Goal: Register for event/course: Sign up to attend an event or enroll in a course

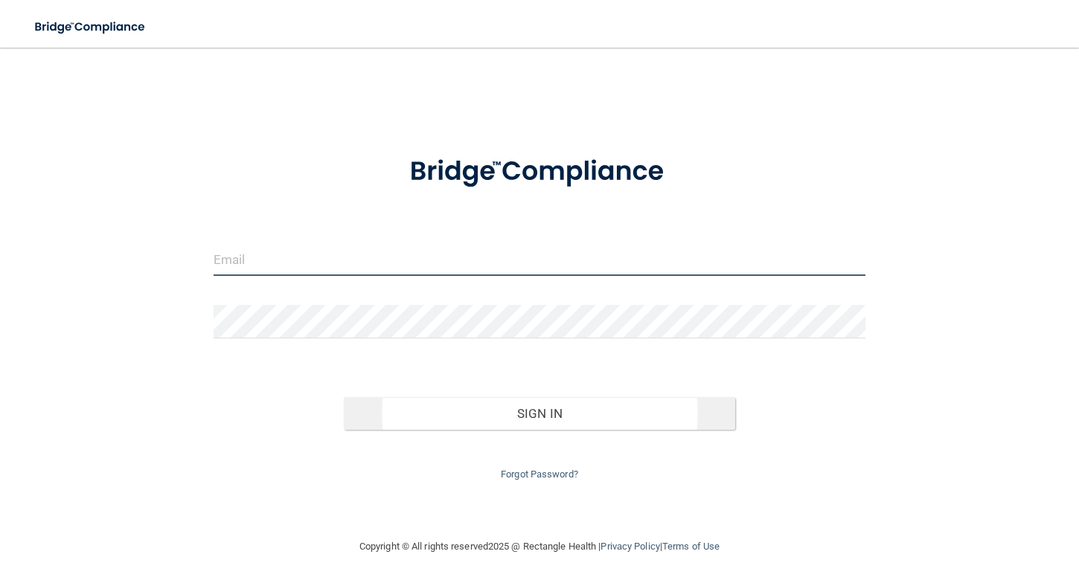
type input "[EMAIL_ADDRESS][DOMAIN_NAME]"
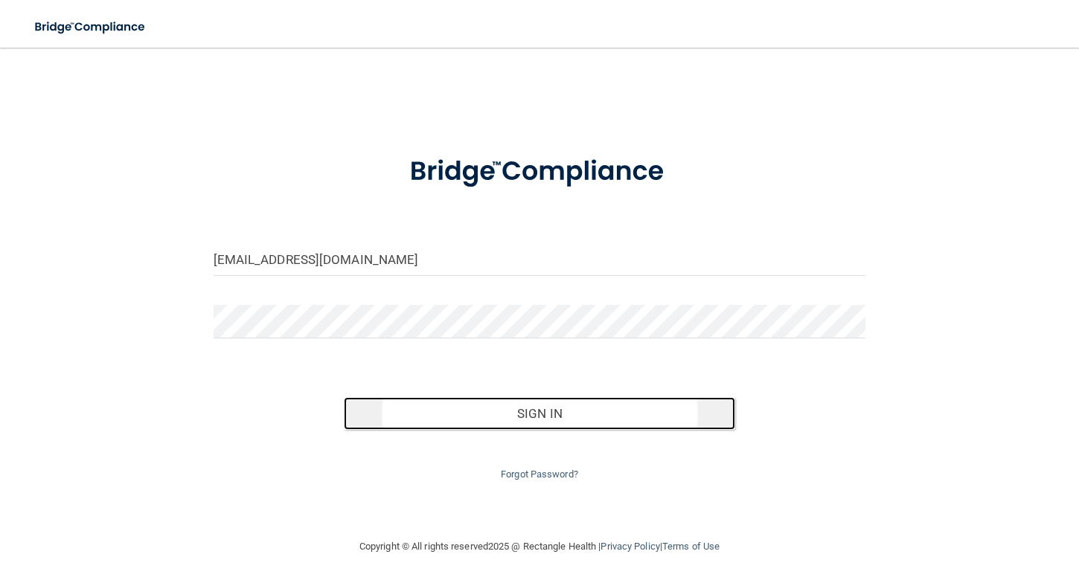
click at [557, 411] on button "Sign In" at bounding box center [539, 413] width 391 height 33
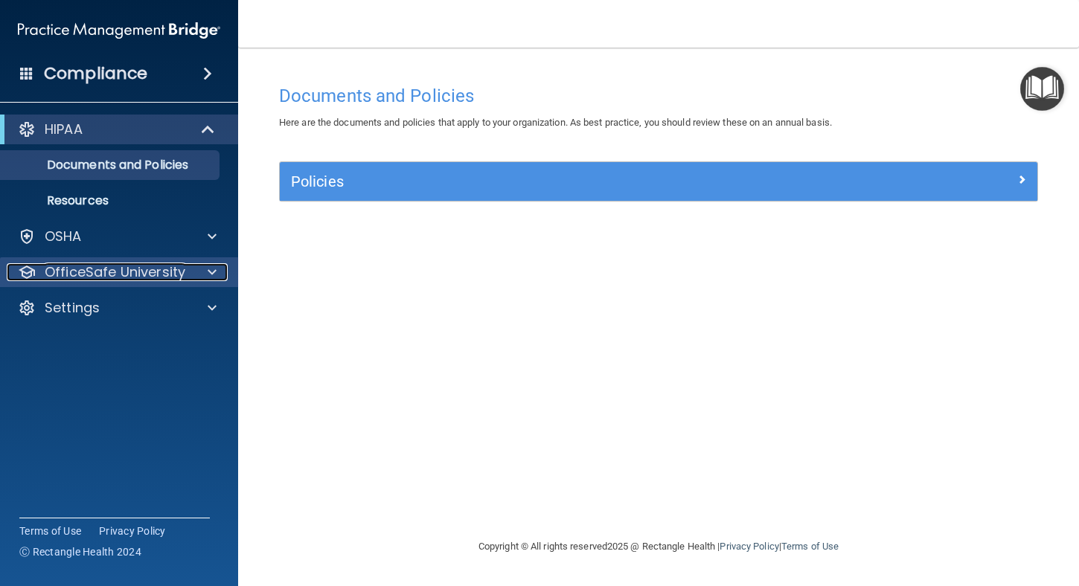
click at [87, 271] on p "OfficeSafe University" at bounding box center [115, 272] width 141 height 18
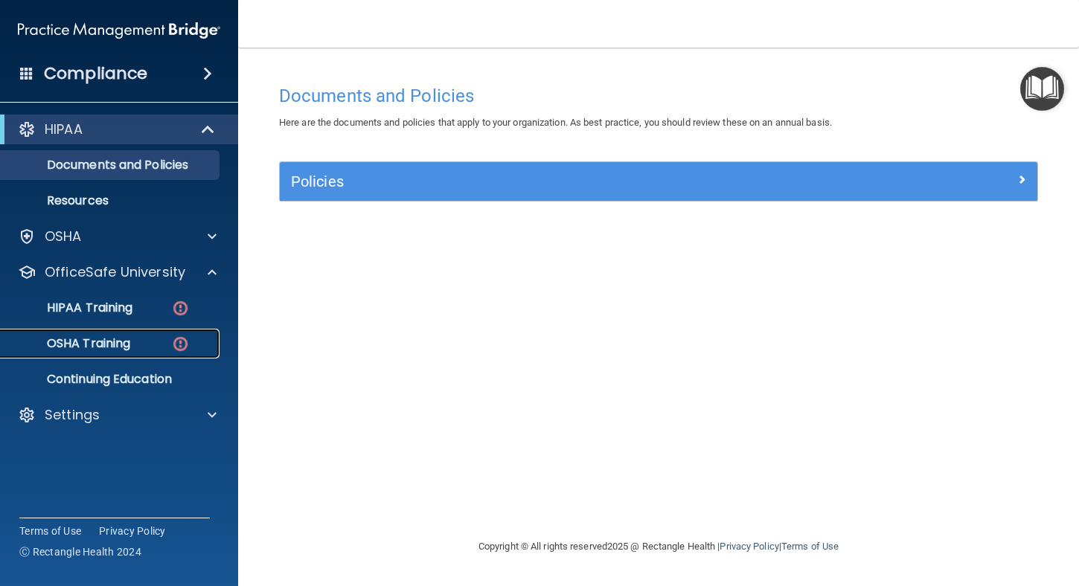
click at [95, 336] on p "OSHA Training" at bounding box center [70, 343] width 121 height 15
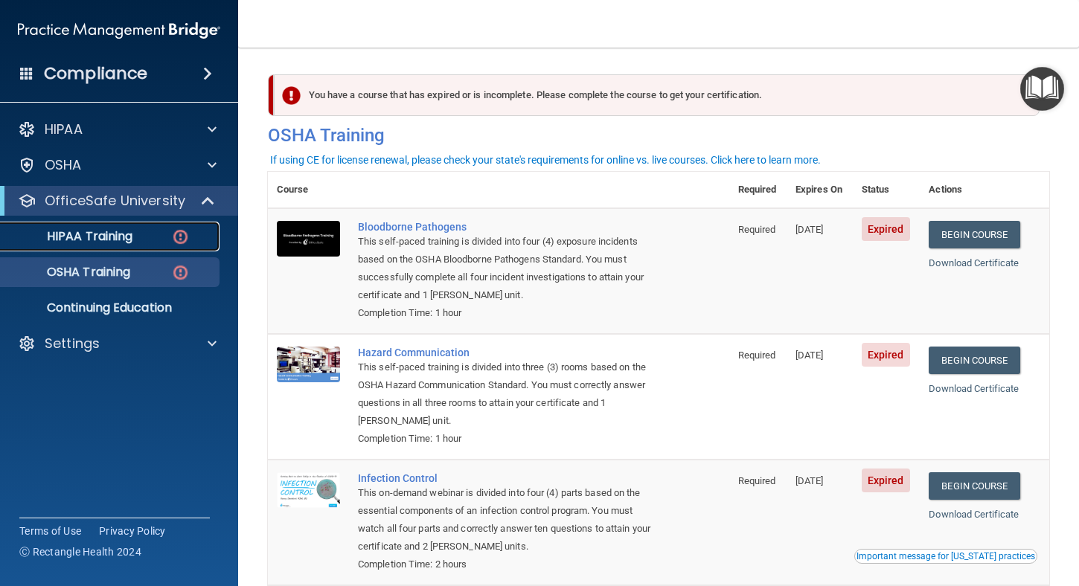
click at [121, 229] on p "HIPAA Training" at bounding box center [71, 236] width 123 height 15
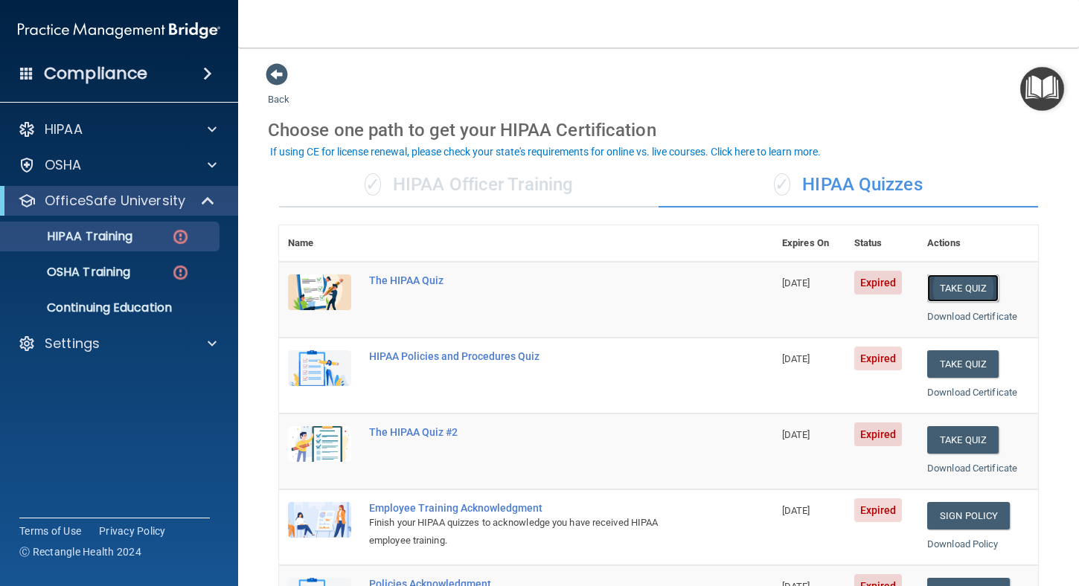
click at [955, 284] on button "Take Quiz" at bounding box center [962, 289] width 71 height 28
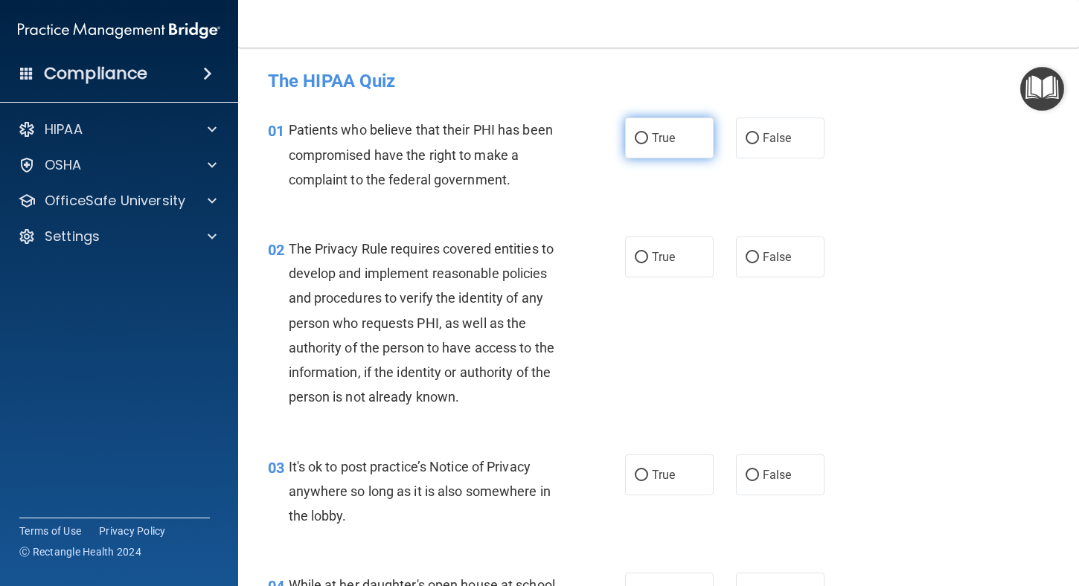
click at [635, 132] on label "True" at bounding box center [669, 138] width 89 height 41
click at [635, 137] on input "True" at bounding box center [641, 138] width 13 height 11
radio input "true"
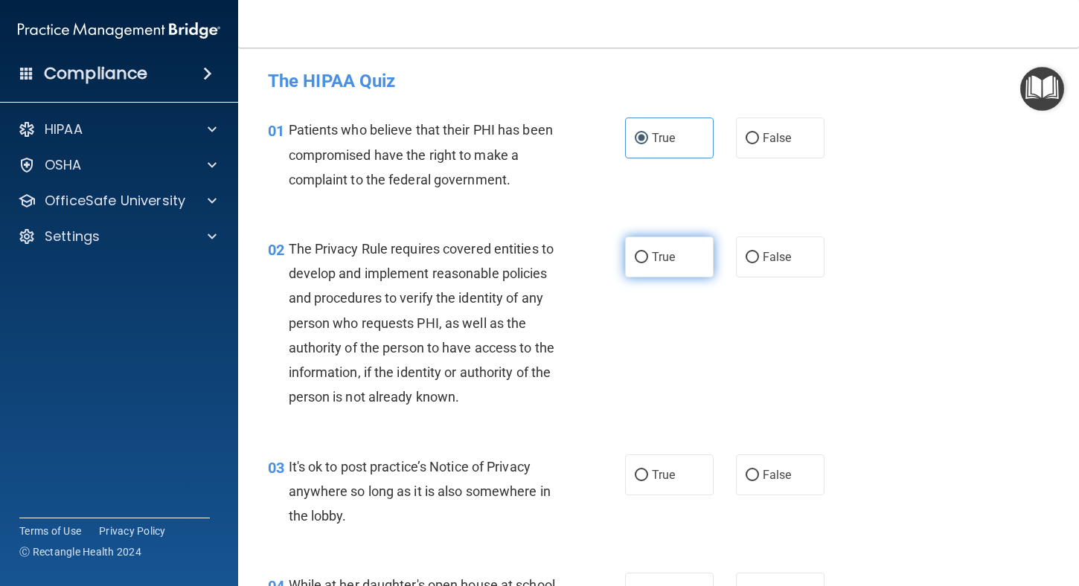
click at [636, 257] on input "True" at bounding box center [641, 257] width 13 height 11
radio input "true"
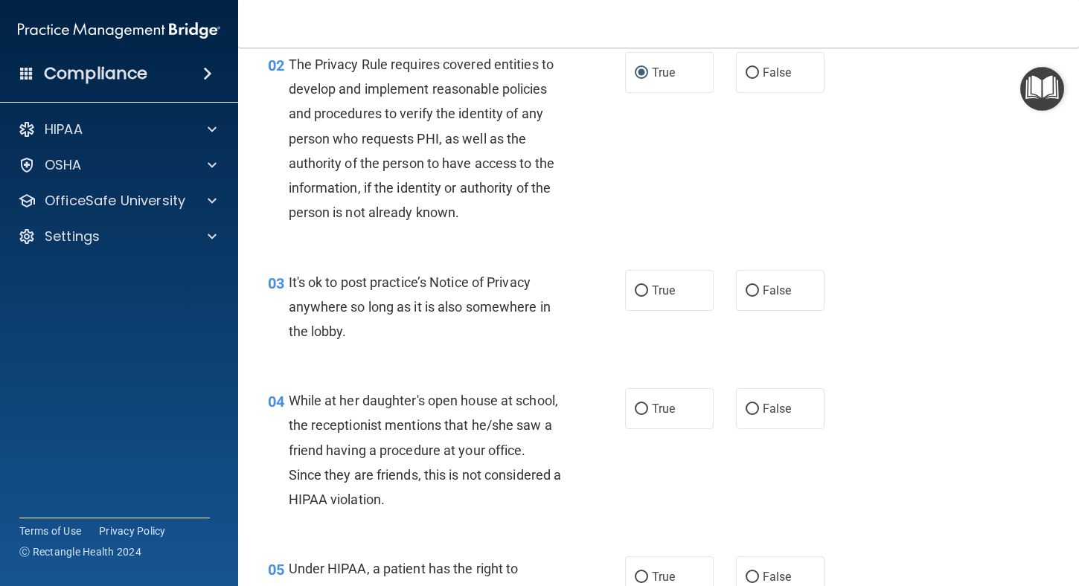
scroll to position [223, 0]
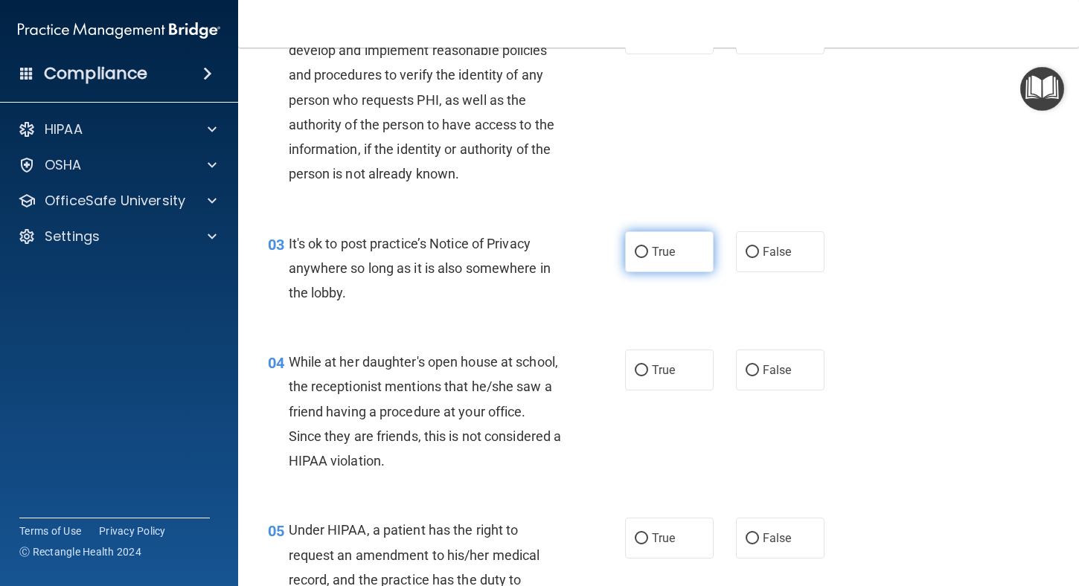
click at [637, 251] on input "True" at bounding box center [641, 252] width 13 height 11
radio input "true"
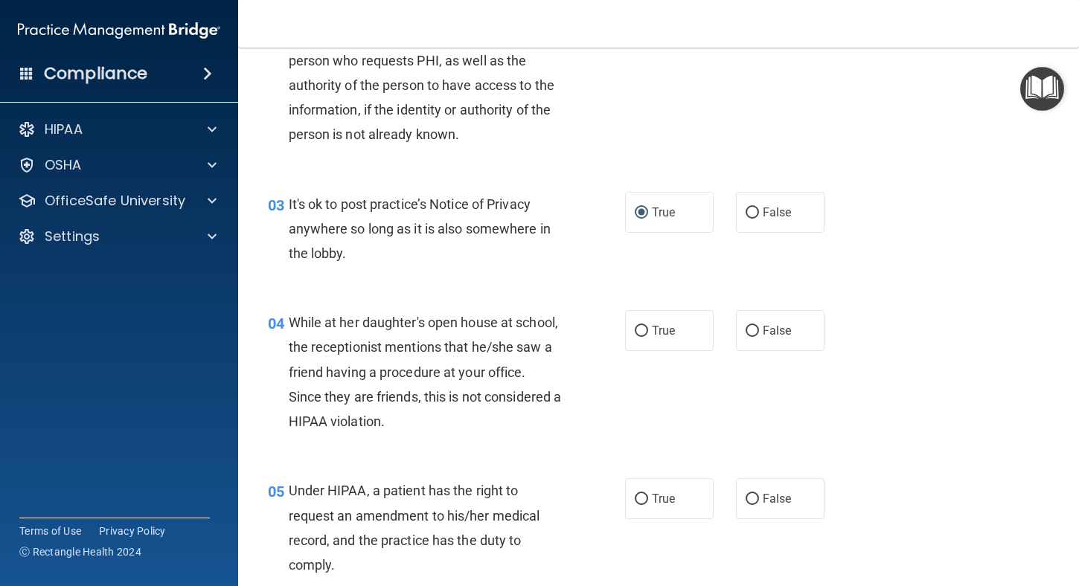
scroll to position [298, 0]
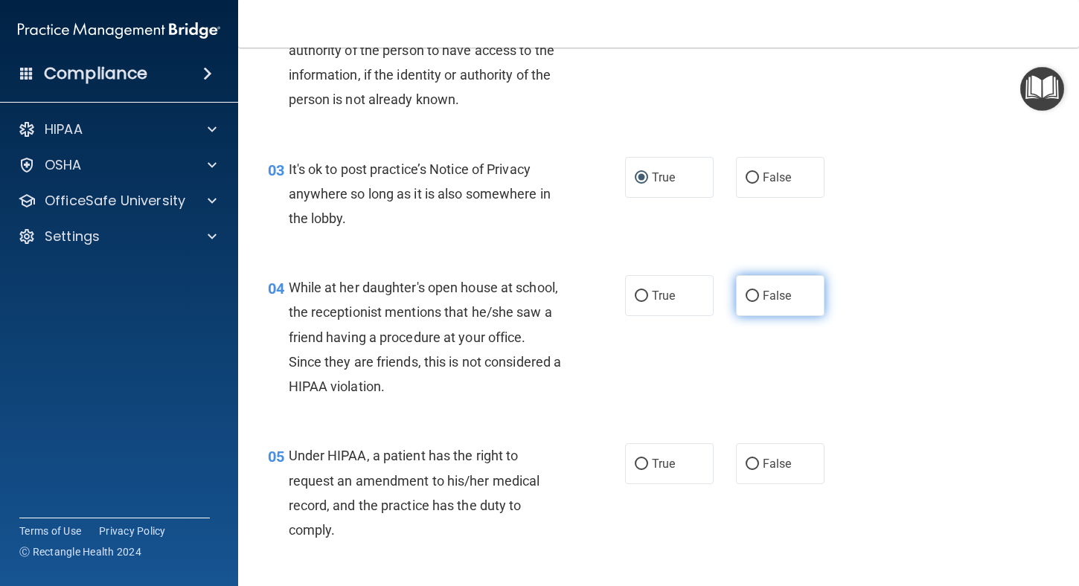
click at [746, 292] on input "False" at bounding box center [752, 296] width 13 height 11
radio input "true"
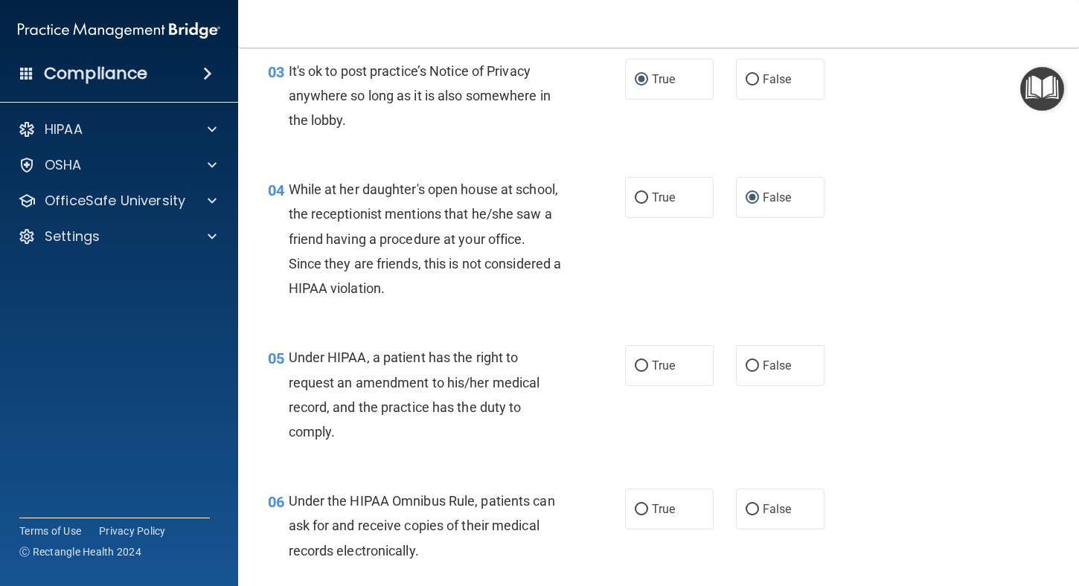
scroll to position [446, 0]
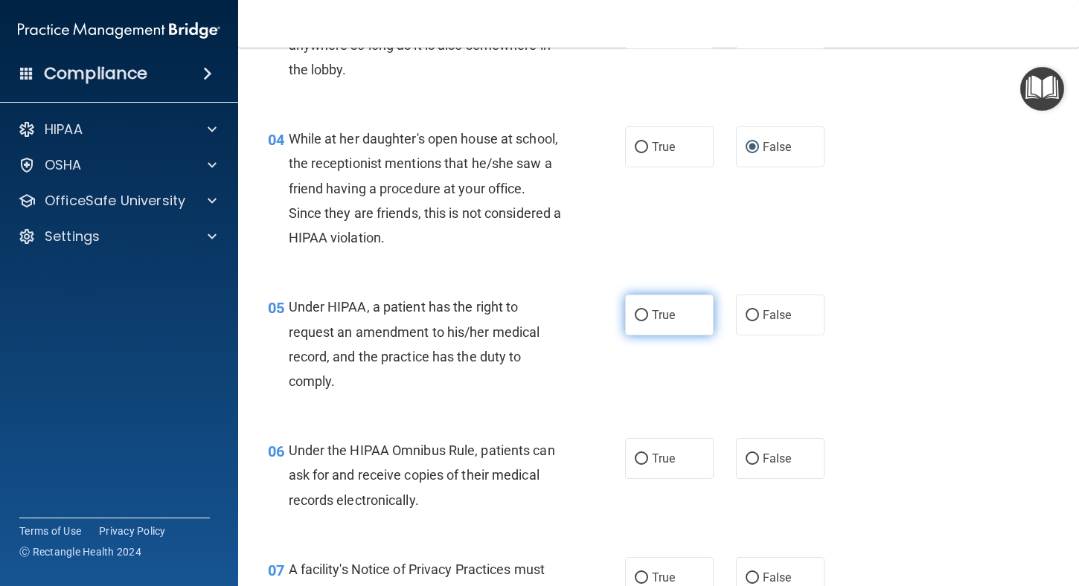
click at [641, 315] on input "True" at bounding box center [641, 315] width 13 height 11
radio input "true"
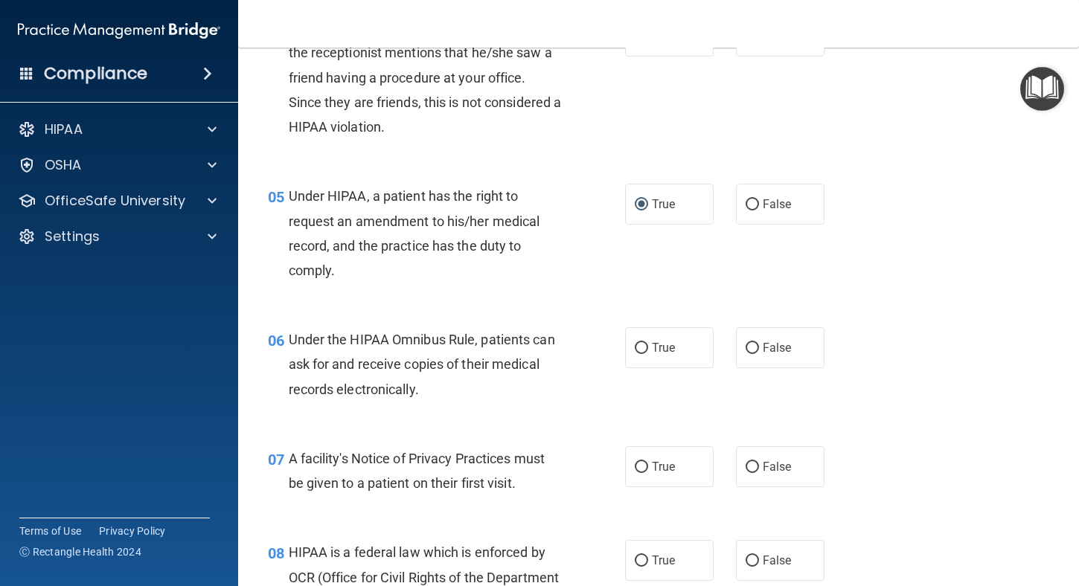
scroll to position [595, 0]
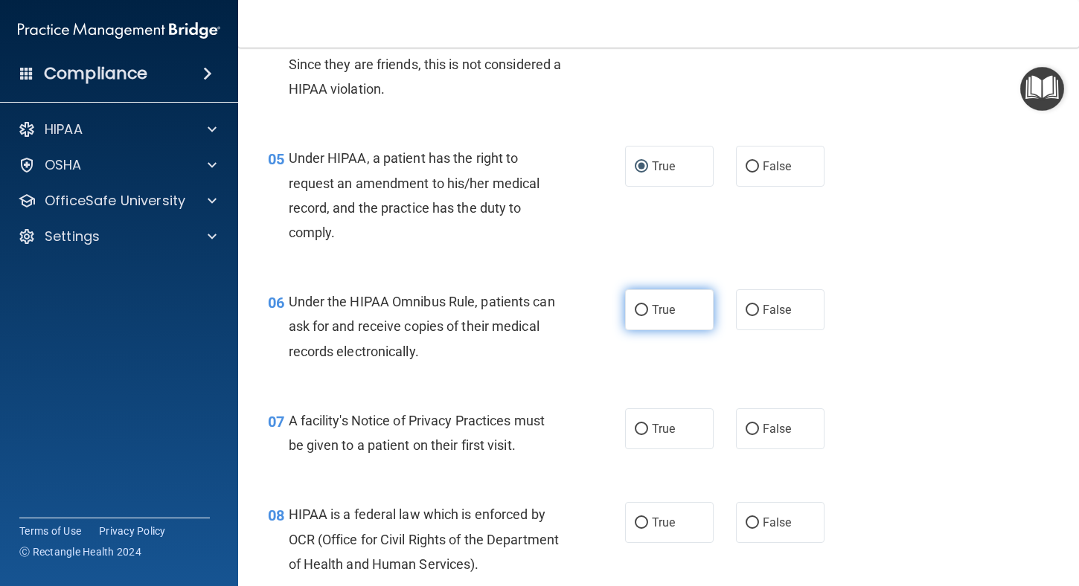
click at [637, 307] on input "True" at bounding box center [641, 310] width 13 height 11
radio input "true"
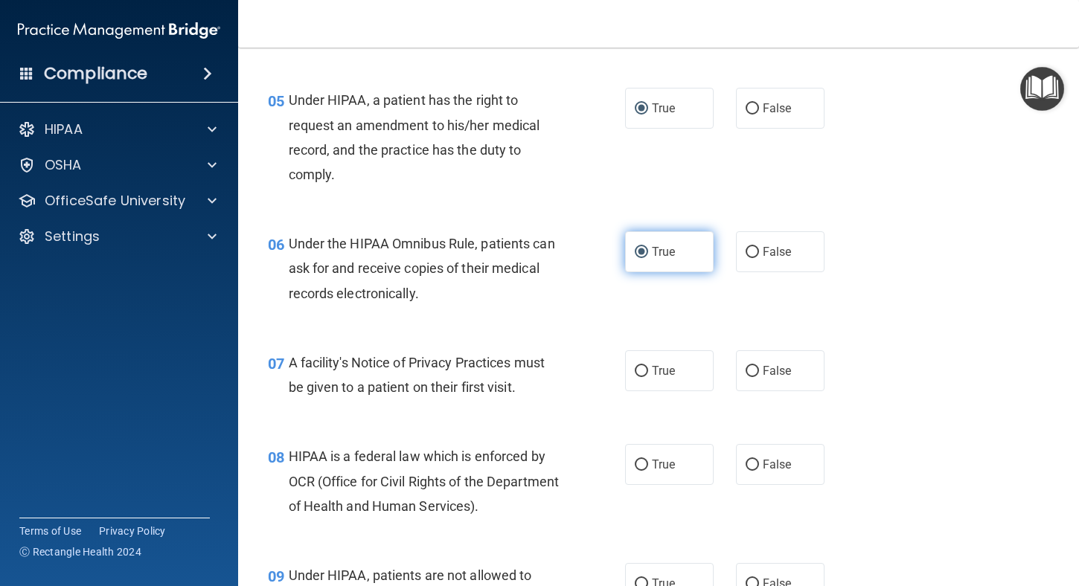
scroll to position [744, 0]
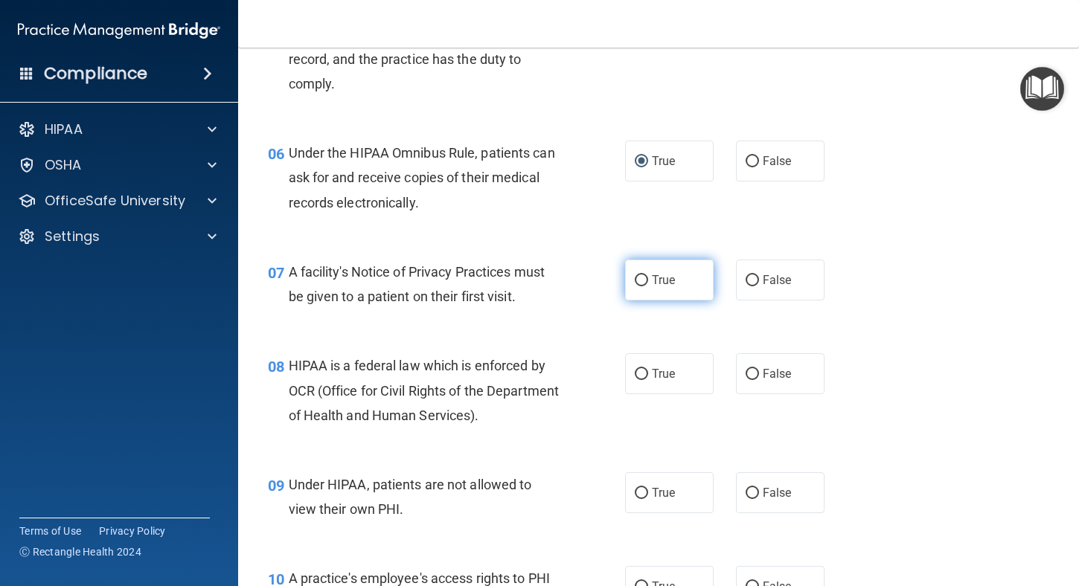
click at [635, 282] on input "True" at bounding box center [641, 280] width 13 height 11
radio input "true"
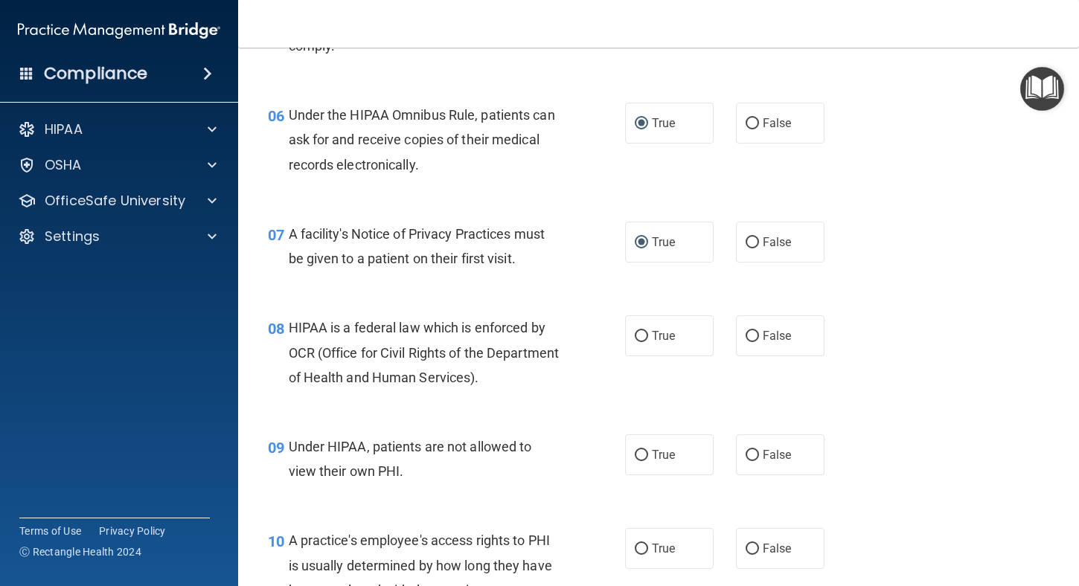
scroll to position [818, 0]
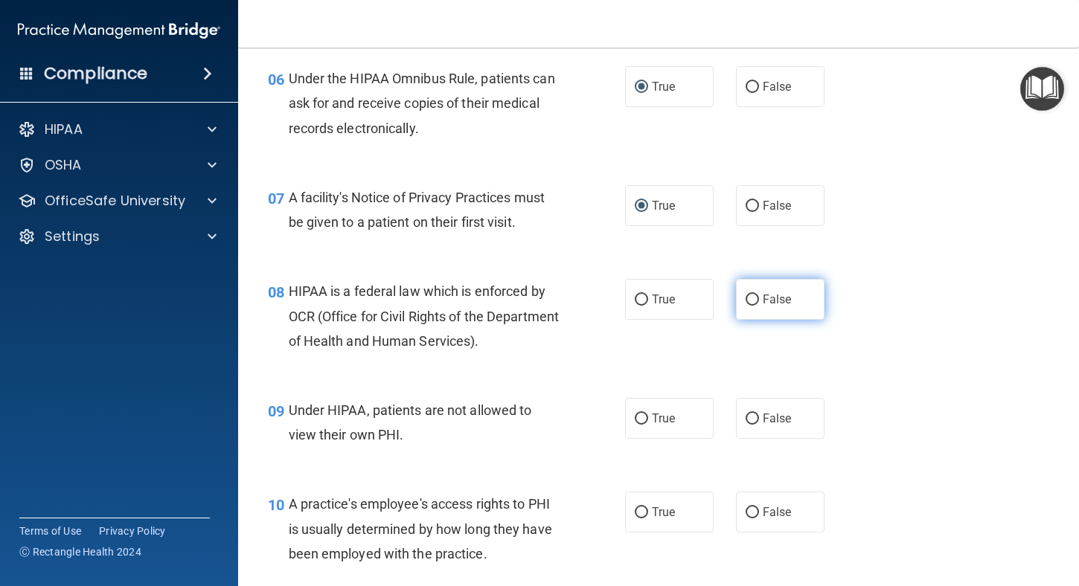
click at [746, 301] on input "False" at bounding box center [752, 300] width 13 height 11
radio input "true"
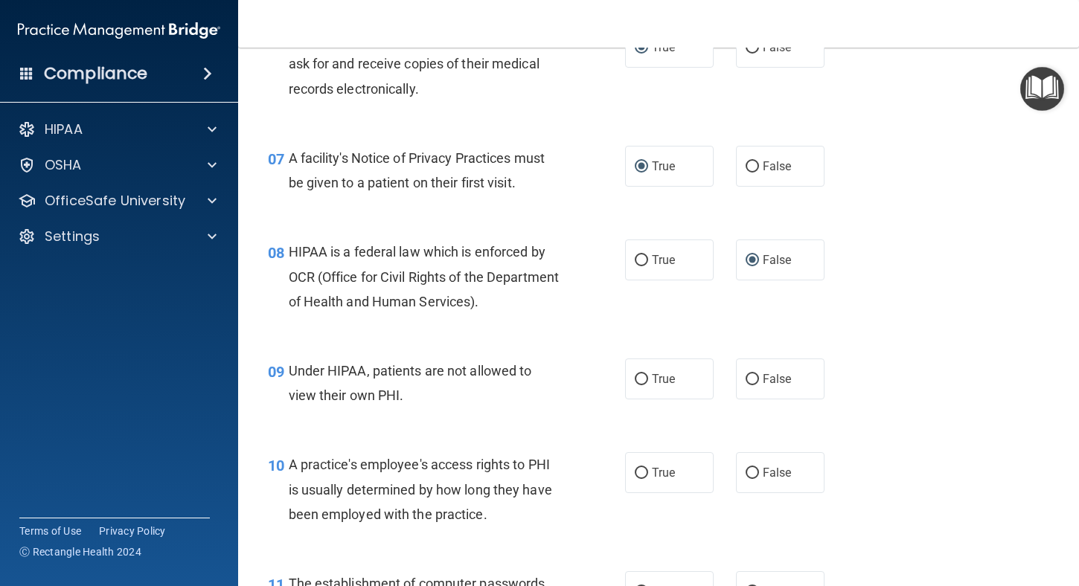
scroll to position [893, 0]
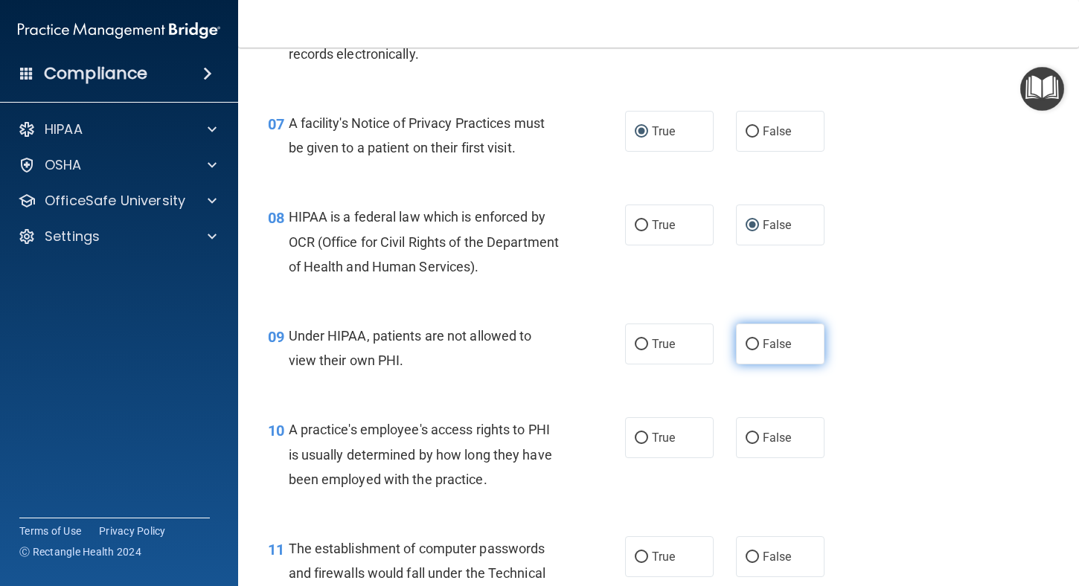
click at [746, 344] on input "False" at bounding box center [752, 344] width 13 height 11
radio input "true"
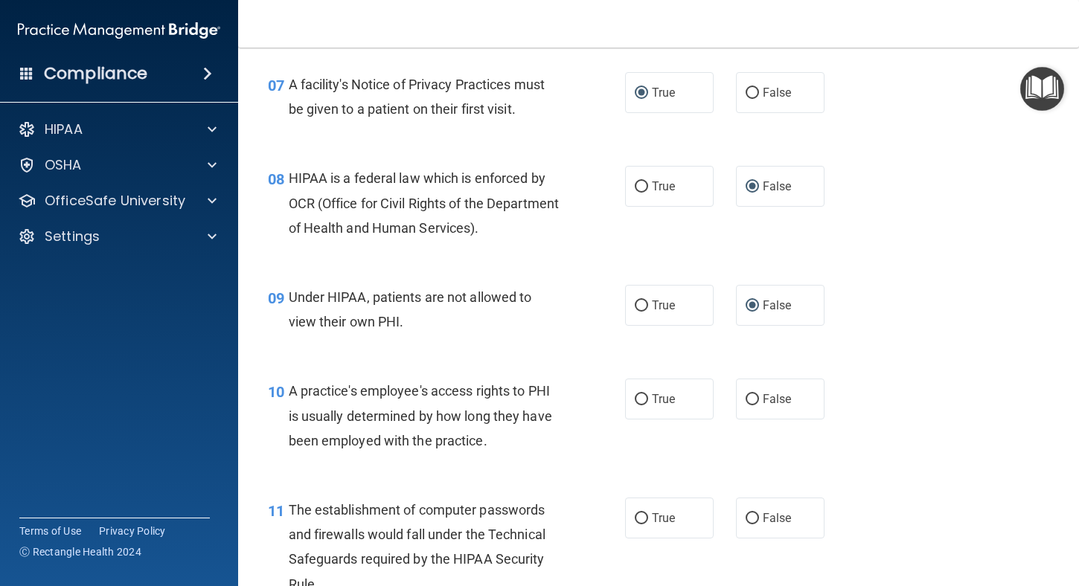
scroll to position [967, 0]
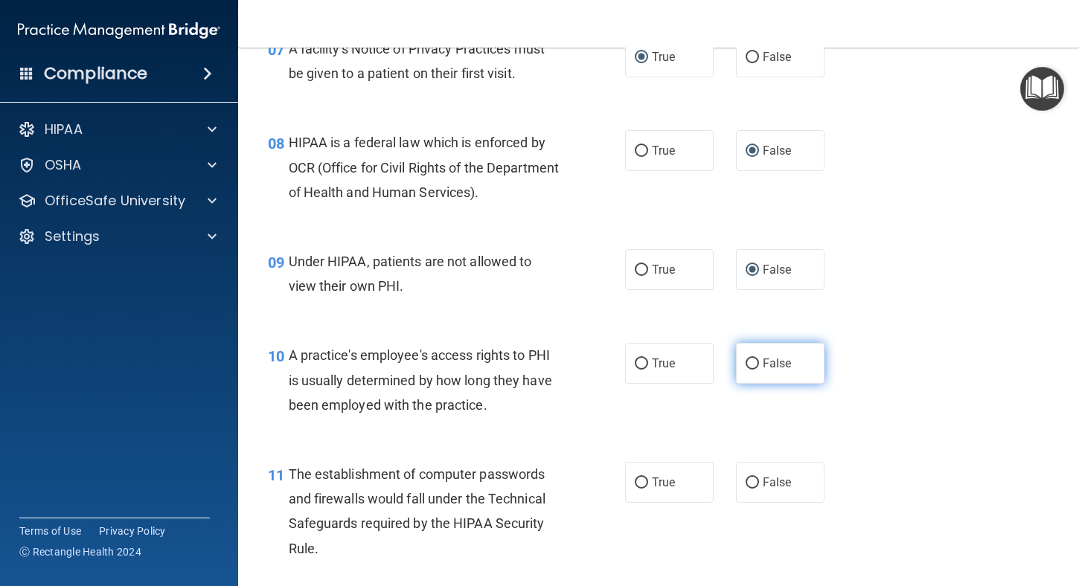
click at [748, 362] on input "False" at bounding box center [752, 364] width 13 height 11
radio input "true"
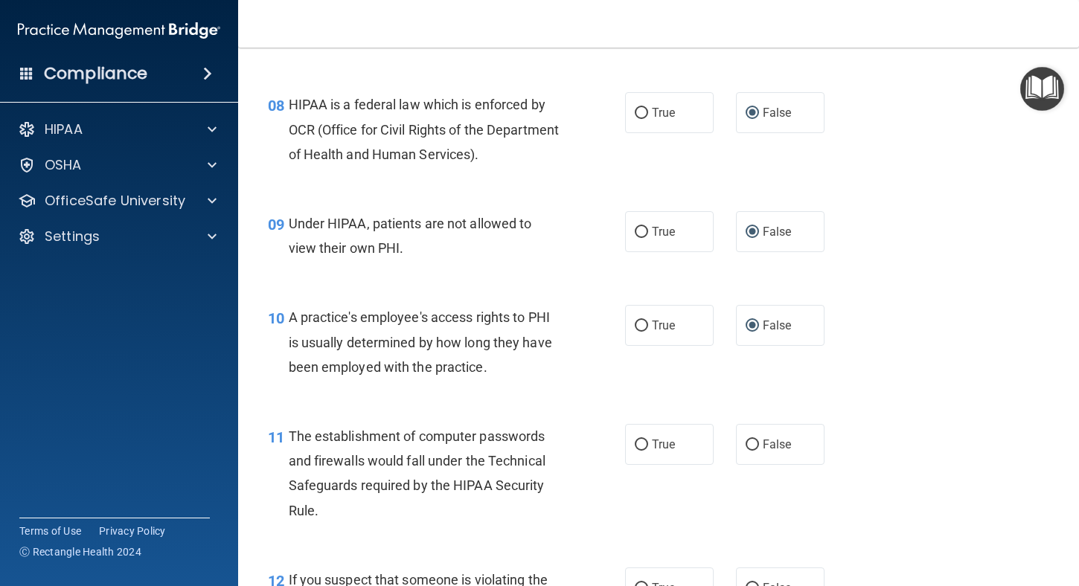
scroll to position [1042, 0]
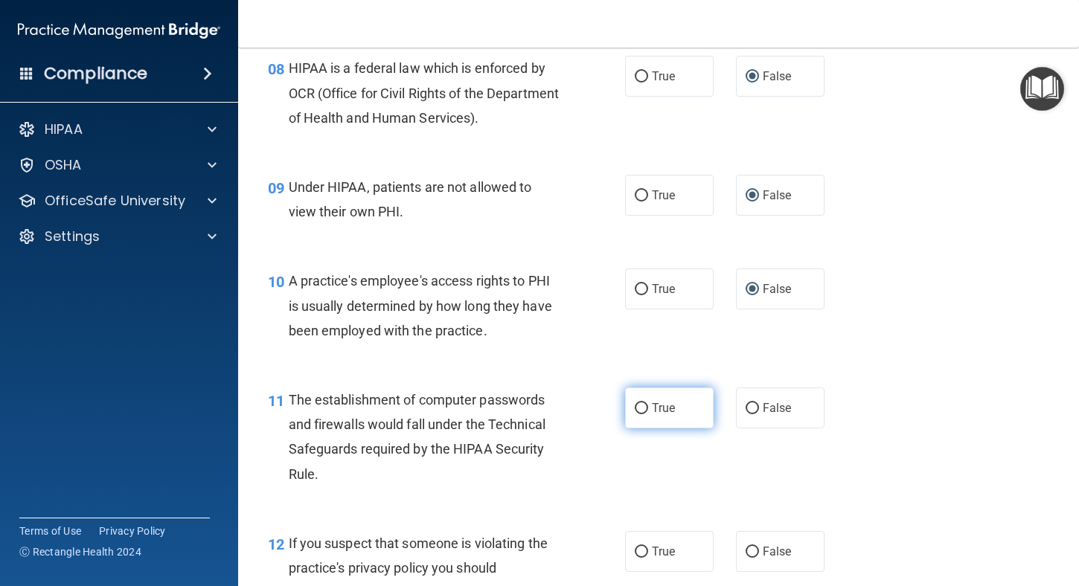
click at [638, 407] on input "True" at bounding box center [641, 408] width 13 height 11
radio input "true"
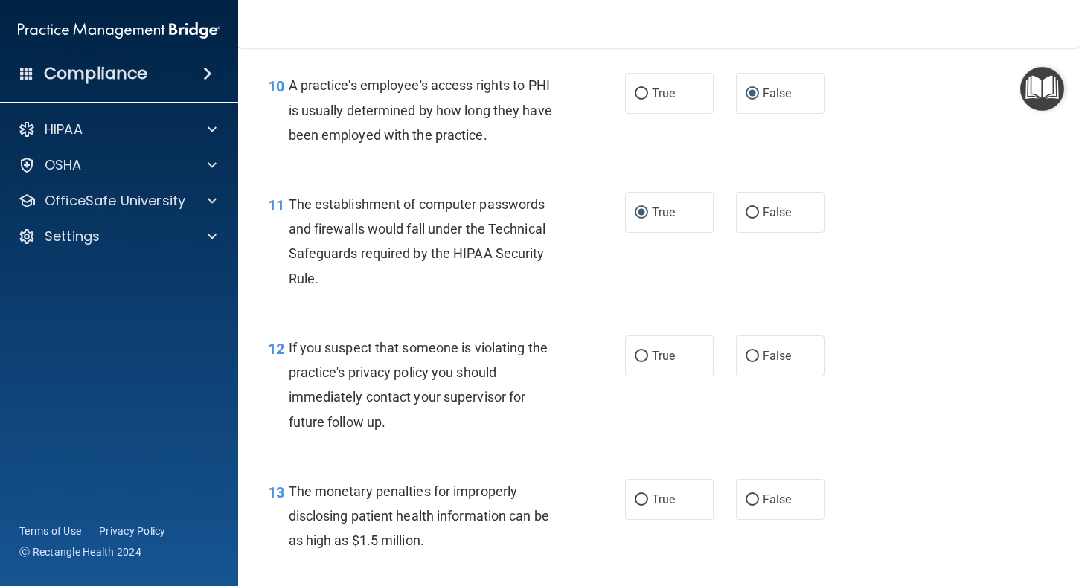
scroll to position [1265, 0]
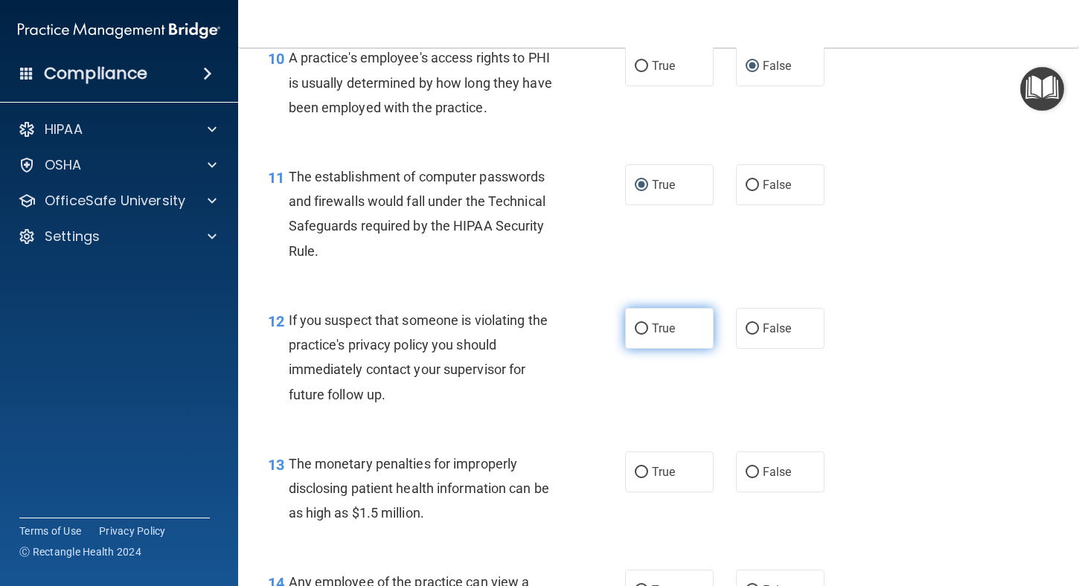
click at [635, 327] on input "True" at bounding box center [641, 329] width 13 height 11
radio input "true"
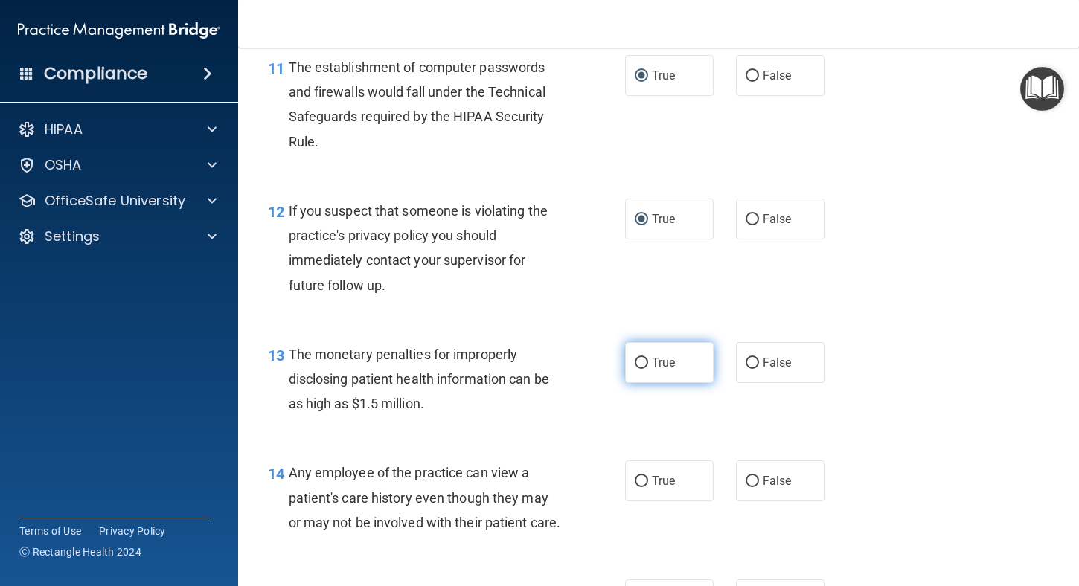
scroll to position [1414, 0]
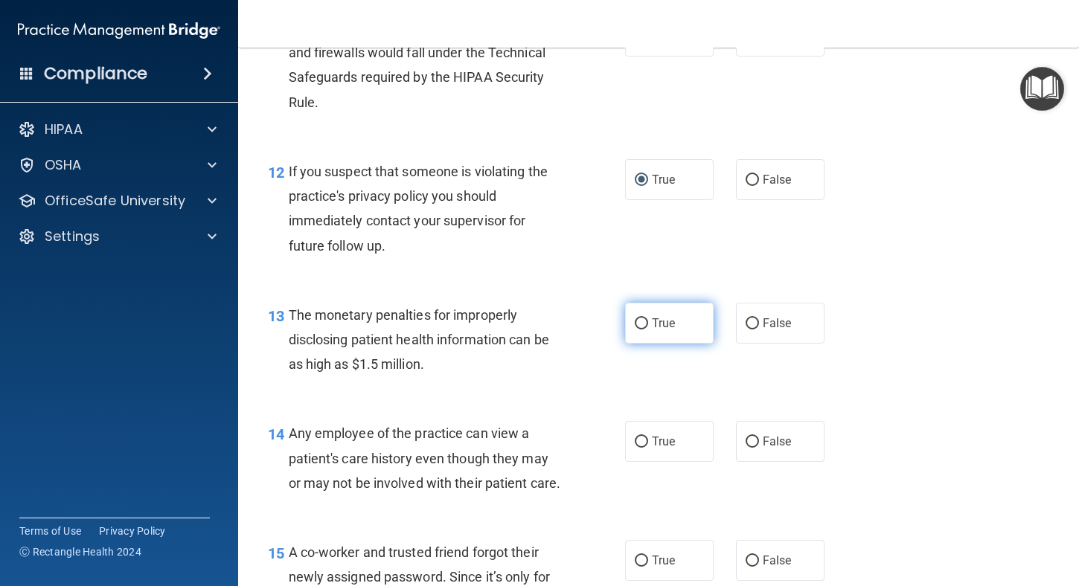
click at [635, 324] on input "True" at bounding box center [641, 323] width 13 height 11
radio input "true"
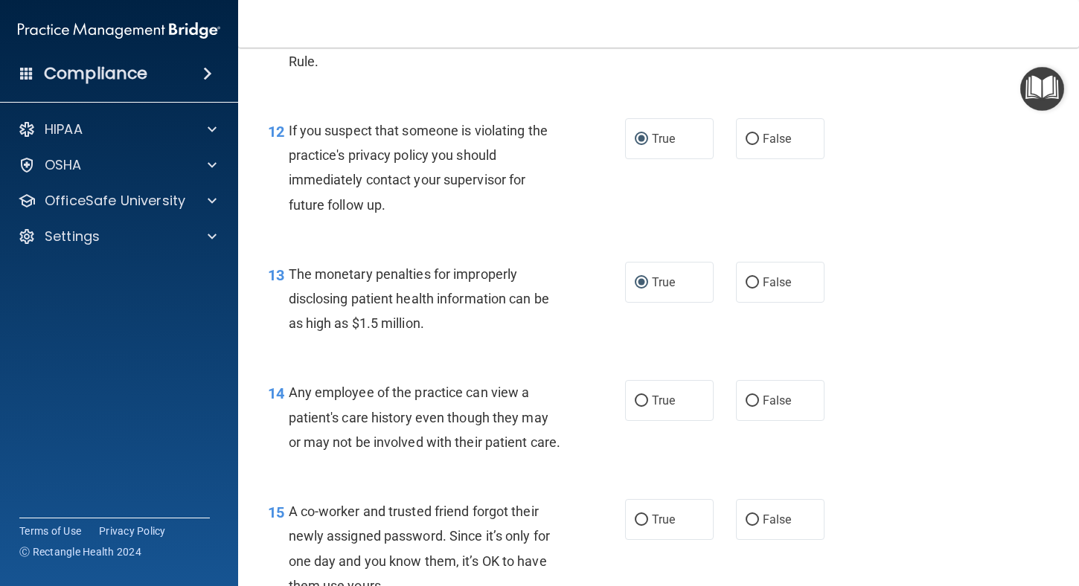
scroll to position [1488, 0]
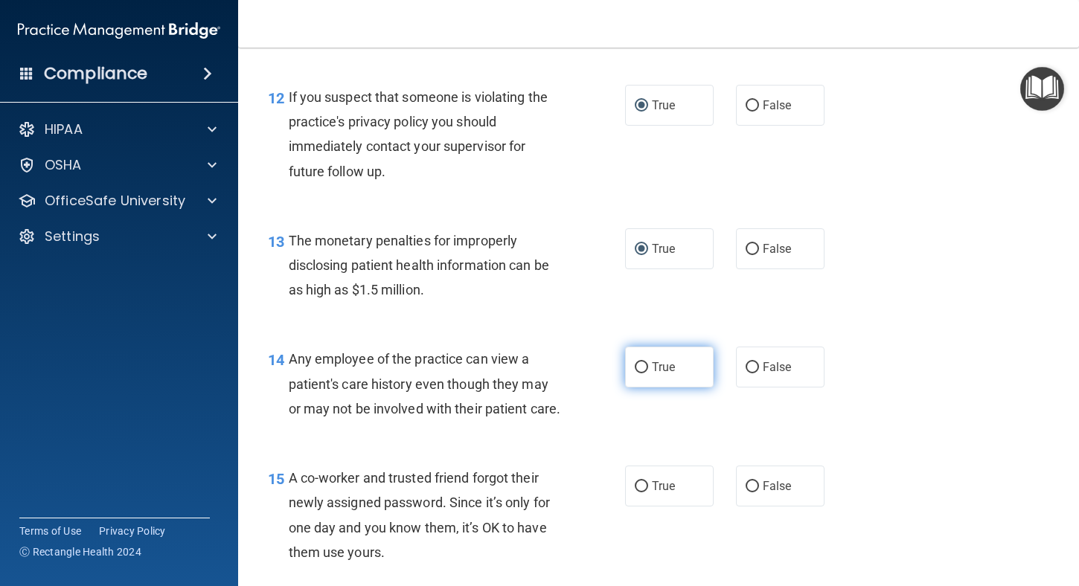
click at [635, 368] on input "True" at bounding box center [641, 367] width 13 height 11
radio input "true"
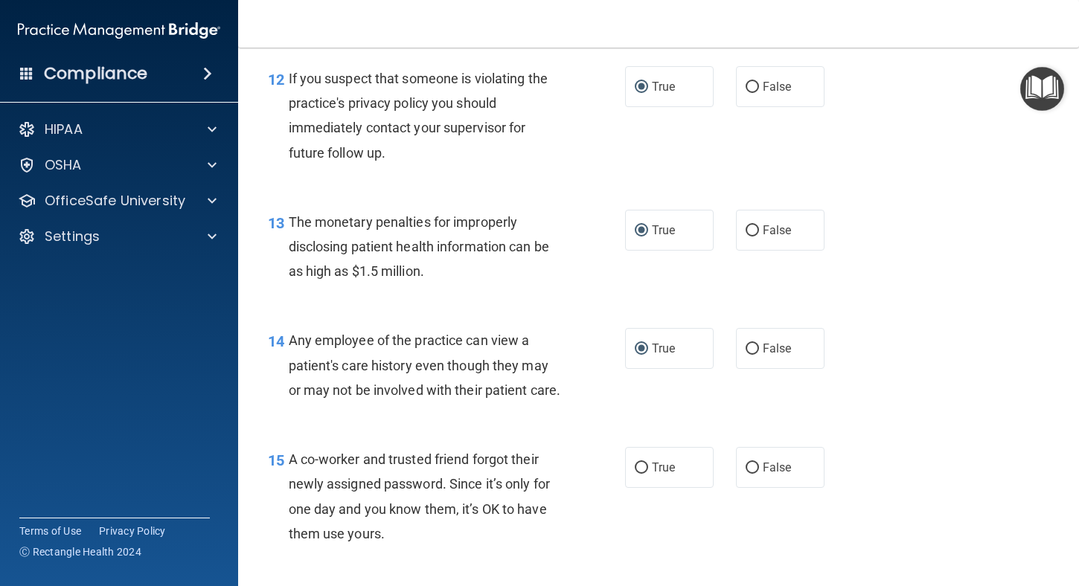
scroll to position [1562, 0]
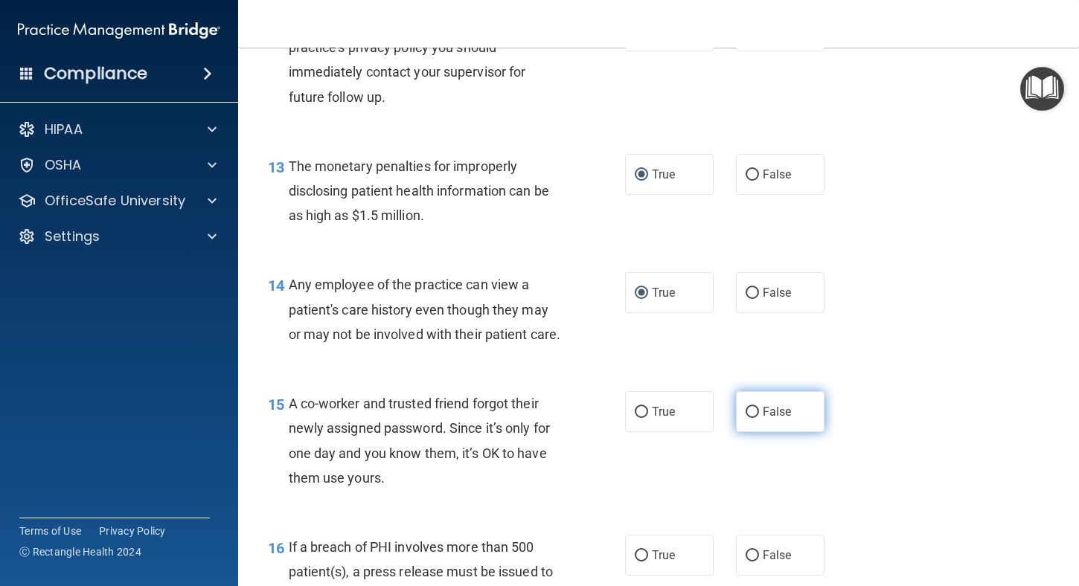
click at [748, 418] on input "False" at bounding box center [752, 412] width 13 height 11
radio input "true"
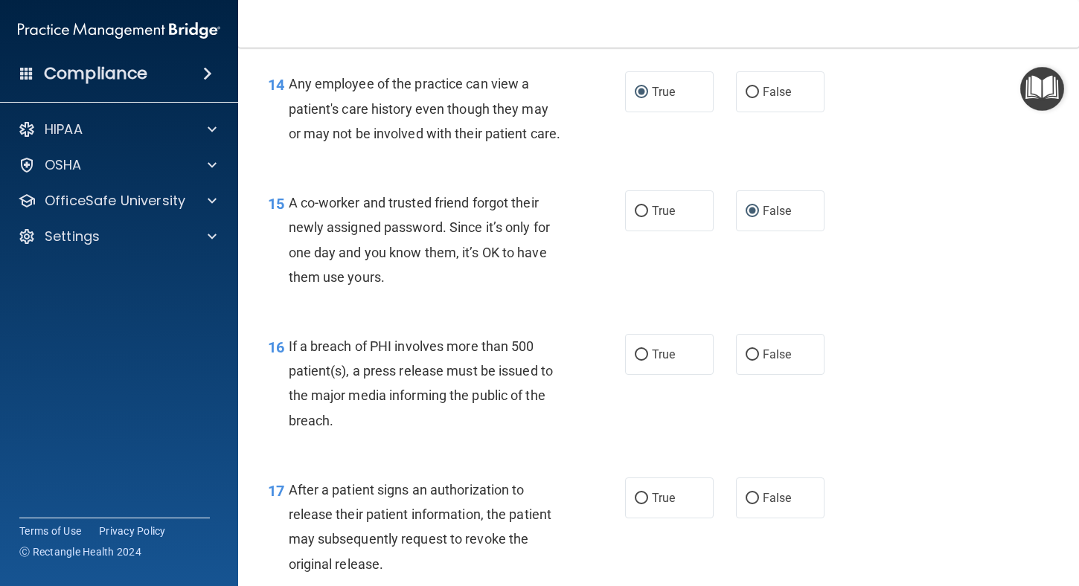
scroll to position [1786, 0]
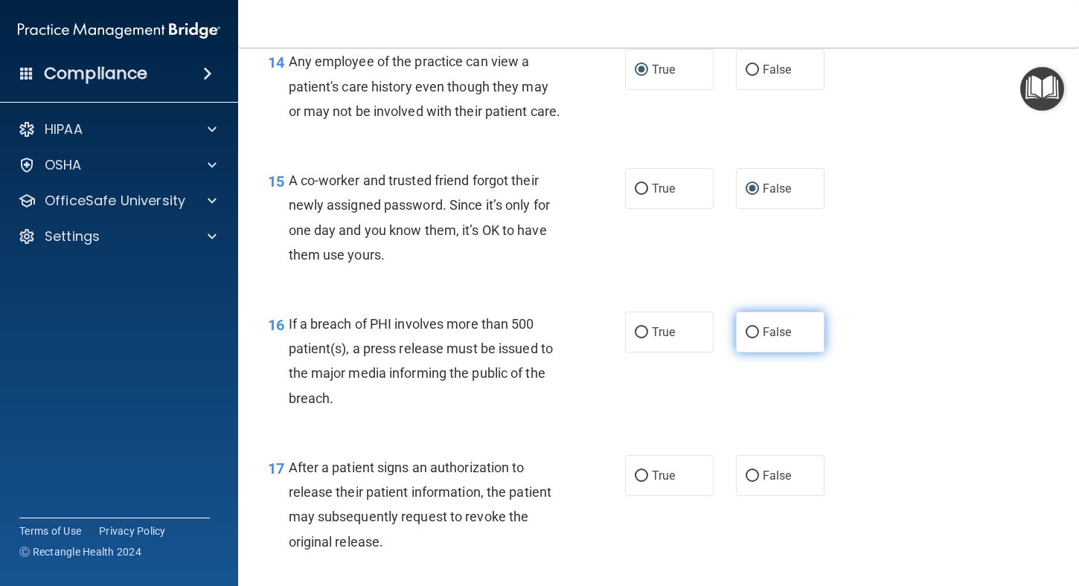
click at [749, 339] on input "False" at bounding box center [752, 332] width 13 height 11
radio input "true"
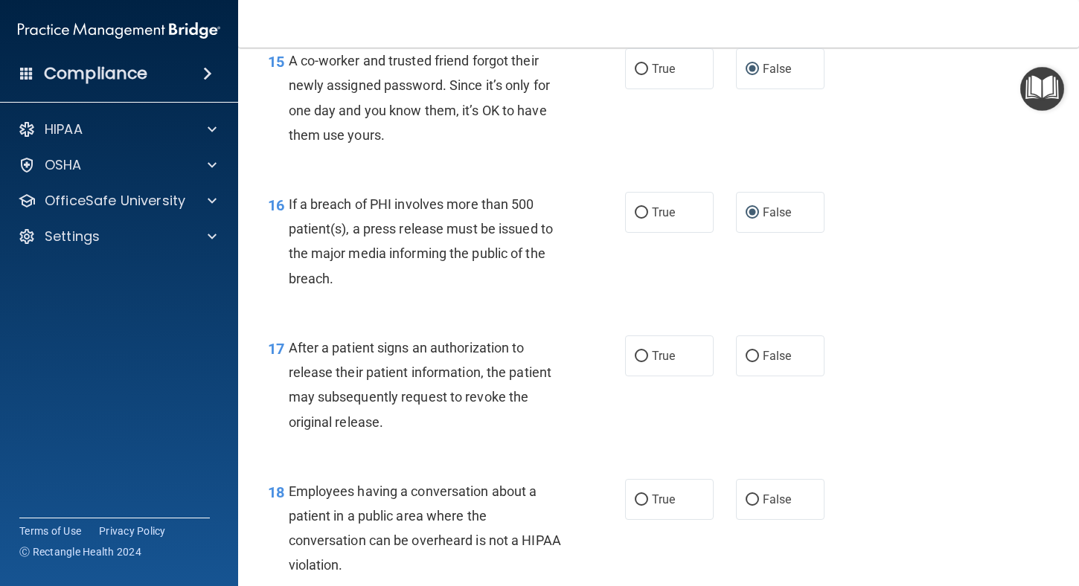
scroll to position [1934, 0]
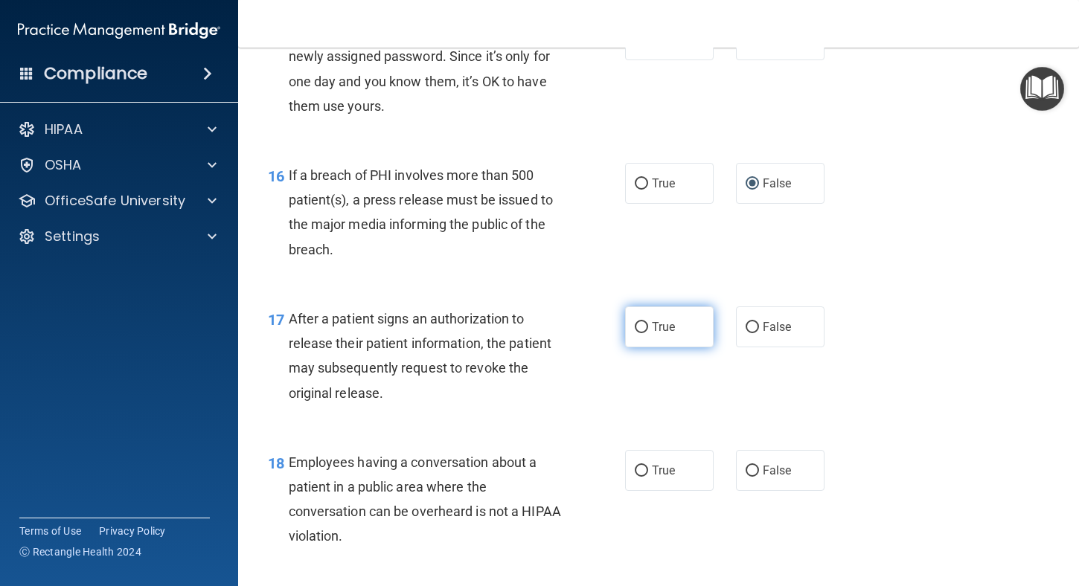
click at [636, 333] on input "True" at bounding box center [641, 327] width 13 height 11
radio input "true"
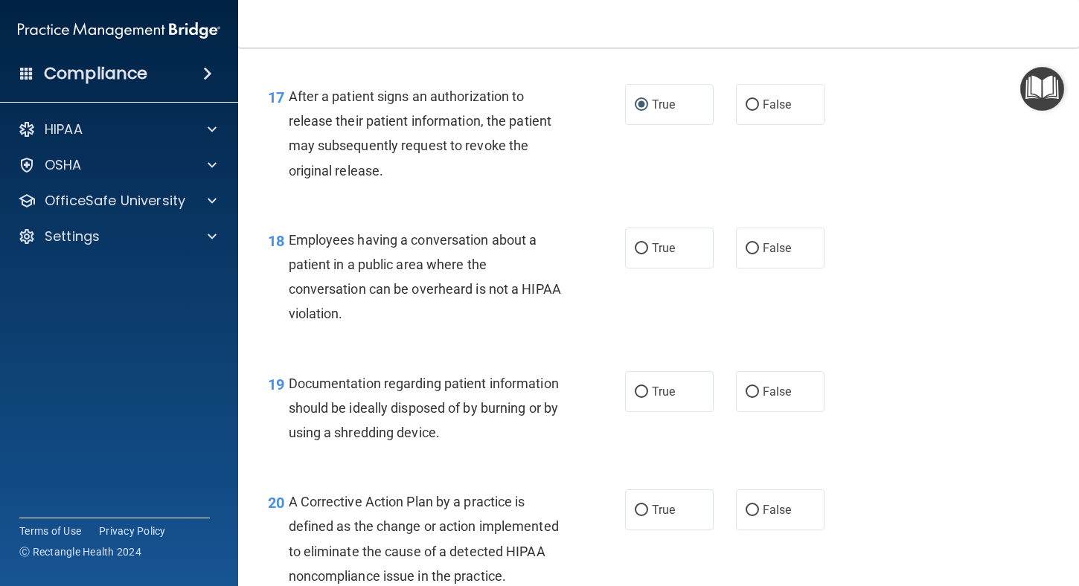
scroll to position [2158, 0]
click at [746, 254] on input "False" at bounding box center [752, 248] width 13 height 11
radio input "true"
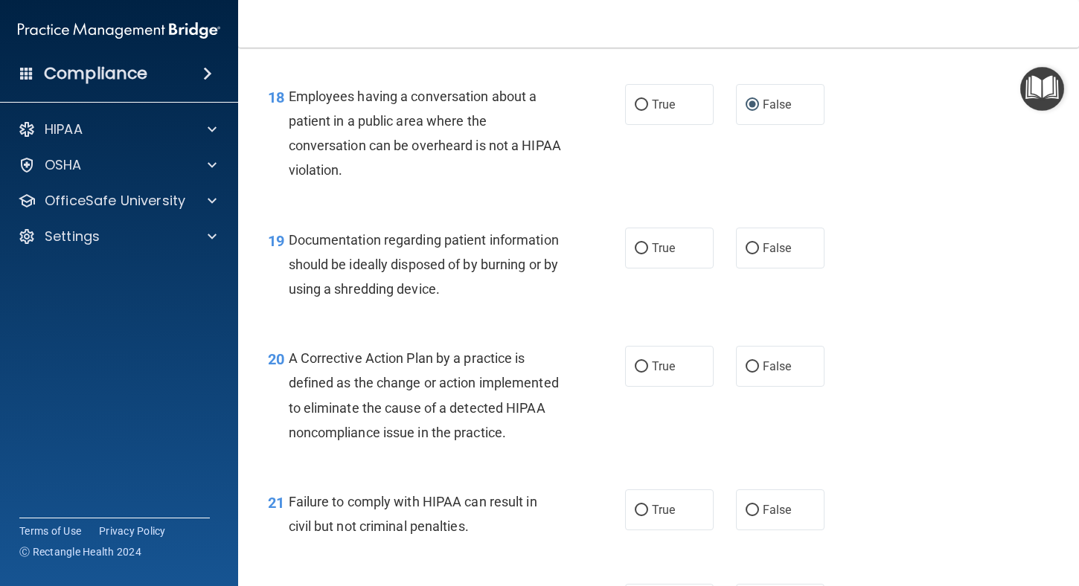
scroll to position [2306, 0]
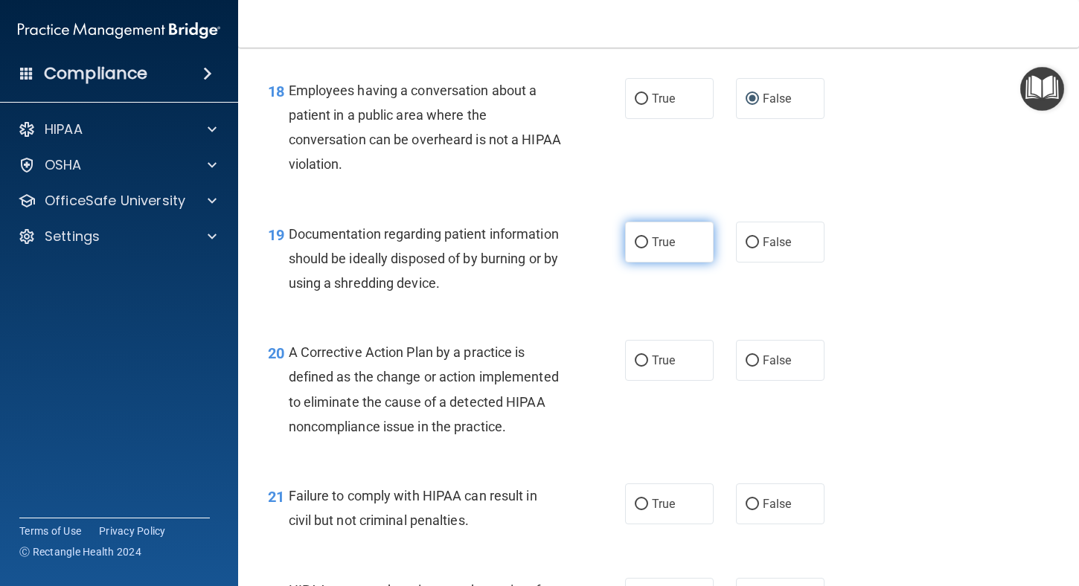
click at [635, 249] on input "True" at bounding box center [641, 242] width 13 height 11
radio input "true"
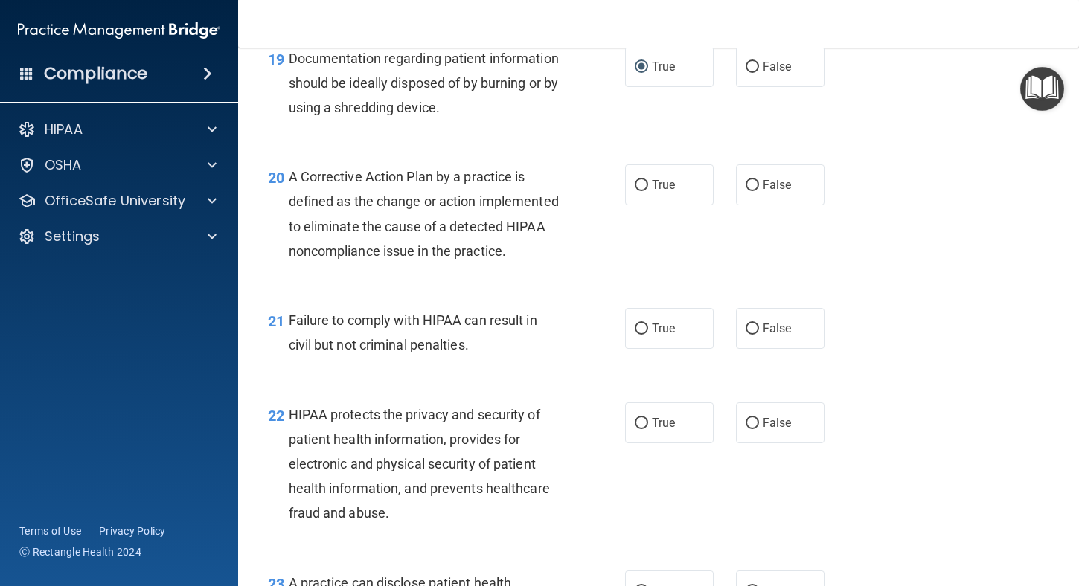
scroll to position [2455, 0]
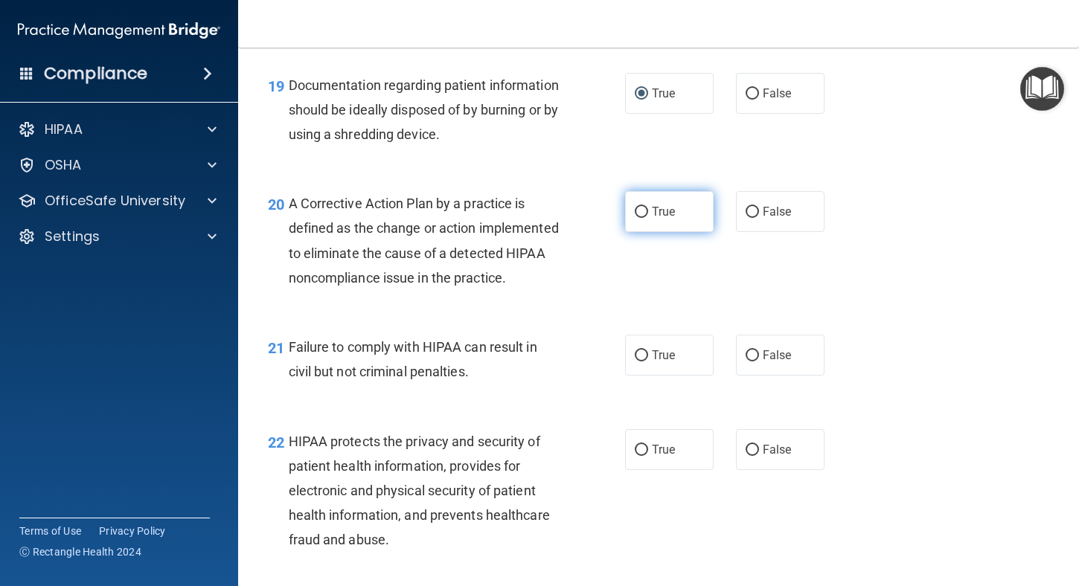
click at [638, 218] on input "True" at bounding box center [641, 212] width 13 height 11
radio input "true"
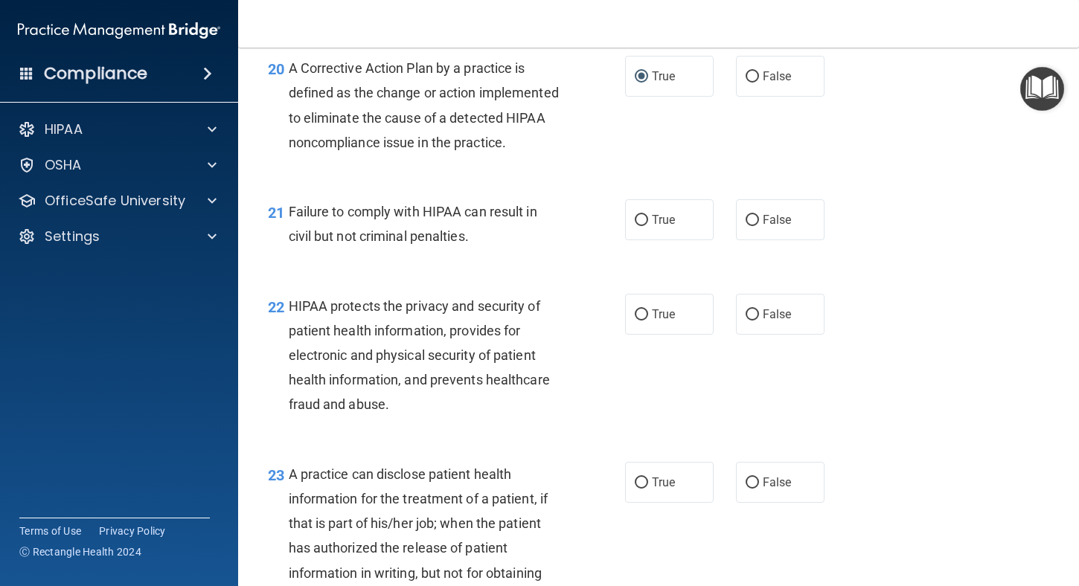
scroll to position [2604, 0]
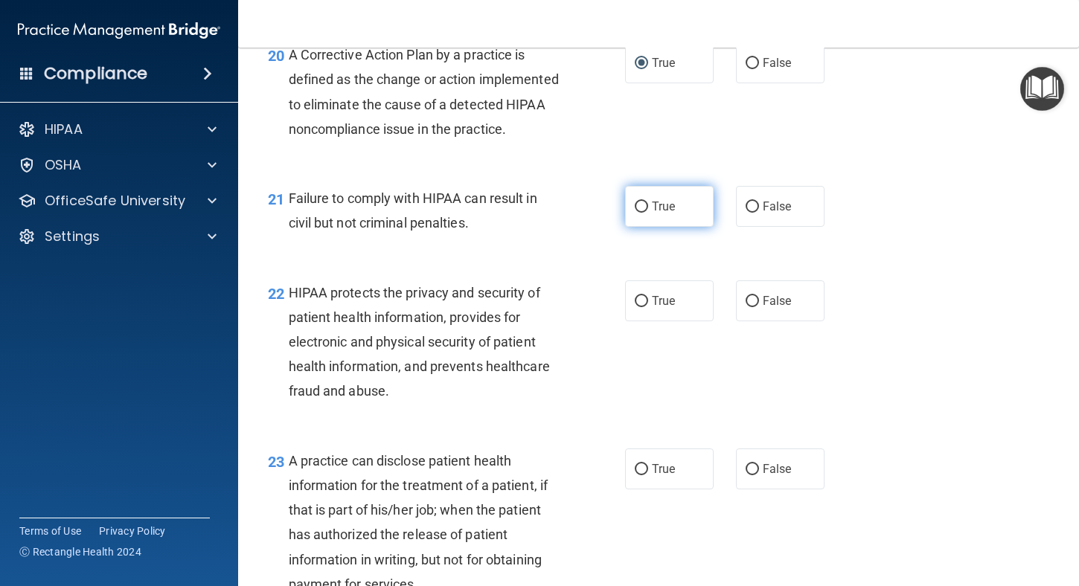
click at [635, 213] on input "True" at bounding box center [641, 207] width 13 height 11
radio input "true"
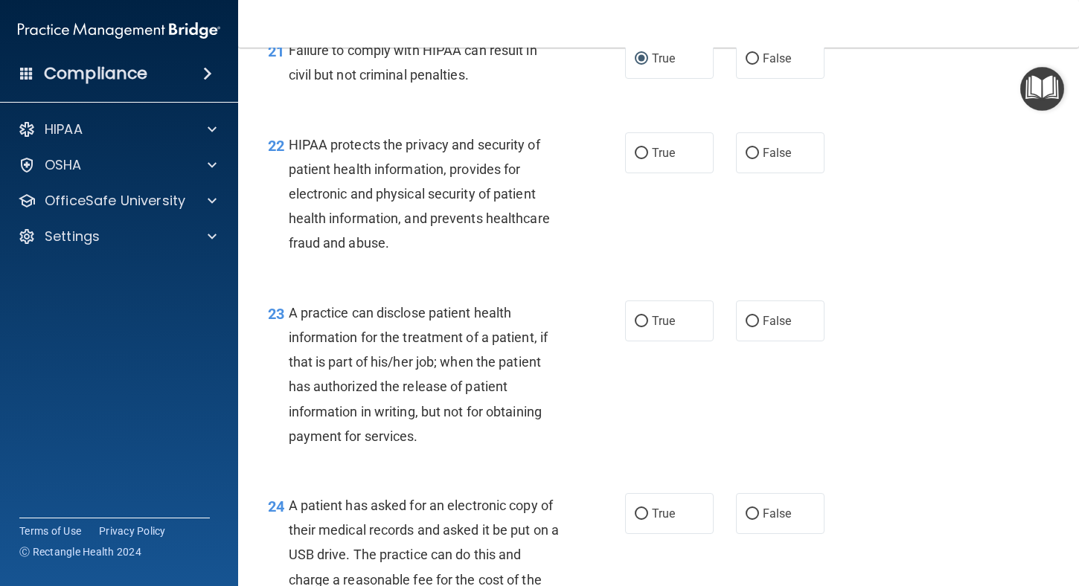
scroll to position [2753, 0]
click at [635, 158] on input "True" at bounding box center [641, 152] width 13 height 11
radio input "true"
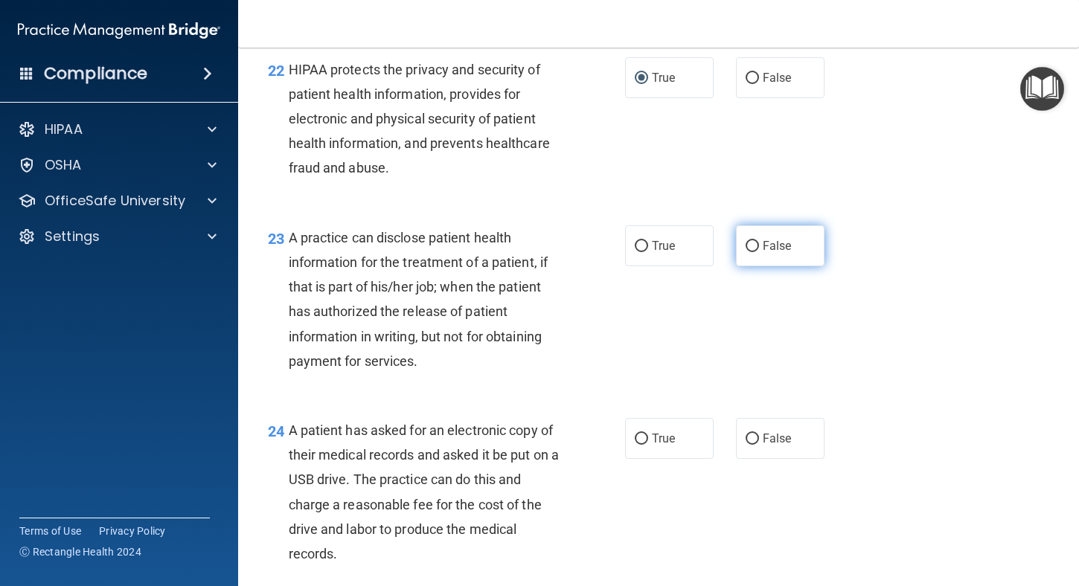
click at [747, 252] on input "False" at bounding box center [752, 246] width 13 height 11
radio input "true"
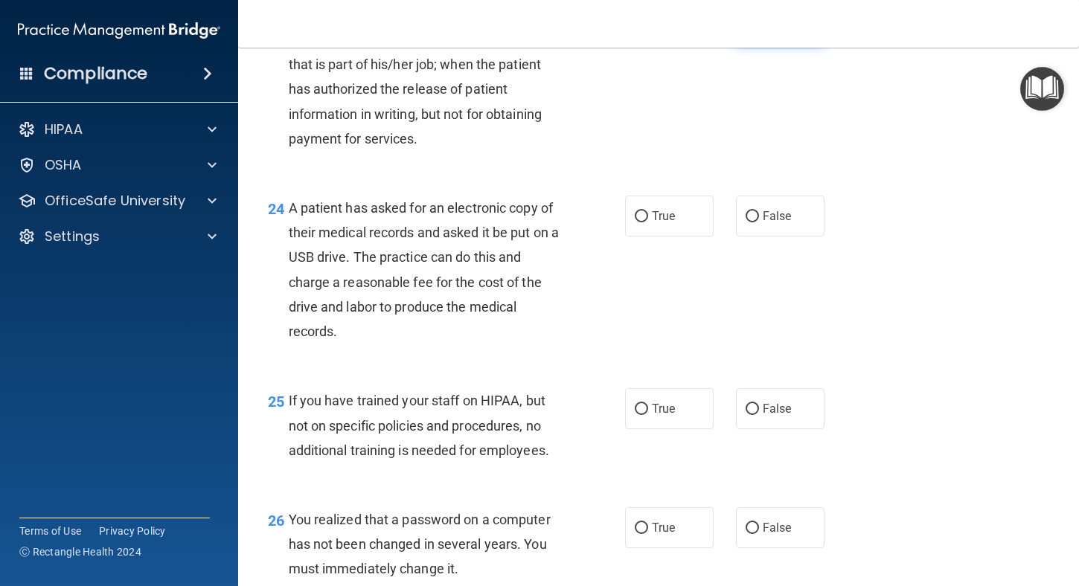
scroll to position [3051, 0]
click at [746, 222] on input "False" at bounding box center [752, 216] width 13 height 11
radio input "true"
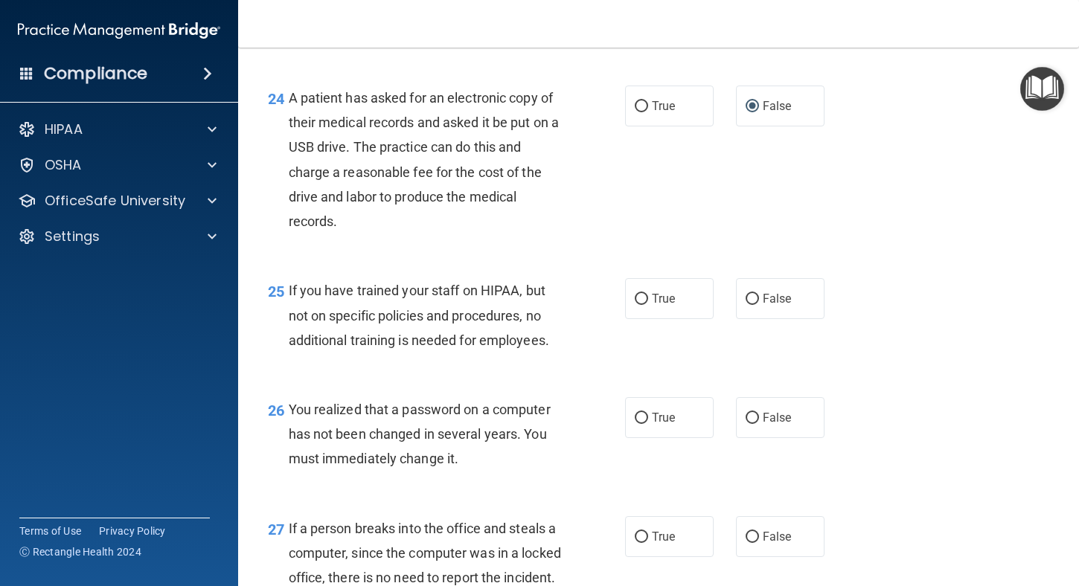
scroll to position [3199, 0]
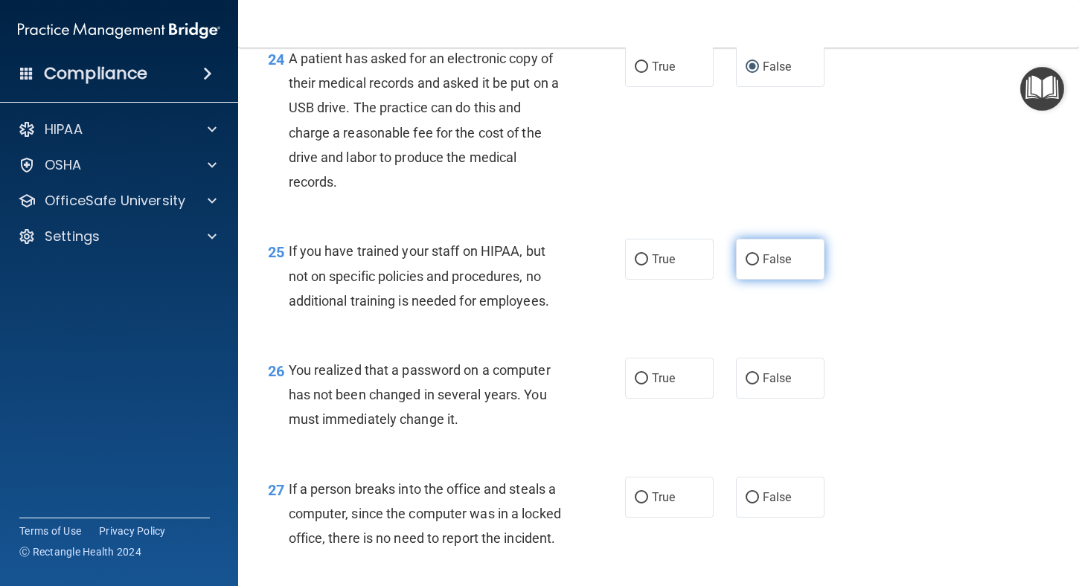
click at [746, 266] on input "False" at bounding box center [752, 259] width 13 height 11
radio input "true"
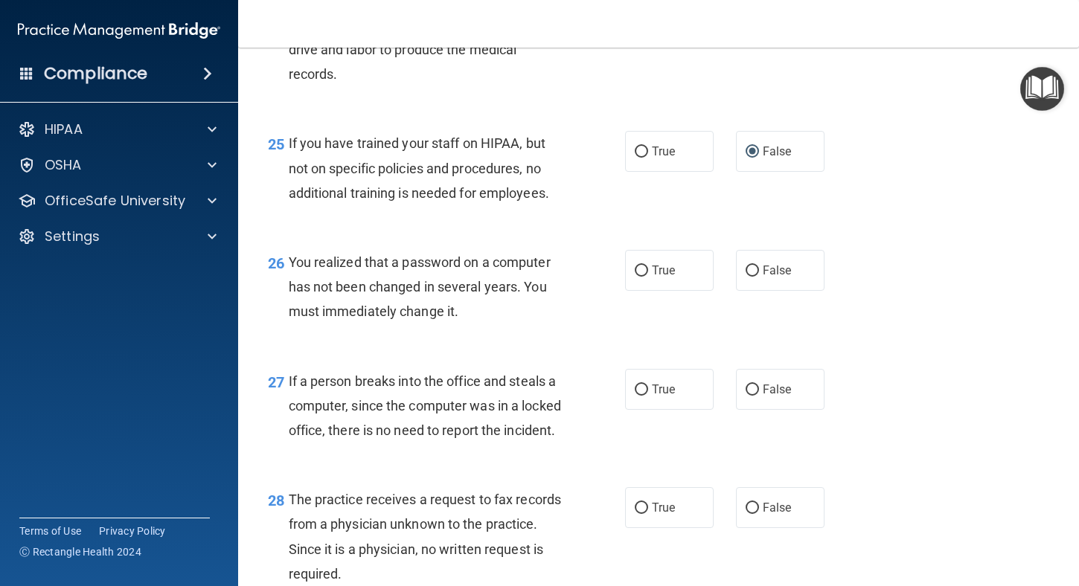
scroll to position [3348, 0]
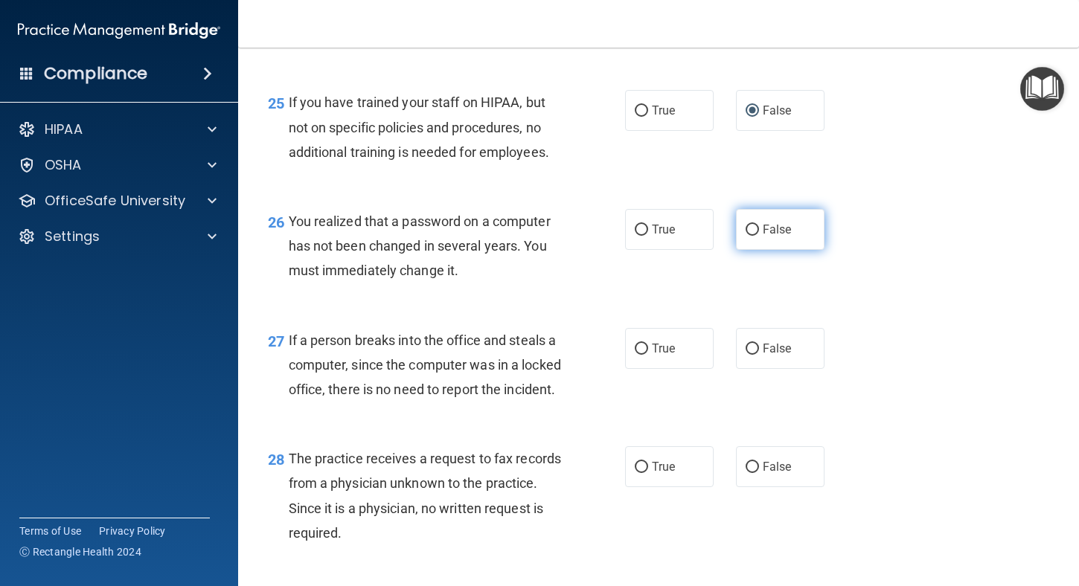
click at [746, 236] on input "False" at bounding box center [752, 230] width 13 height 11
radio input "true"
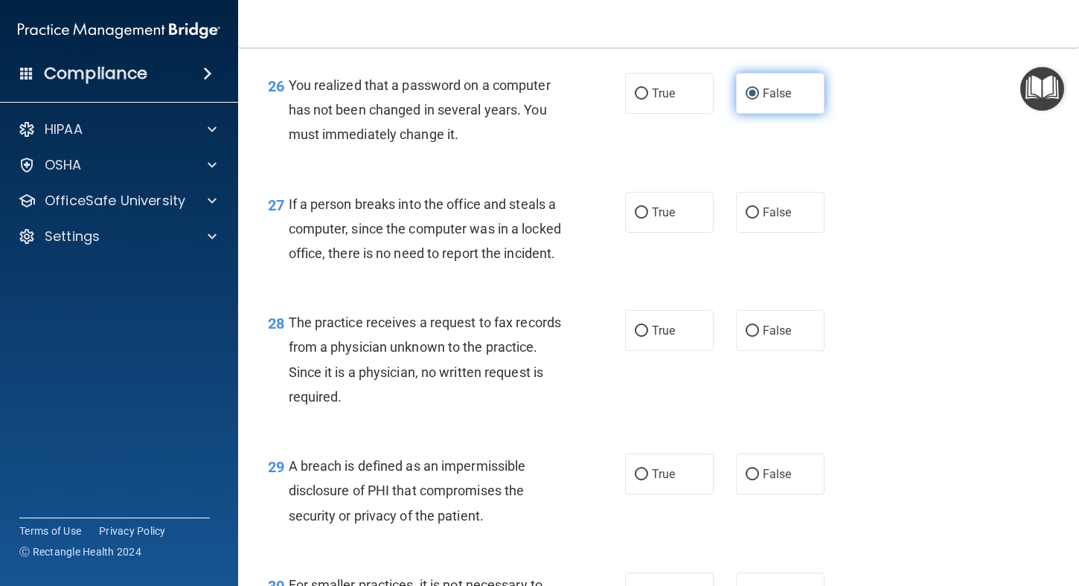
scroll to position [3497, 0]
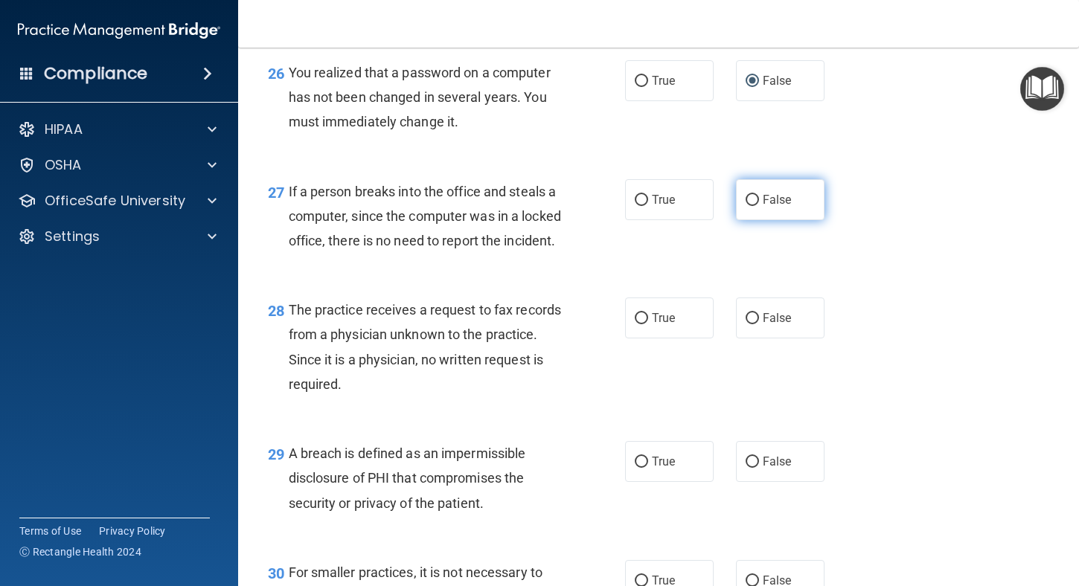
click at [746, 206] on input "False" at bounding box center [752, 200] width 13 height 11
radio input "true"
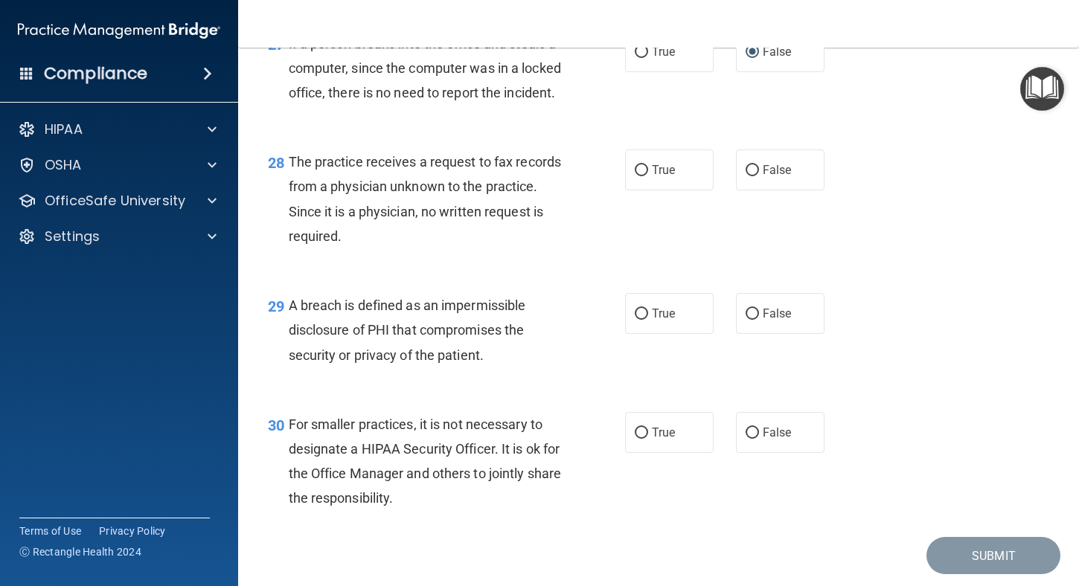
scroll to position [3646, 0]
click at [635, 176] on input "True" at bounding box center [641, 169] width 13 height 11
radio input "true"
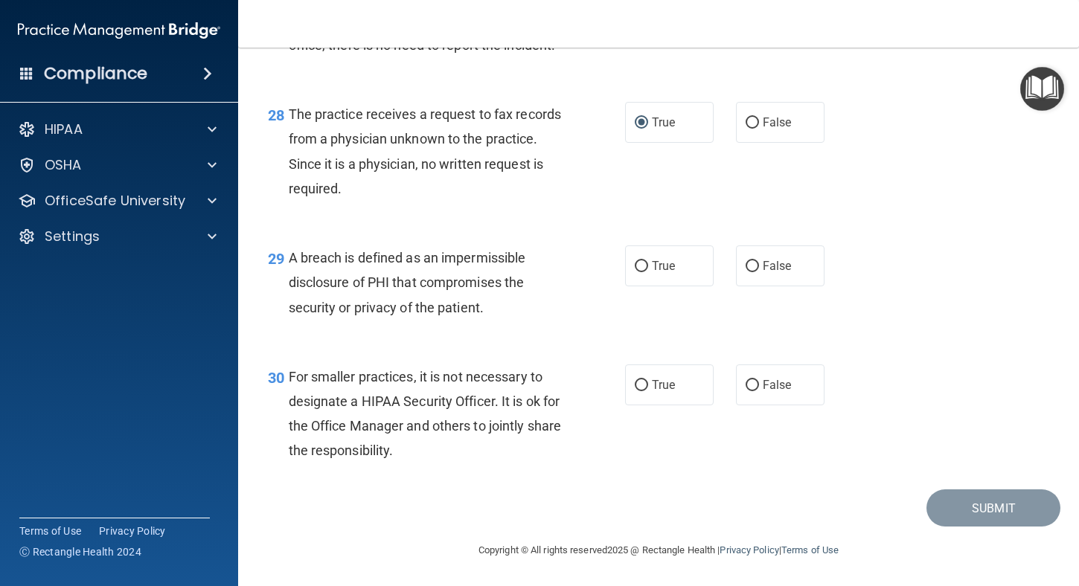
scroll to position [3767, 0]
click at [635, 266] on input "True" at bounding box center [641, 266] width 13 height 11
radio input "true"
click at [639, 386] on input "True" at bounding box center [641, 385] width 13 height 11
radio input "true"
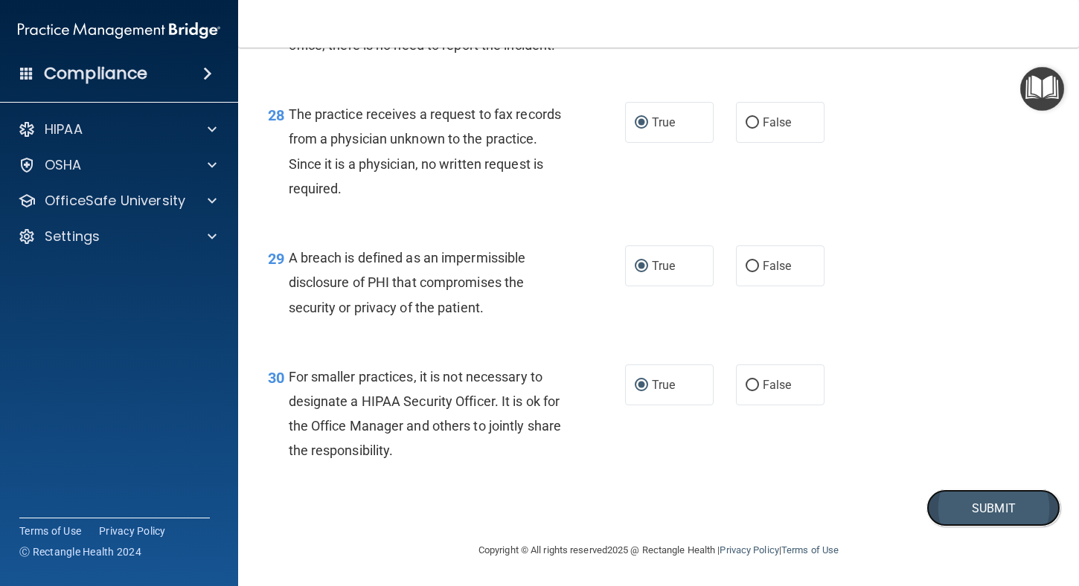
click at [987, 502] on button "Submit" at bounding box center [993, 509] width 134 height 38
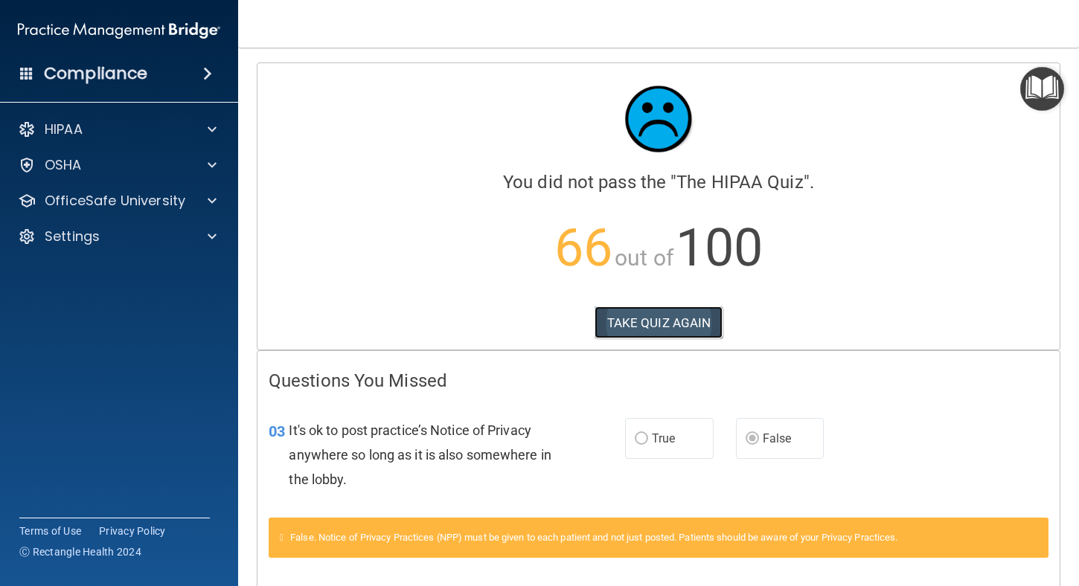
click at [651, 322] on button "TAKE QUIZ AGAIN" at bounding box center [658, 323] width 129 height 33
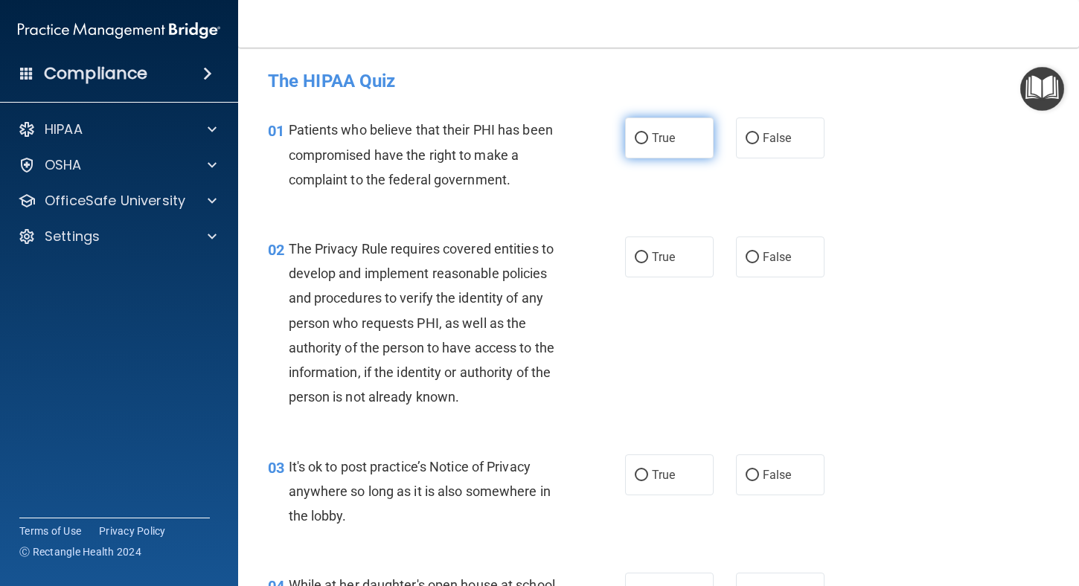
click at [636, 142] on input "True" at bounding box center [641, 138] width 13 height 11
radio input "true"
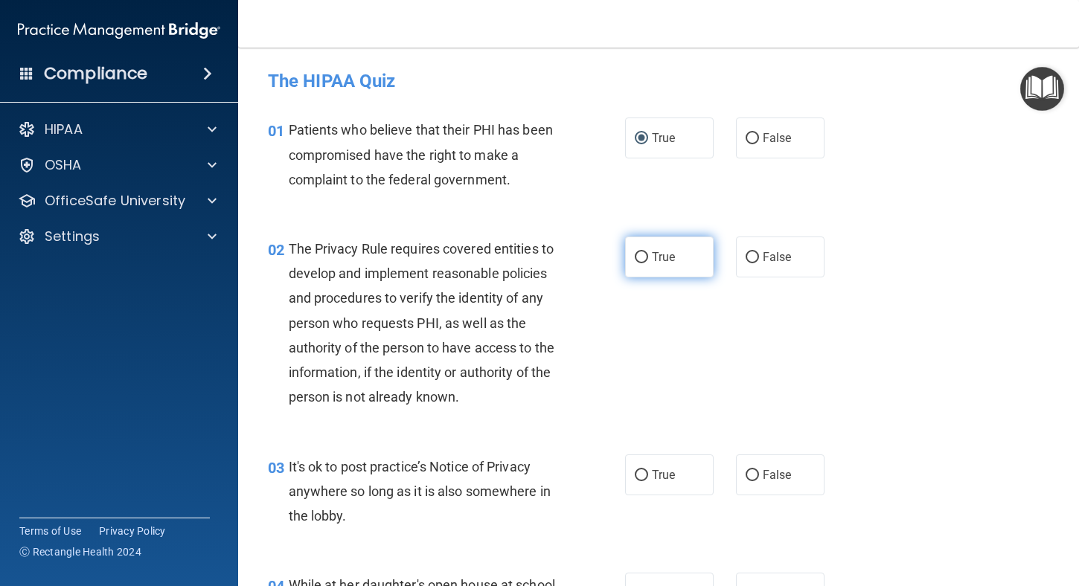
click at [635, 257] on input "True" at bounding box center [641, 257] width 13 height 11
radio input "true"
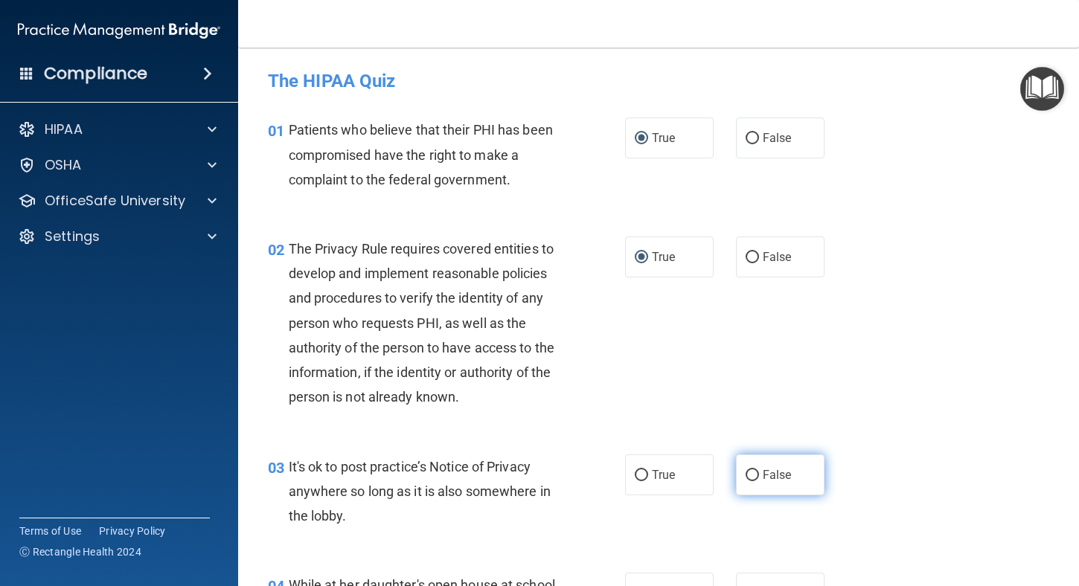
click at [746, 478] on input "False" at bounding box center [752, 475] width 13 height 11
radio input "true"
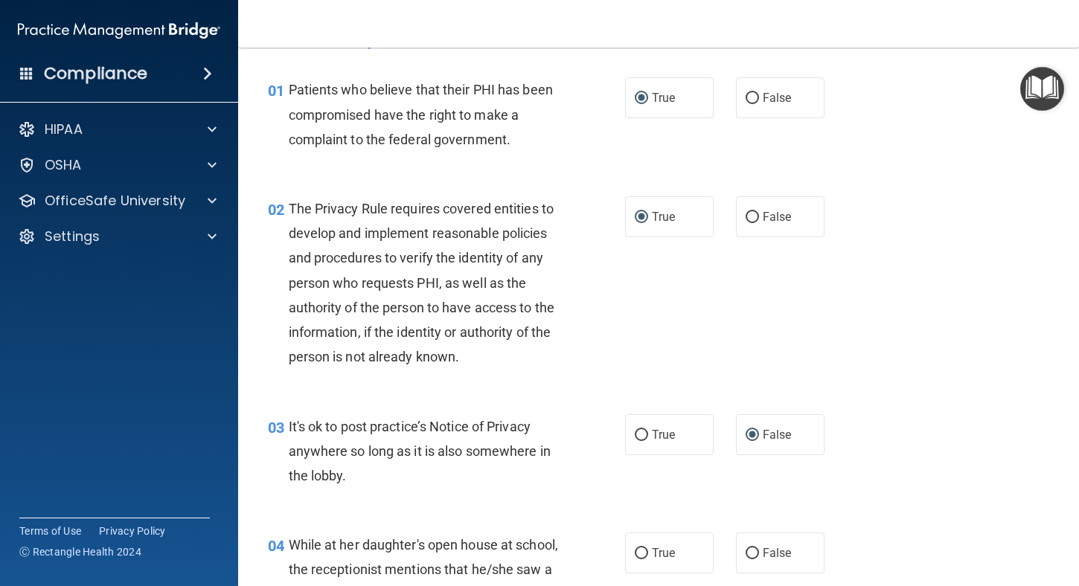
scroll to position [223, 0]
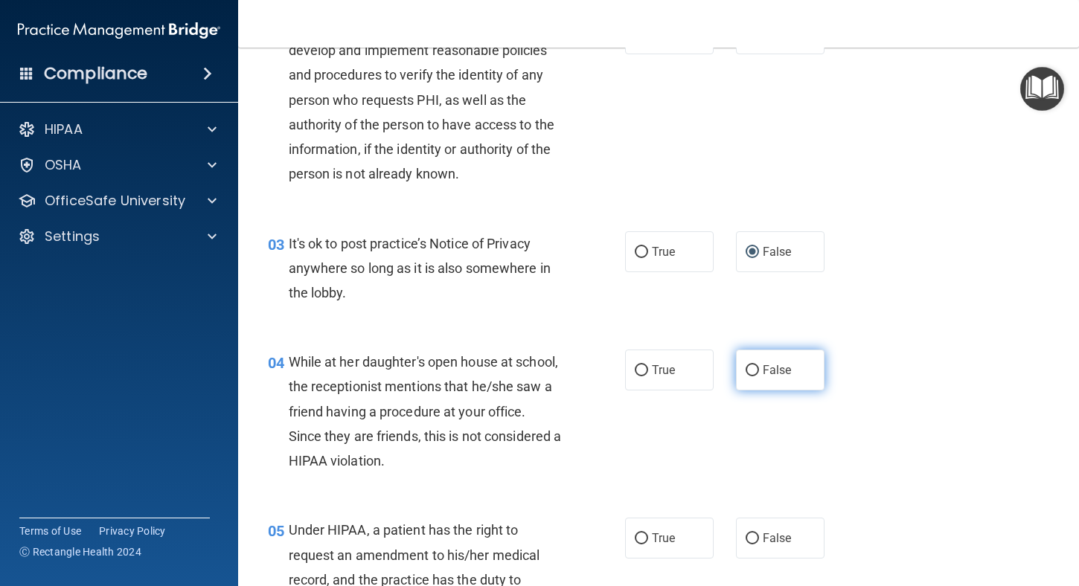
click at [749, 371] on input "False" at bounding box center [752, 370] width 13 height 11
radio input "true"
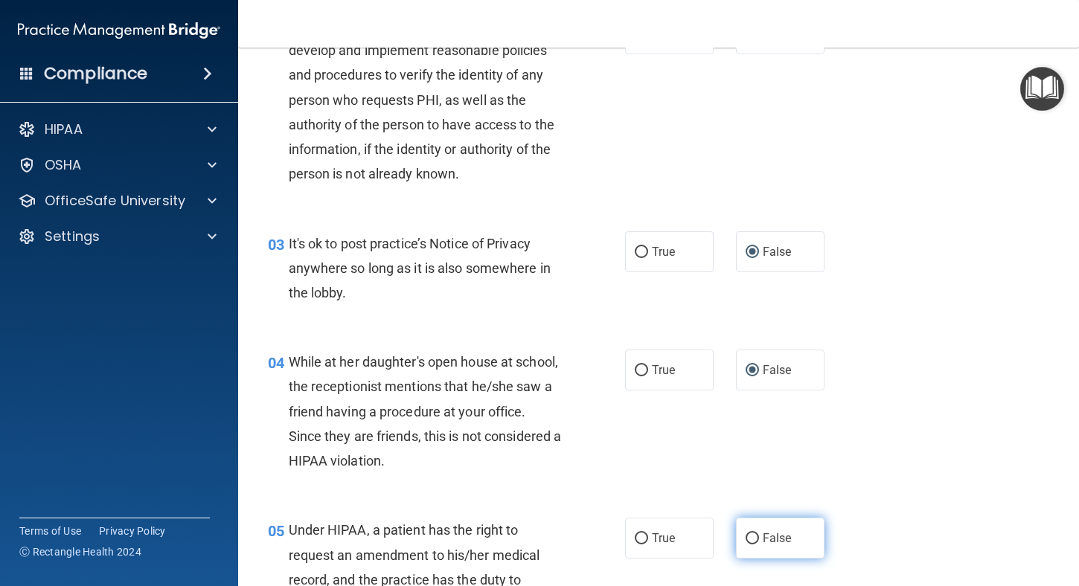
click at [746, 539] on input "False" at bounding box center [752, 538] width 13 height 11
radio input "true"
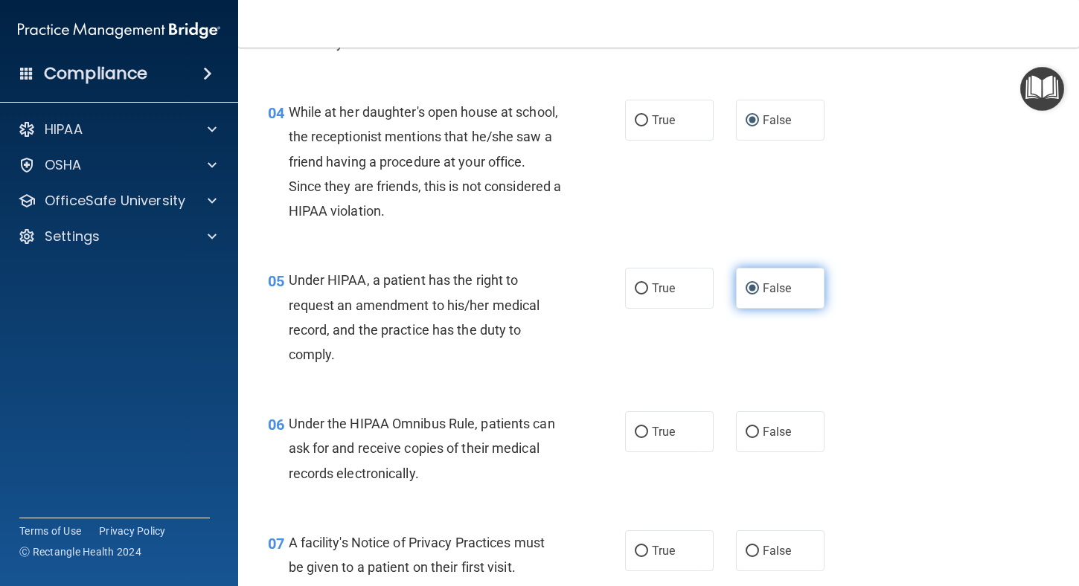
scroll to position [521, 0]
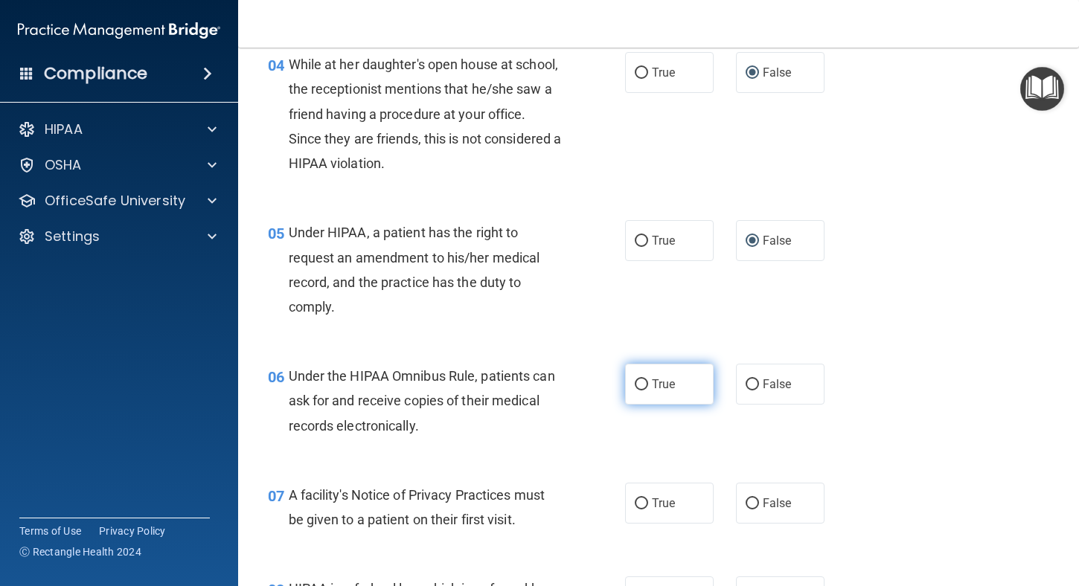
click at [639, 385] on input "True" at bounding box center [641, 384] width 13 height 11
radio input "true"
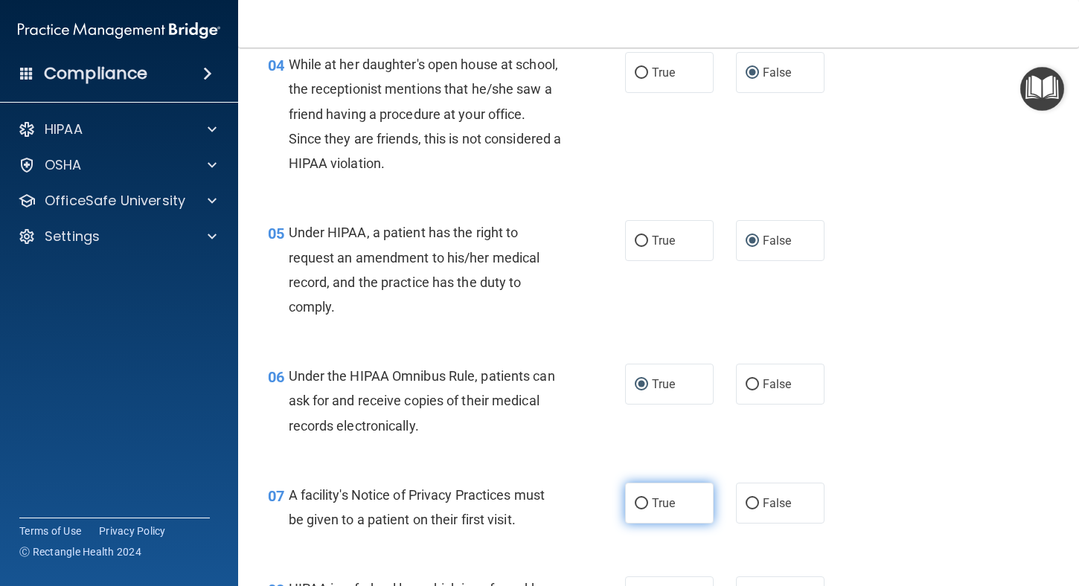
click at [643, 504] on label "True" at bounding box center [669, 503] width 89 height 41
click at [643, 504] on input "True" at bounding box center [641, 503] width 13 height 11
radio input "true"
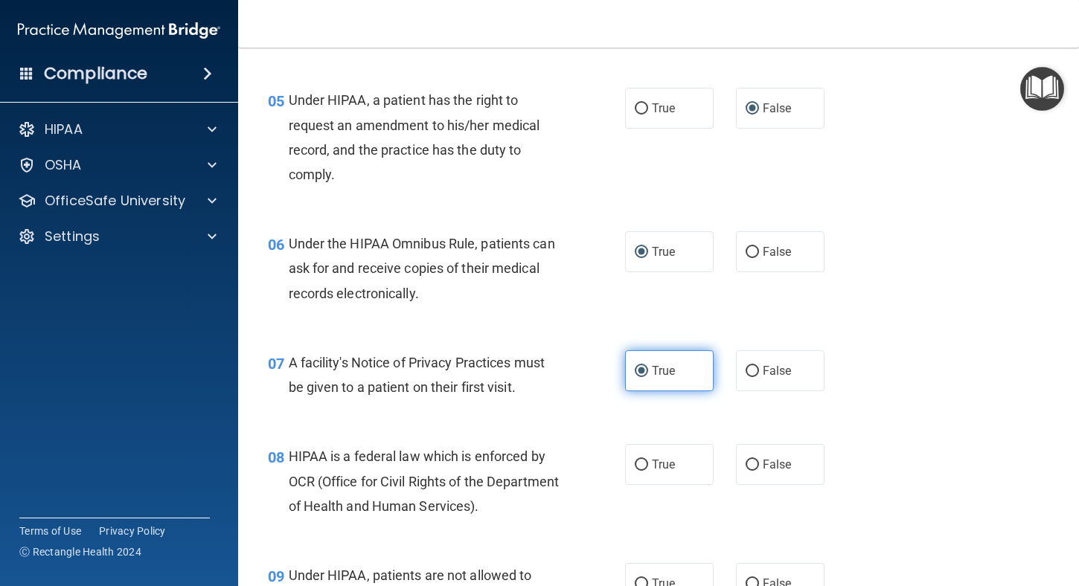
scroll to position [670, 0]
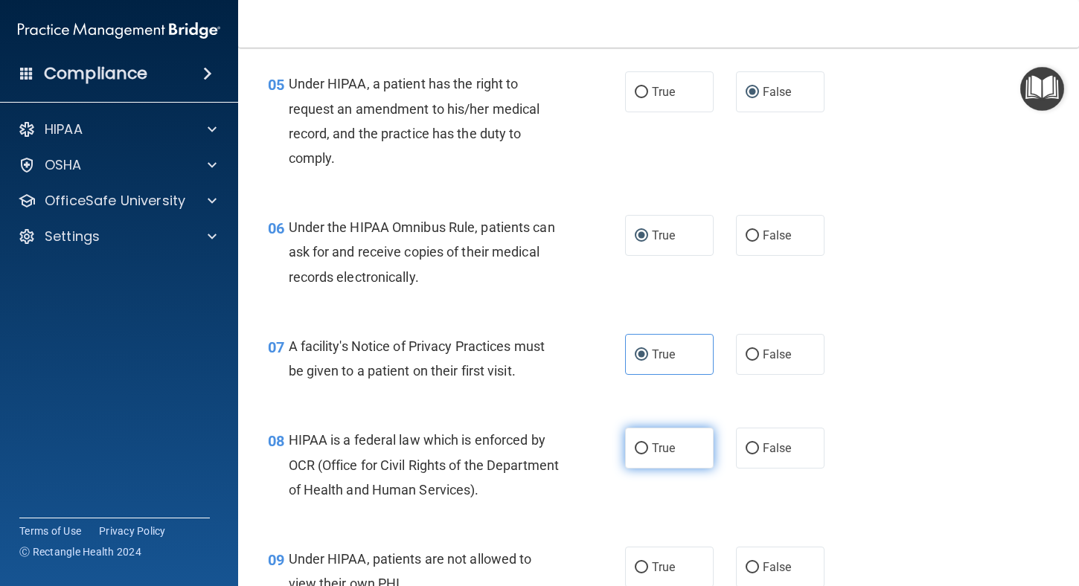
click at [635, 449] on input "True" at bounding box center [641, 448] width 13 height 11
radio input "true"
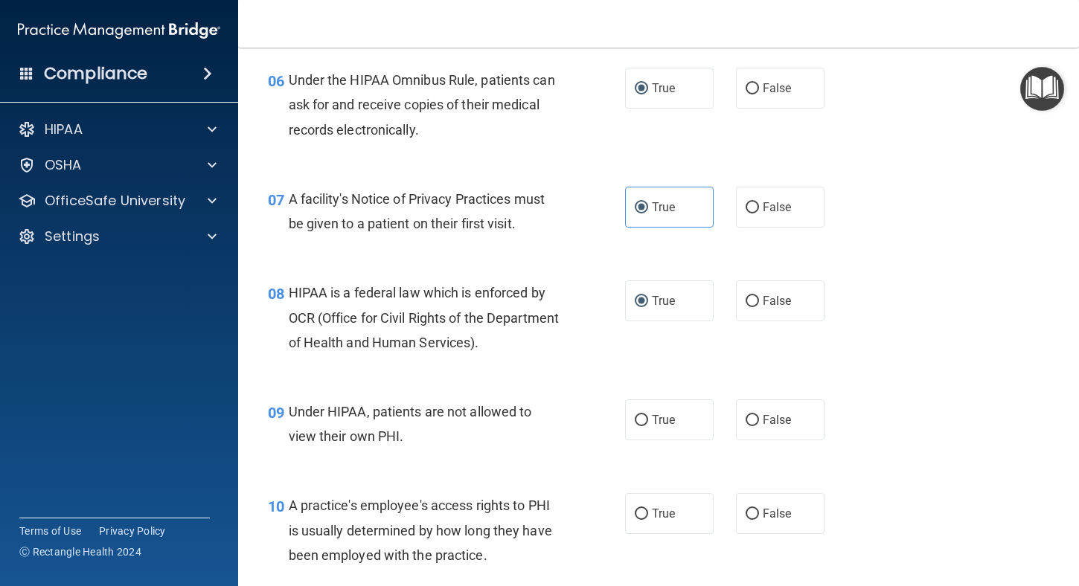
scroll to position [818, 0]
click at [746, 421] on input "False" at bounding box center [752, 419] width 13 height 11
radio input "true"
click at [746, 512] on input "False" at bounding box center [752, 512] width 13 height 11
radio input "true"
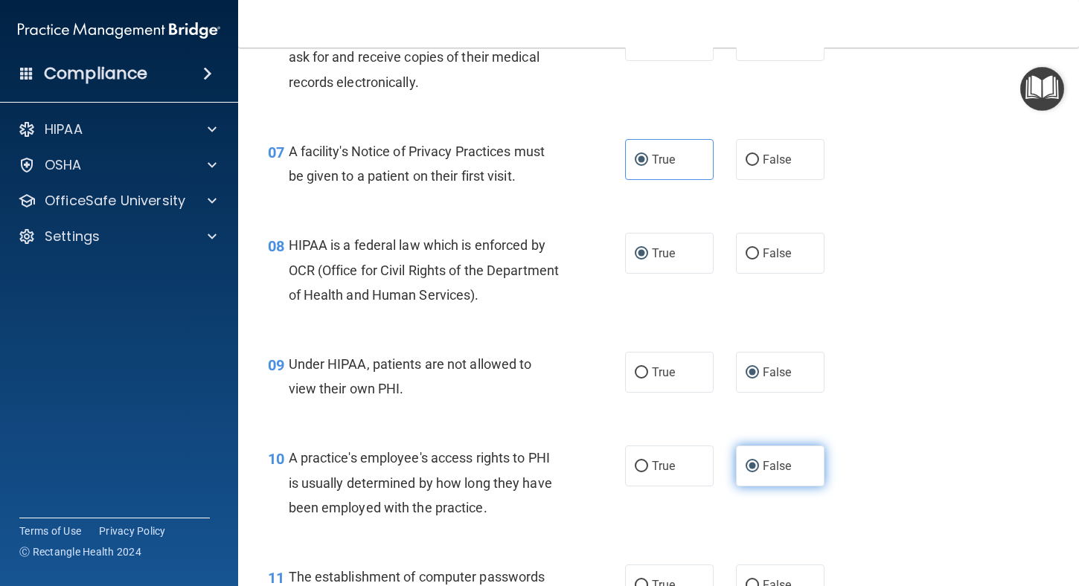
scroll to position [1042, 0]
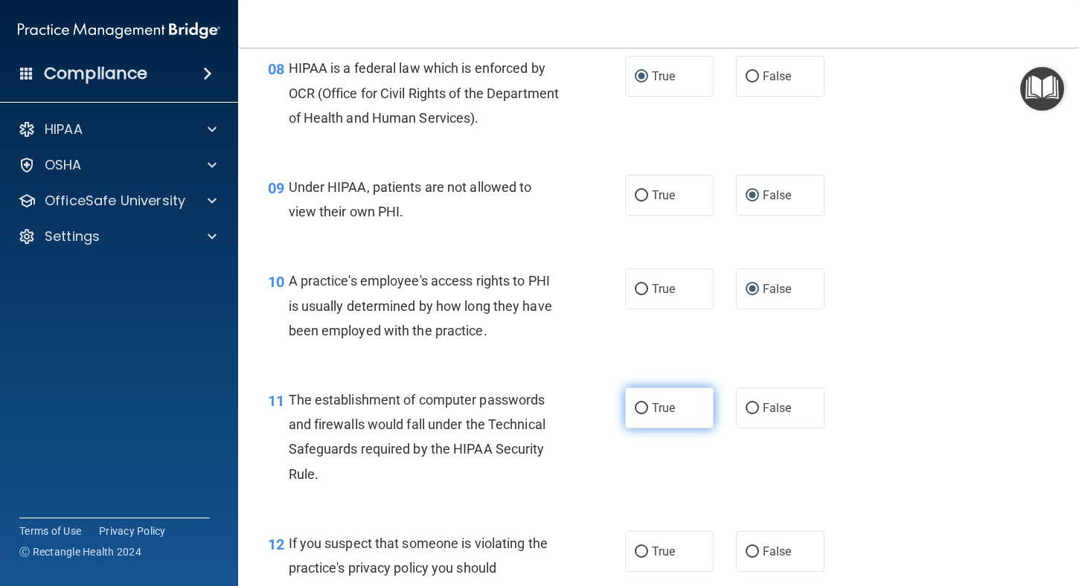
click at [641, 405] on input "True" at bounding box center [641, 408] width 13 height 11
radio input "true"
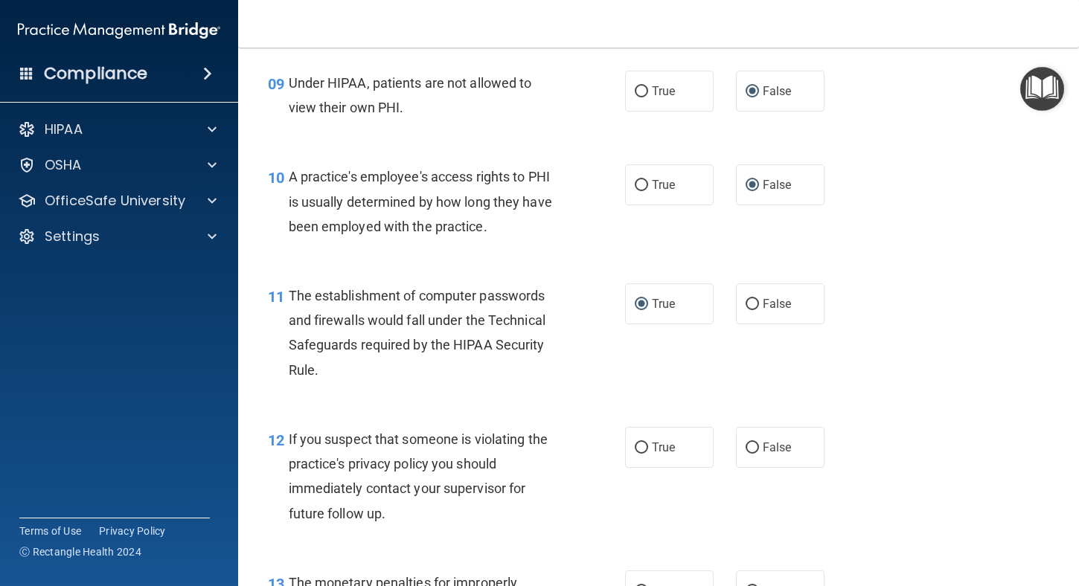
scroll to position [1190, 0]
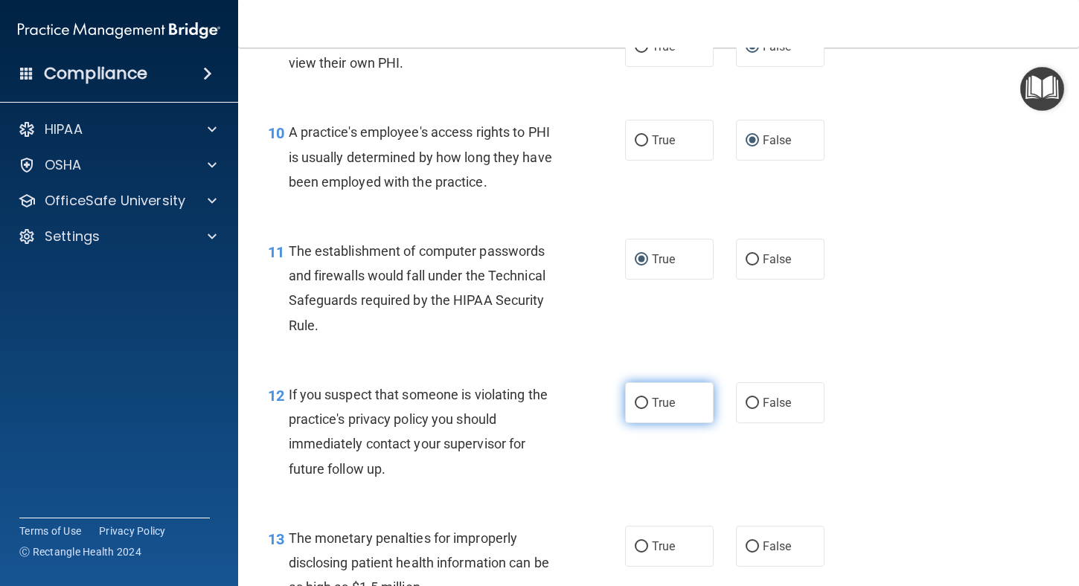
click at [643, 400] on label "True" at bounding box center [669, 402] width 89 height 41
click at [643, 400] on input "True" at bounding box center [641, 403] width 13 height 11
radio input "true"
click at [640, 546] on input "True" at bounding box center [641, 547] width 13 height 11
radio input "true"
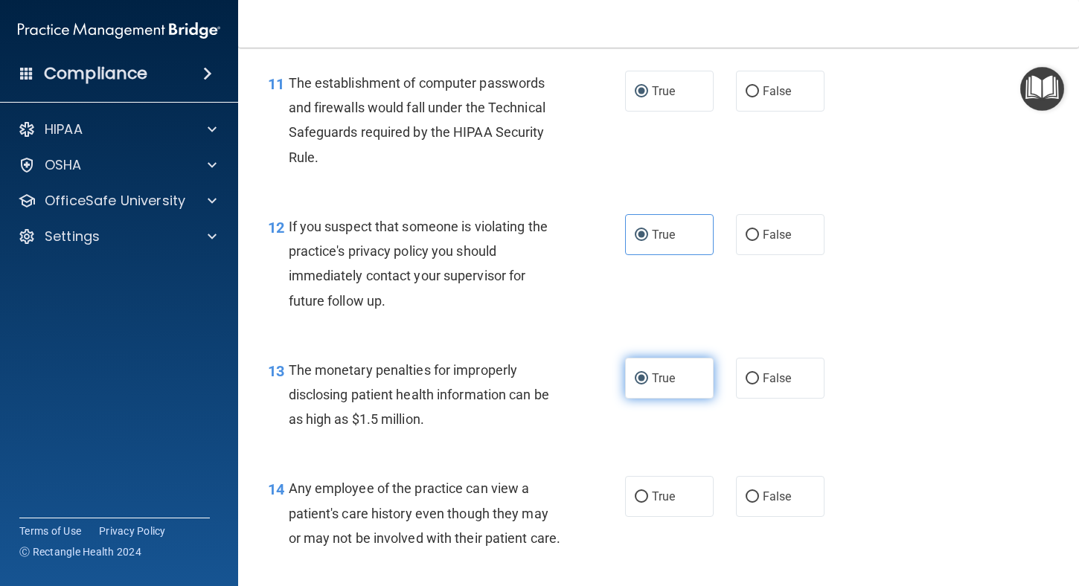
scroll to position [1414, 0]
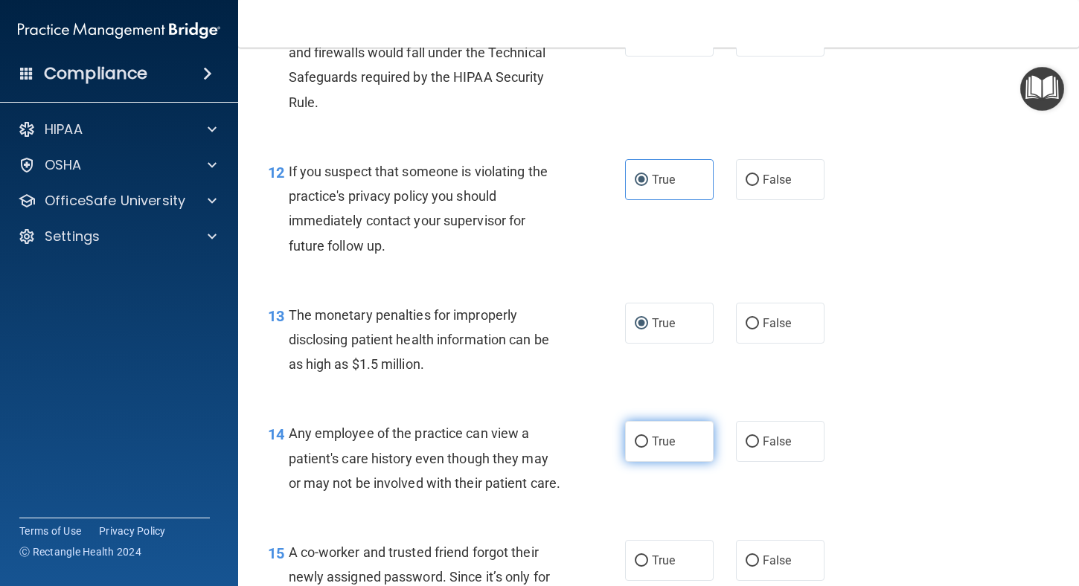
click at [638, 443] on input "True" at bounding box center [641, 442] width 13 height 11
radio input "true"
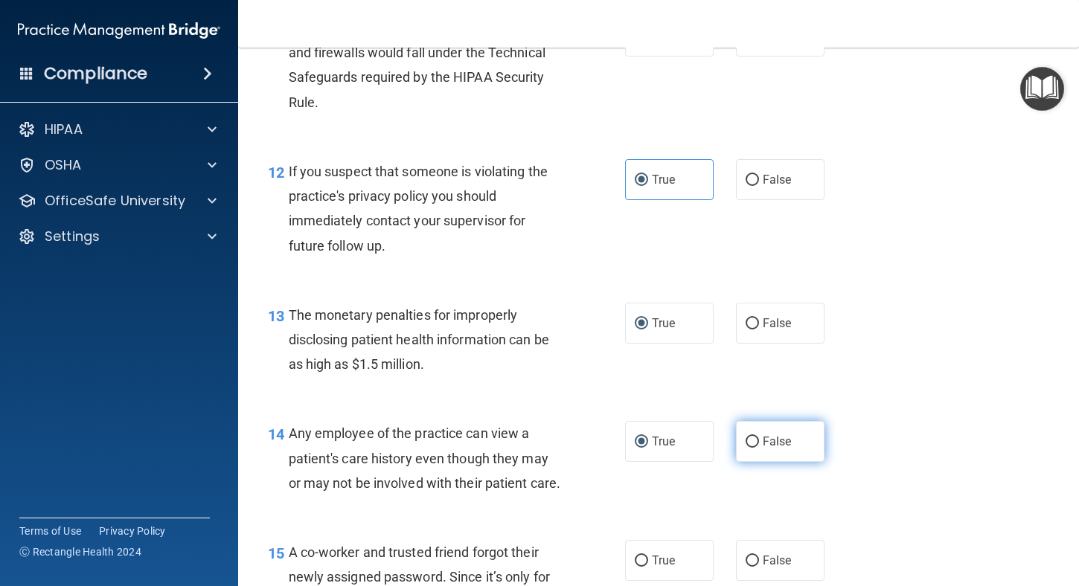
click at [751, 443] on input "False" at bounding box center [752, 442] width 13 height 11
radio input "true"
radio input "false"
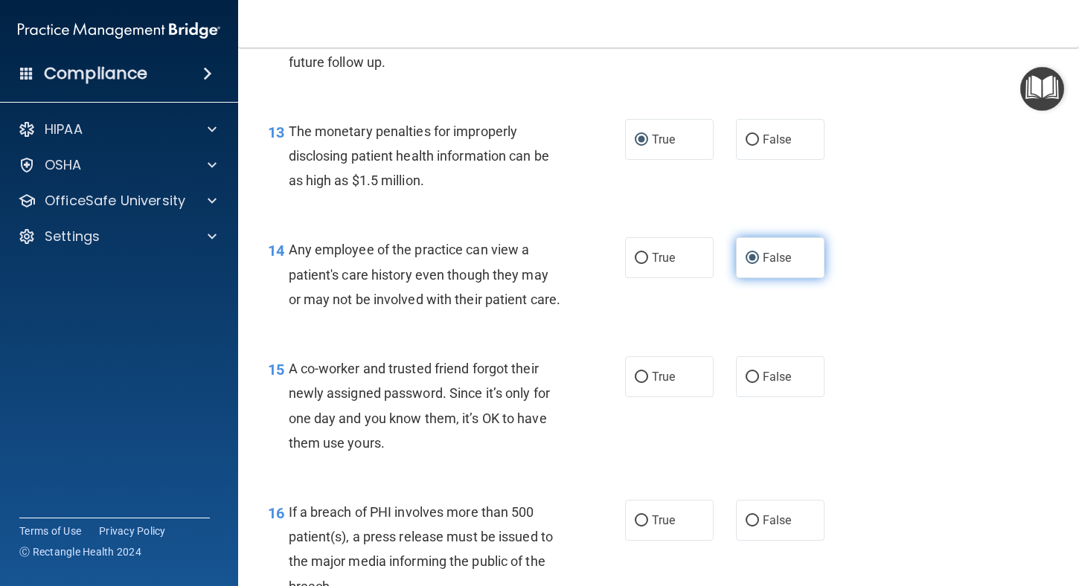
scroll to position [1637, 0]
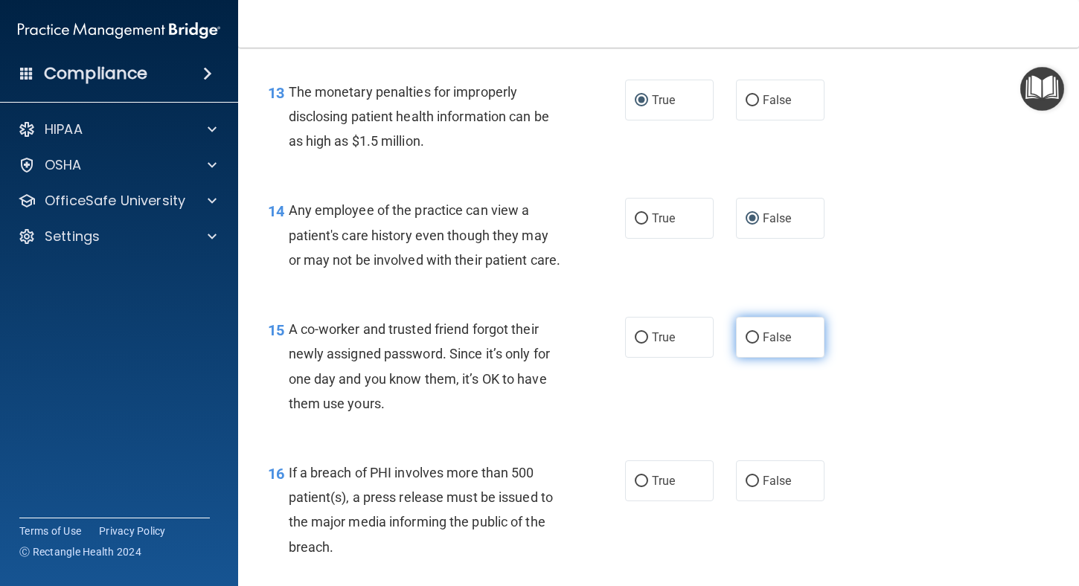
click at [748, 344] on input "False" at bounding box center [752, 338] width 13 height 11
radio input "true"
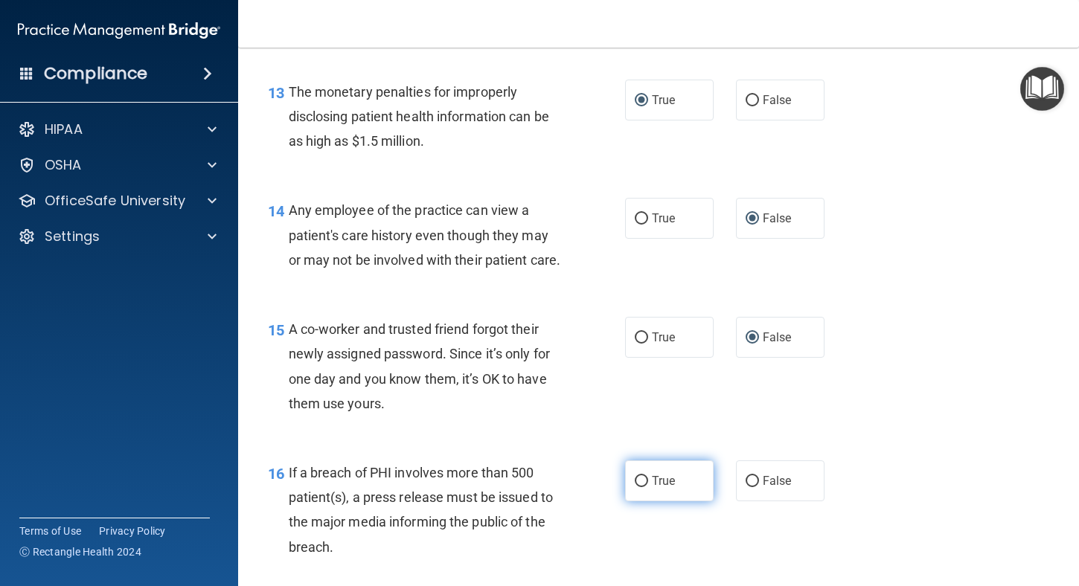
click at [635, 487] on input "True" at bounding box center [641, 481] width 13 height 11
radio input "true"
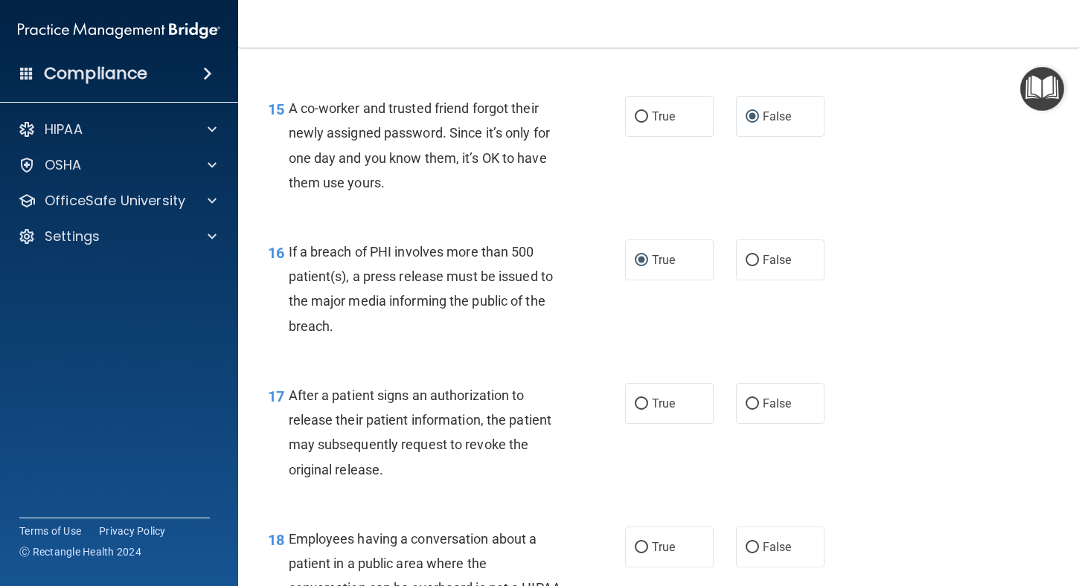
scroll to position [1860, 0]
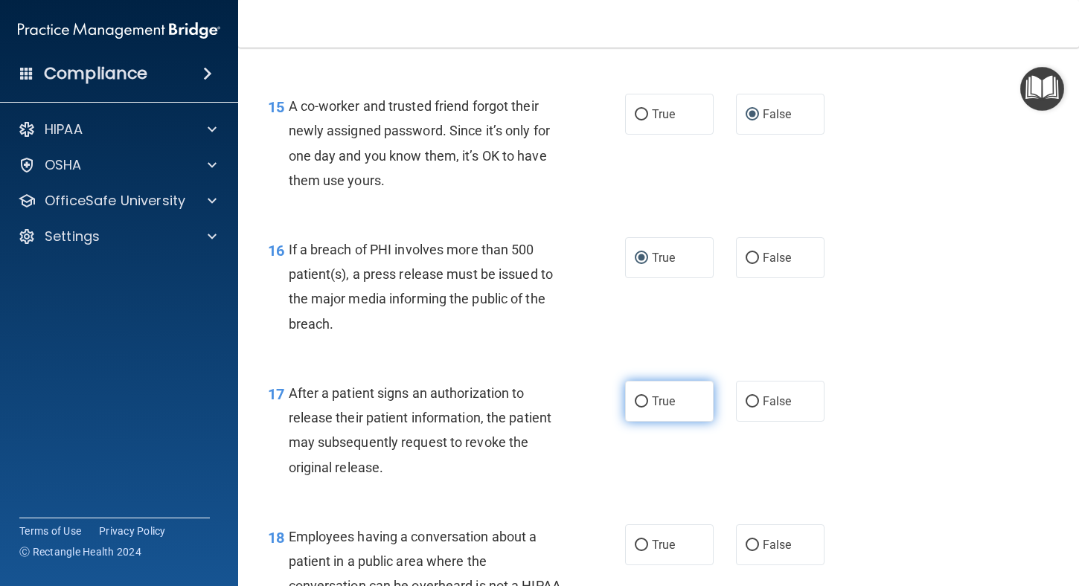
click at [644, 422] on label "True" at bounding box center [669, 401] width 89 height 41
click at [644, 408] on input "True" at bounding box center [641, 402] width 13 height 11
radio input "true"
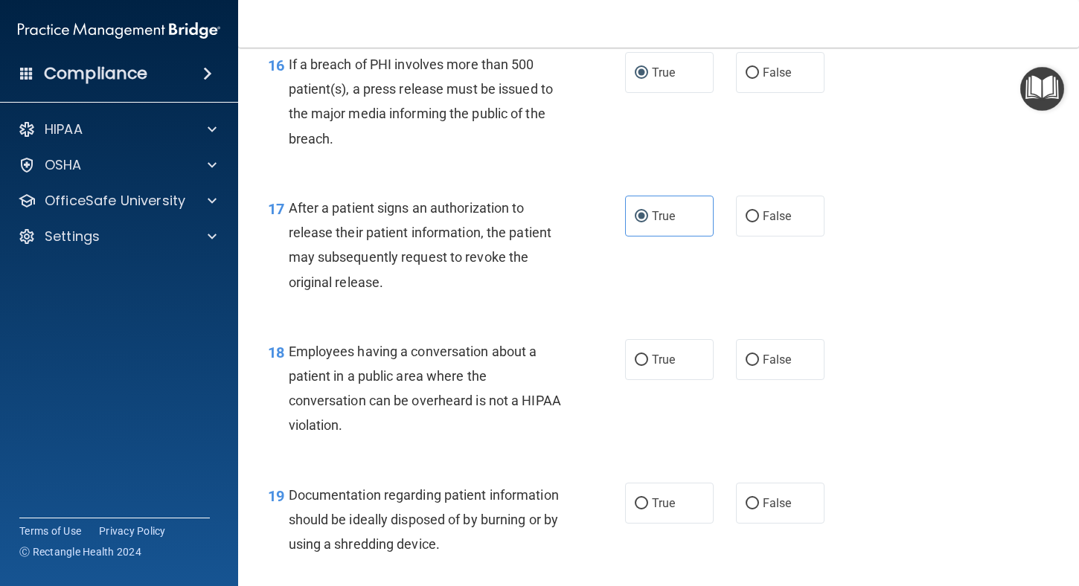
scroll to position [2083, 0]
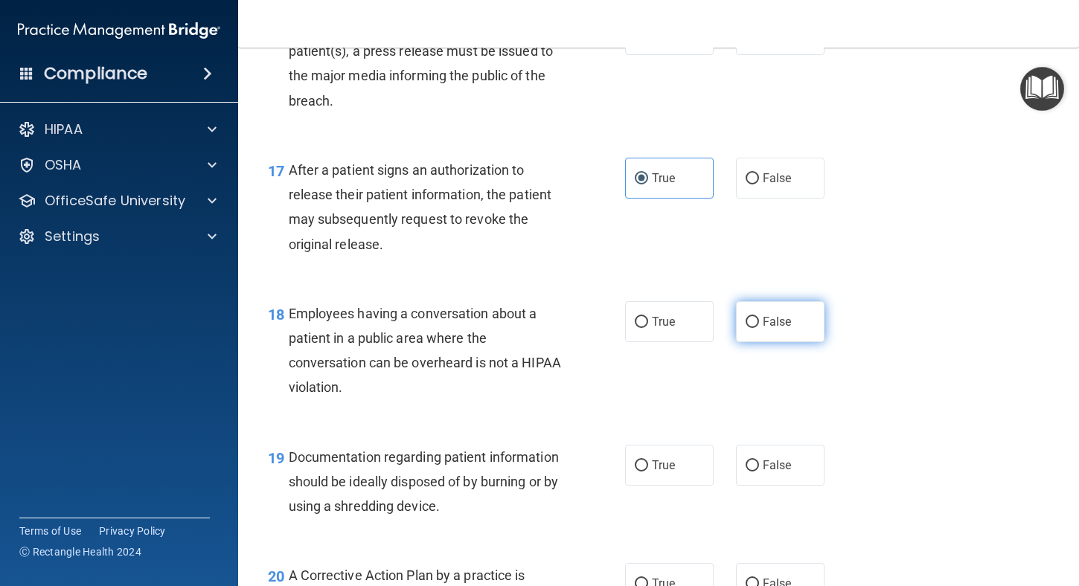
click at [746, 328] on input "False" at bounding box center [752, 322] width 13 height 11
radio input "true"
click at [645, 486] on label "True" at bounding box center [669, 465] width 89 height 41
click at [645, 472] on input "True" at bounding box center [641, 466] width 13 height 11
radio input "true"
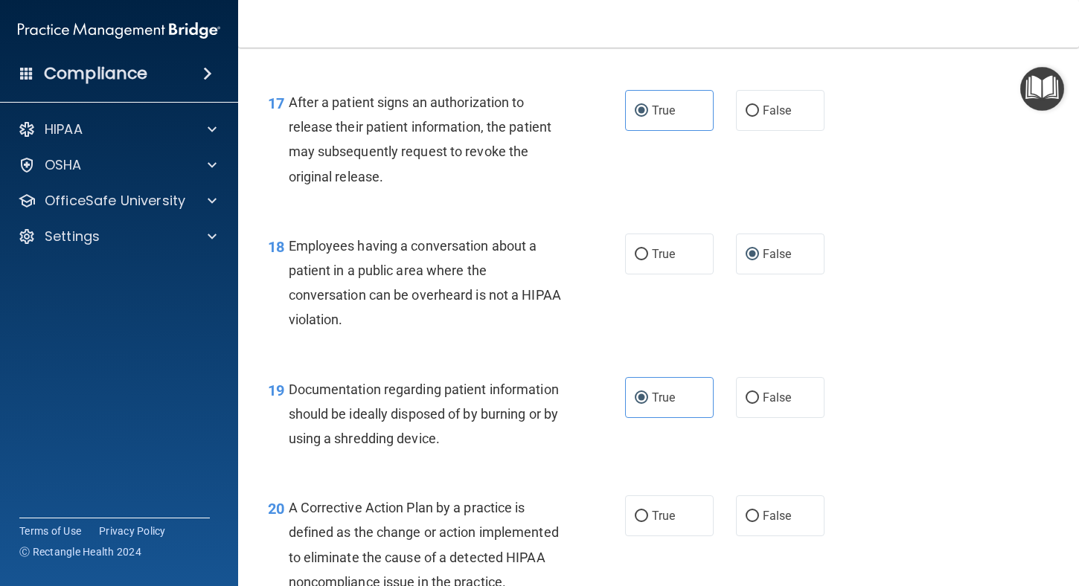
scroll to position [2306, 0]
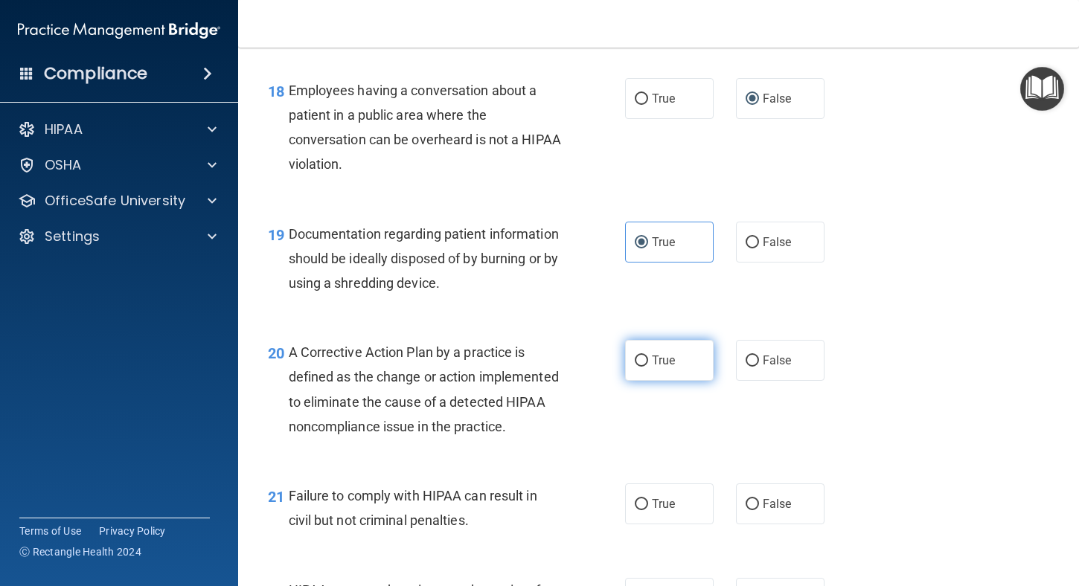
click at [635, 367] on input "True" at bounding box center [641, 361] width 13 height 11
radio input "true"
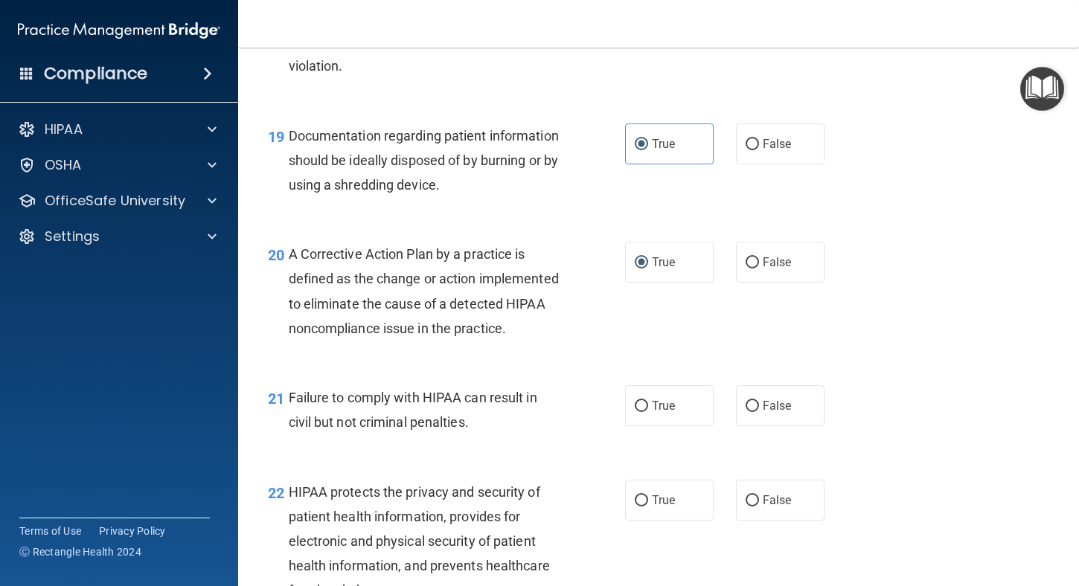
scroll to position [2455, 0]
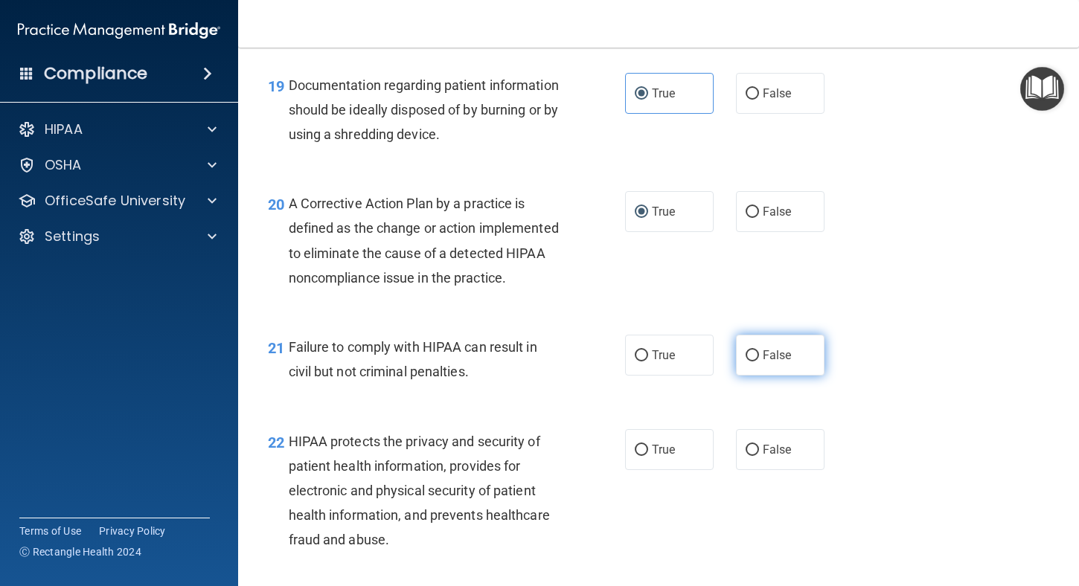
click at [746, 362] on input "False" at bounding box center [752, 355] width 13 height 11
radio input "true"
click at [639, 456] on input "True" at bounding box center [641, 450] width 13 height 11
radio input "true"
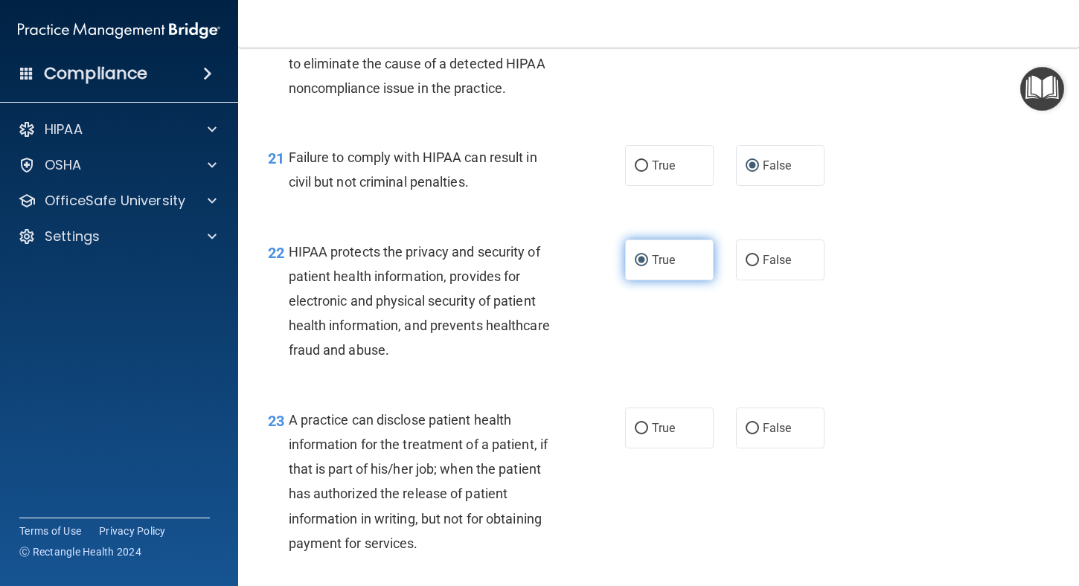
scroll to position [2678, 0]
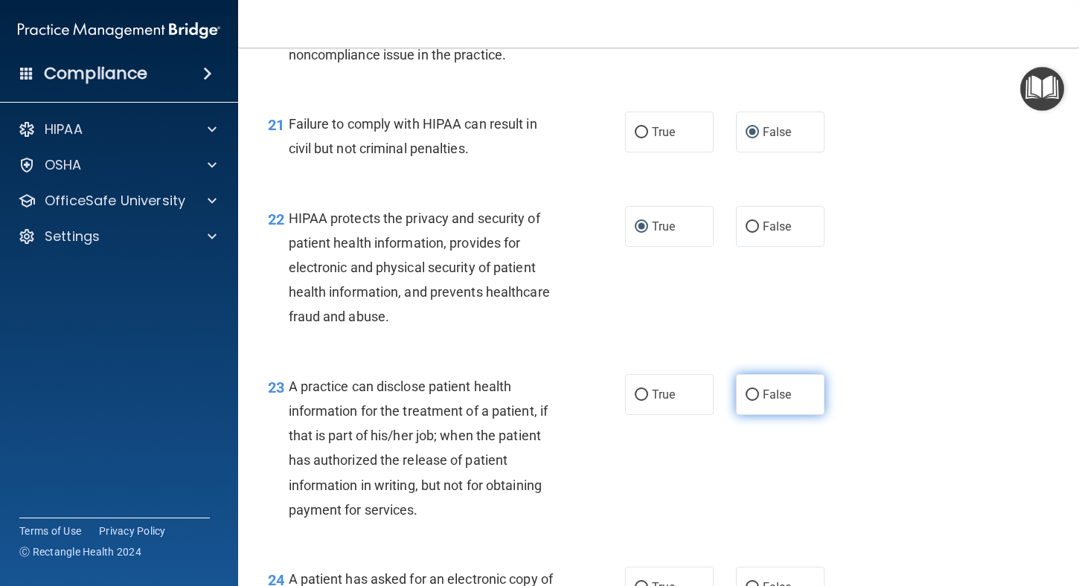
click at [746, 401] on input "False" at bounding box center [752, 395] width 13 height 11
radio input "true"
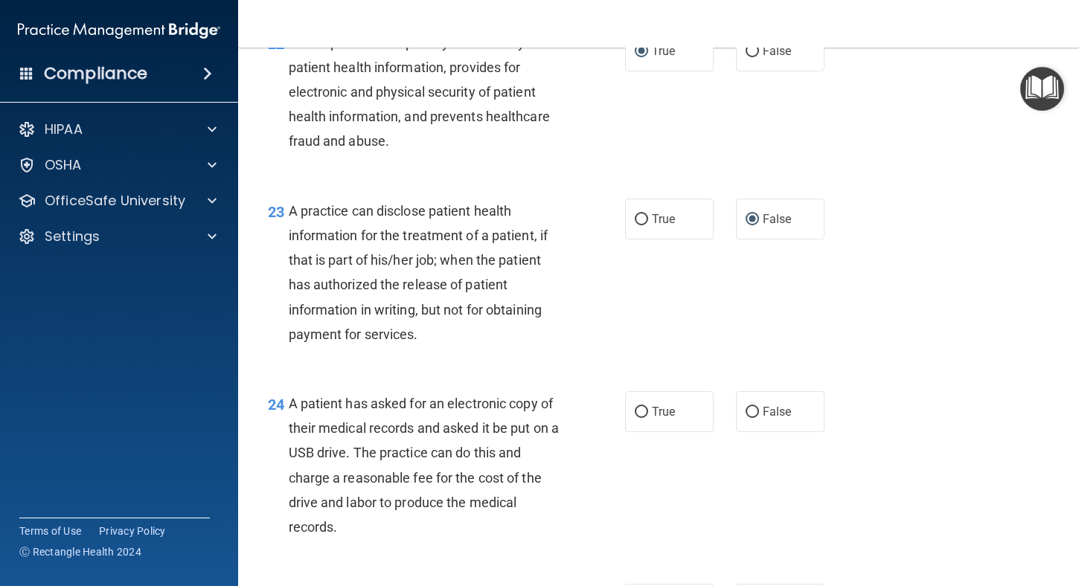
scroll to position [2902, 0]
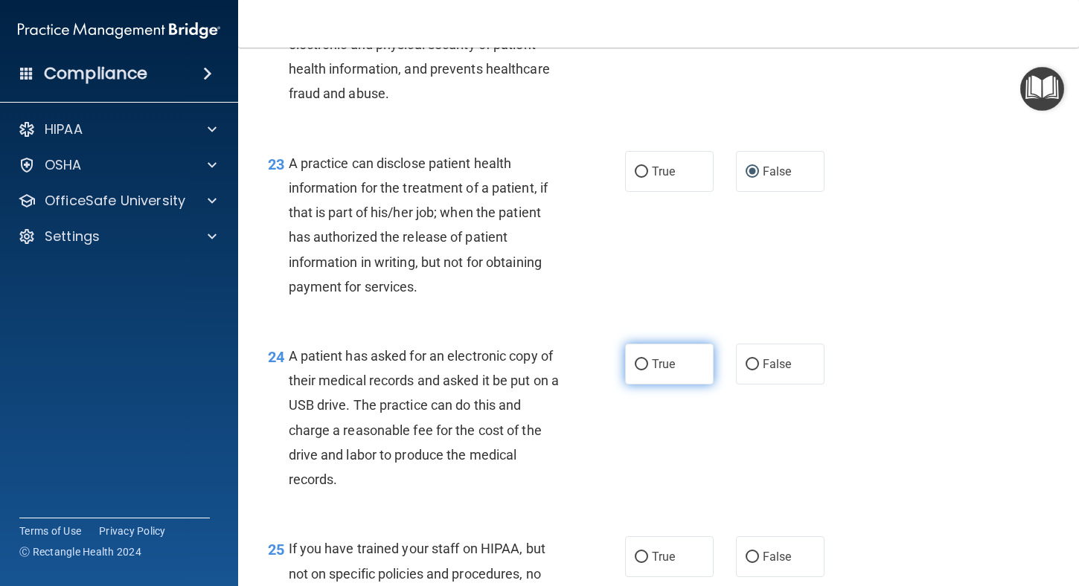
click at [638, 371] on input "True" at bounding box center [641, 364] width 13 height 11
radio input "true"
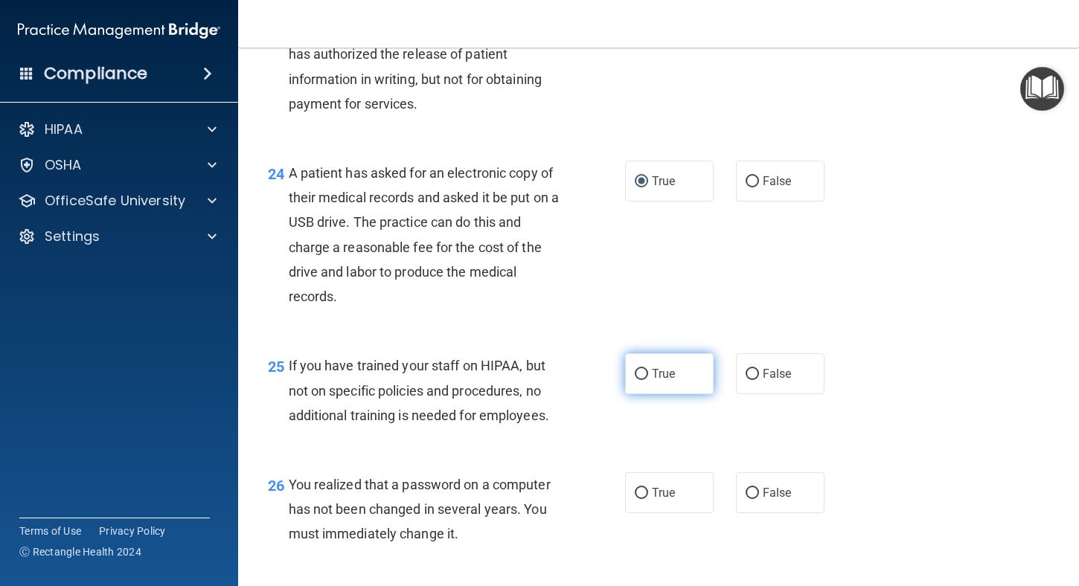
scroll to position [3125, 0]
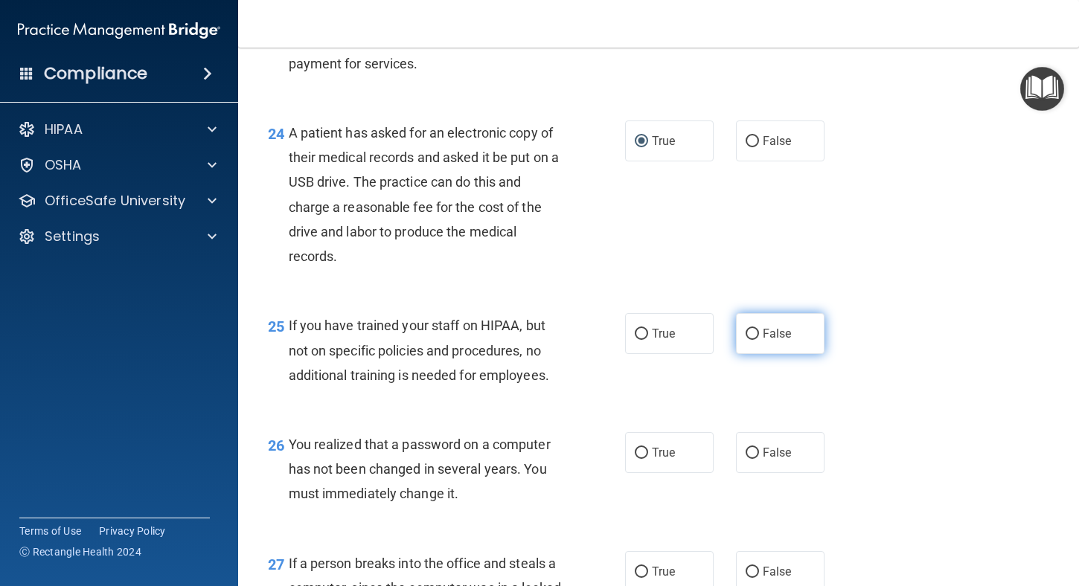
click at [746, 340] on input "False" at bounding box center [752, 334] width 13 height 11
radio input "true"
click at [641, 473] on label "True" at bounding box center [669, 452] width 89 height 41
click at [641, 459] on input "True" at bounding box center [641, 453] width 13 height 11
radio input "true"
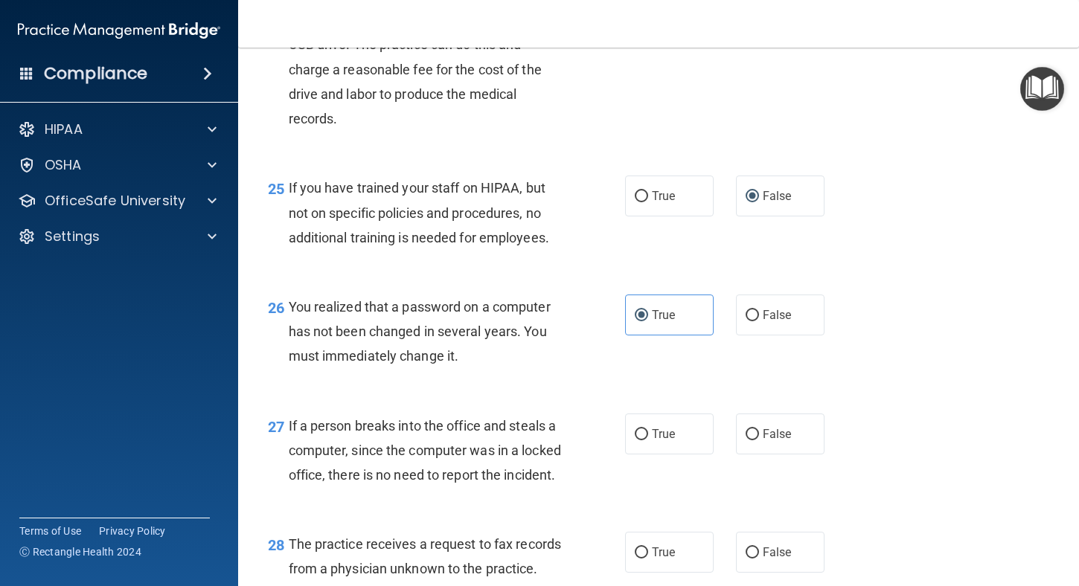
scroll to position [3274, 0]
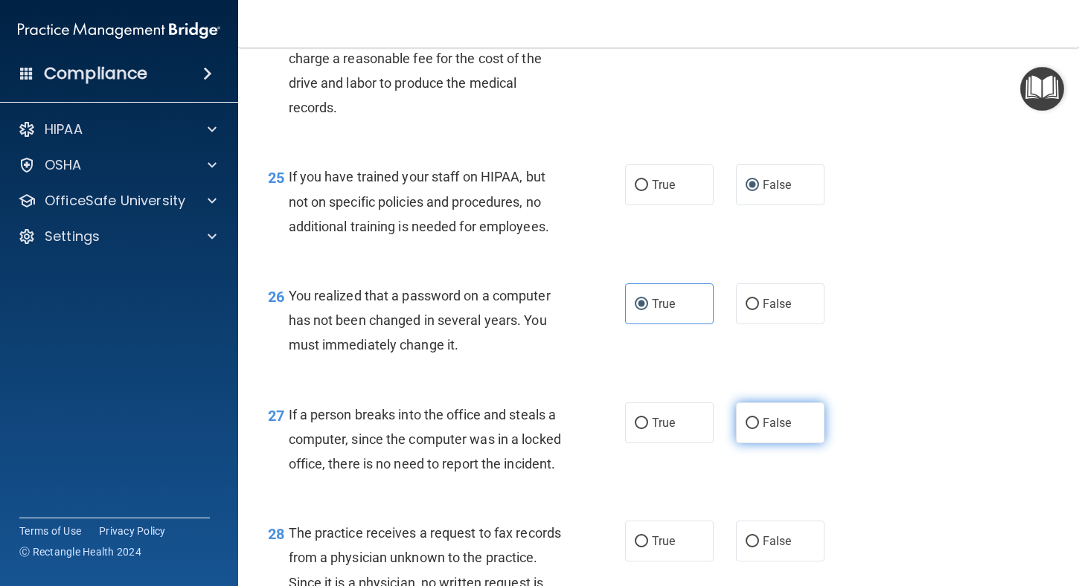
click at [746, 429] on input "False" at bounding box center [752, 423] width 13 height 11
radio input "true"
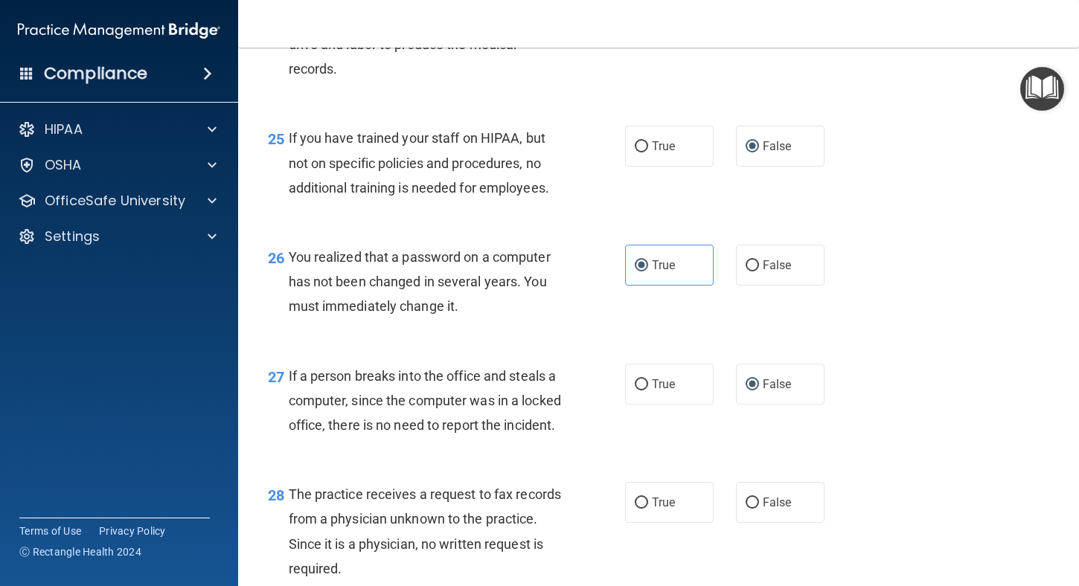
scroll to position [3423, 0]
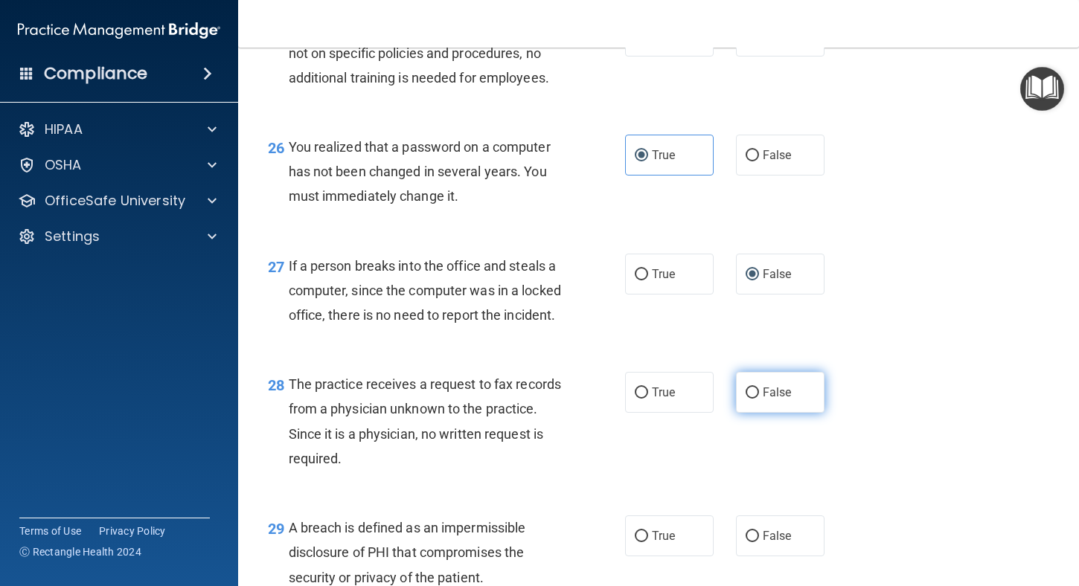
click at [749, 413] on label "False" at bounding box center [780, 392] width 89 height 41
click at [749, 399] on input "False" at bounding box center [752, 393] width 13 height 11
radio input "true"
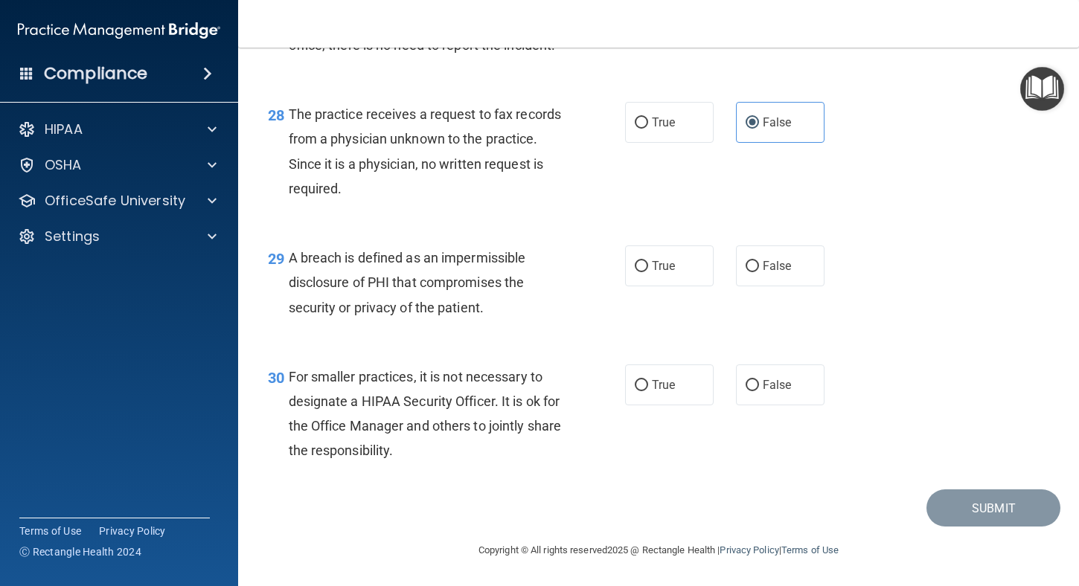
scroll to position [3767, 0]
click at [635, 269] on input "True" at bounding box center [641, 266] width 13 height 11
radio input "true"
click at [746, 382] on input "False" at bounding box center [752, 385] width 13 height 11
radio input "true"
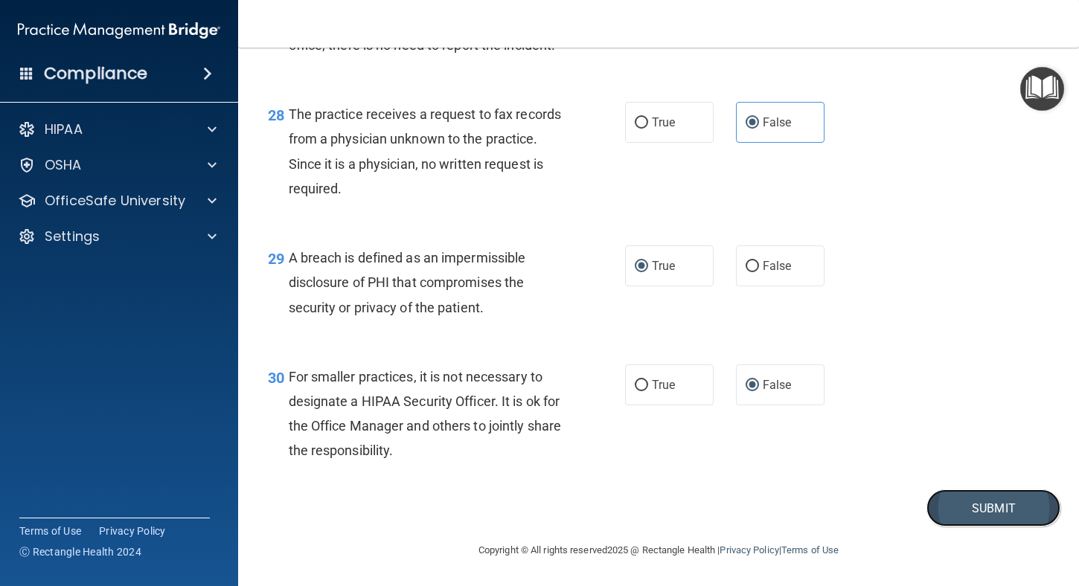
click at [995, 510] on button "Submit" at bounding box center [993, 509] width 134 height 38
click at [982, 507] on button "Submit" at bounding box center [993, 509] width 134 height 38
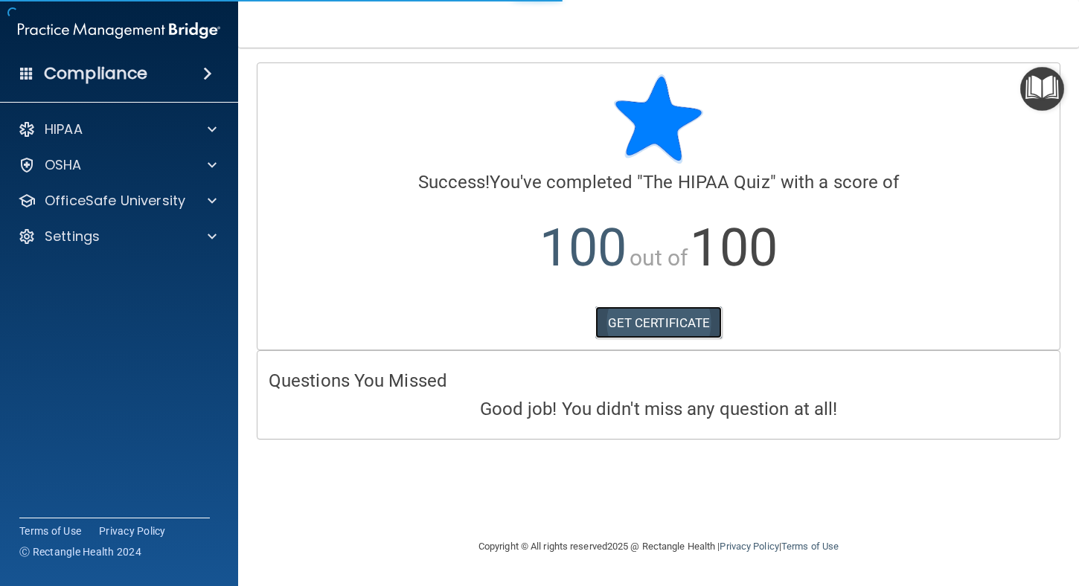
click at [668, 324] on link "GET CERTIFICATE" at bounding box center [658, 323] width 127 height 33
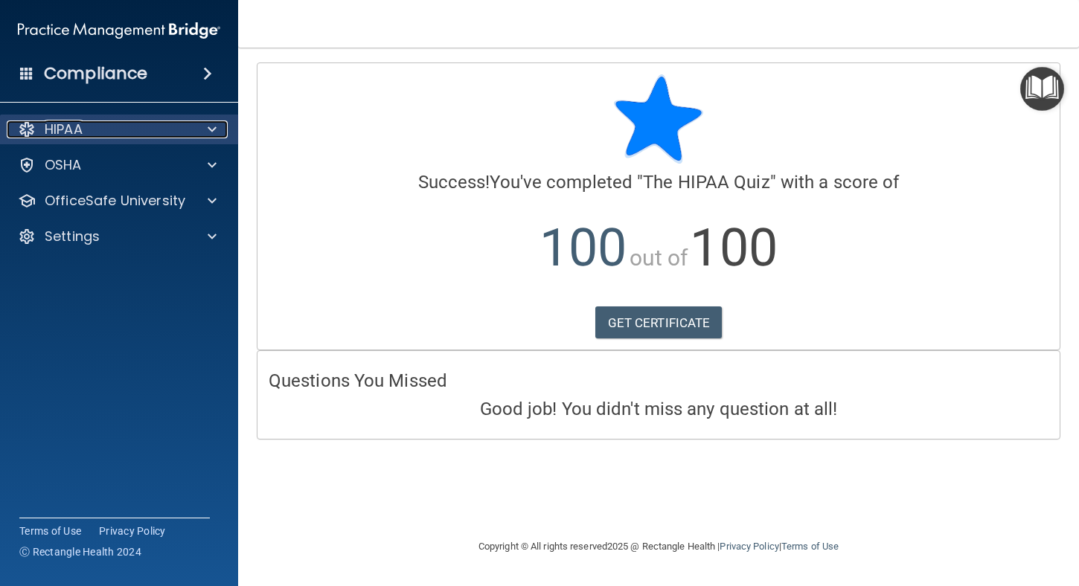
click at [99, 133] on div "HIPAA" at bounding box center [99, 130] width 185 height 18
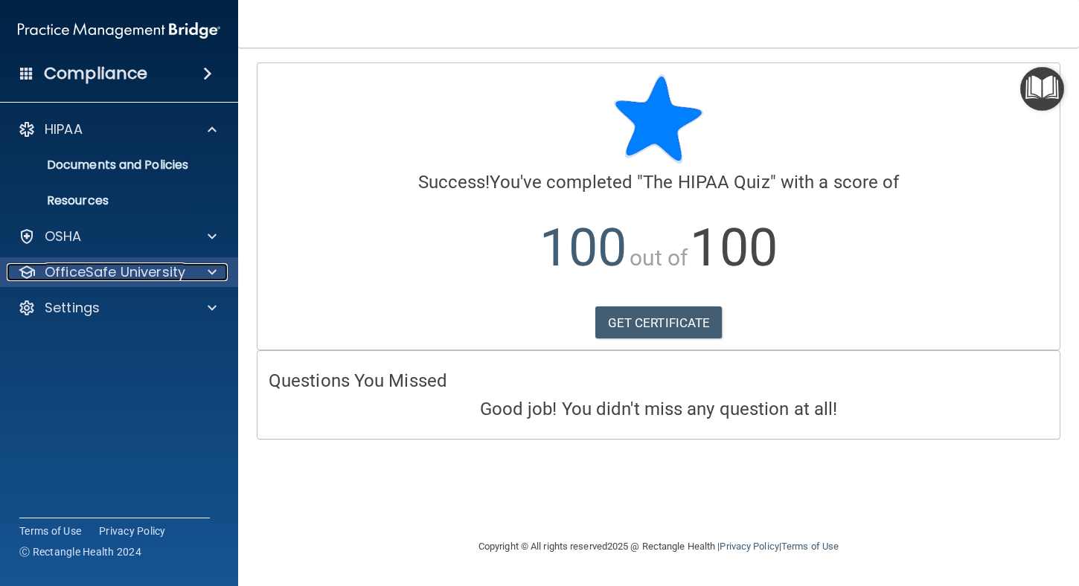
click at [94, 272] on p "OfficeSafe University" at bounding box center [115, 272] width 141 height 18
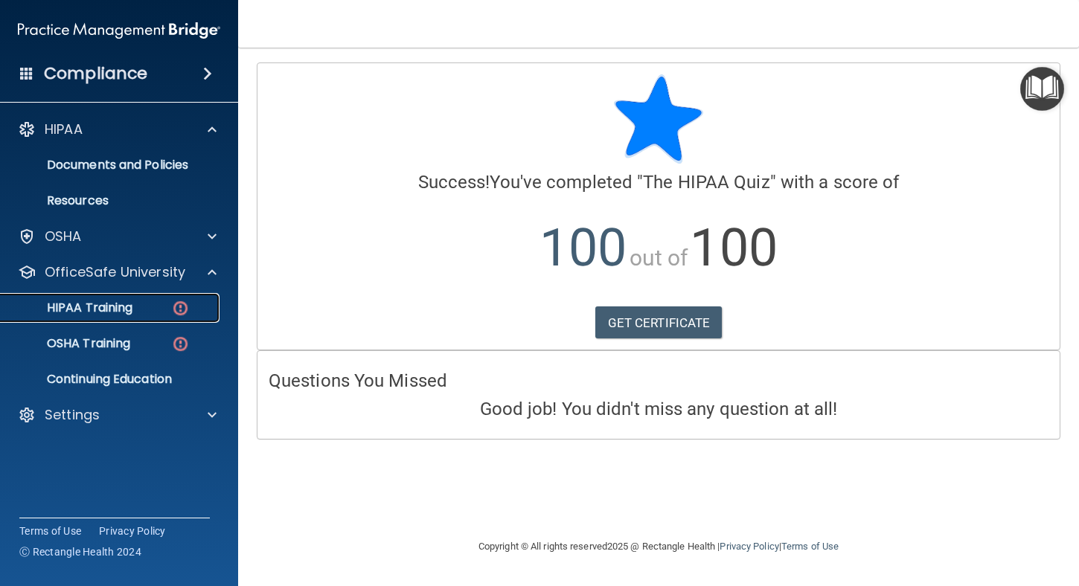
click at [101, 311] on p "HIPAA Training" at bounding box center [71, 308] width 123 height 15
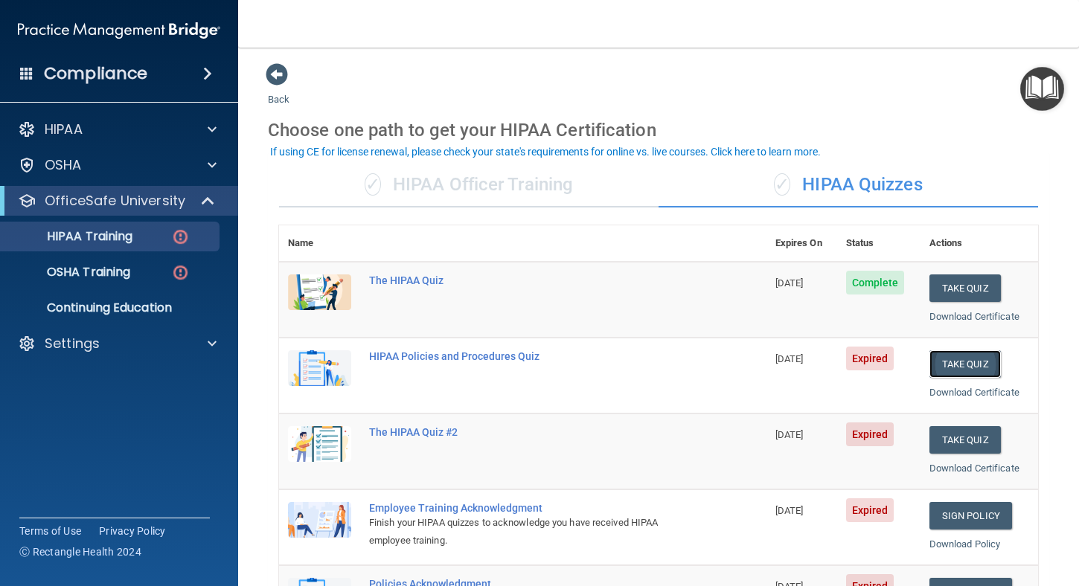
click at [959, 359] on button "Take Quiz" at bounding box center [964, 364] width 71 height 28
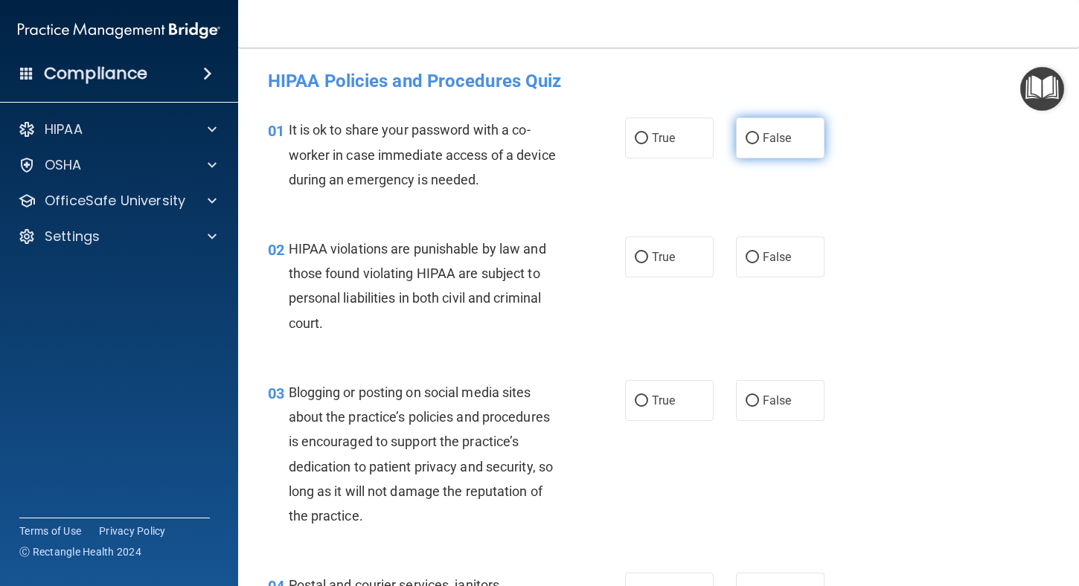
click at [747, 136] on input "False" at bounding box center [752, 138] width 13 height 11
radio input "true"
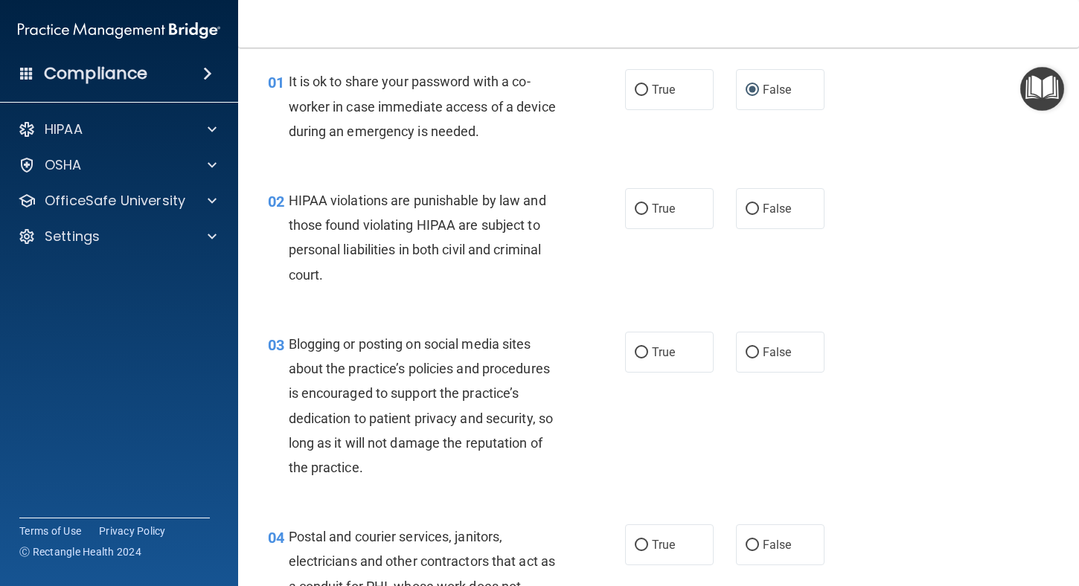
scroll to position [74, 0]
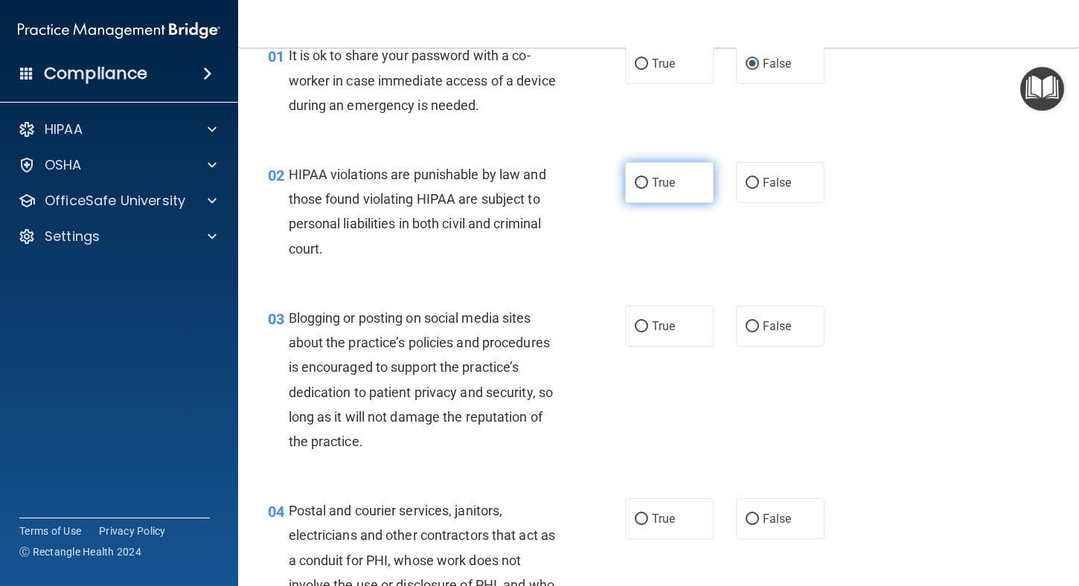
click at [635, 185] on input "True" at bounding box center [641, 183] width 13 height 11
radio input "true"
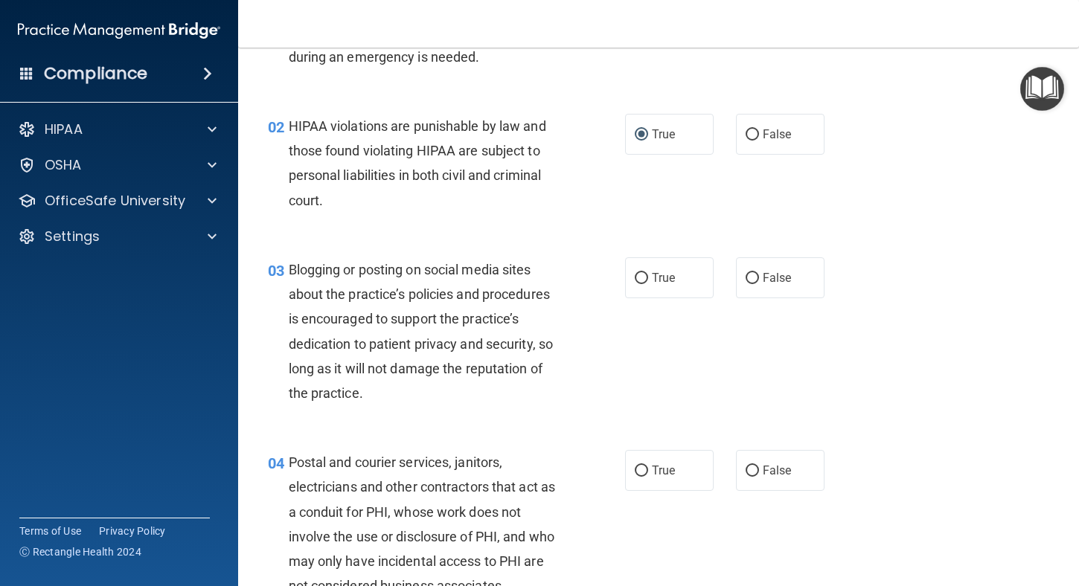
scroll to position [149, 0]
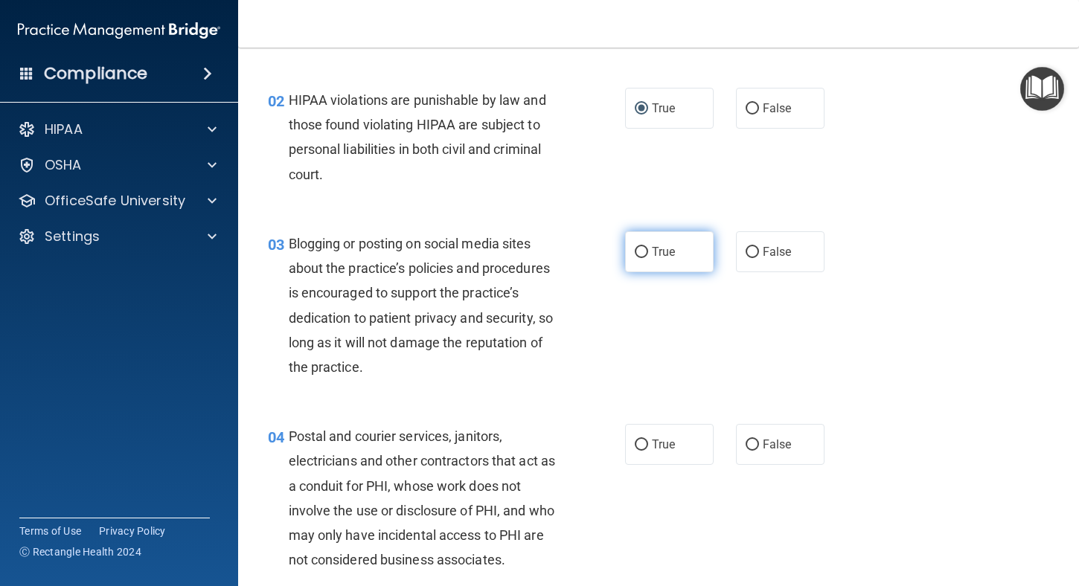
click at [635, 249] on input "True" at bounding box center [641, 252] width 13 height 11
radio input "true"
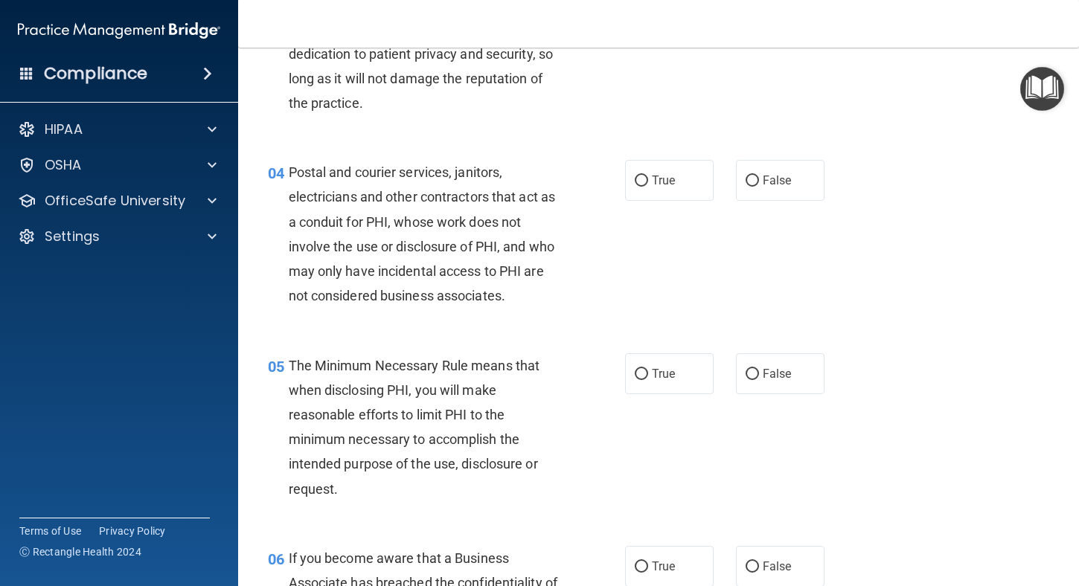
scroll to position [446, 0]
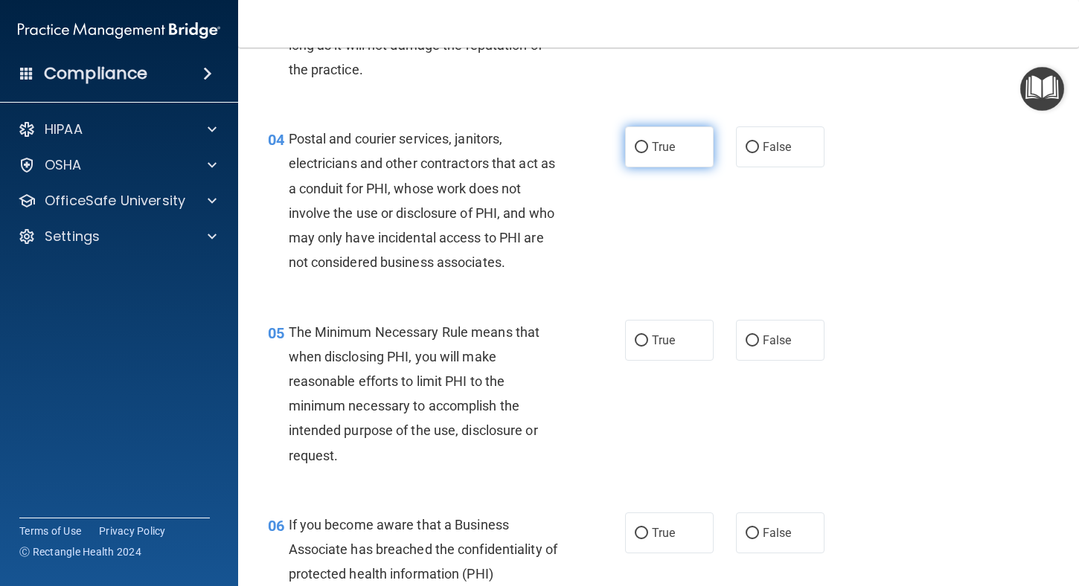
click at [640, 148] on input "True" at bounding box center [641, 147] width 13 height 11
radio input "true"
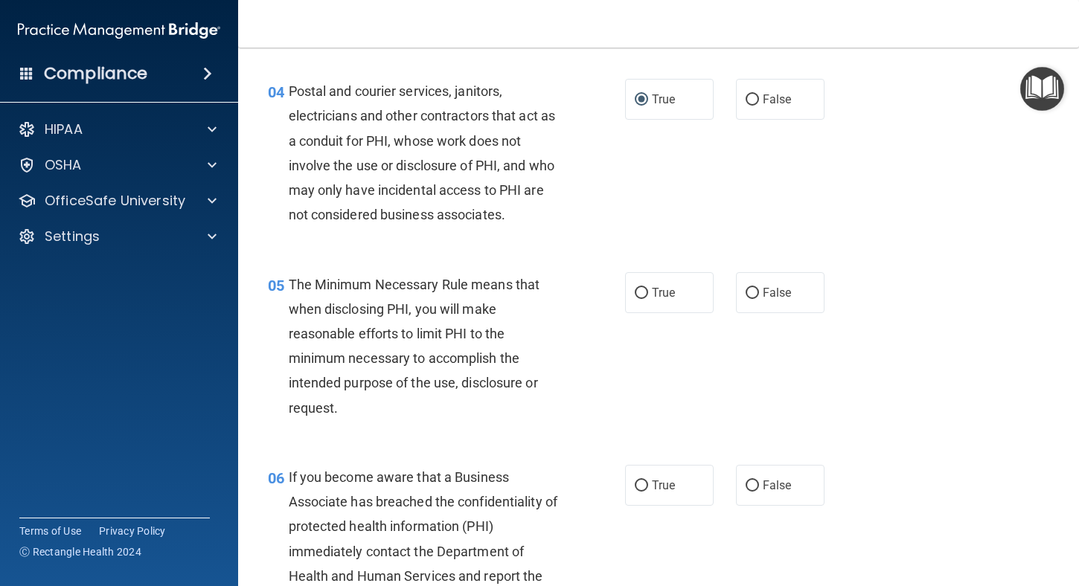
scroll to position [595, 0]
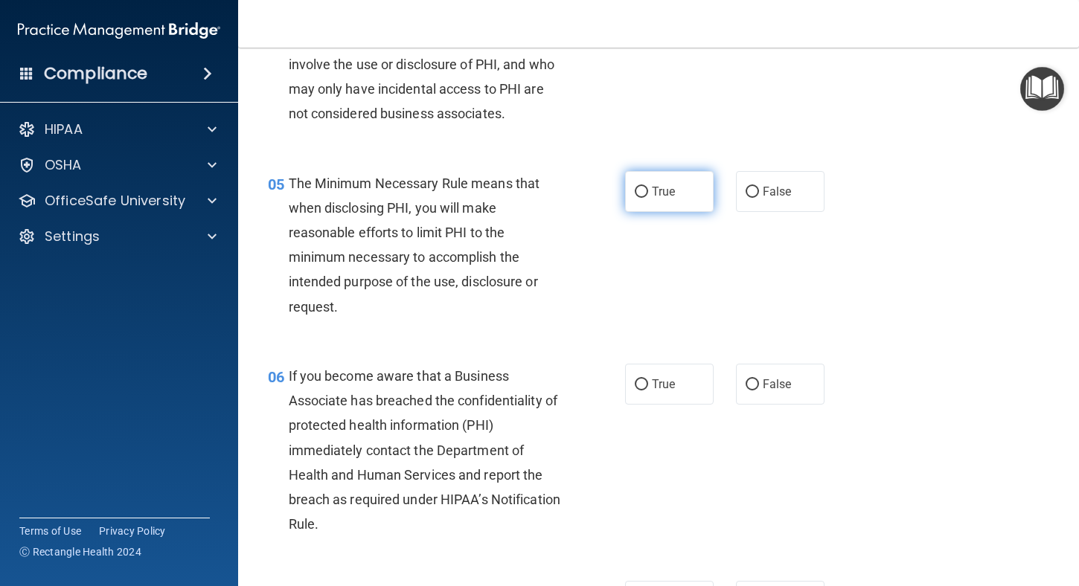
click at [637, 196] on input "True" at bounding box center [641, 192] width 13 height 11
radio input "true"
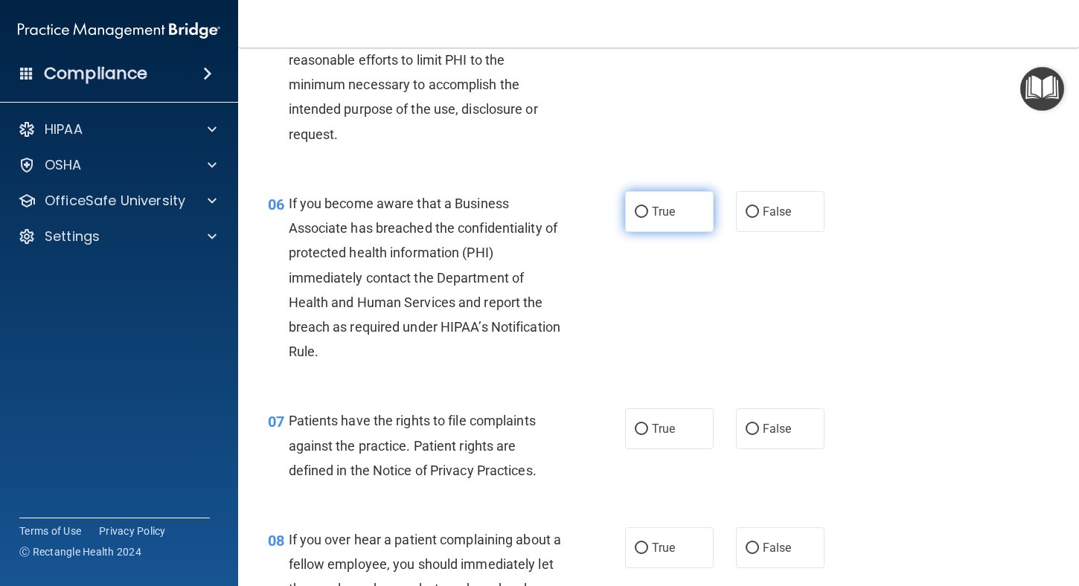
scroll to position [818, 0]
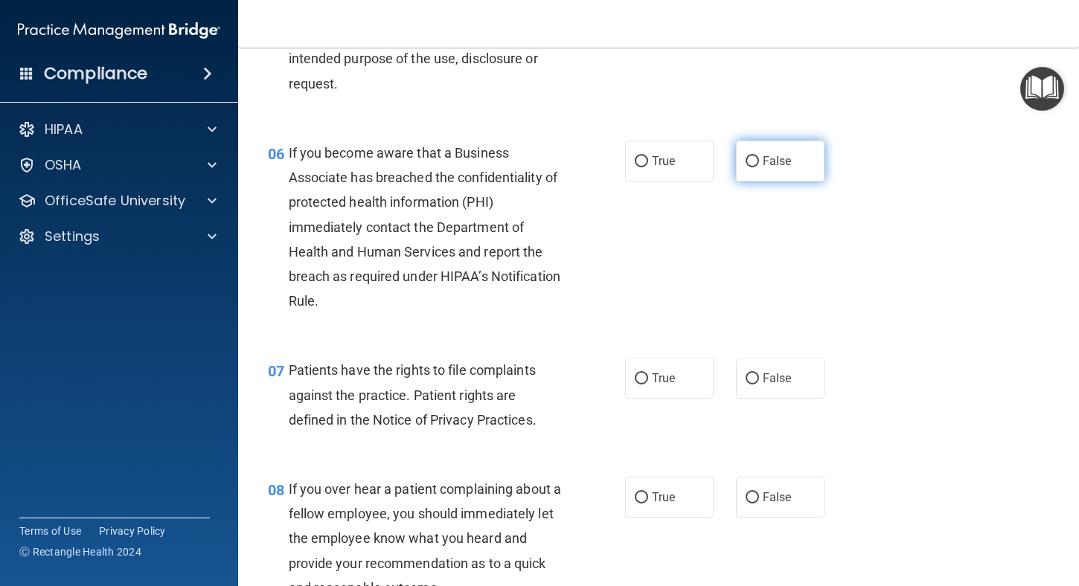
click at [746, 161] on input "False" at bounding box center [752, 161] width 13 height 11
radio input "true"
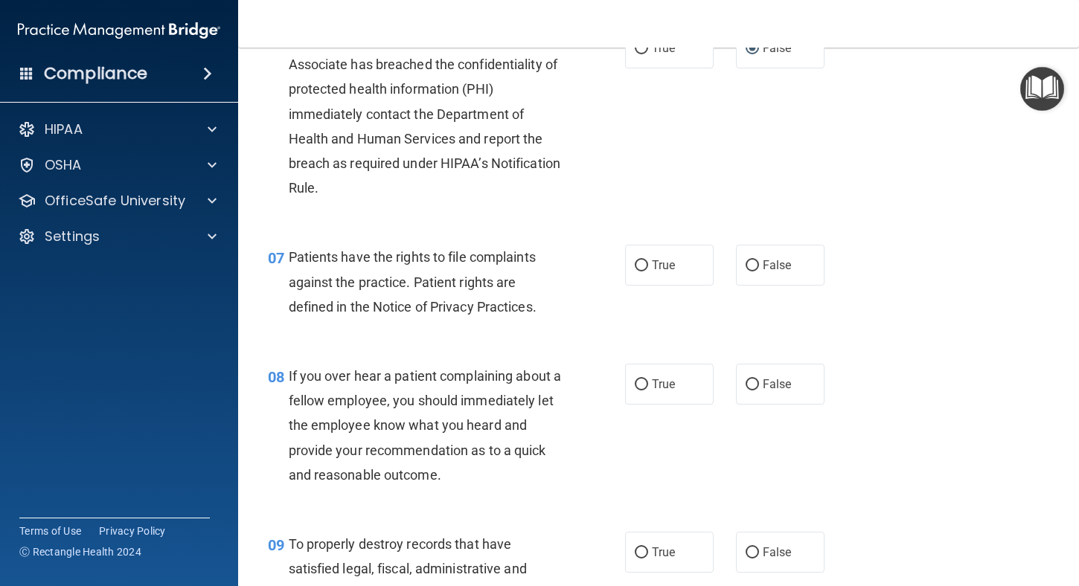
scroll to position [967, 0]
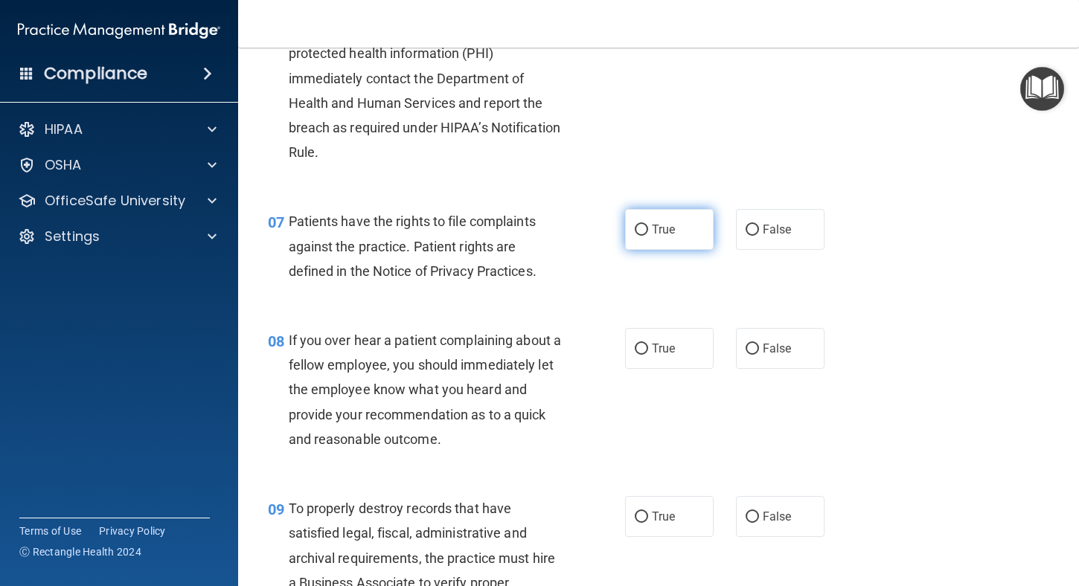
click at [640, 228] on input "True" at bounding box center [641, 230] width 13 height 11
radio input "true"
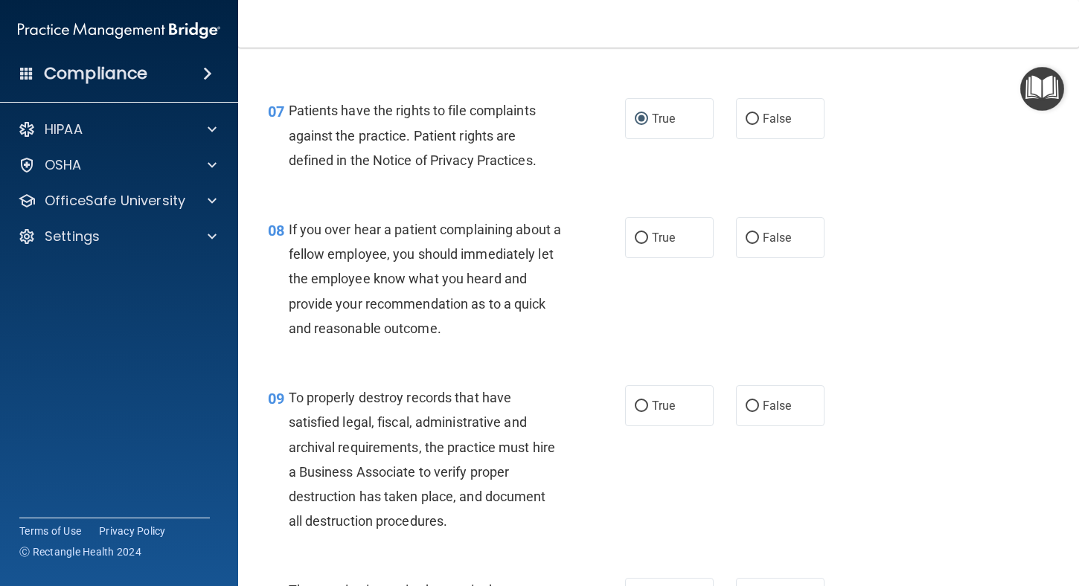
scroll to position [1116, 0]
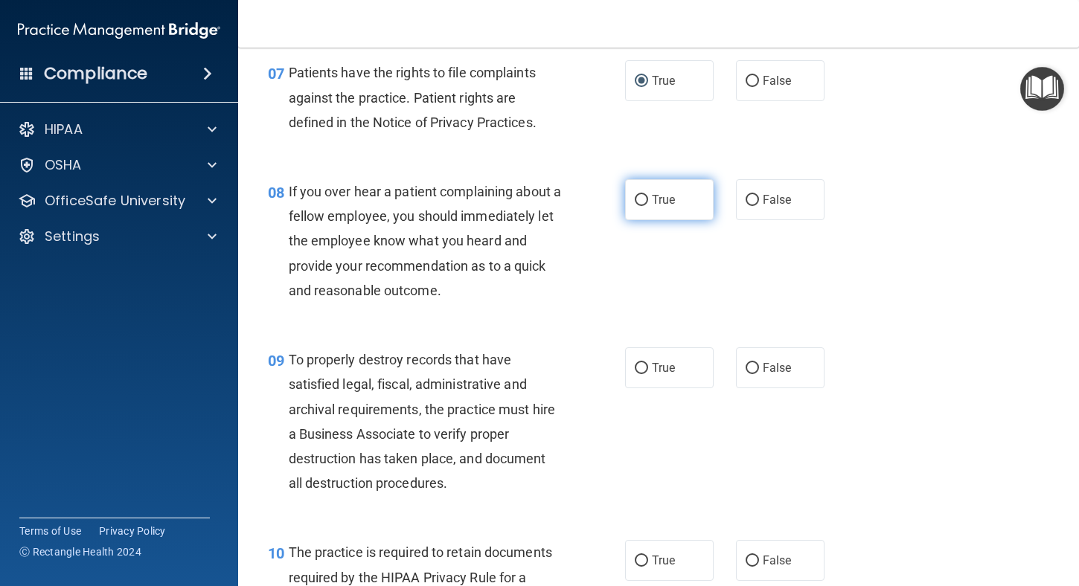
click at [636, 198] on input "True" at bounding box center [641, 200] width 13 height 11
radio input "true"
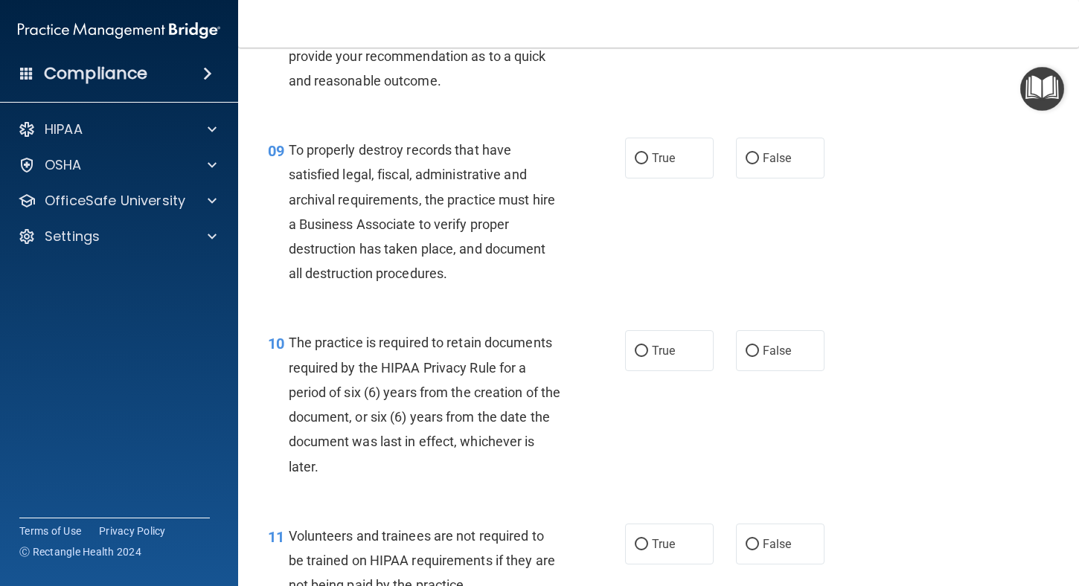
scroll to position [1339, 0]
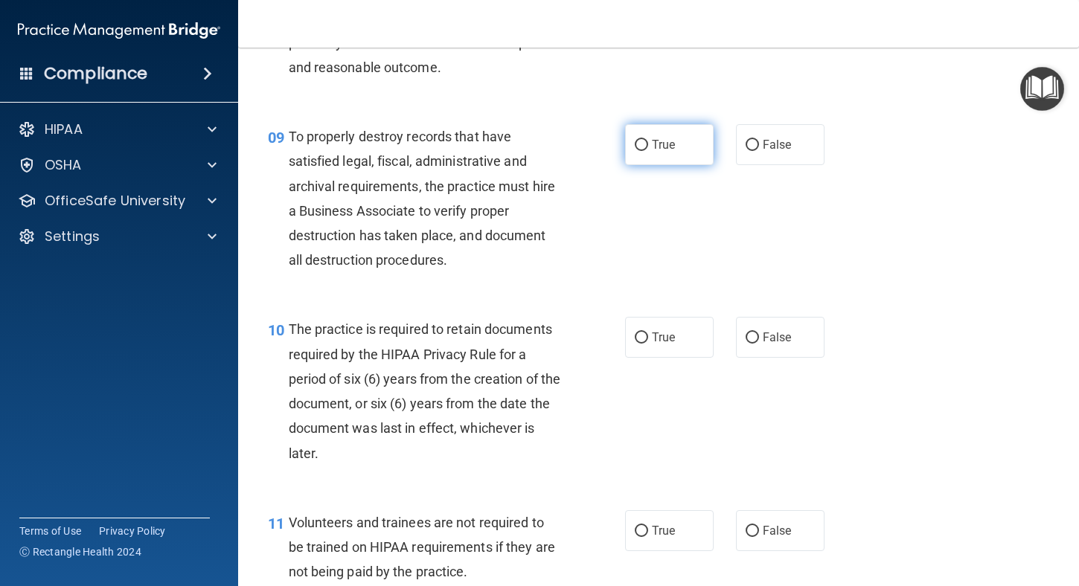
click at [636, 147] on input "True" at bounding box center [641, 145] width 13 height 11
radio input "true"
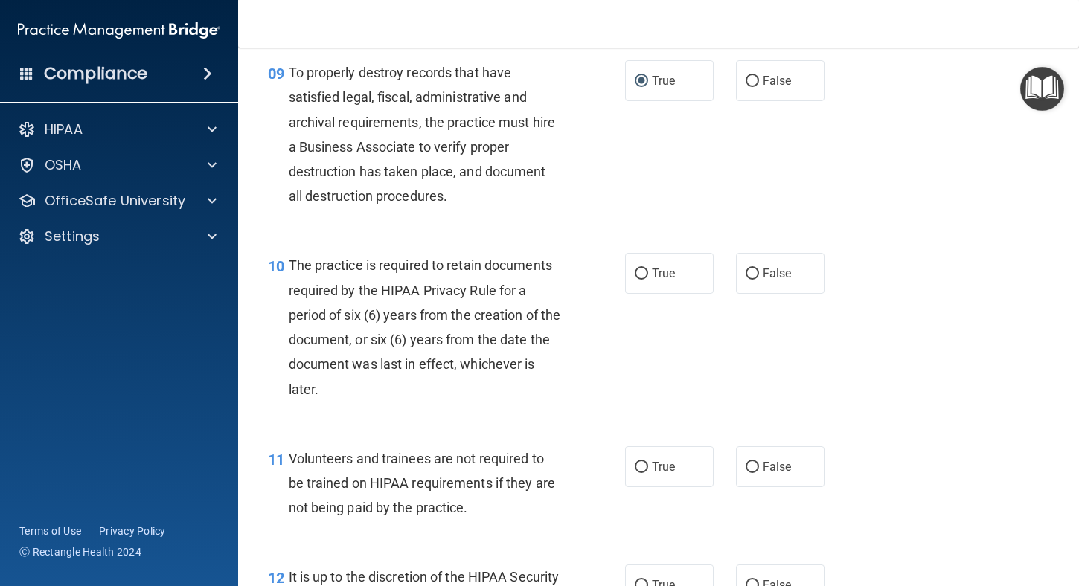
scroll to position [1562, 0]
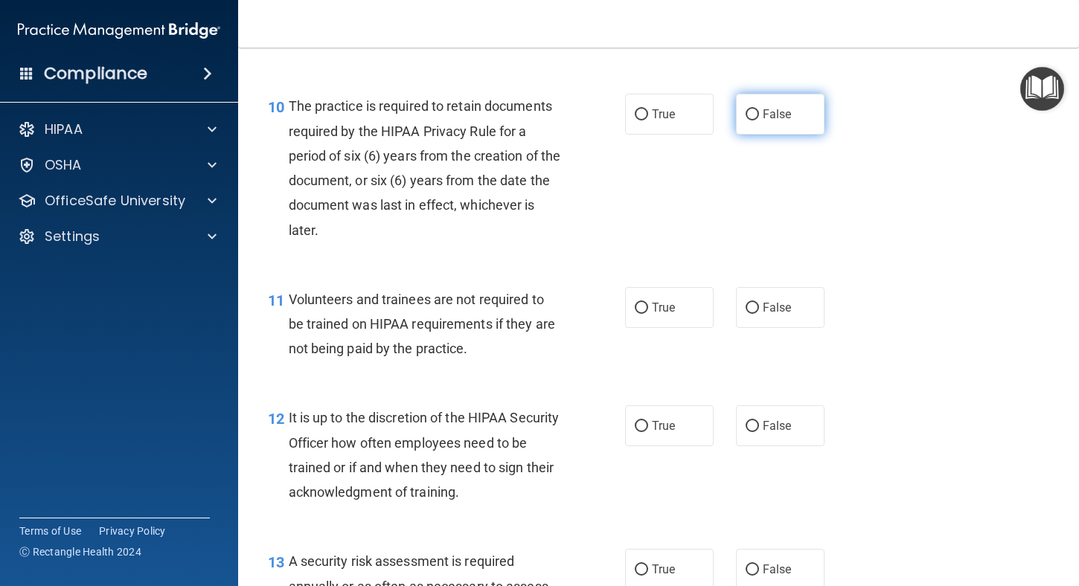
click at [746, 114] on input "False" at bounding box center [752, 114] width 13 height 11
radio input "true"
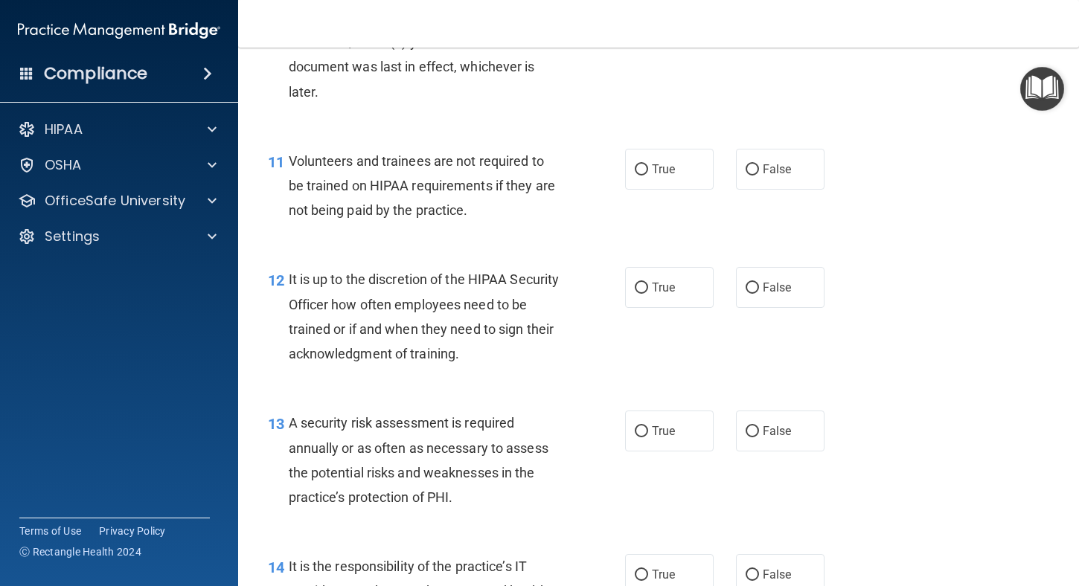
scroll to position [1711, 0]
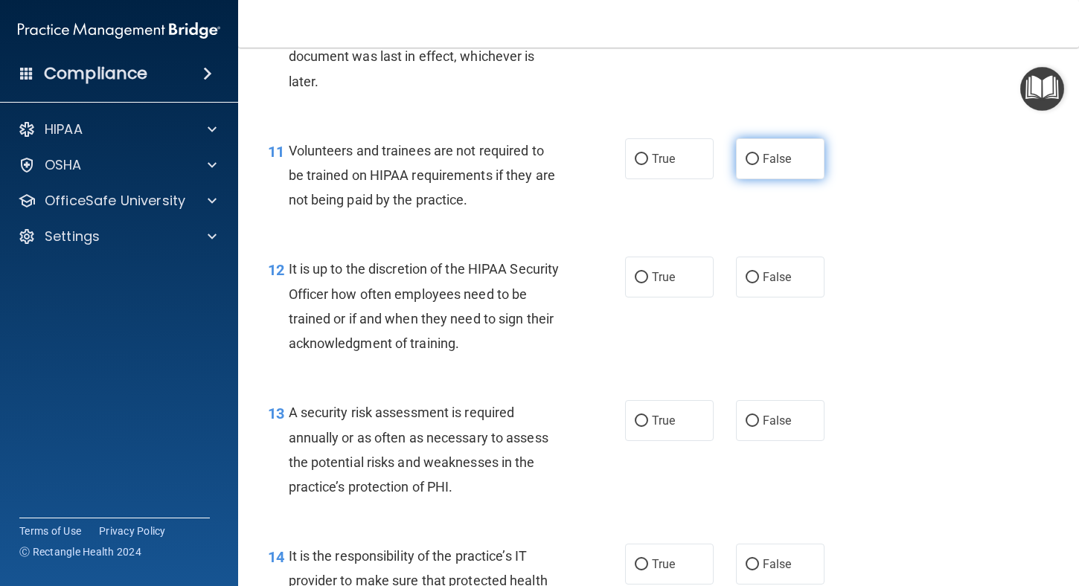
click at [747, 158] on input "False" at bounding box center [752, 159] width 13 height 11
radio input "true"
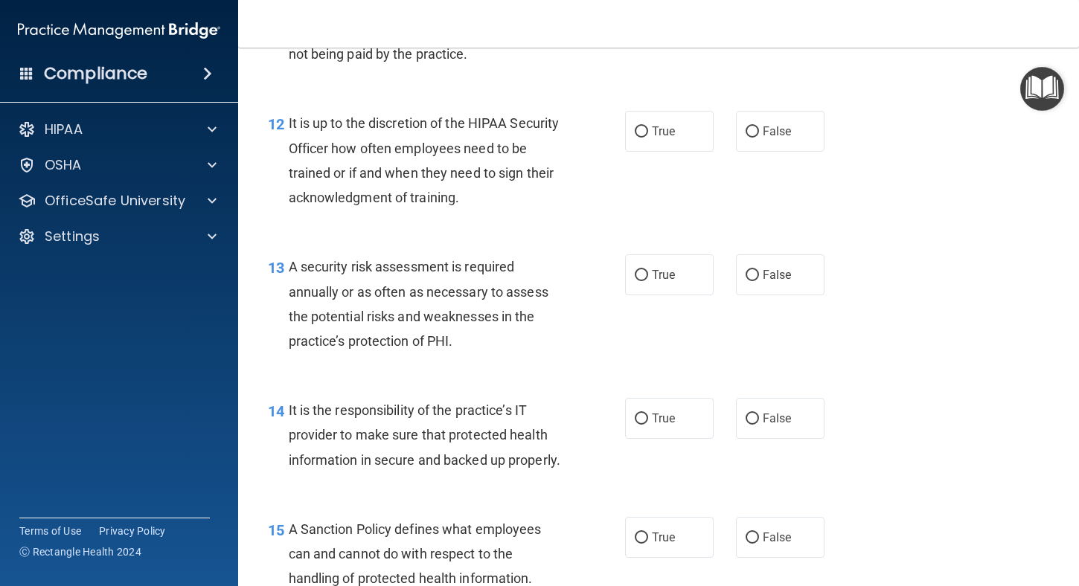
scroll to position [1860, 0]
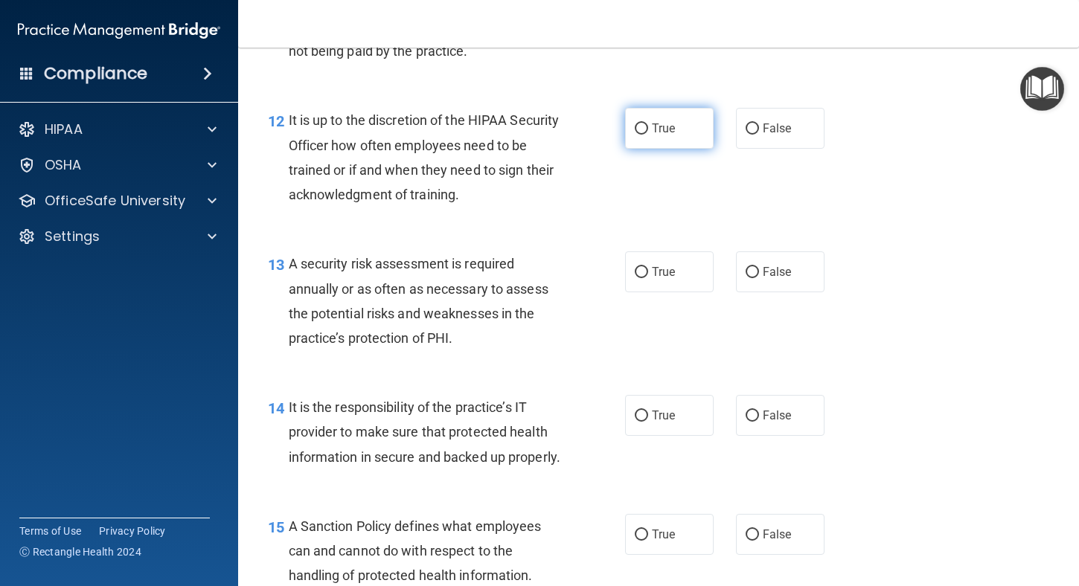
click at [635, 128] on input "True" at bounding box center [641, 129] width 13 height 11
radio input "true"
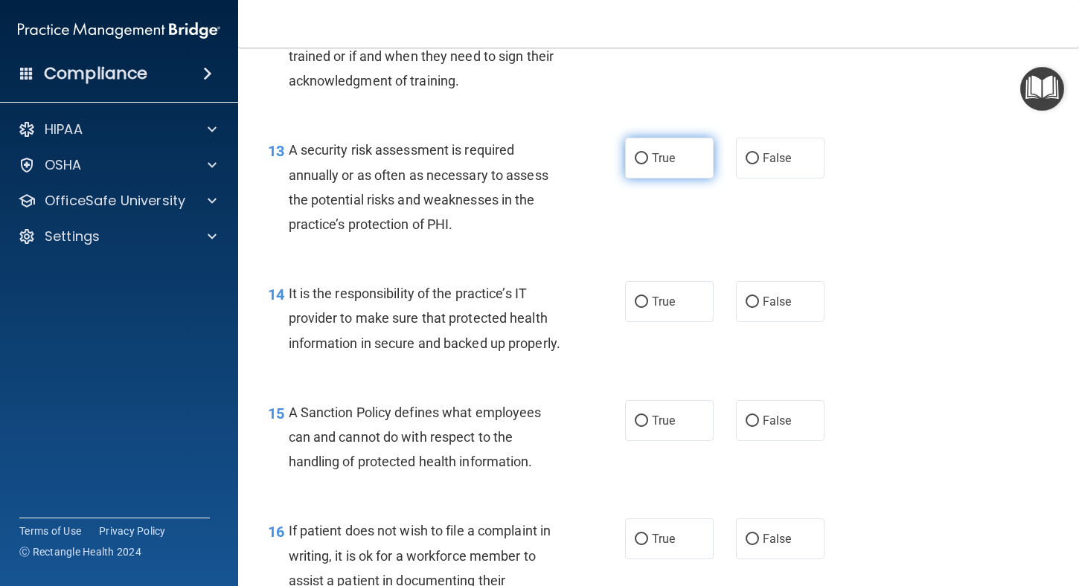
scroll to position [2009, 0]
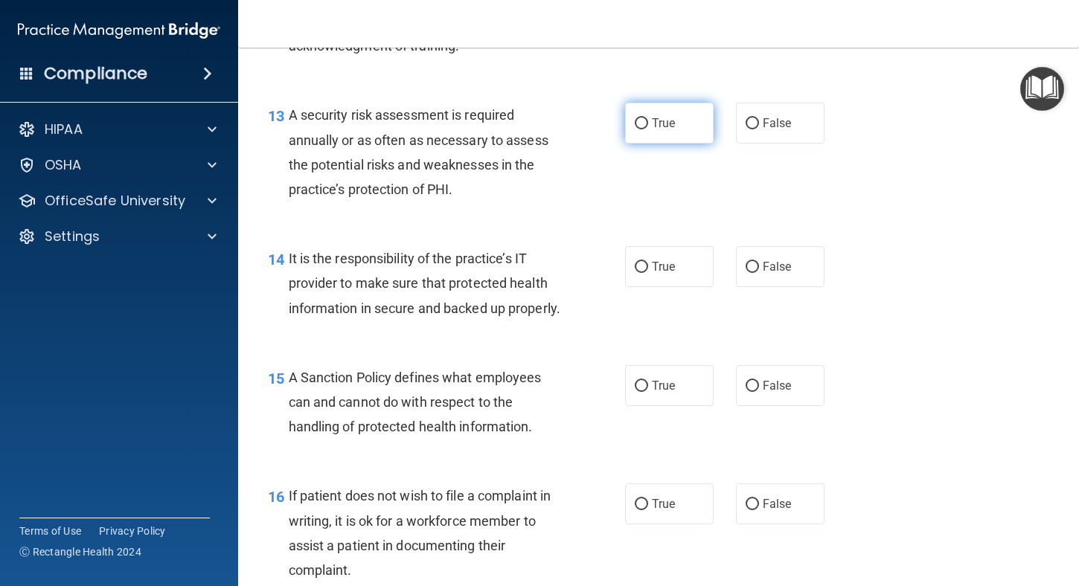
click at [636, 122] on input "True" at bounding box center [641, 123] width 13 height 11
radio input "true"
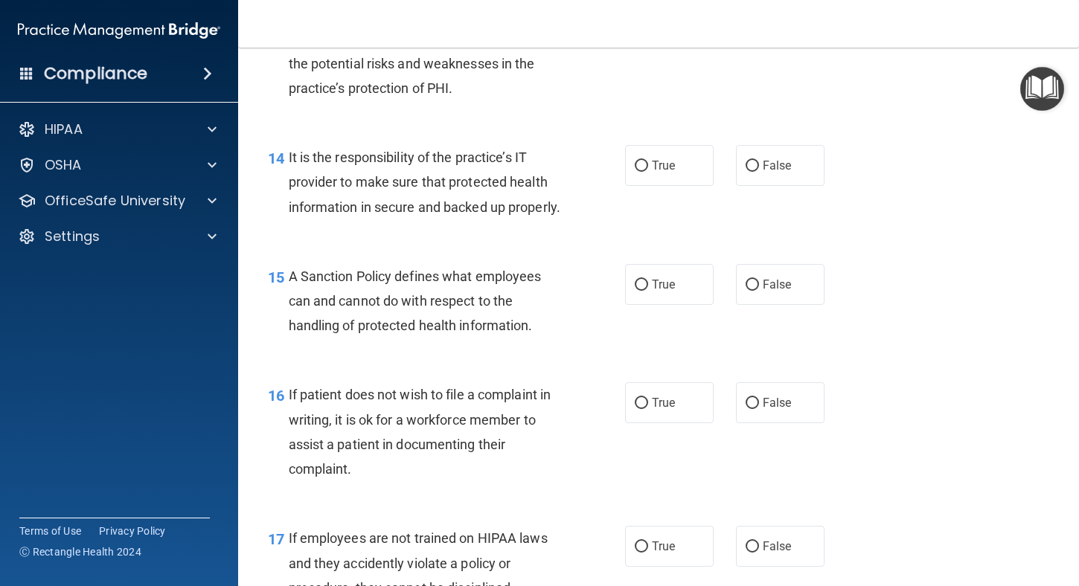
scroll to position [2083, 0]
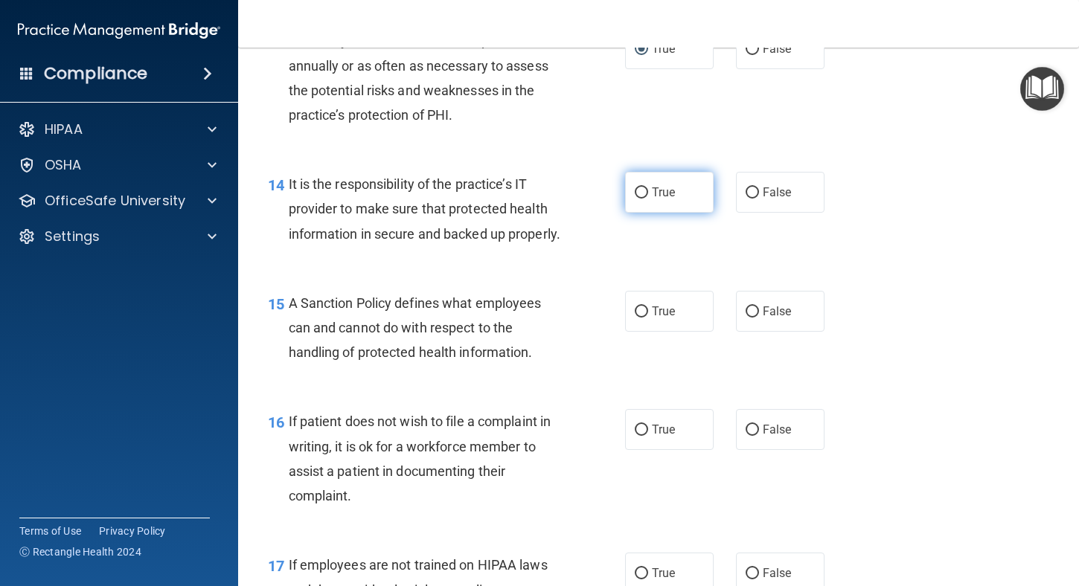
click at [635, 192] on input "True" at bounding box center [641, 192] width 13 height 11
radio input "true"
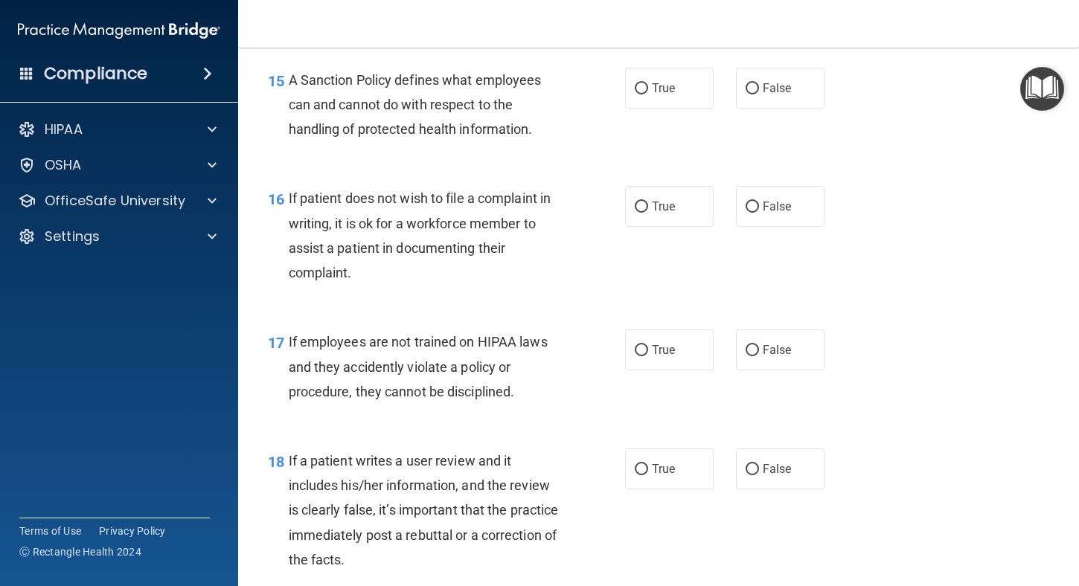
scroll to position [2232, 0]
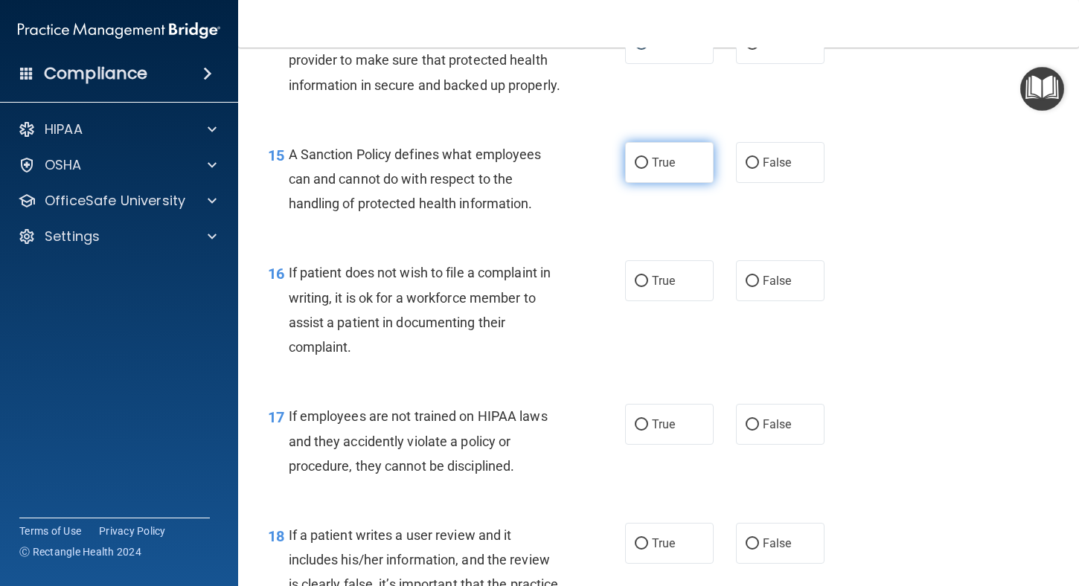
click at [636, 169] on input "True" at bounding box center [641, 163] width 13 height 11
radio input "true"
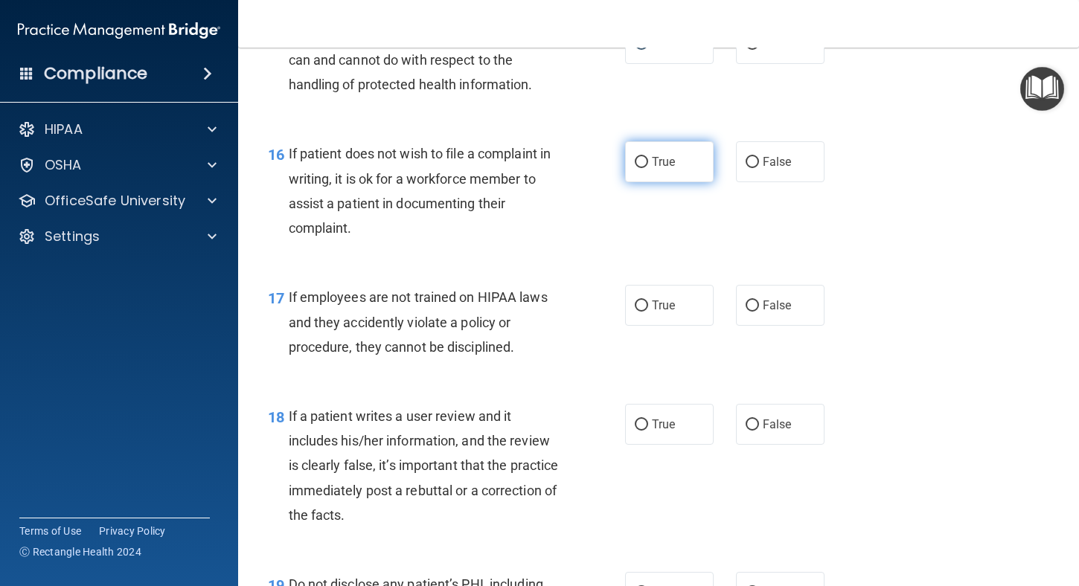
scroll to position [2381, 0]
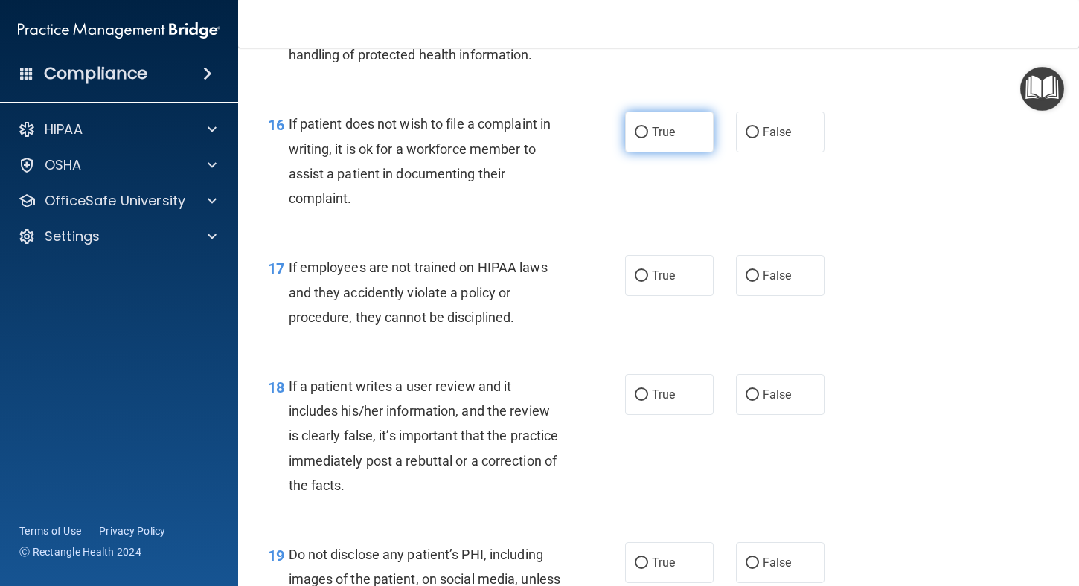
click at [638, 138] on input "True" at bounding box center [641, 132] width 13 height 11
radio input "true"
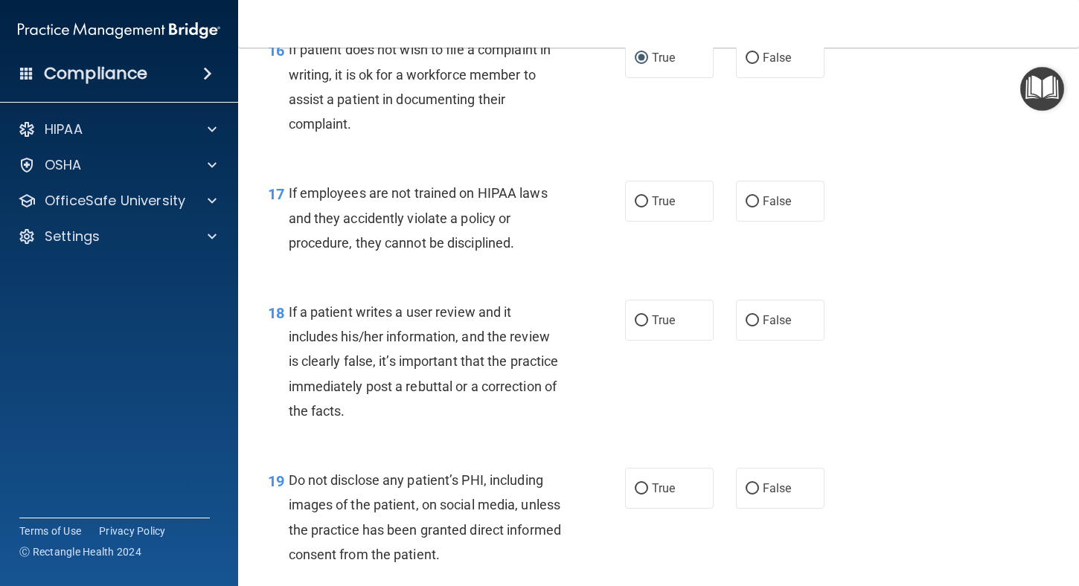
scroll to position [2530, 0]
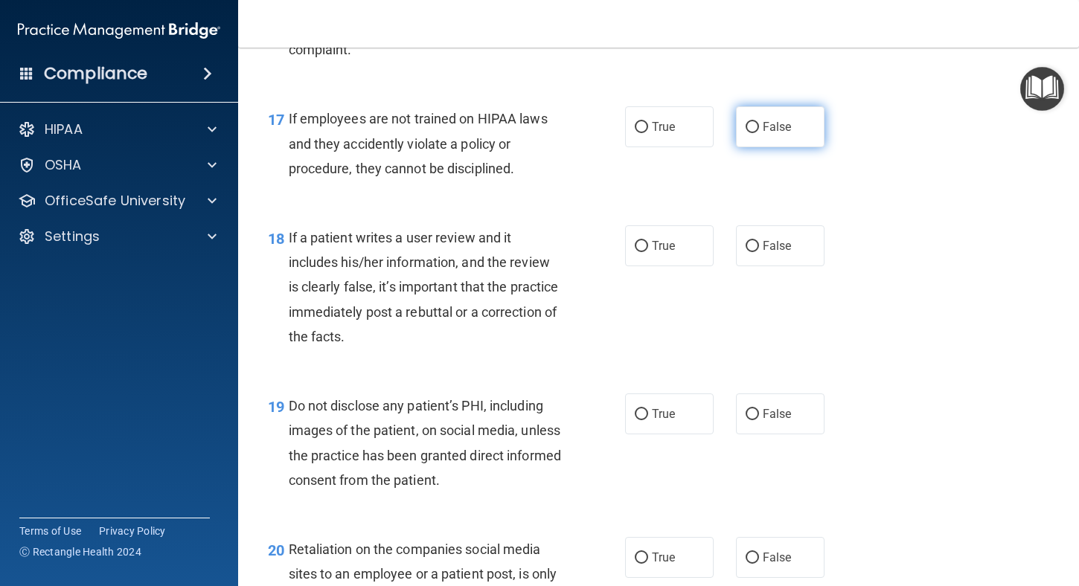
click at [746, 133] on input "False" at bounding box center [752, 127] width 13 height 11
radio input "true"
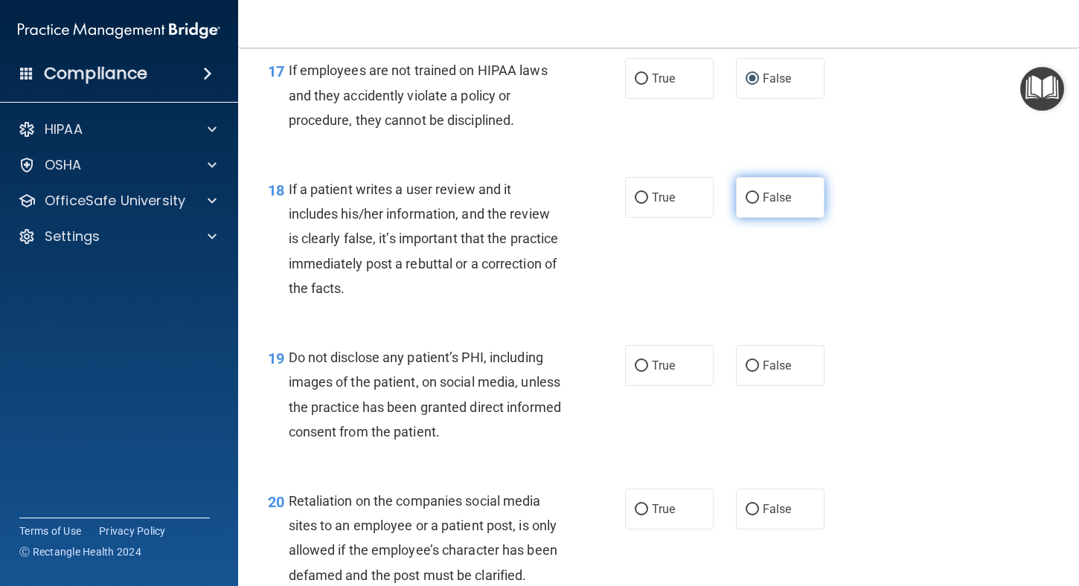
scroll to position [2604, 0]
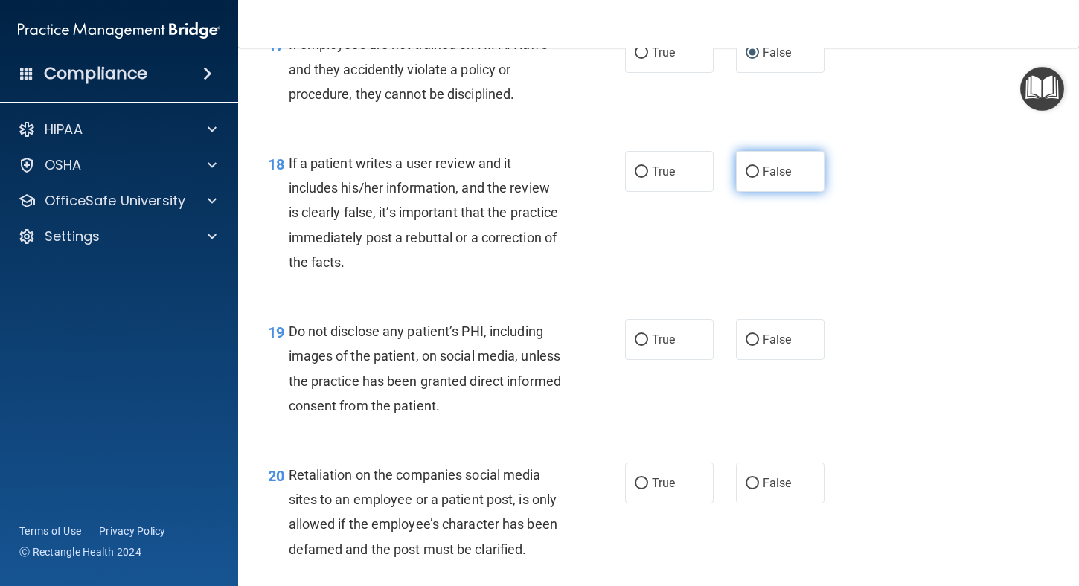
click at [747, 178] on input "False" at bounding box center [752, 172] width 13 height 11
radio input "true"
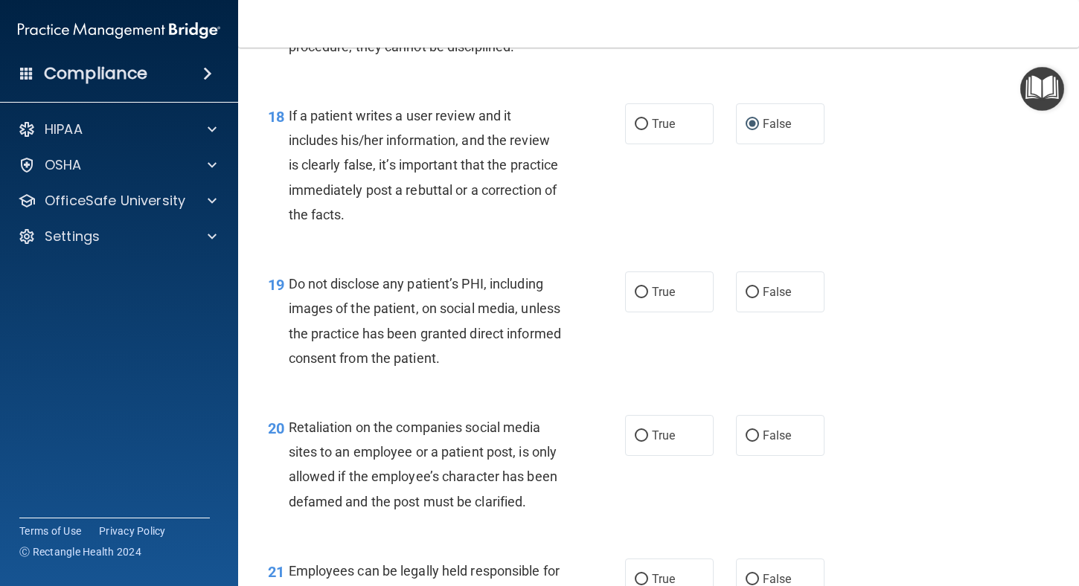
scroll to position [2753, 0]
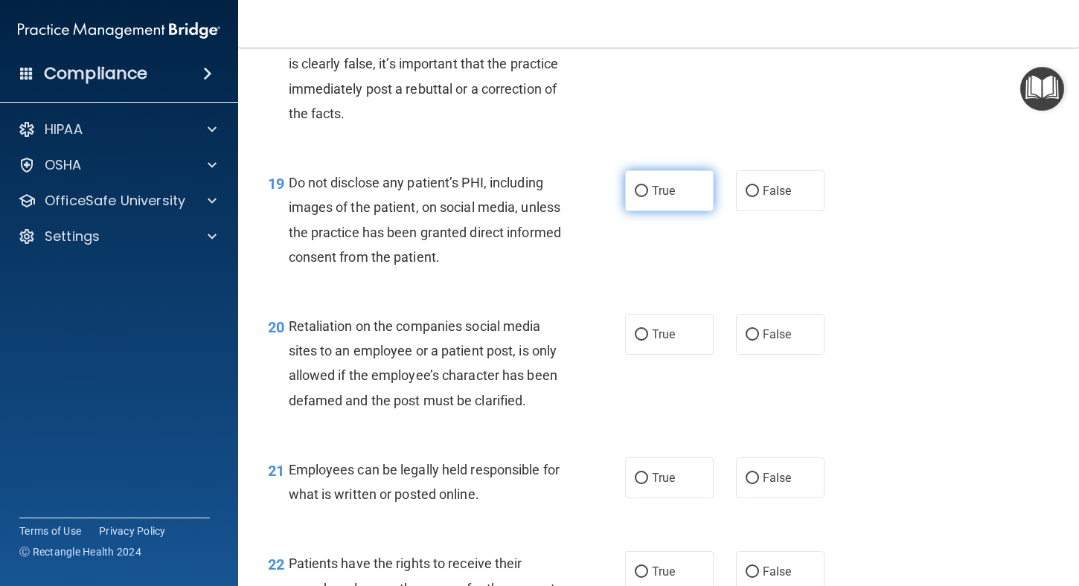
click at [635, 197] on input "True" at bounding box center [641, 191] width 13 height 11
radio input "true"
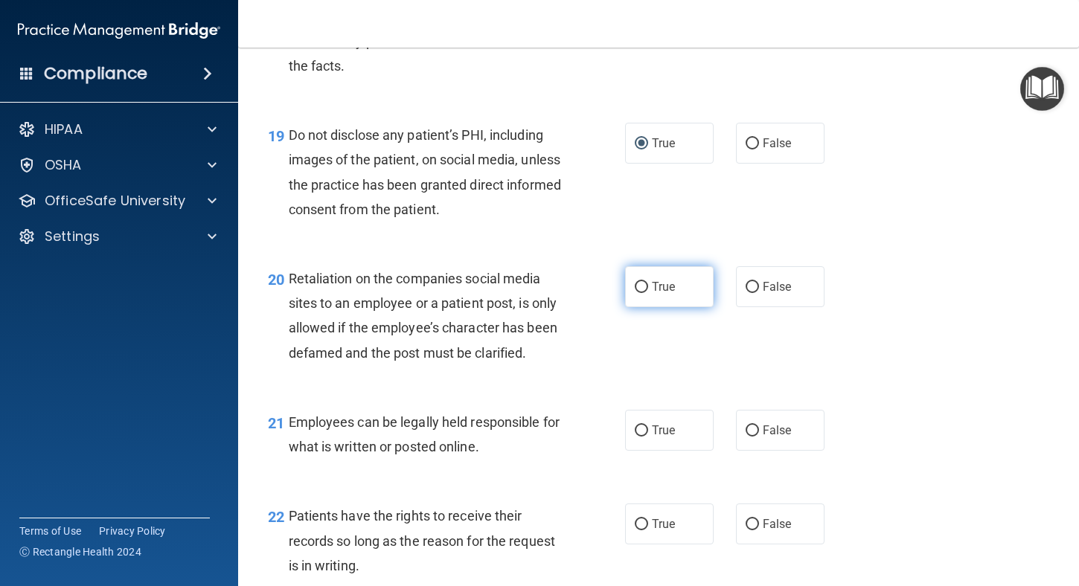
scroll to position [2902, 0]
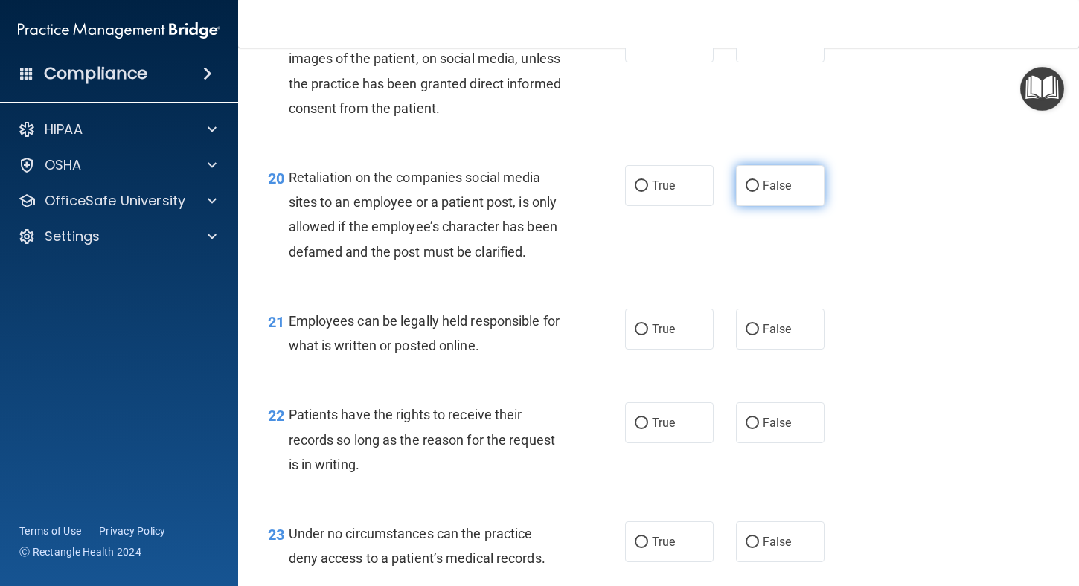
click at [746, 192] on input "False" at bounding box center [752, 186] width 13 height 11
radio input "true"
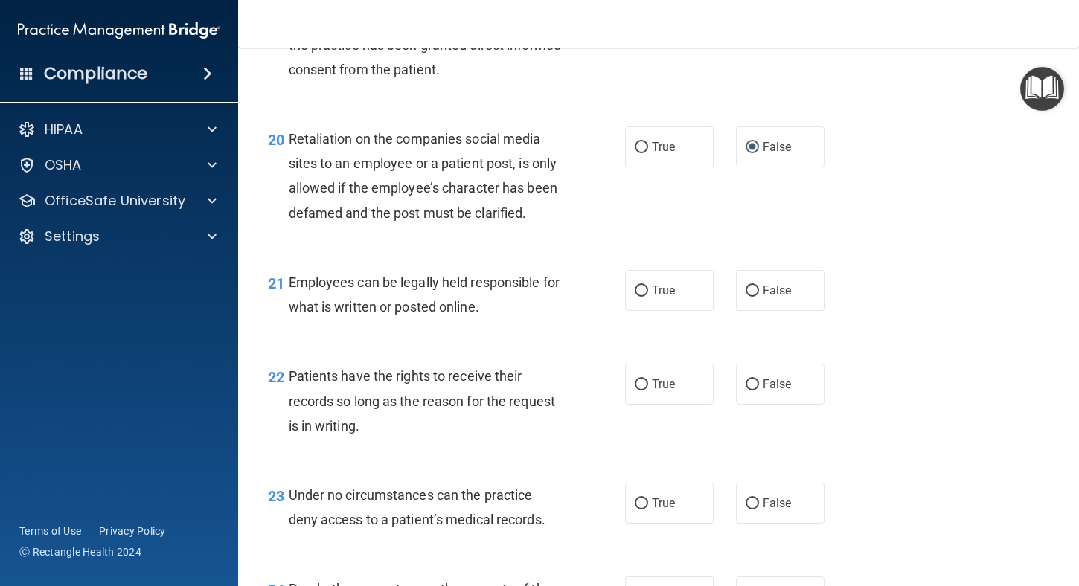
scroll to position [3051, 0]
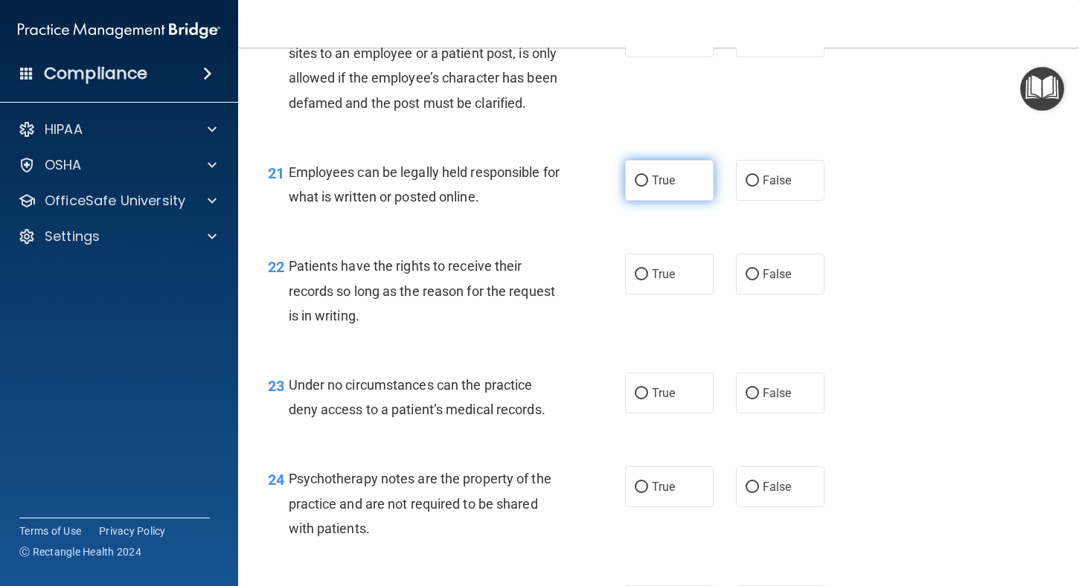
click at [635, 187] on input "True" at bounding box center [641, 181] width 13 height 11
radio input "true"
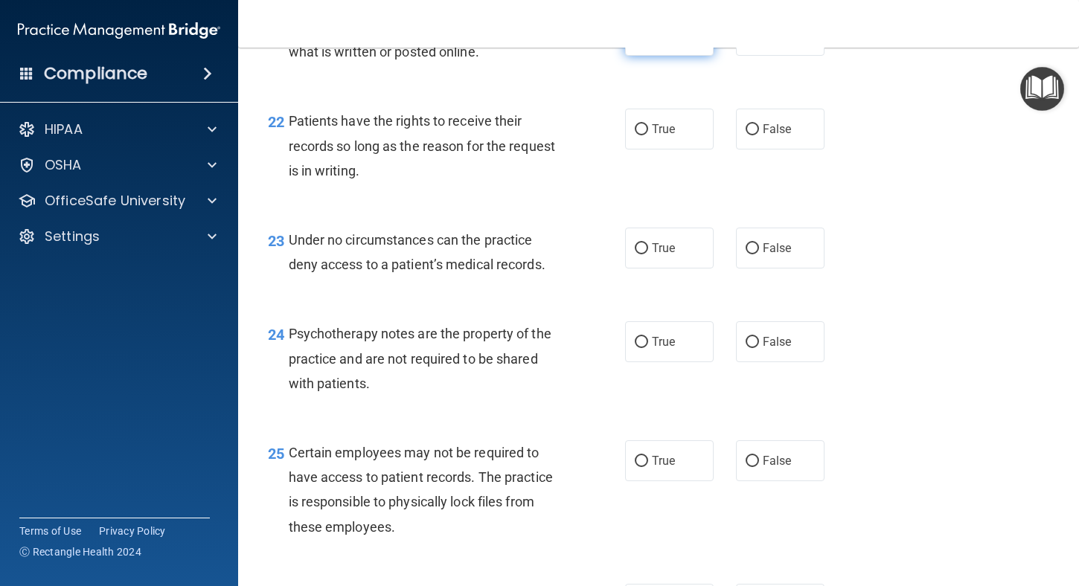
scroll to position [3199, 0]
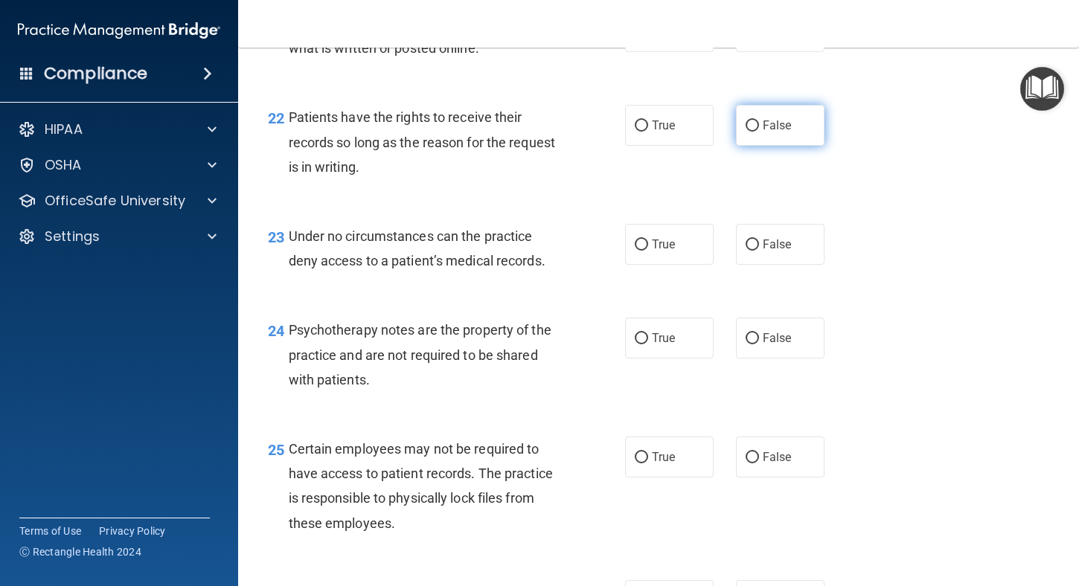
click at [746, 132] on input "False" at bounding box center [752, 126] width 13 height 11
radio input "true"
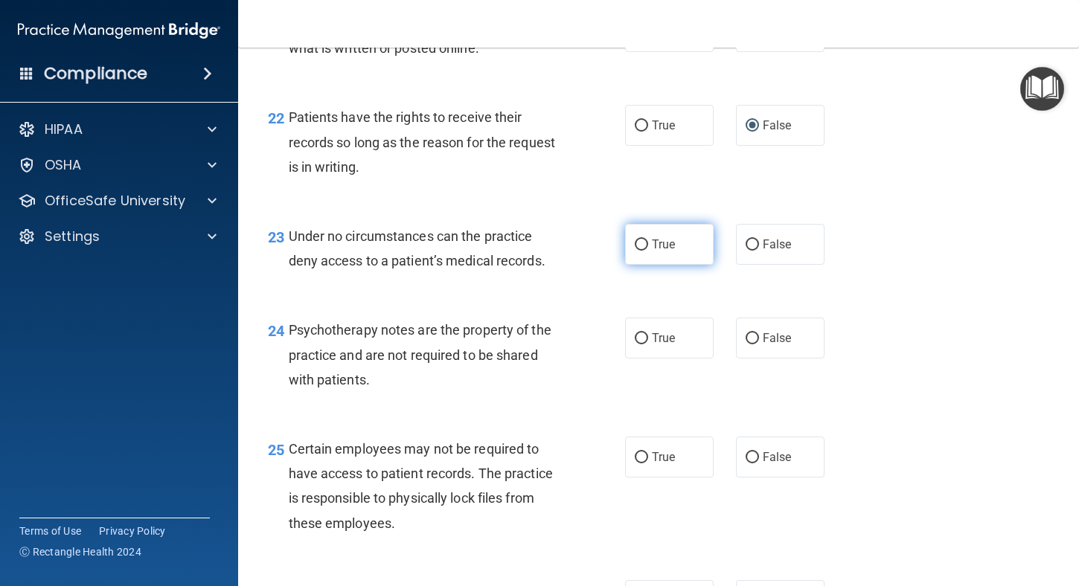
scroll to position [3274, 0]
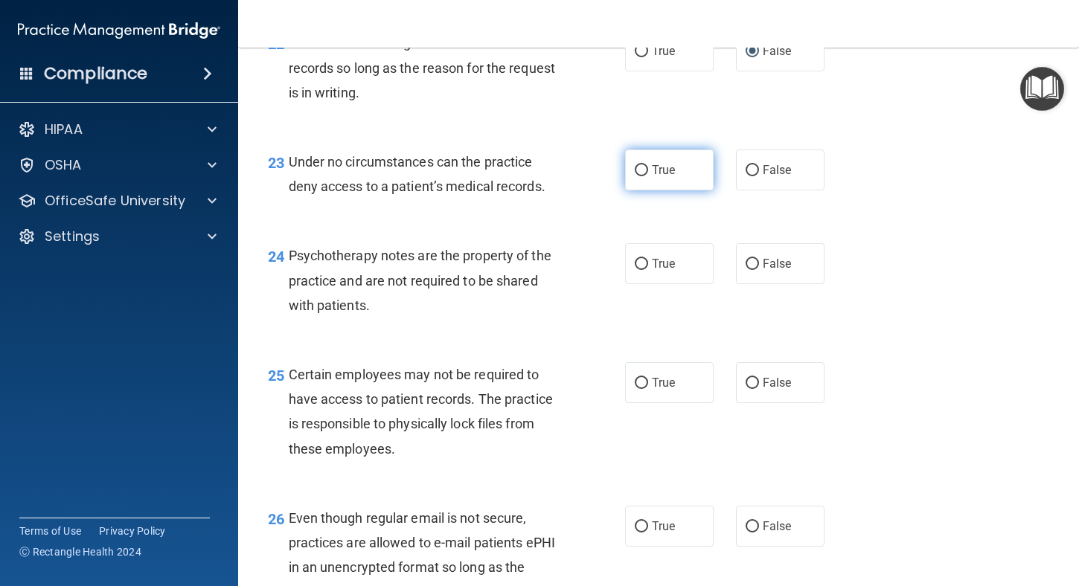
click at [637, 176] on input "True" at bounding box center [641, 170] width 13 height 11
radio input "true"
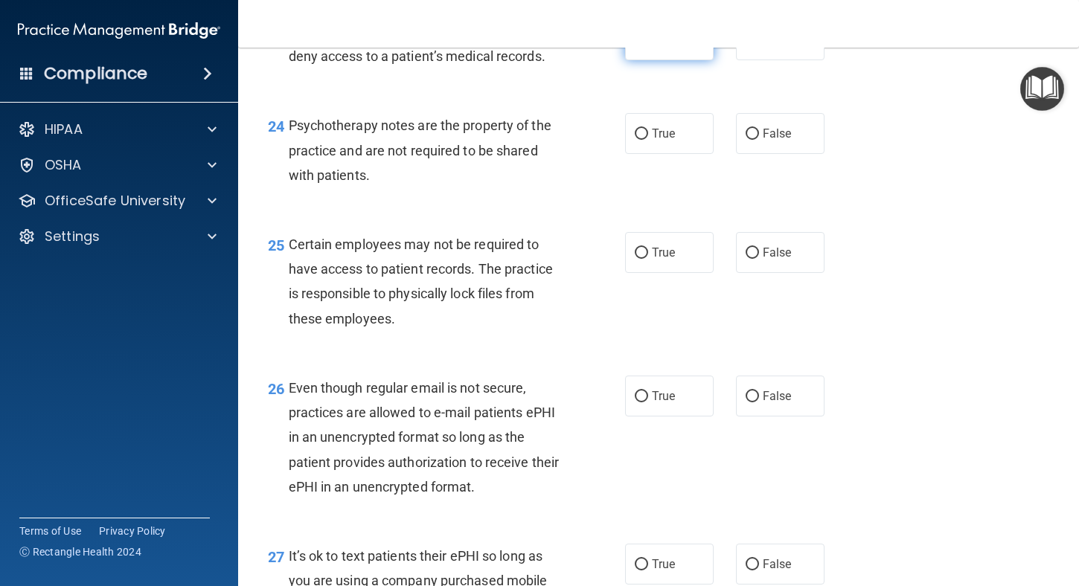
scroll to position [3423, 0]
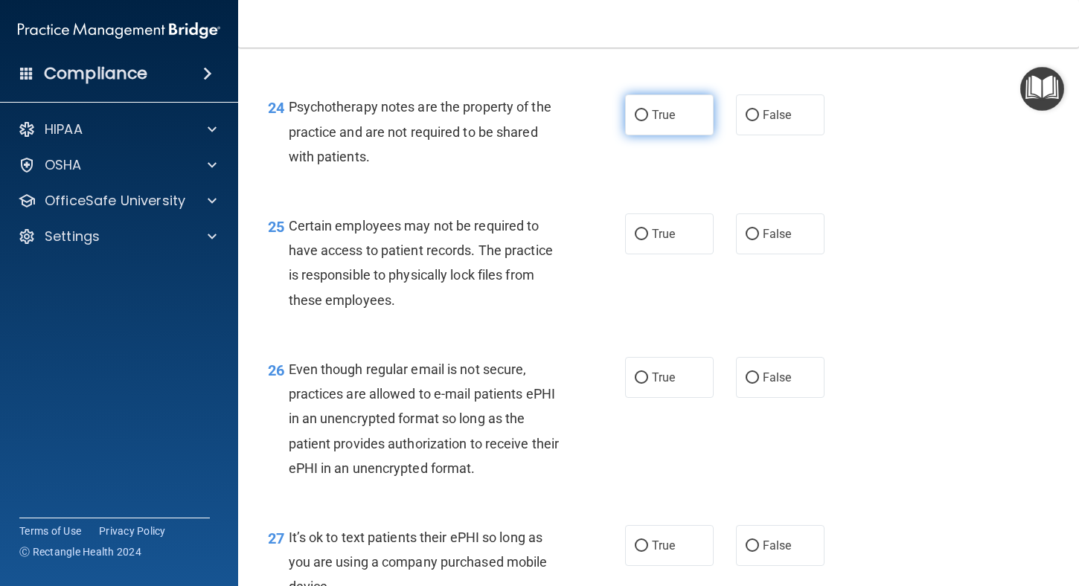
click at [637, 121] on input "True" at bounding box center [641, 115] width 13 height 11
radio input "true"
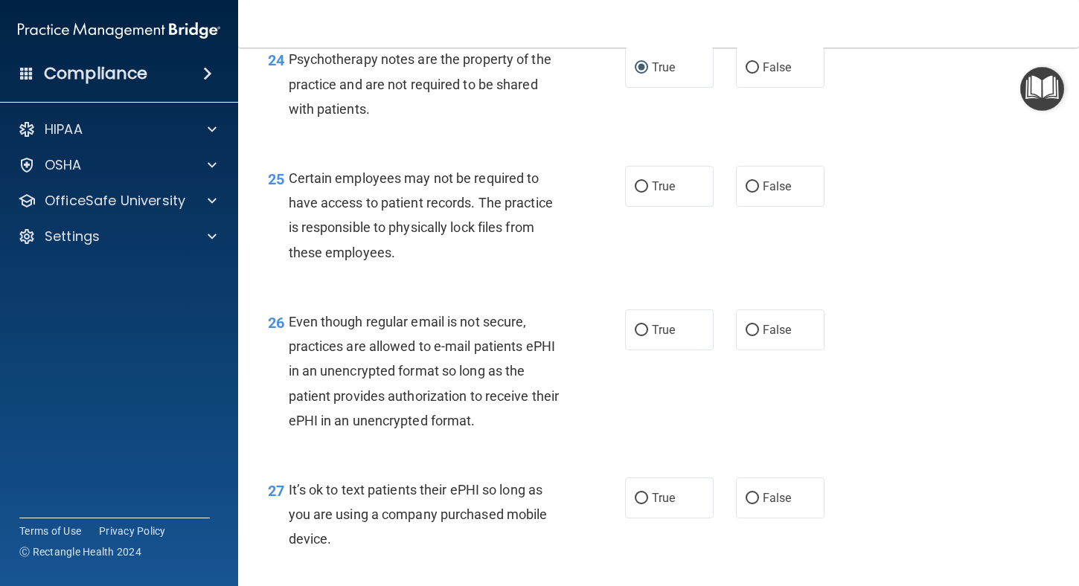
scroll to position [3497, 0]
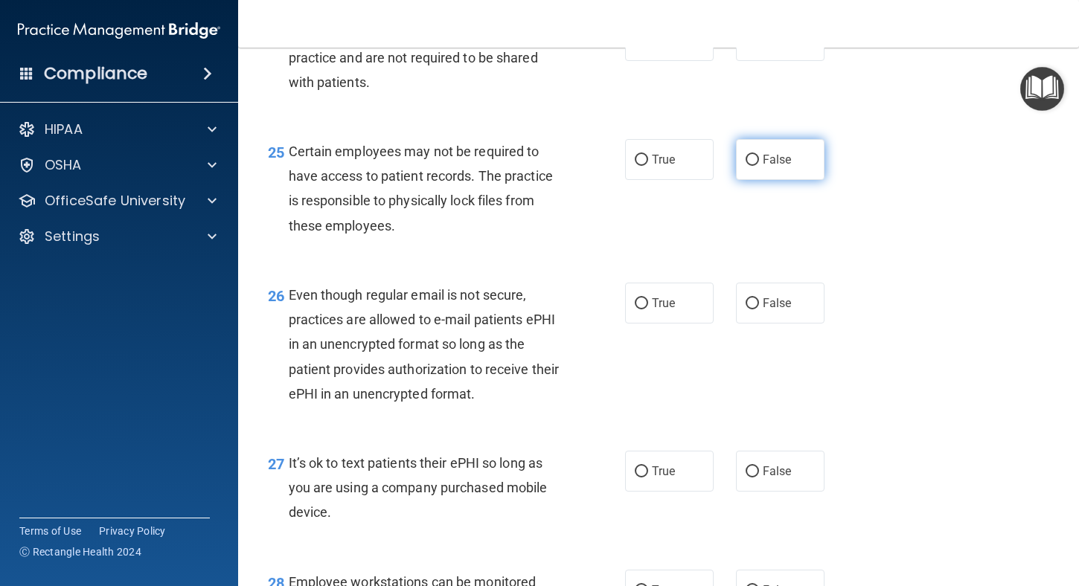
click at [748, 166] on input "False" at bounding box center [752, 160] width 13 height 11
radio input "true"
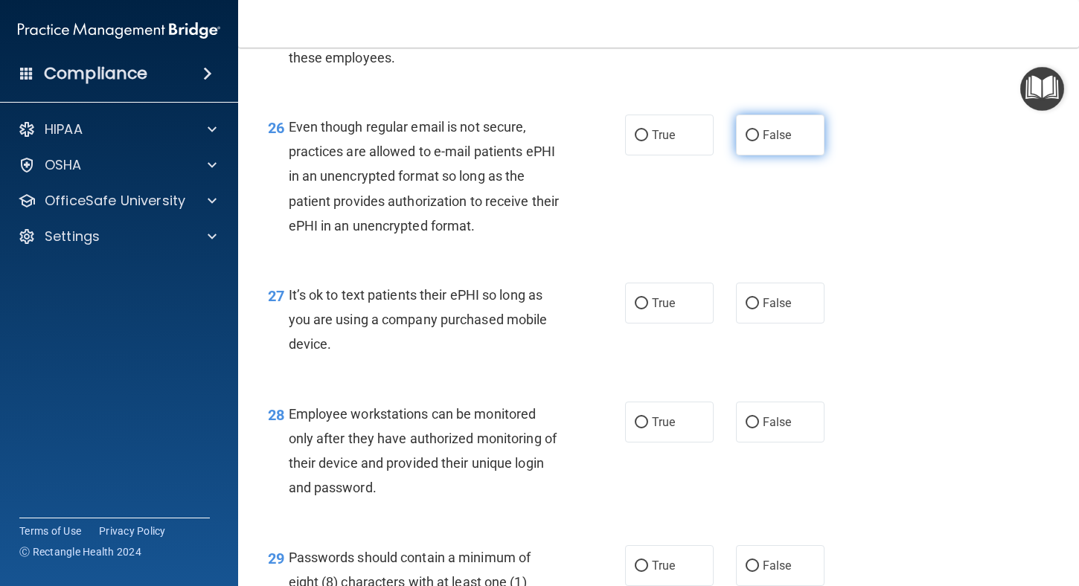
scroll to position [3720, 0]
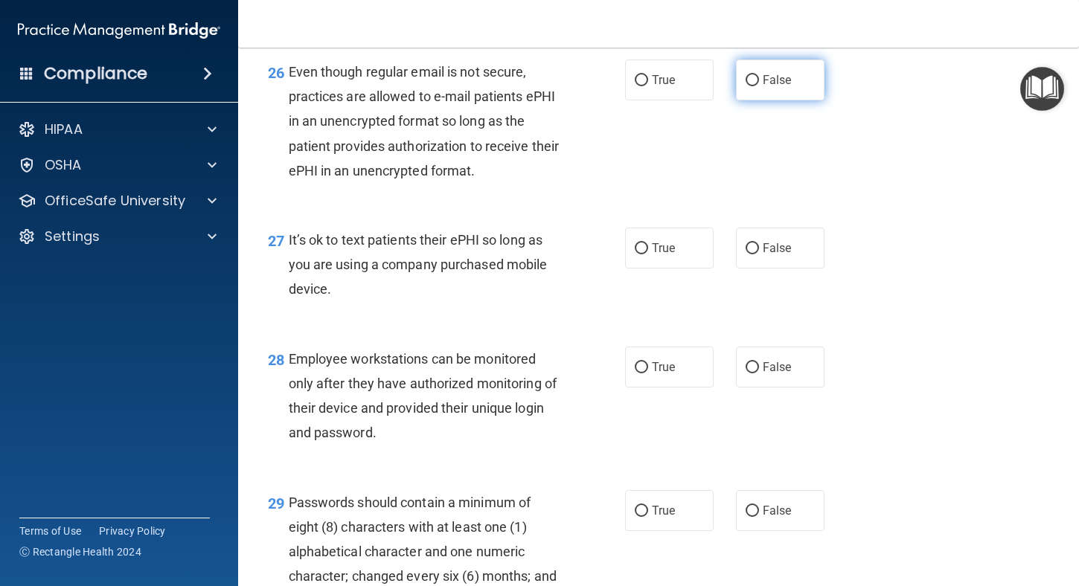
click at [746, 86] on input "False" at bounding box center [752, 80] width 13 height 11
radio input "true"
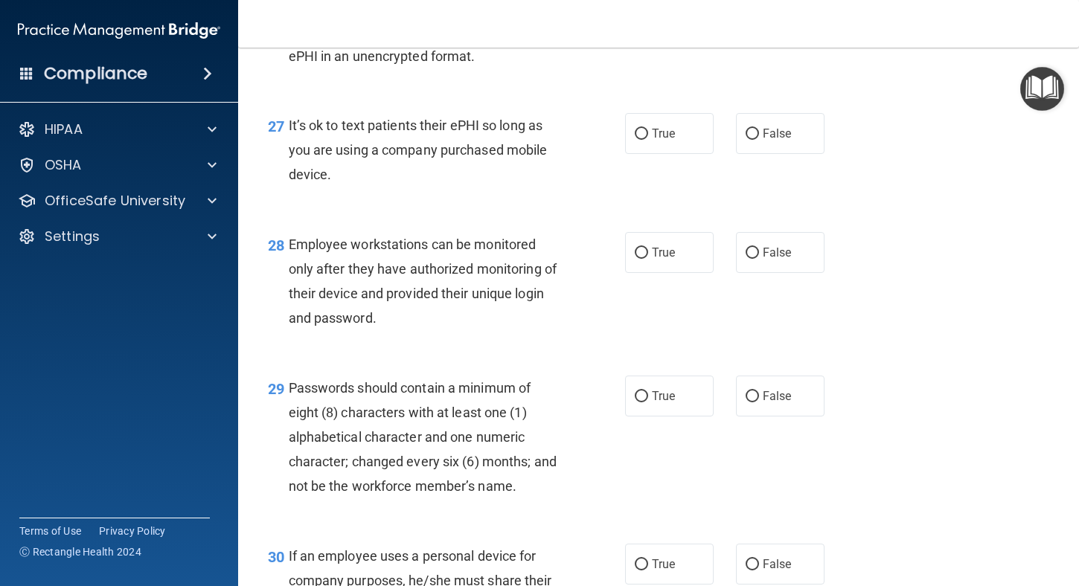
scroll to position [3869, 0]
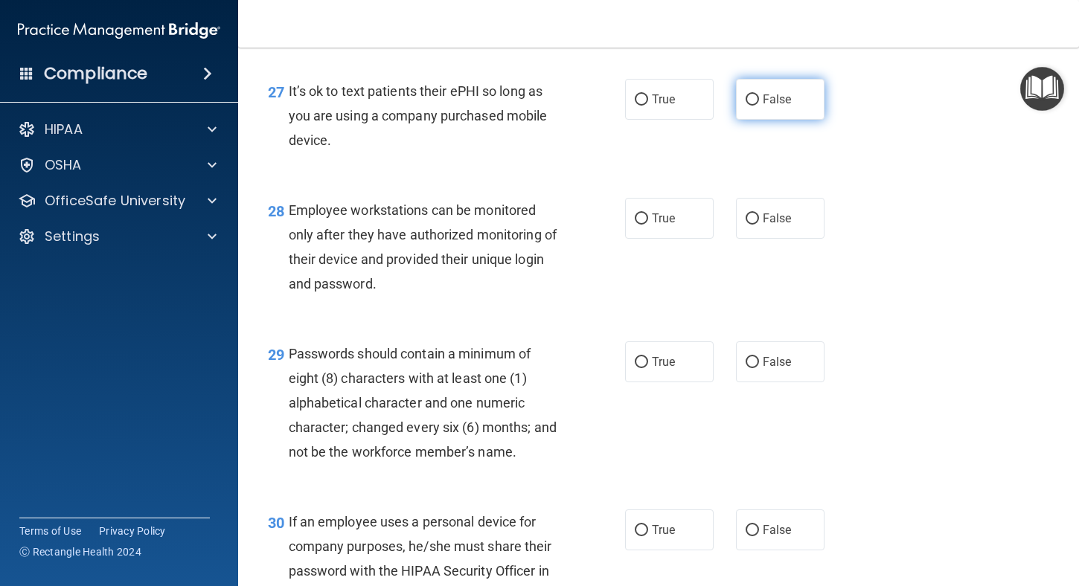
click at [747, 106] on input "False" at bounding box center [752, 99] width 13 height 11
radio input "true"
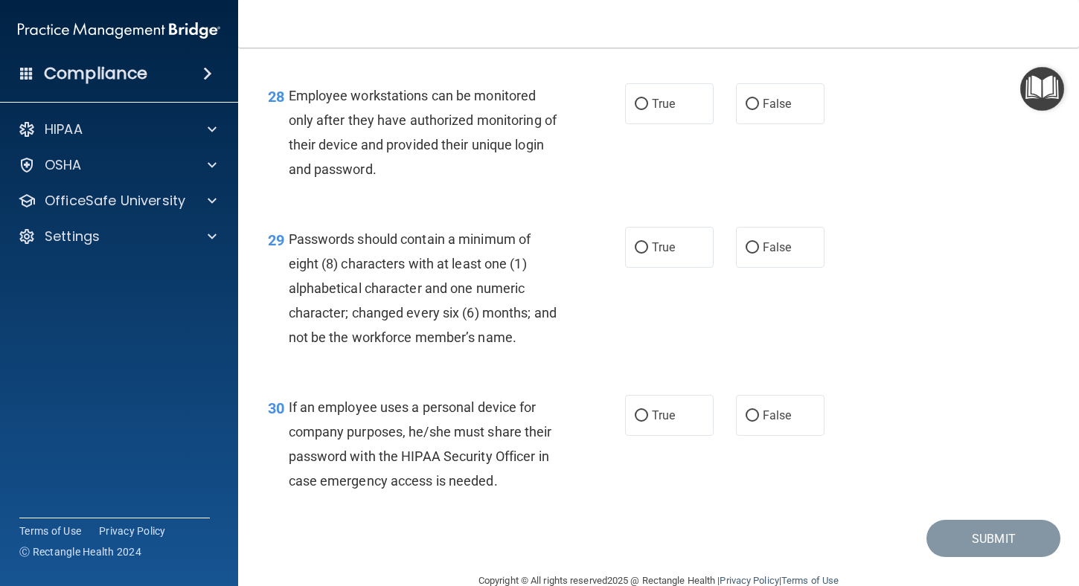
scroll to position [4018, 0]
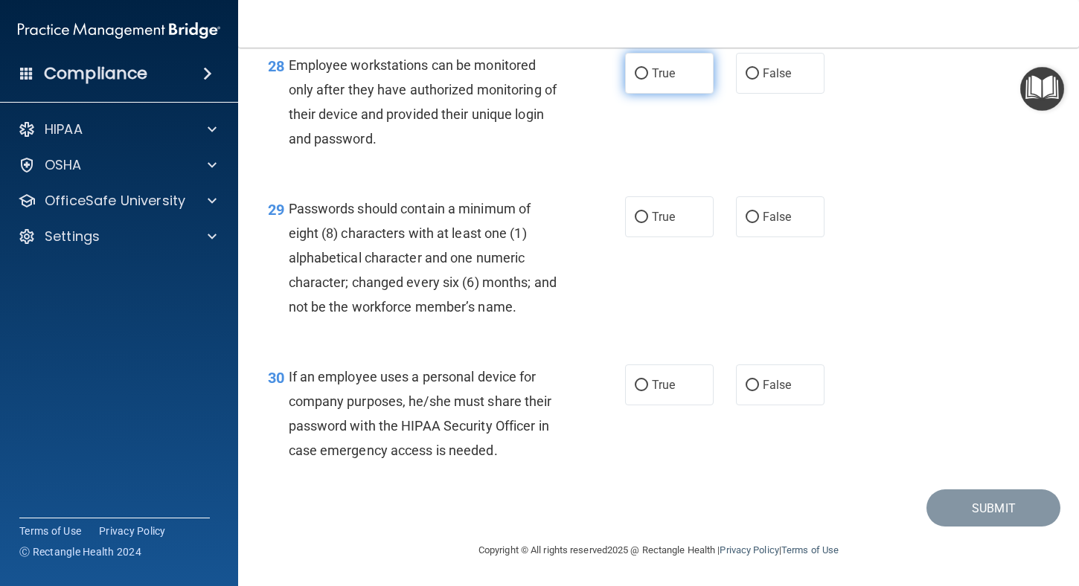
click at [640, 80] on input "True" at bounding box center [641, 73] width 13 height 11
radio input "true"
click at [746, 223] on input "False" at bounding box center [752, 217] width 13 height 11
radio input "true"
click at [746, 391] on input "False" at bounding box center [752, 385] width 13 height 11
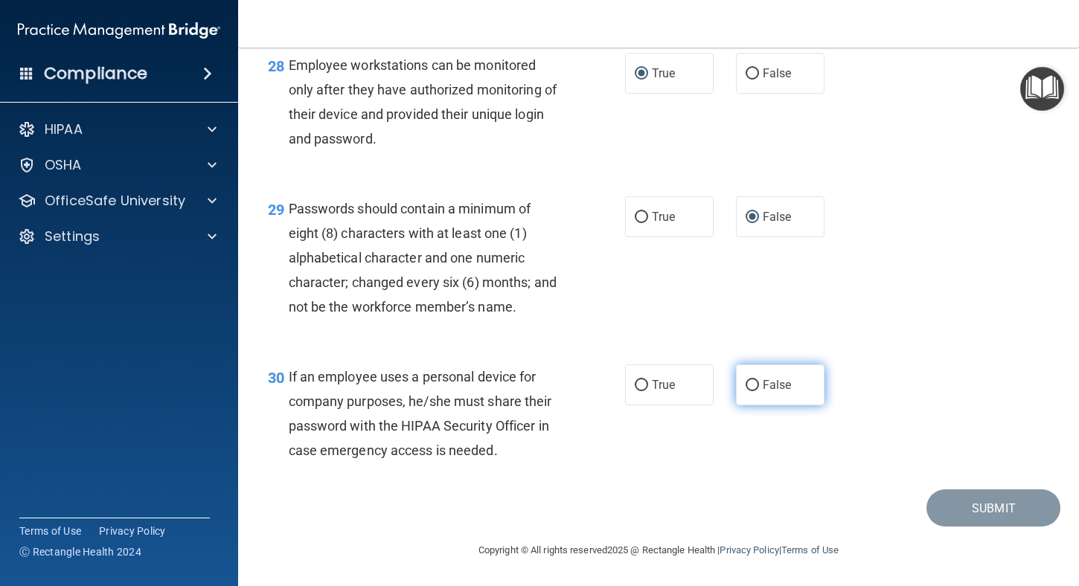
radio input "true"
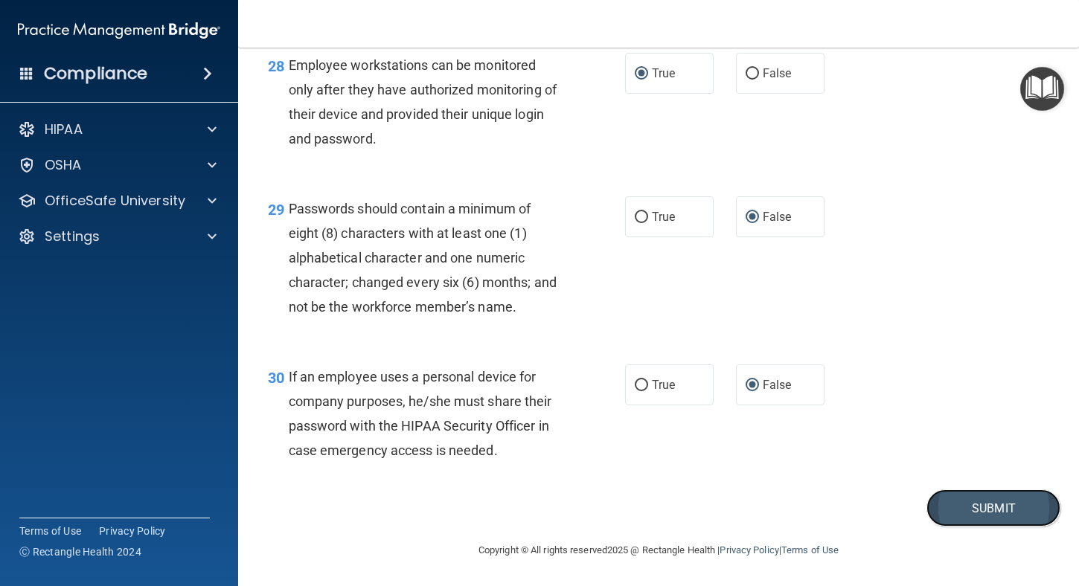
click at [987, 528] on button "Submit" at bounding box center [993, 509] width 134 height 38
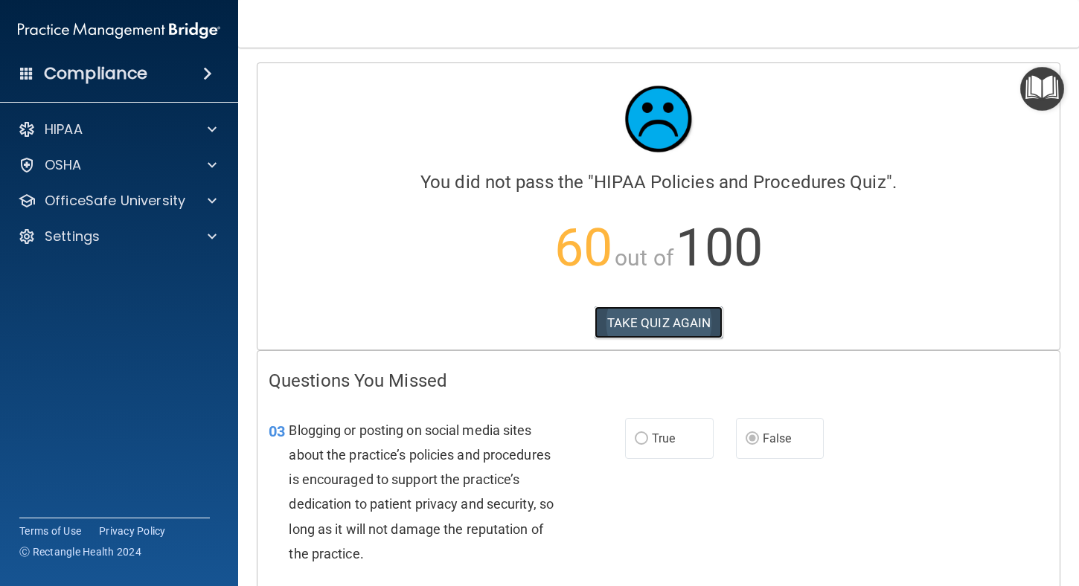
click at [690, 324] on button "TAKE QUIZ AGAIN" at bounding box center [658, 323] width 129 height 33
click at [669, 321] on button "TAKE QUIZ AGAIN" at bounding box center [658, 323] width 129 height 33
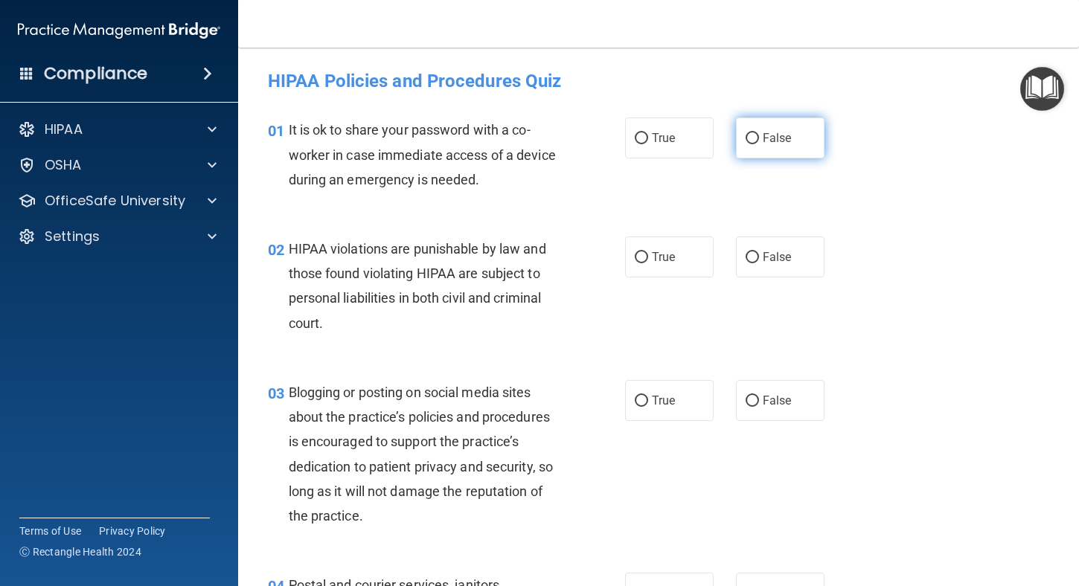
click at [752, 138] on label "False" at bounding box center [780, 138] width 89 height 41
click at [752, 138] on input "False" at bounding box center [752, 138] width 13 height 11
radio input "true"
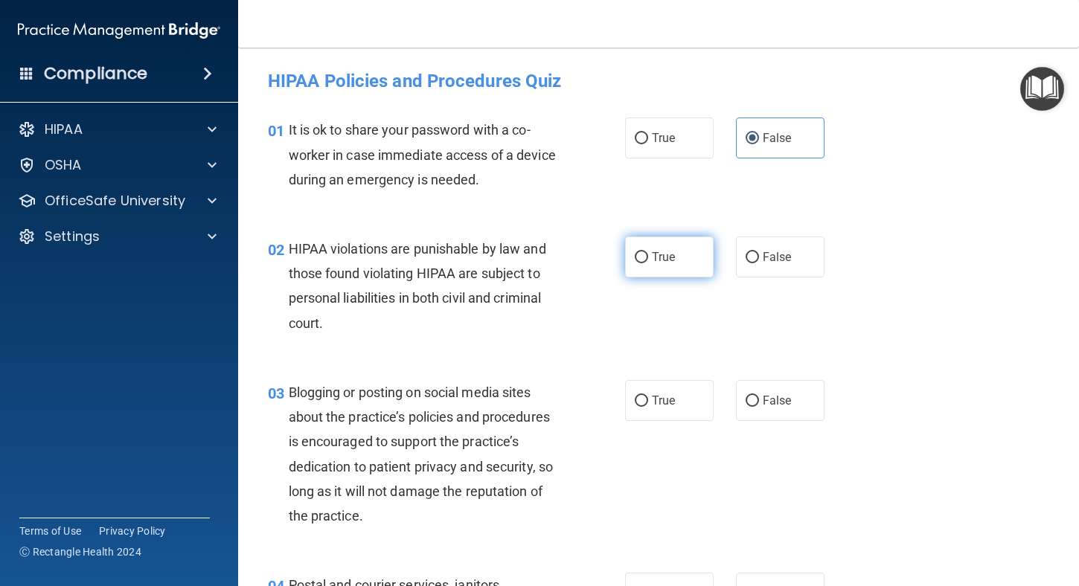
click at [641, 255] on input "True" at bounding box center [641, 257] width 13 height 11
radio input "true"
click at [748, 402] on input "False" at bounding box center [752, 401] width 13 height 11
radio input "true"
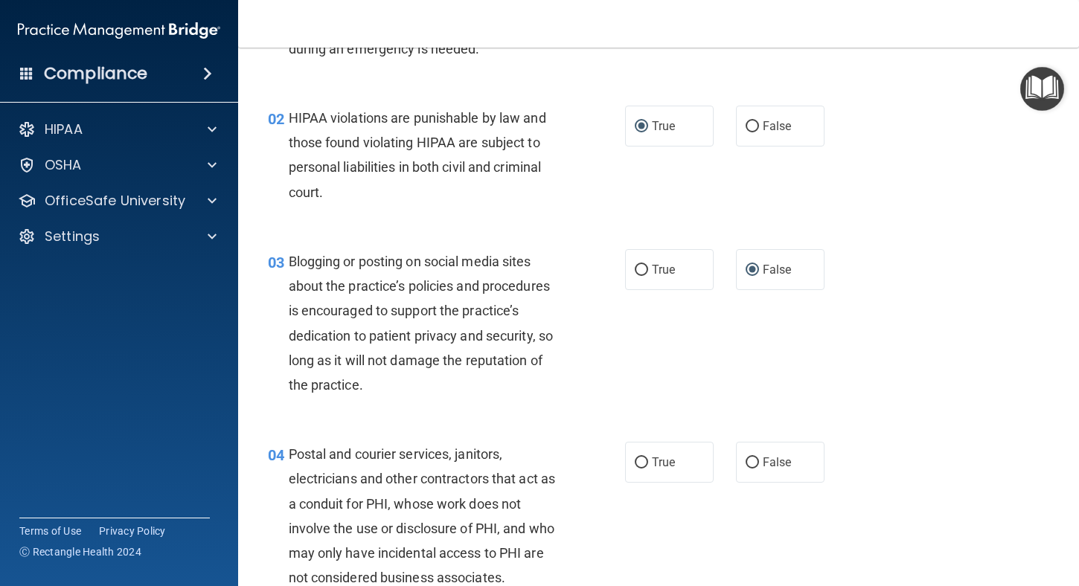
scroll to position [223, 0]
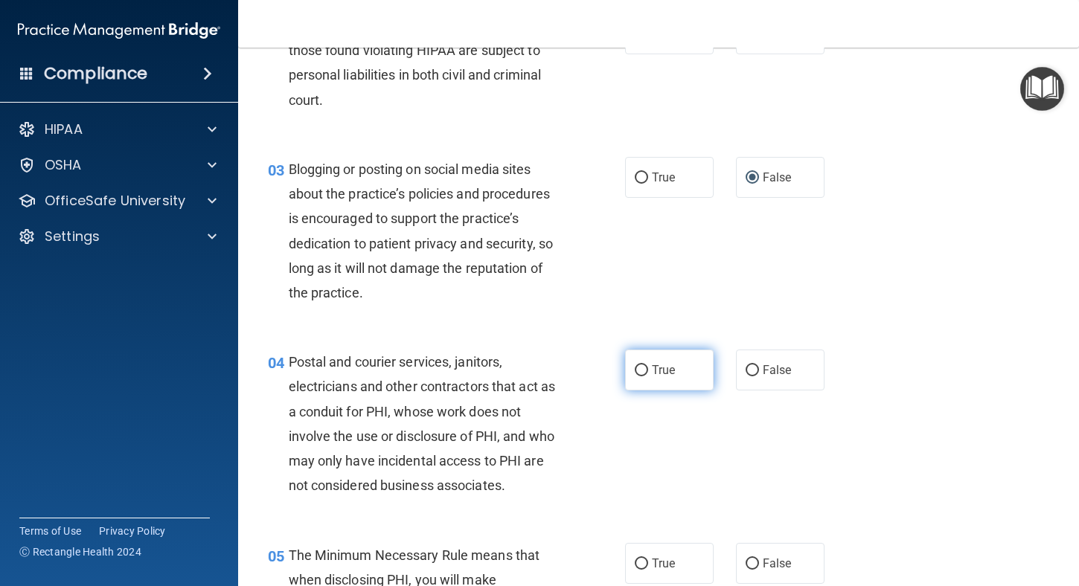
click at [635, 374] on input "True" at bounding box center [641, 370] width 13 height 11
radio input "true"
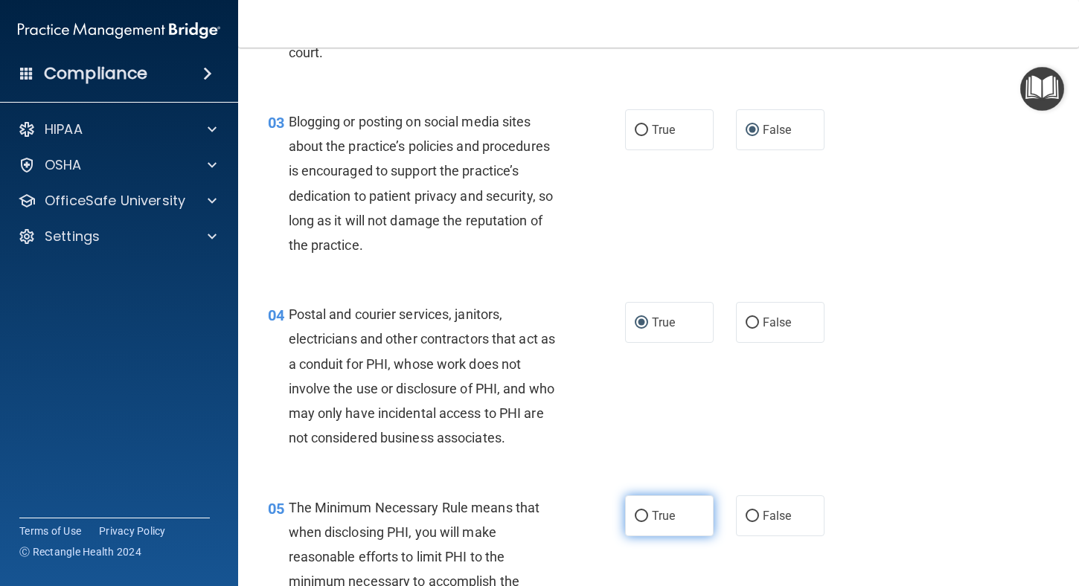
scroll to position [298, 0]
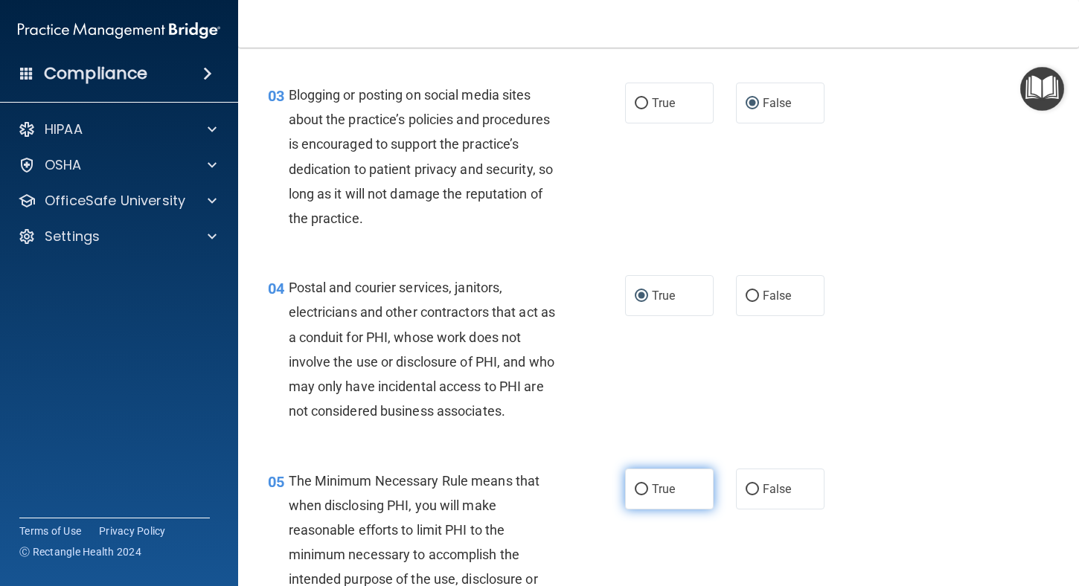
click at [641, 486] on input "True" at bounding box center [641, 489] width 13 height 11
radio input "true"
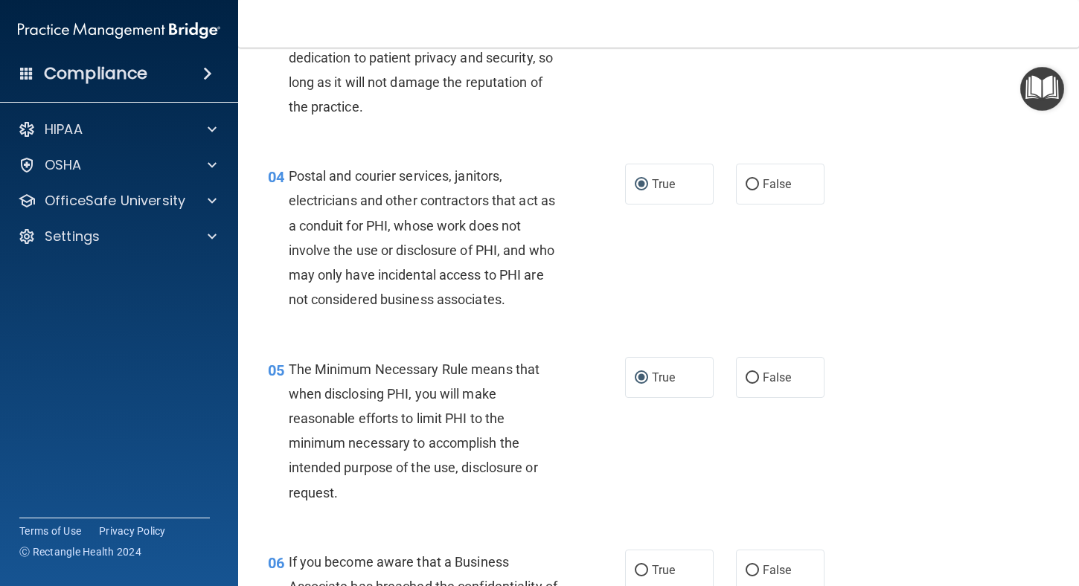
scroll to position [446, 0]
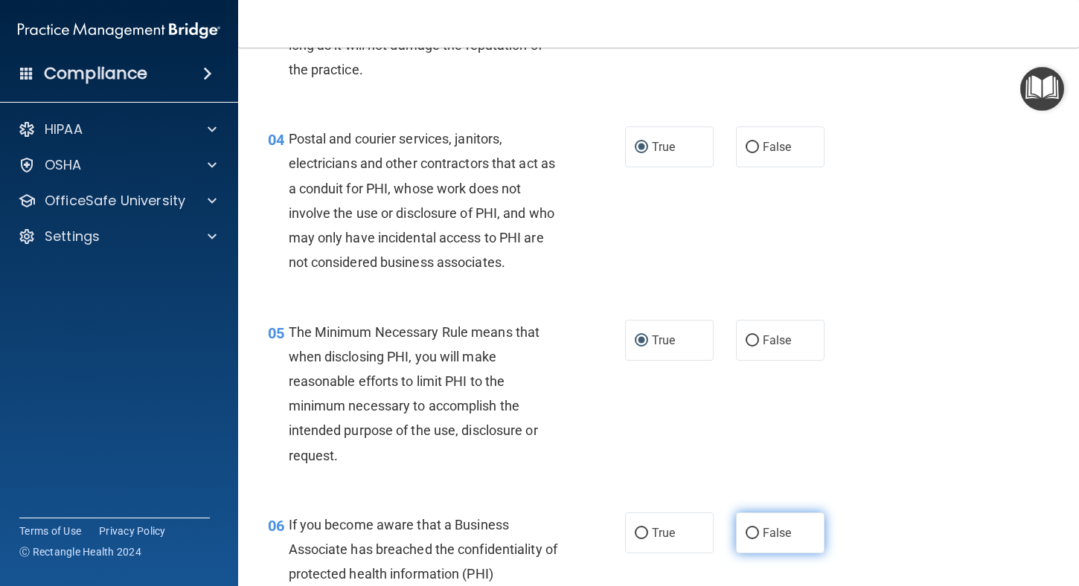
click at [746, 537] on input "False" at bounding box center [752, 533] width 13 height 11
radio input "true"
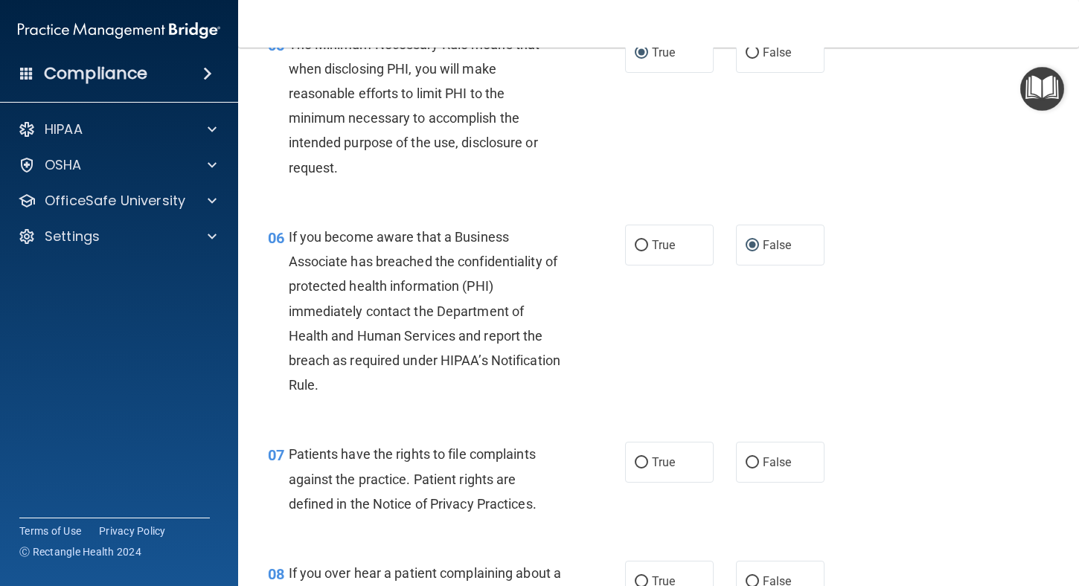
scroll to position [744, 0]
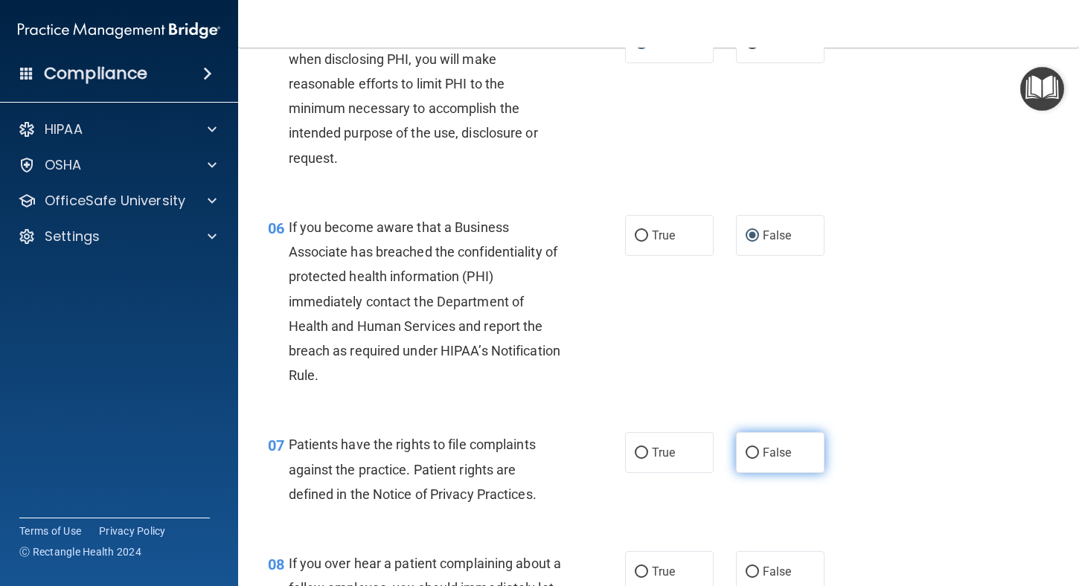
click at [754, 454] on label "False" at bounding box center [780, 452] width 89 height 41
click at [754, 454] on input "False" at bounding box center [752, 453] width 13 height 11
radio input "true"
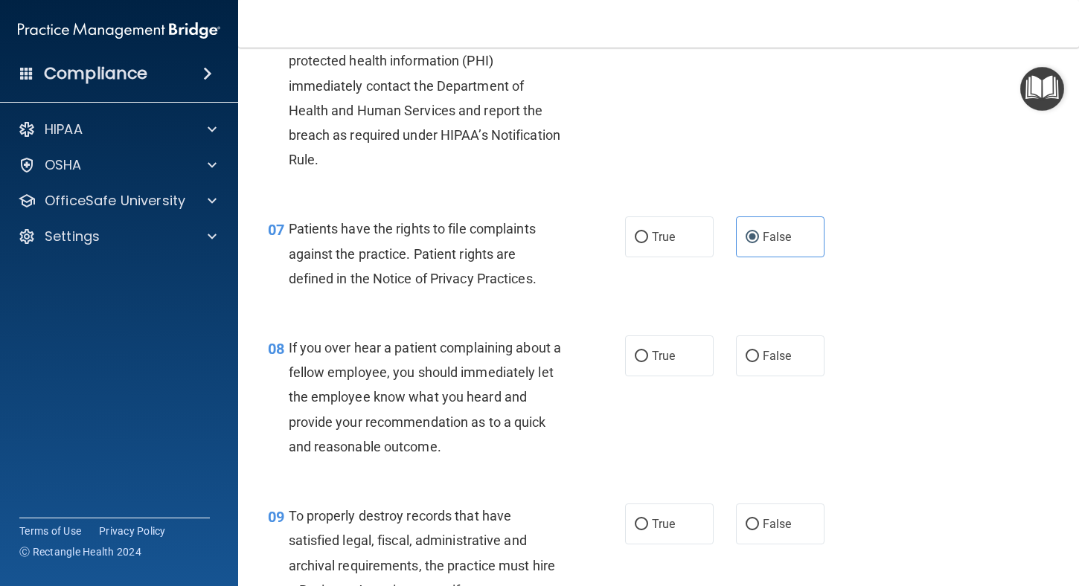
scroll to position [967, 0]
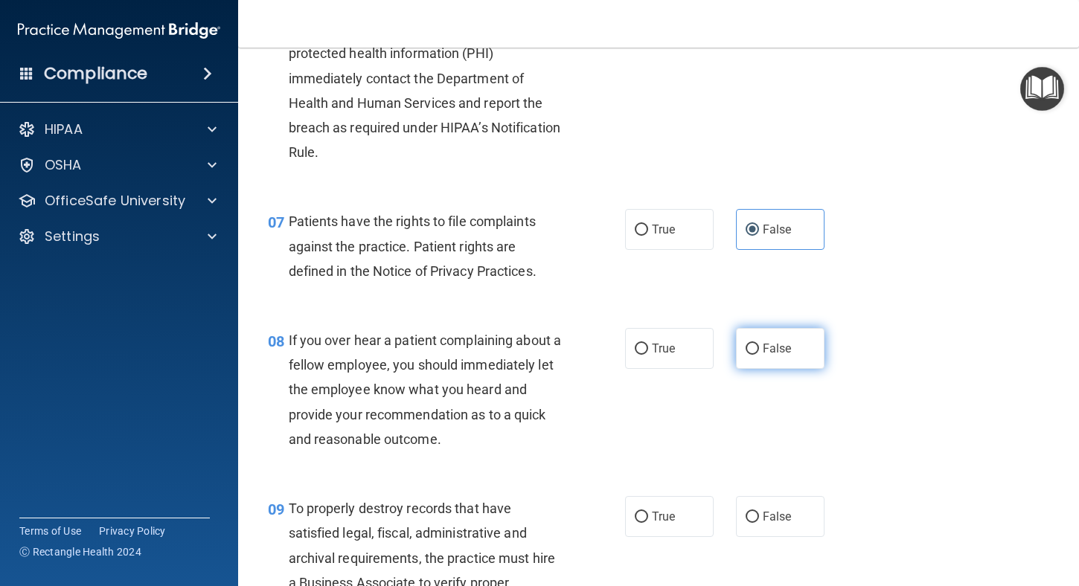
click at [746, 350] on input "False" at bounding box center [752, 349] width 13 height 11
radio input "true"
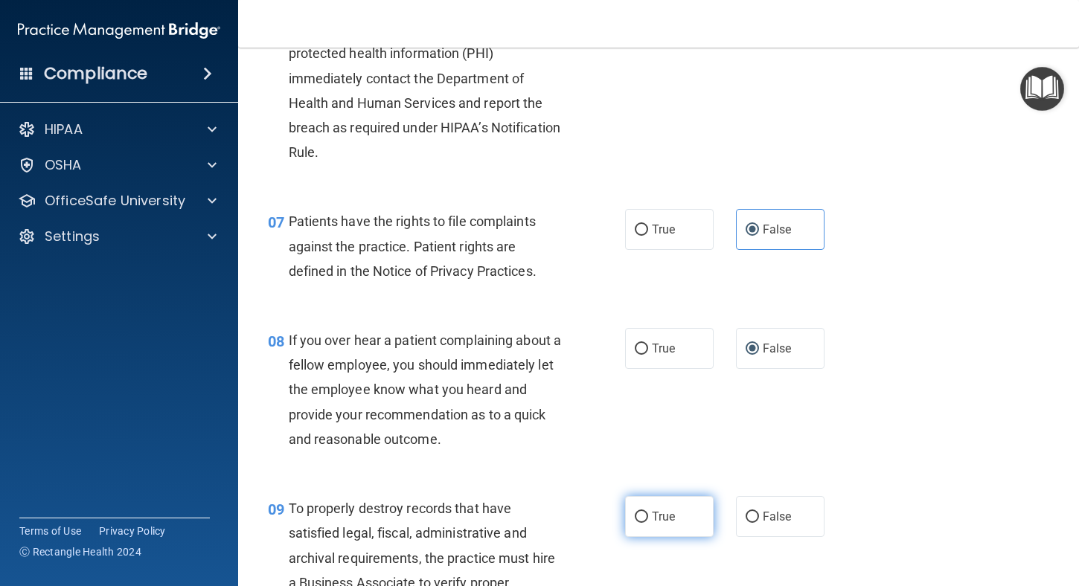
click at [635, 512] on input "True" at bounding box center [641, 517] width 13 height 11
radio input "true"
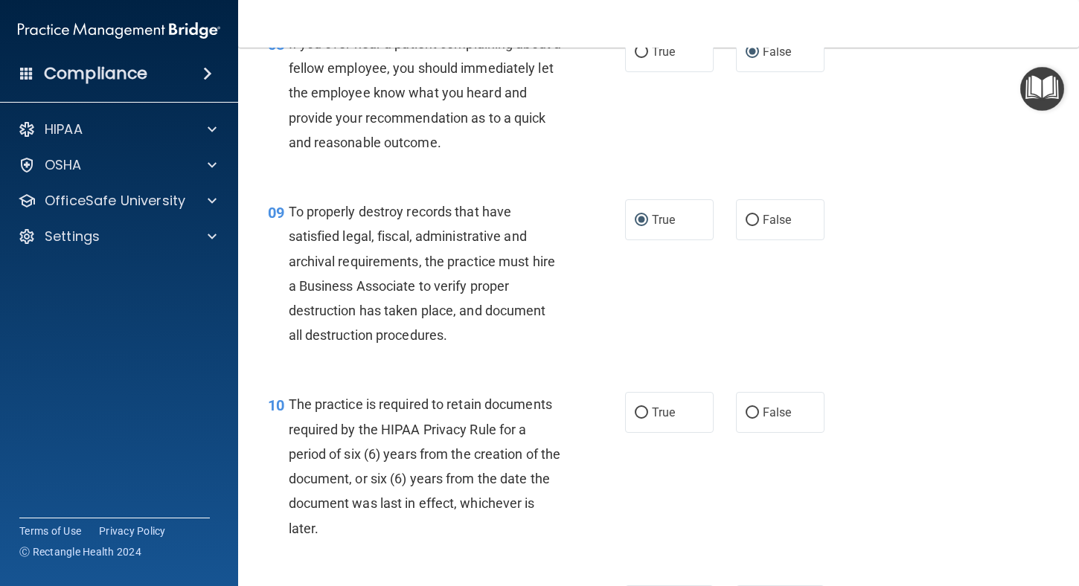
scroll to position [1265, 0]
click at [639, 412] on input "True" at bounding box center [641, 412] width 13 height 11
radio input "true"
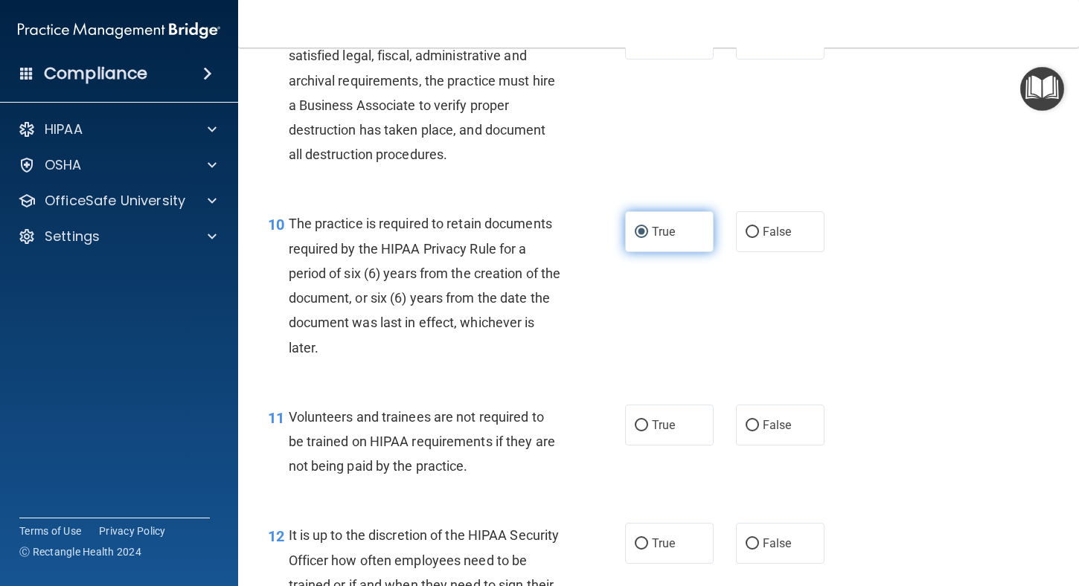
scroll to position [1488, 0]
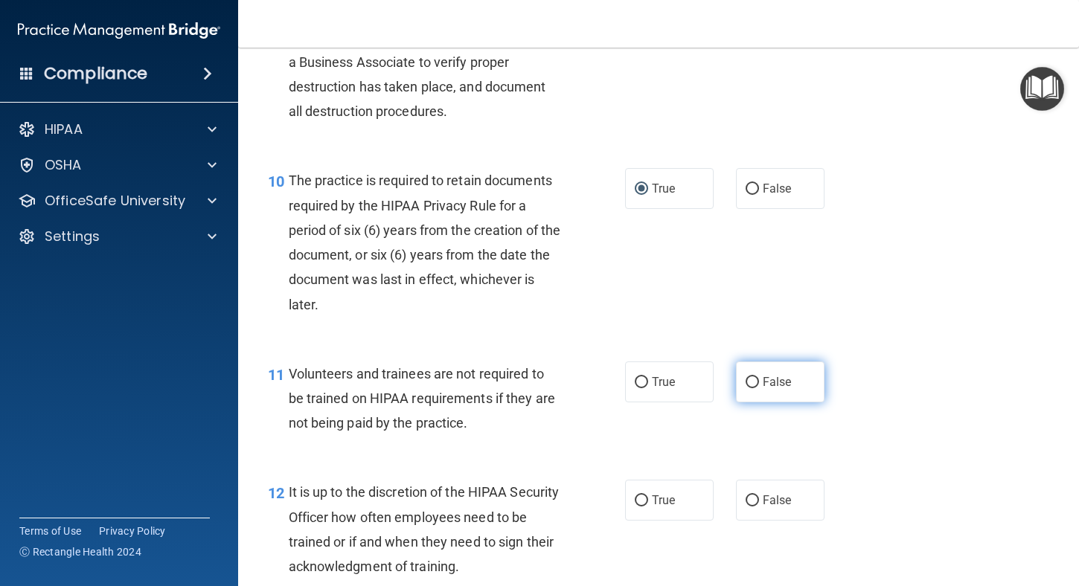
click at [746, 384] on input "False" at bounding box center [752, 382] width 13 height 11
radio input "true"
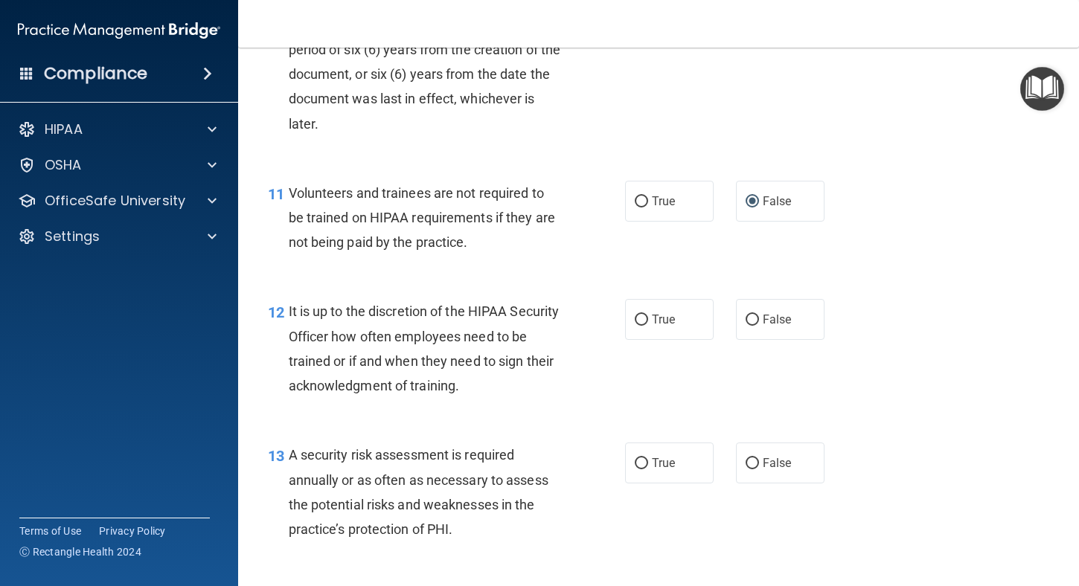
scroll to position [1711, 0]
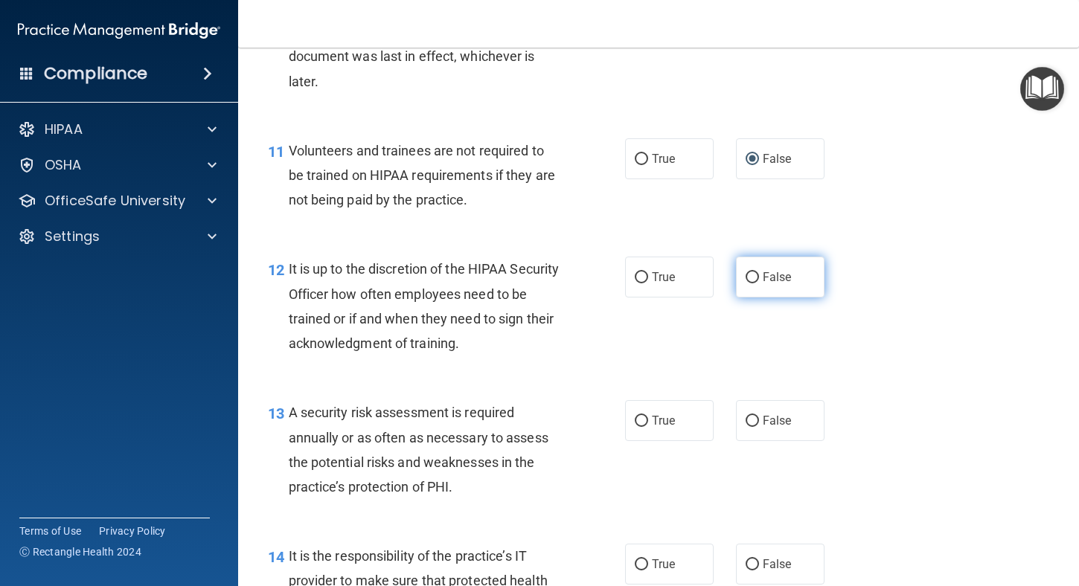
click at [746, 280] on input "False" at bounding box center [752, 277] width 13 height 11
radio input "true"
drag, startPoint x: 635, startPoint y: 426, endPoint x: 667, endPoint y: 467, distance: 53.0
click at [636, 429] on label "True" at bounding box center [669, 420] width 89 height 41
click at [636, 427] on input "True" at bounding box center [641, 421] width 13 height 11
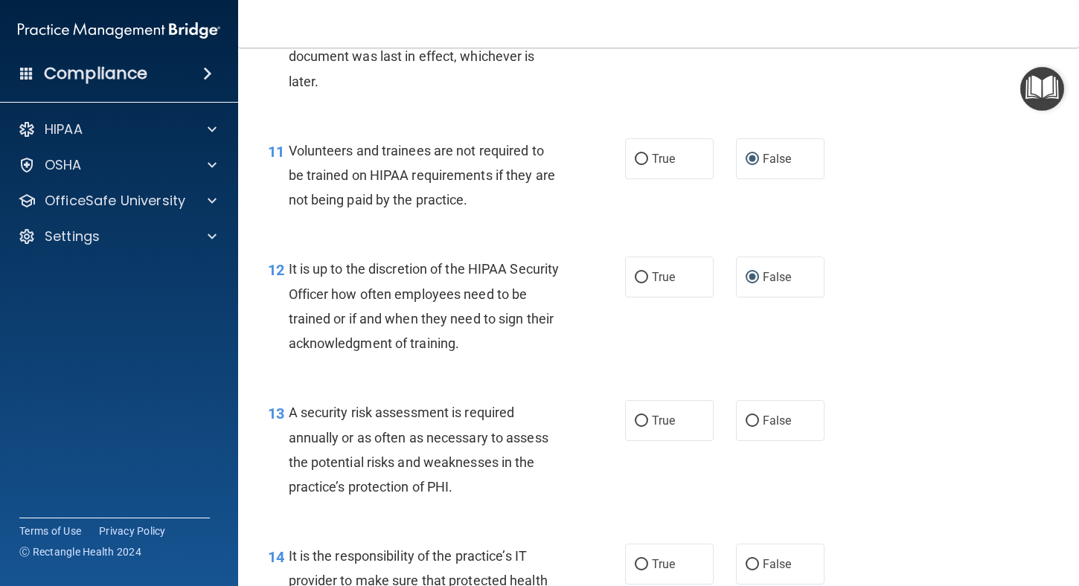
radio input "true"
click at [746, 565] on input "False" at bounding box center [752, 565] width 13 height 11
radio input "true"
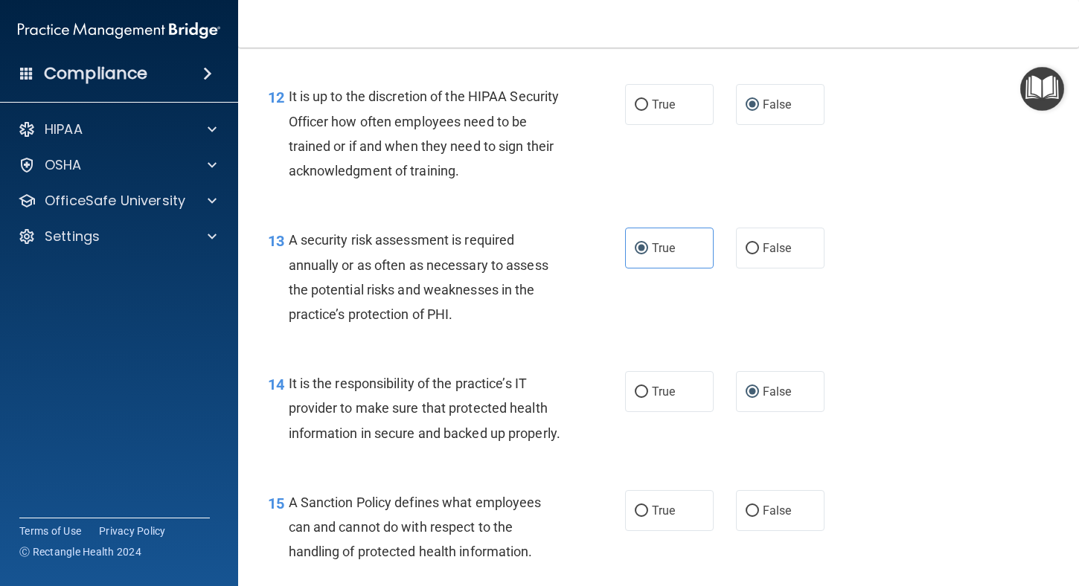
scroll to position [1934, 0]
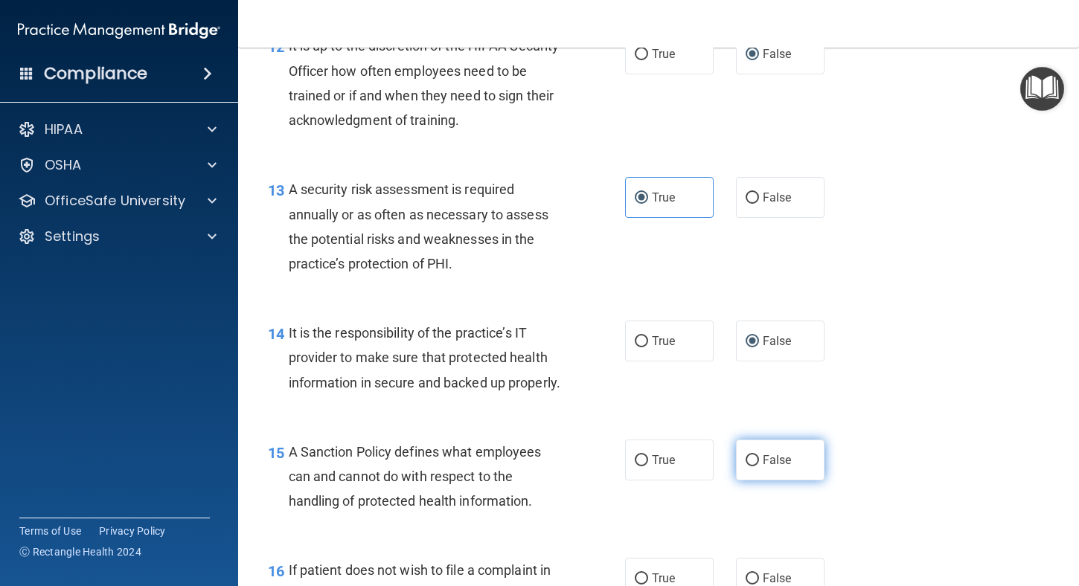
click at [748, 467] on input "False" at bounding box center [752, 460] width 13 height 11
radio input "true"
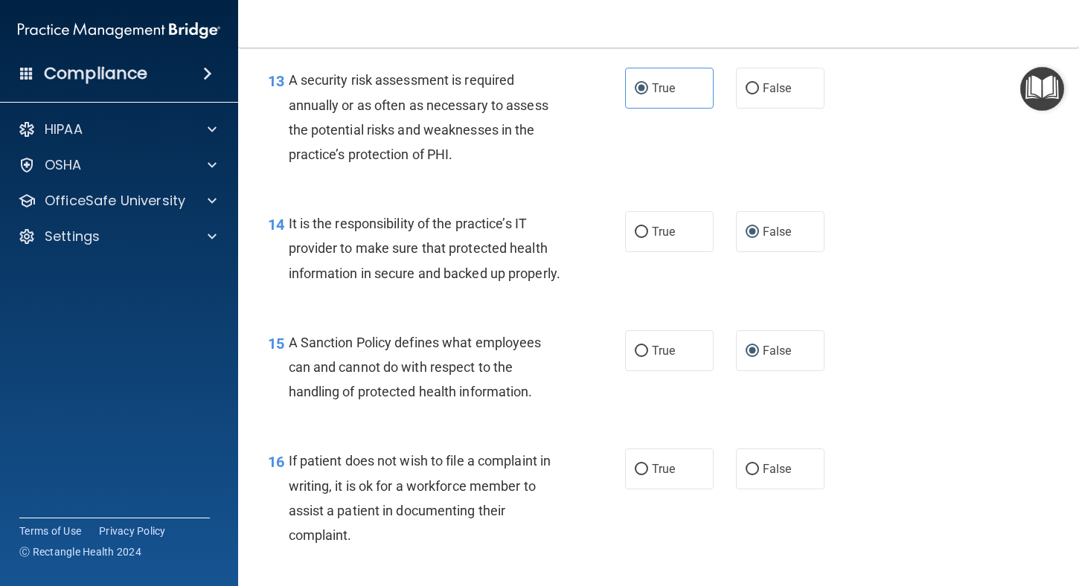
scroll to position [2083, 0]
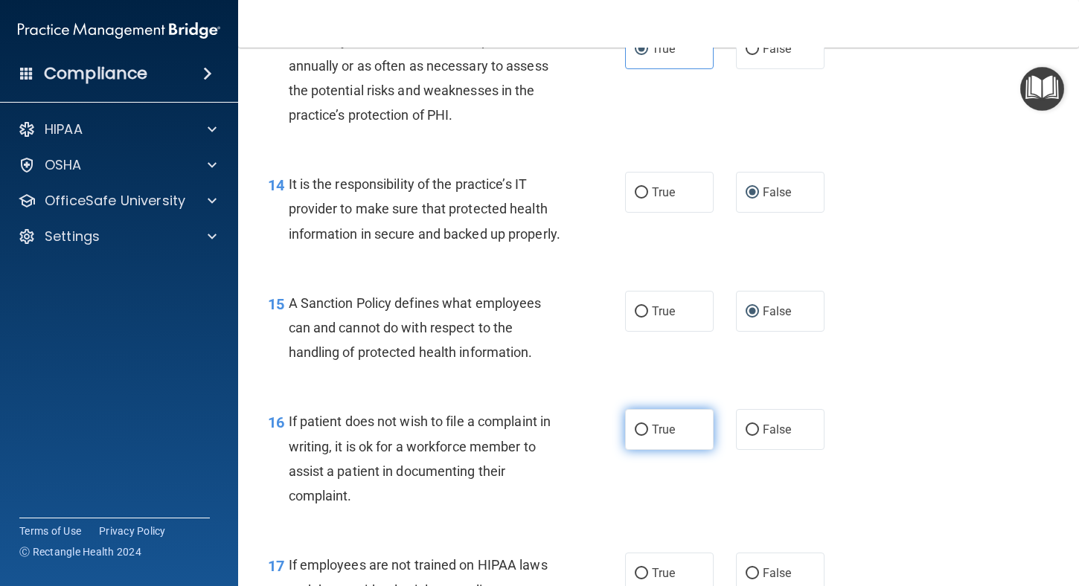
click at [636, 436] on input "True" at bounding box center [641, 430] width 13 height 11
radio input "true"
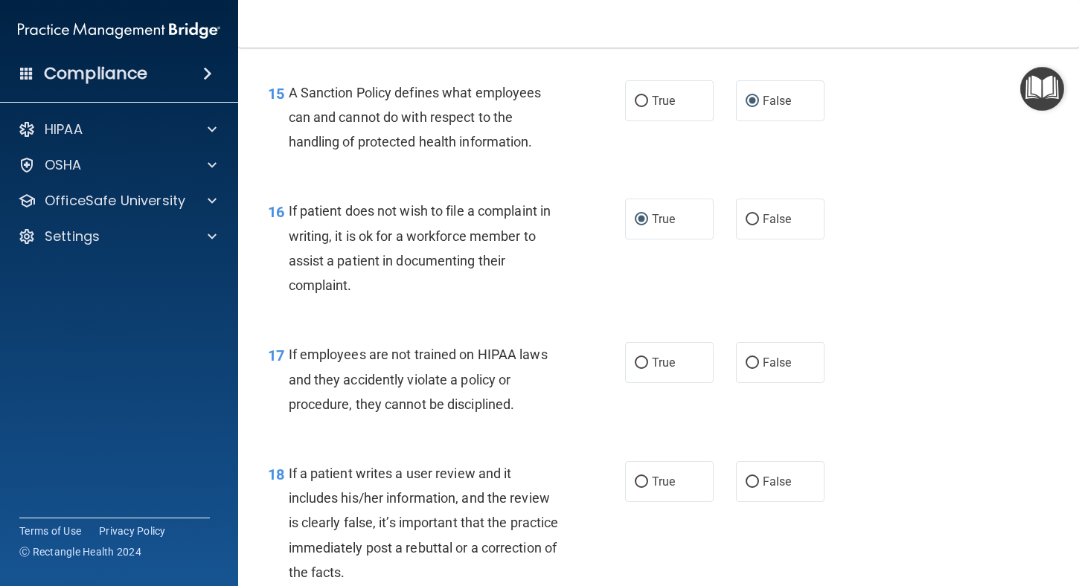
scroll to position [2306, 0]
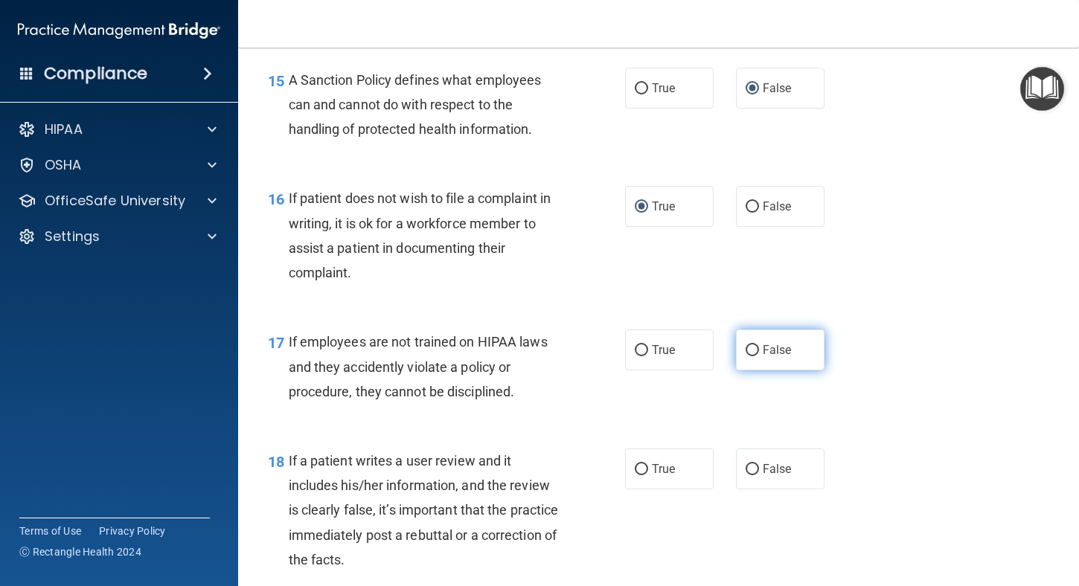
click at [748, 356] on input "False" at bounding box center [752, 350] width 13 height 11
radio input "true"
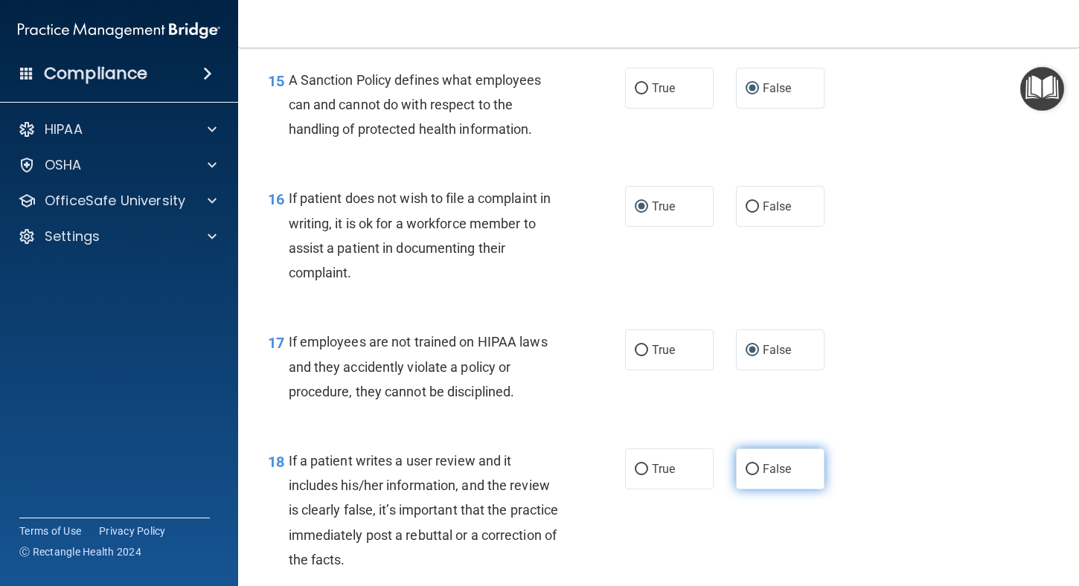
click at [747, 475] on input "False" at bounding box center [752, 469] width 13 height 11
radio input "true"
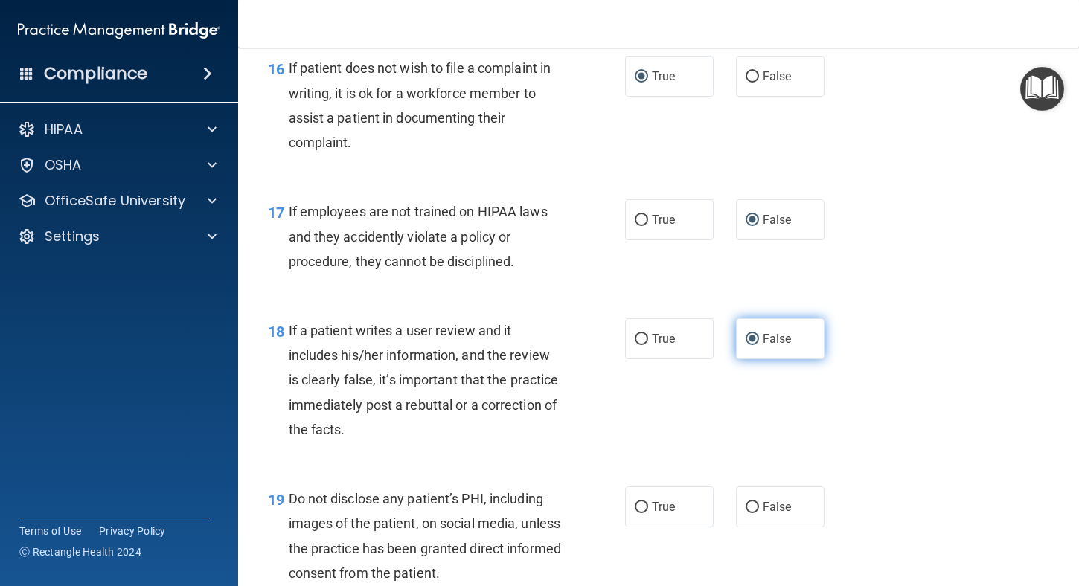
scroll to position [2455, 0]
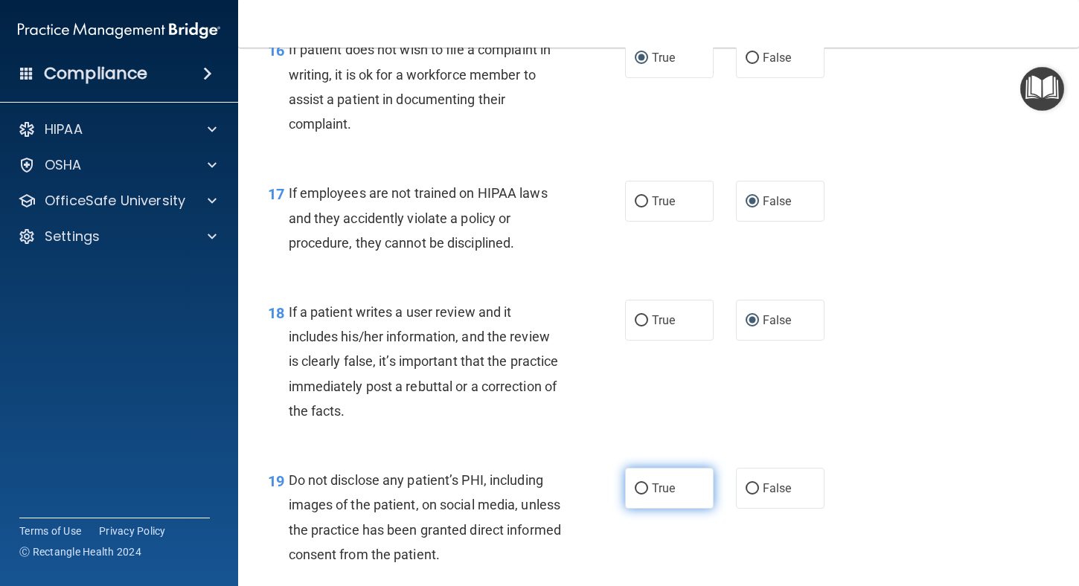
click at [635, 495] on input "True" at bounding box center [641, 489] width 13 height 11
radio input "true"
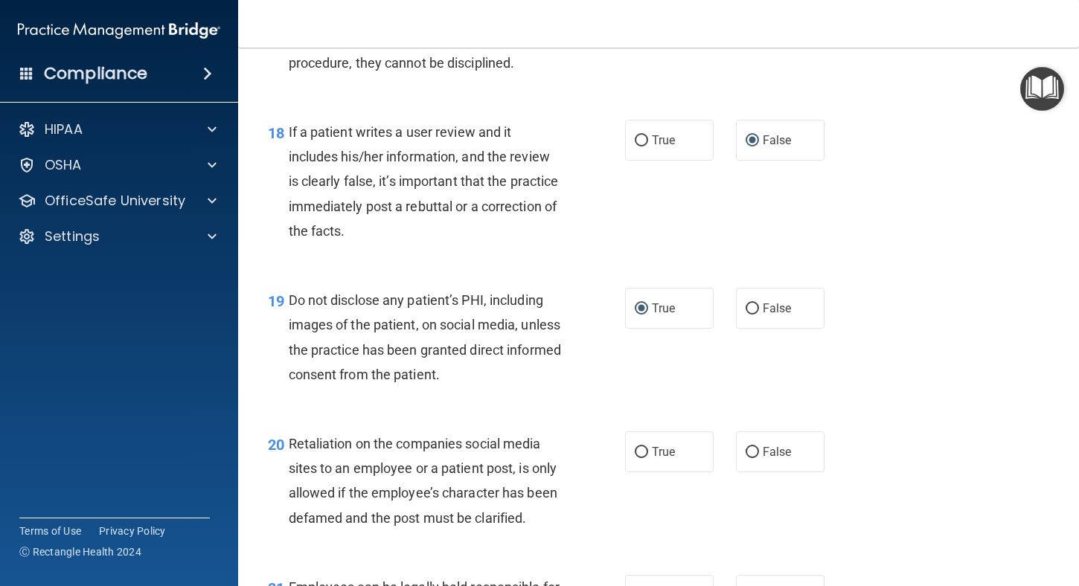
scroll to position [2678, 0]
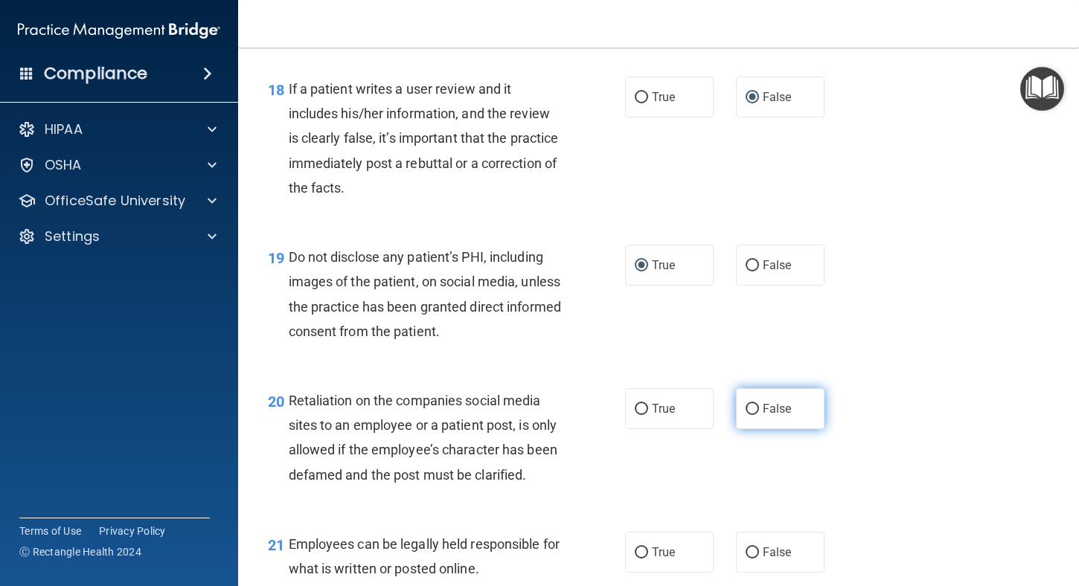
click at [746, 415] on input "False" at bounding box center [752, 409] width 13 height 11
radio input "true"
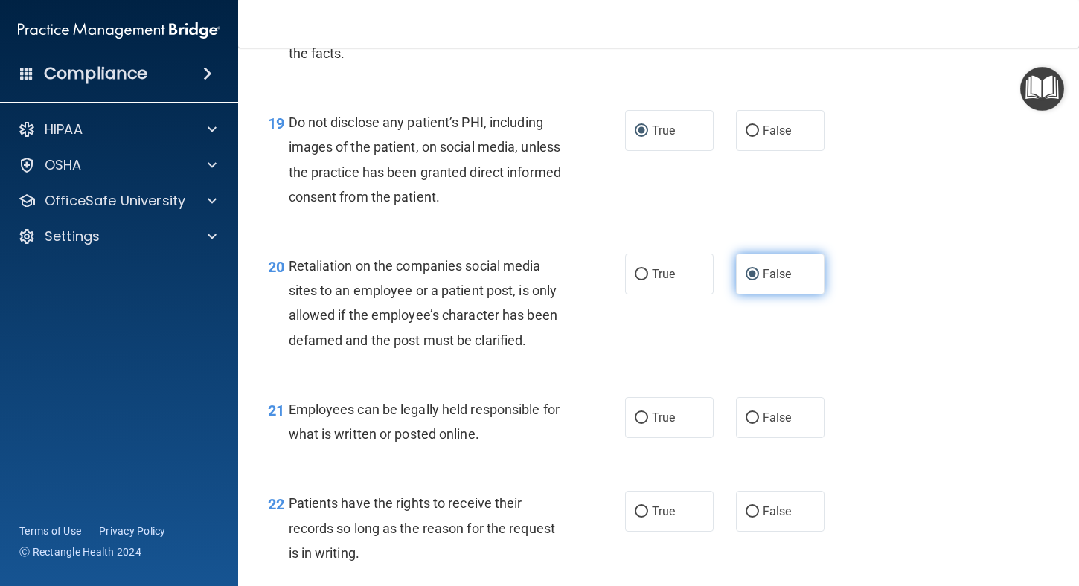
scroll to position [2902, 0]
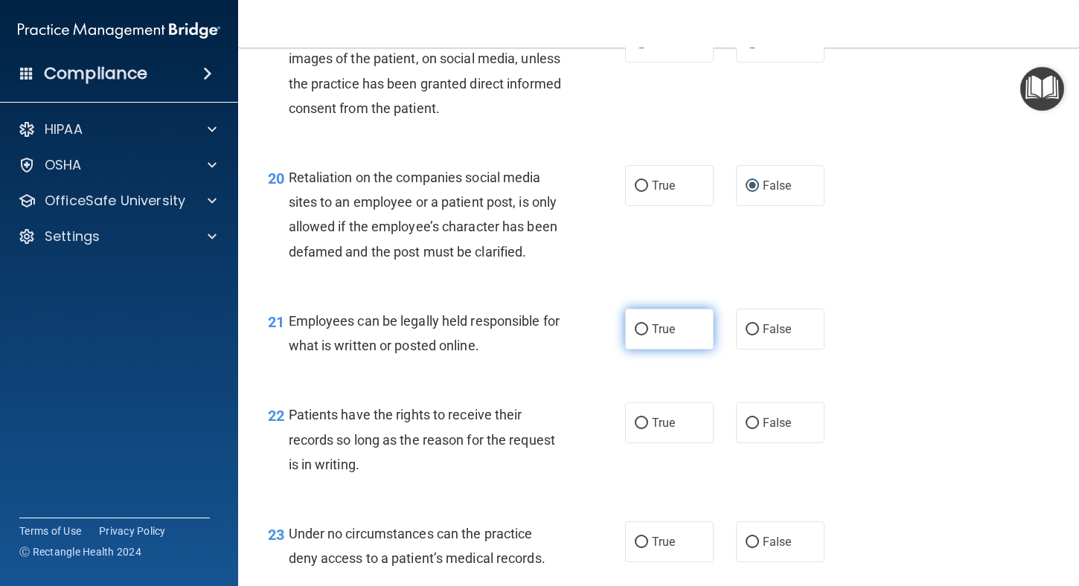
click at [635, 336] on input "True" at bounding box center [641, 329] width 13 height 11
radio input "true"
click at [746, 429] on input "False" at bounding box center [752, 423] width 13 height 11
radio input "true"
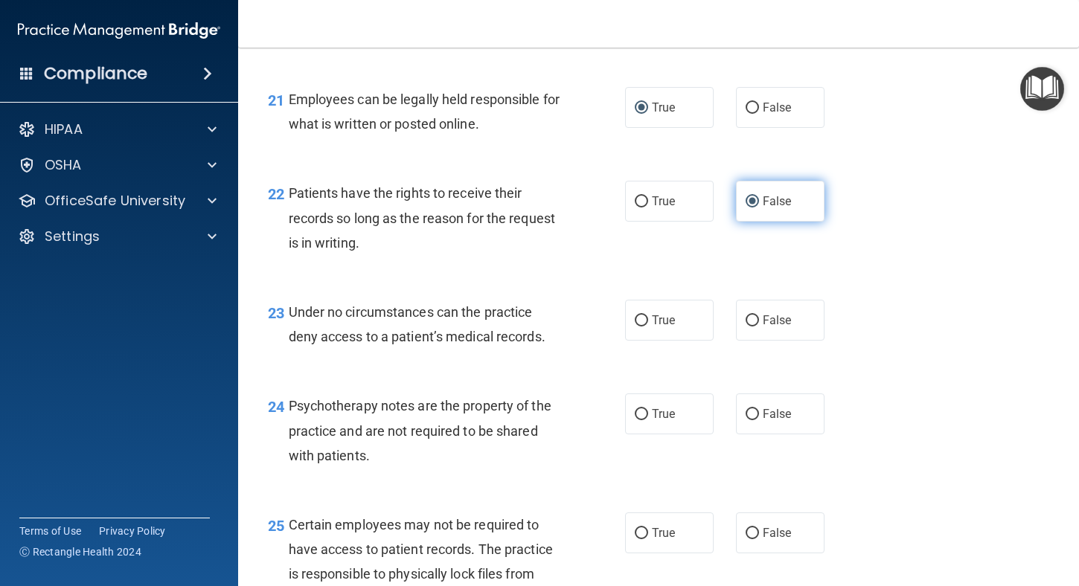
scroll to position [3125, 0]
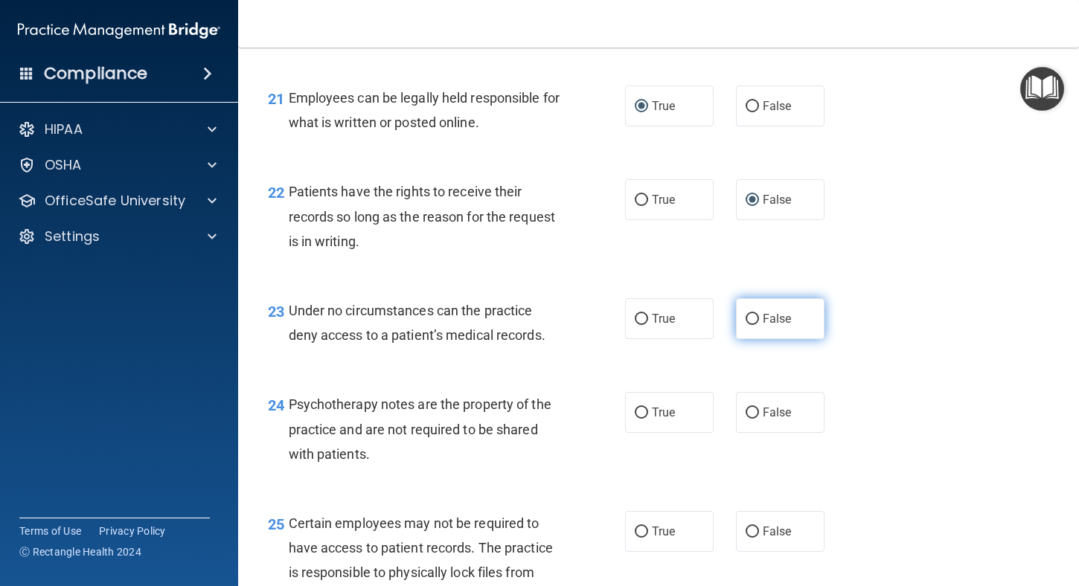
click at [746, 325] on input "False" at bounding box center [752, 319] width 13 height 11
radio input "true"
click at [638, 419] on input "True" at bounding box center [641, 413] width 13 height 11
radio input "true"
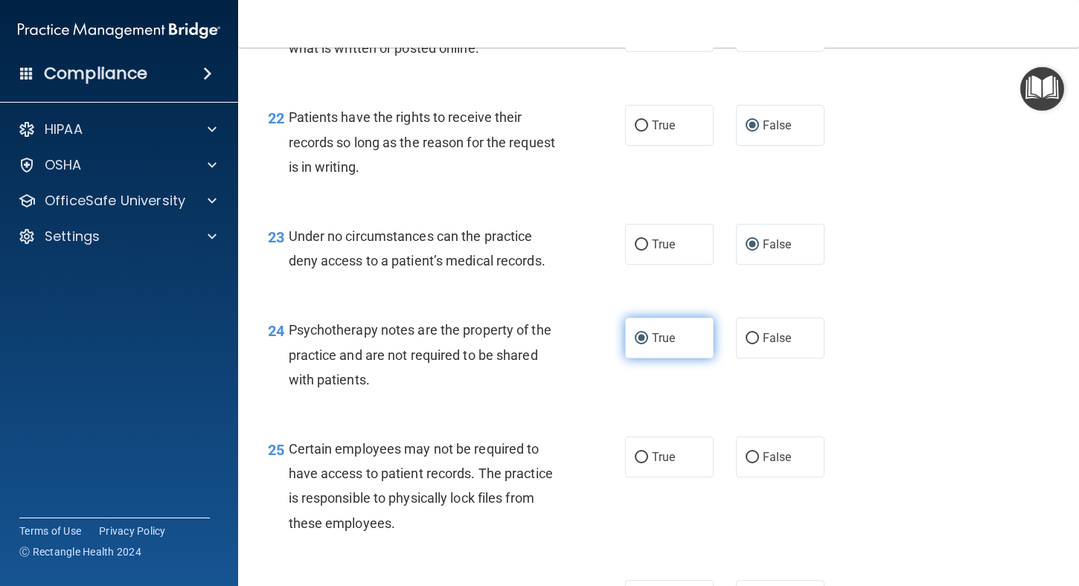
scroll to position [3274, 0]
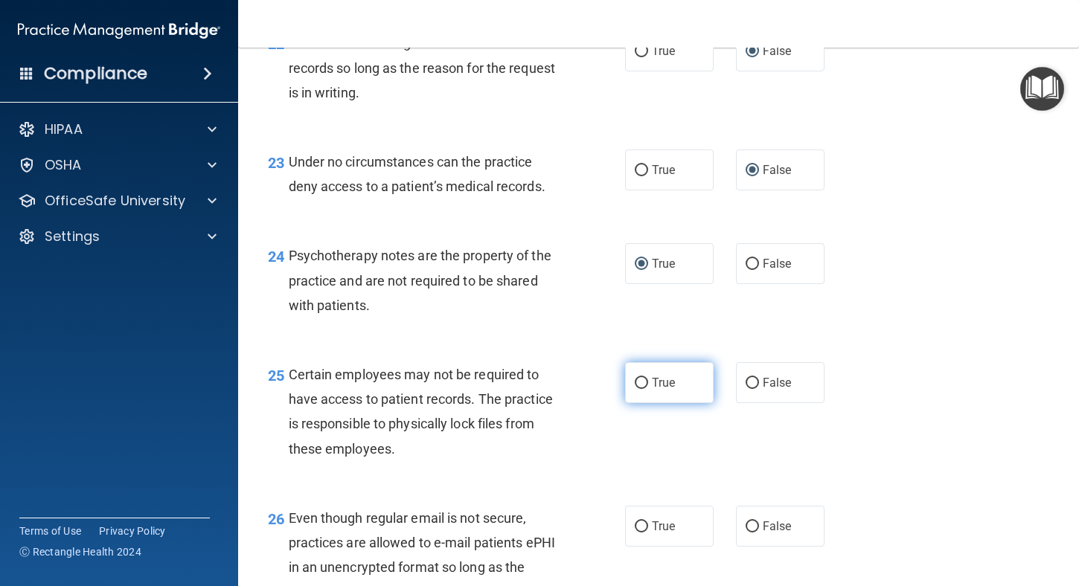
click at [635, 389] on input "True" at bounding box center [641, 383] width 13 height 11
radio input "true"
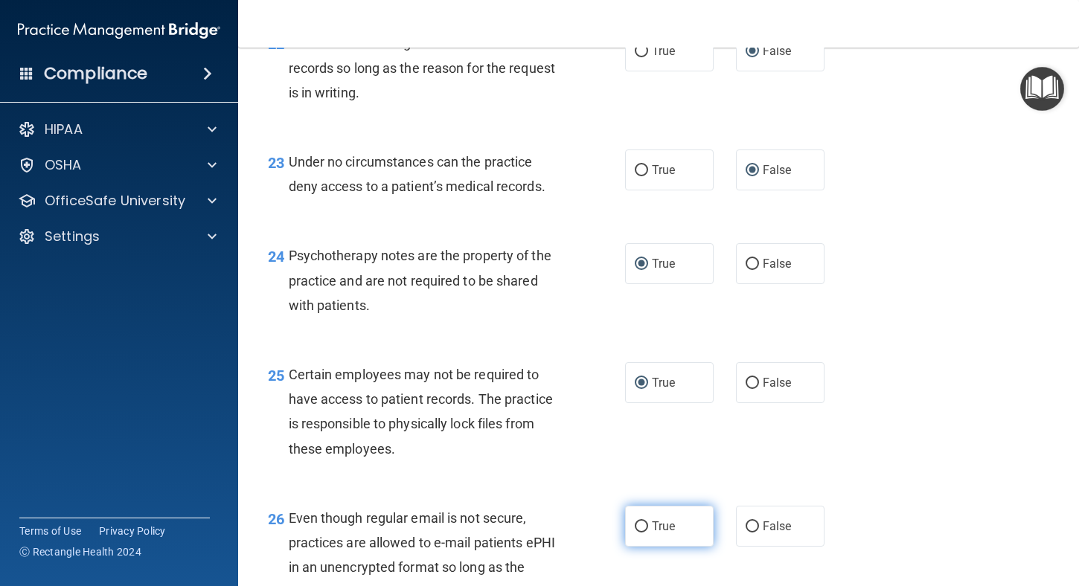
click at [635, 533] on input "True" at bounding box center [641, 527] width 13 height 11
radio input "true"
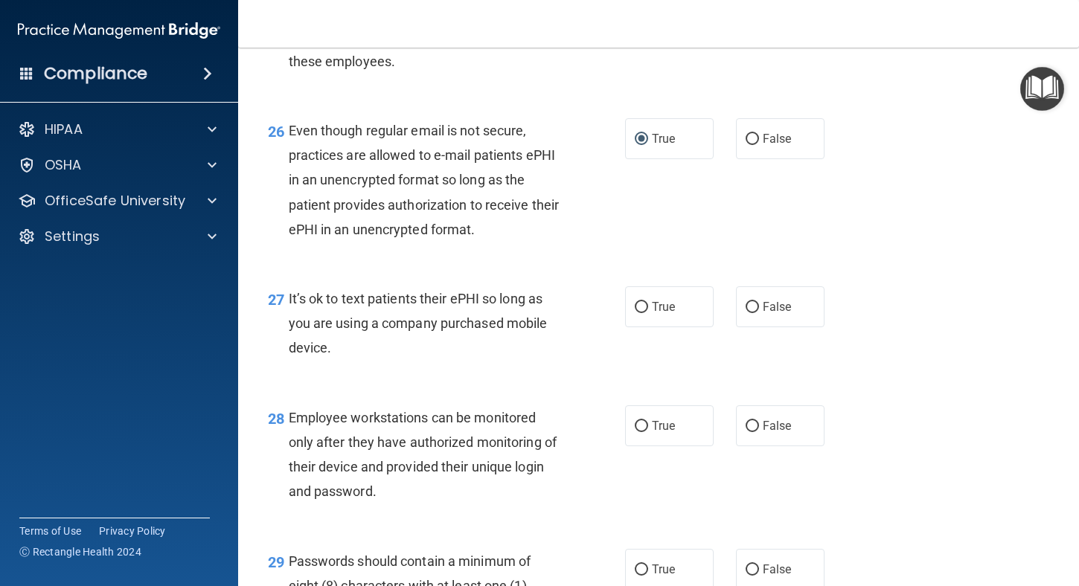
scroll to position [3720, 0]
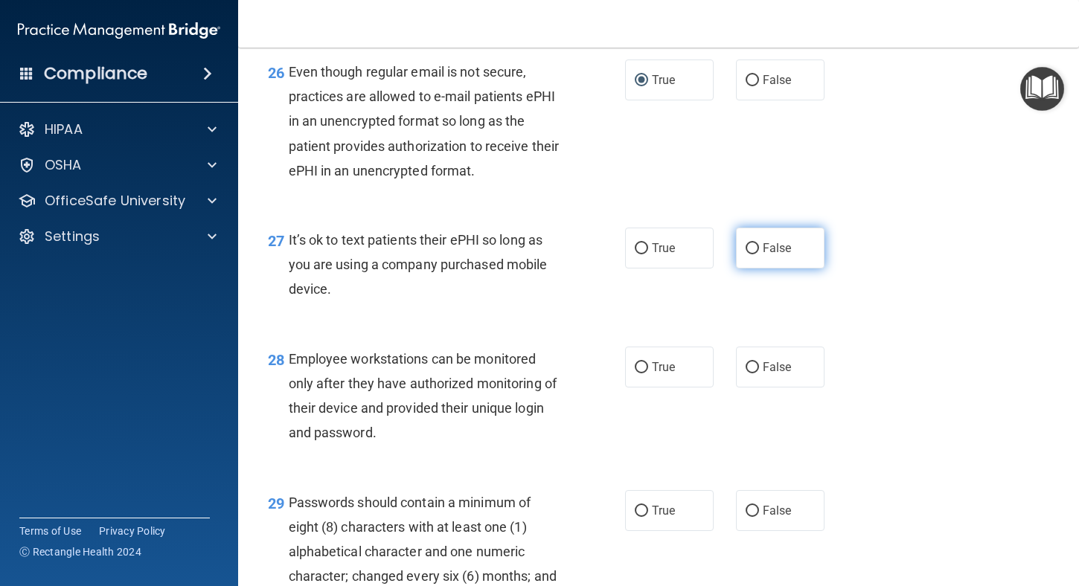
click at [748, 254] on input "False" at bounding box center [752, 248] width 13 height 11
radio input "true"
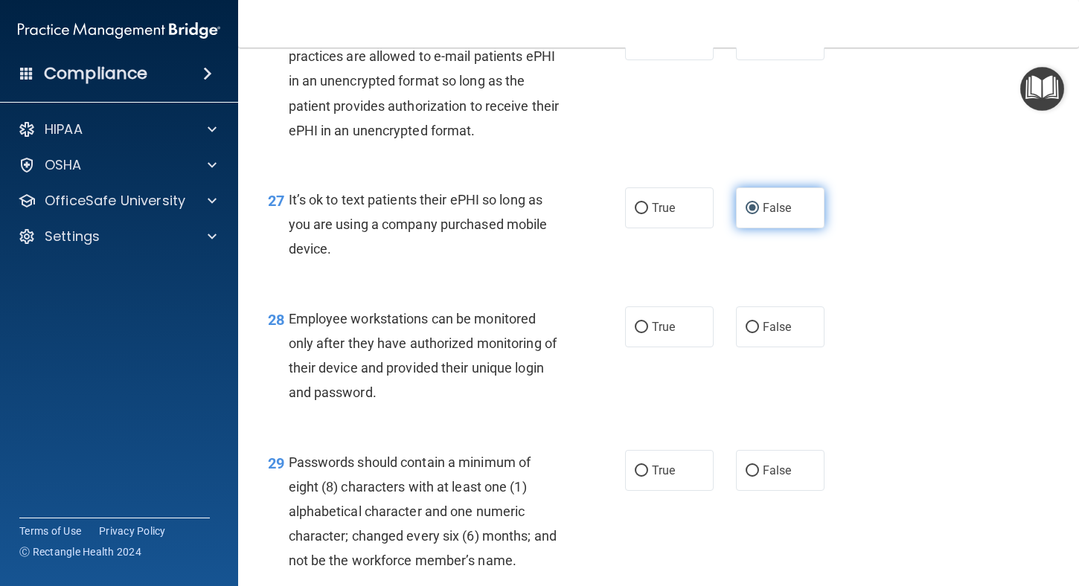
scroll to position [3795, 0]
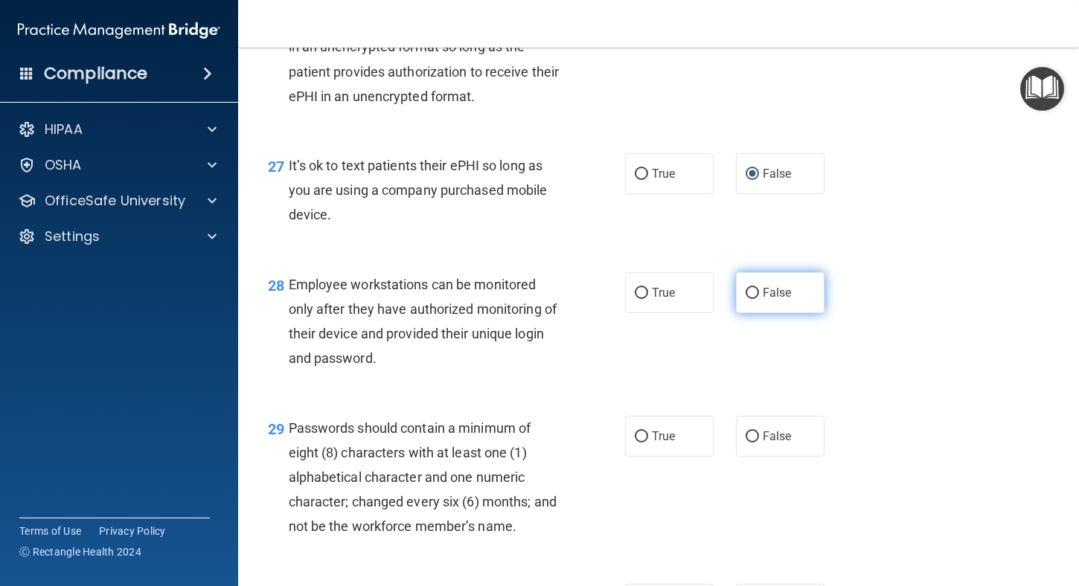
click at [749, 299] on input "False" at bounding box center [752, 293] width 13 height 11
radio input "true"
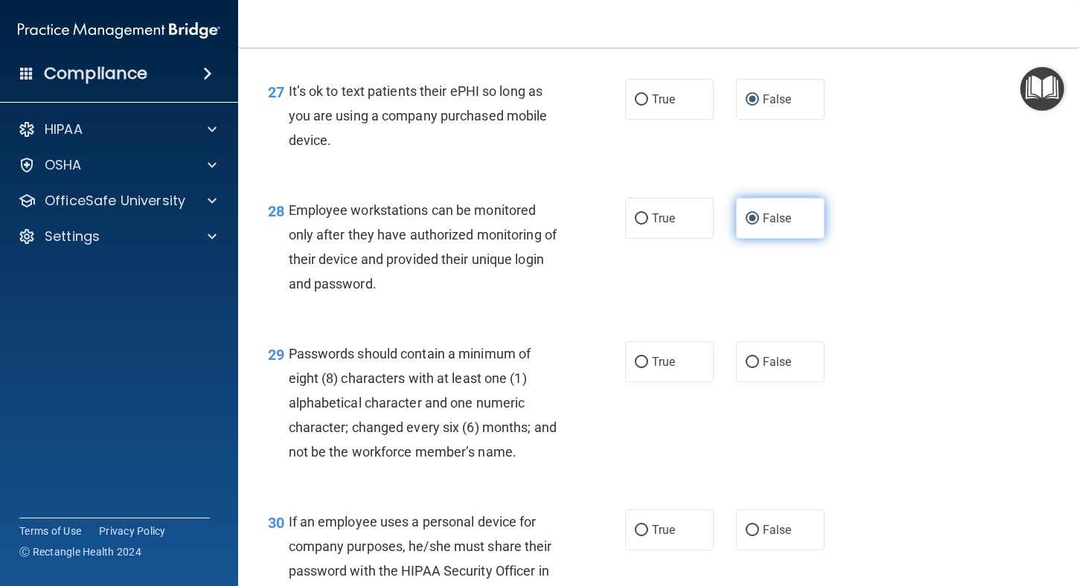
scroll to position [3943, 0]
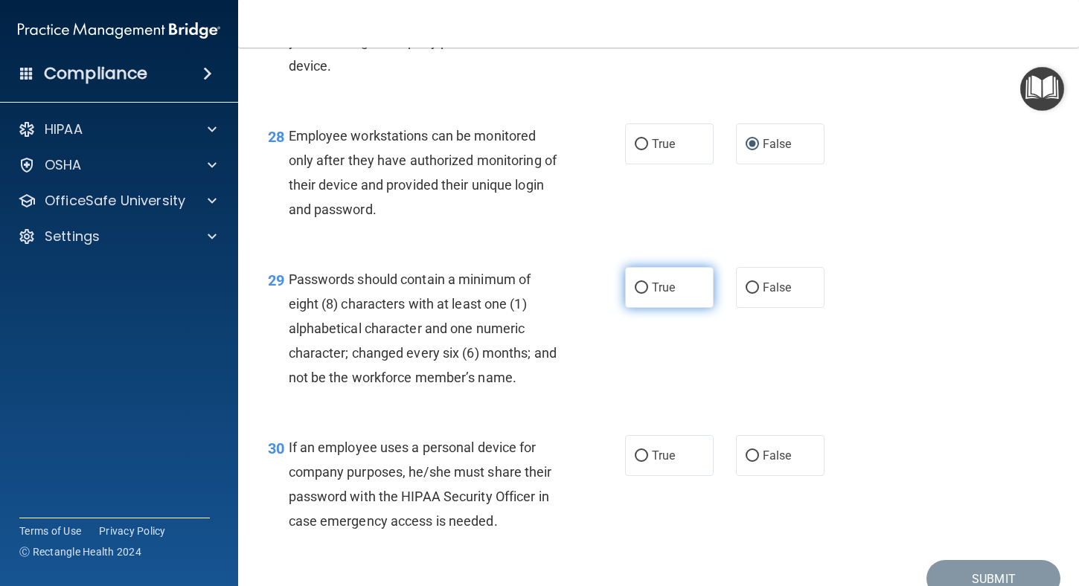
click at [635, 294] on input "True" at bounding box center [641, 288] width 13 height 11
radio input "true"
click at [746, 462] on input "False" at bounding box center [752, 456] width 13 height 11
radio input "true"
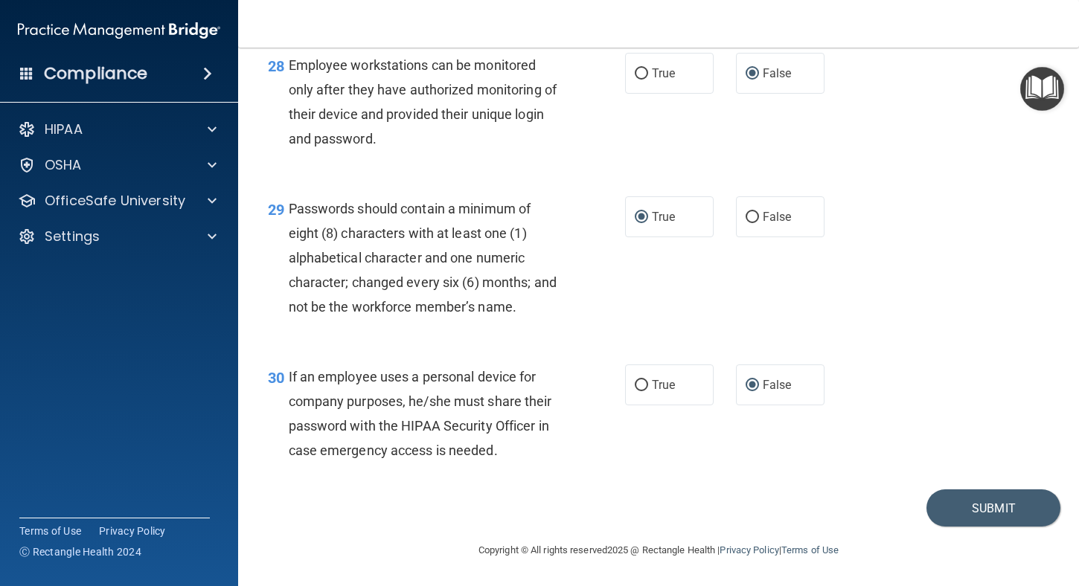
scroll to position [4063, 0]
click at [980, 500] on button "Submit" at bounding box center [993, 509] width 134 height 38
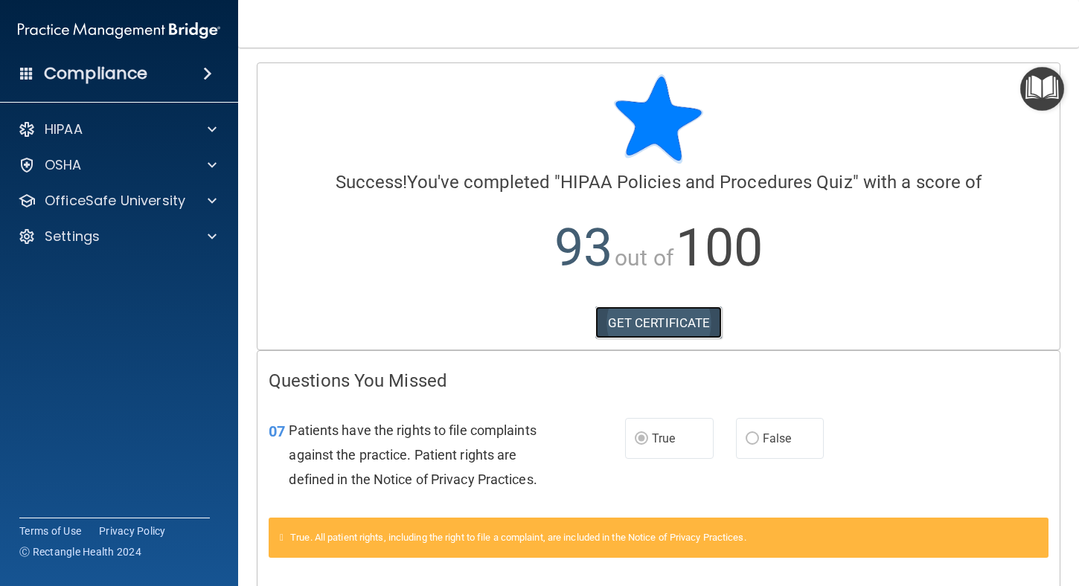
click at [655, 321] on link "GET CERTIFICATE" at bounding box center [658, 323] width 127 height 33
click at [109, 132] on div "HIPAA" at bounding box center [99, 130] width 185 height 18
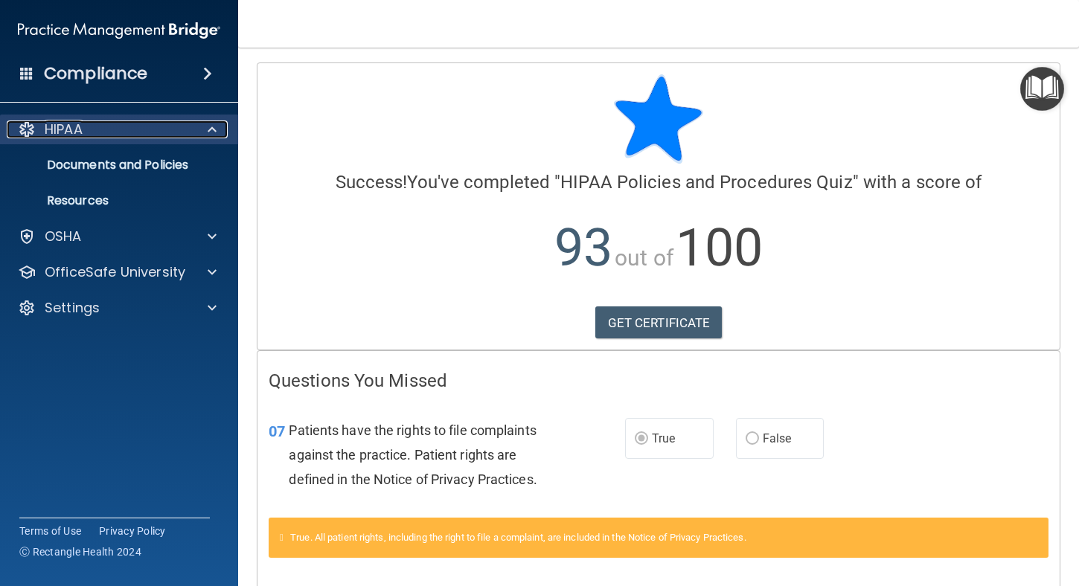
click at [120, 134] on div "HIPAA" at bounding box center [99, 130] width 185 height 18
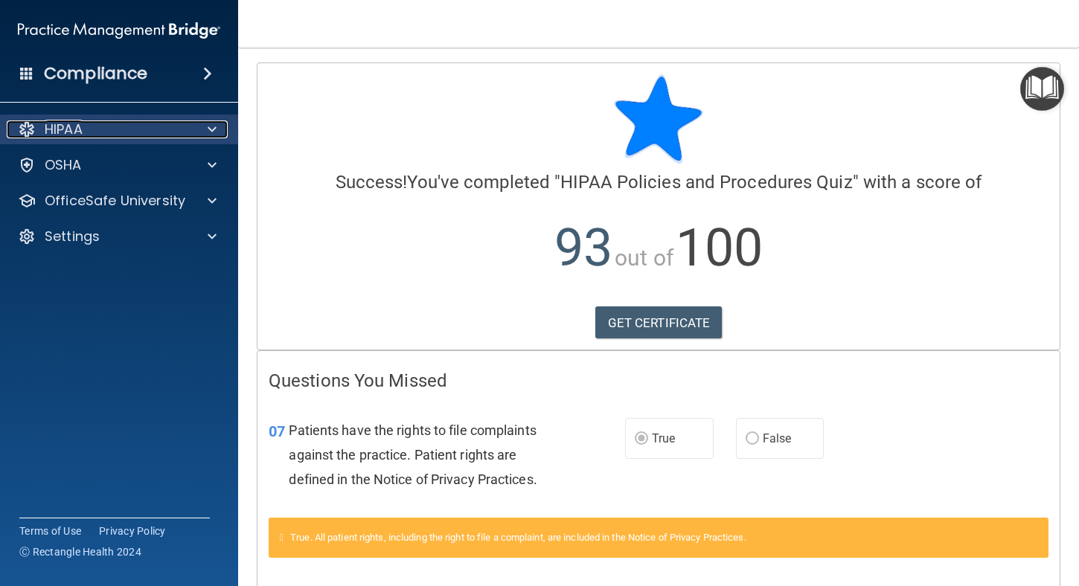
click at [128, 128] on div "HIPAA" at bounding box center [99, 130] width 185 height 18
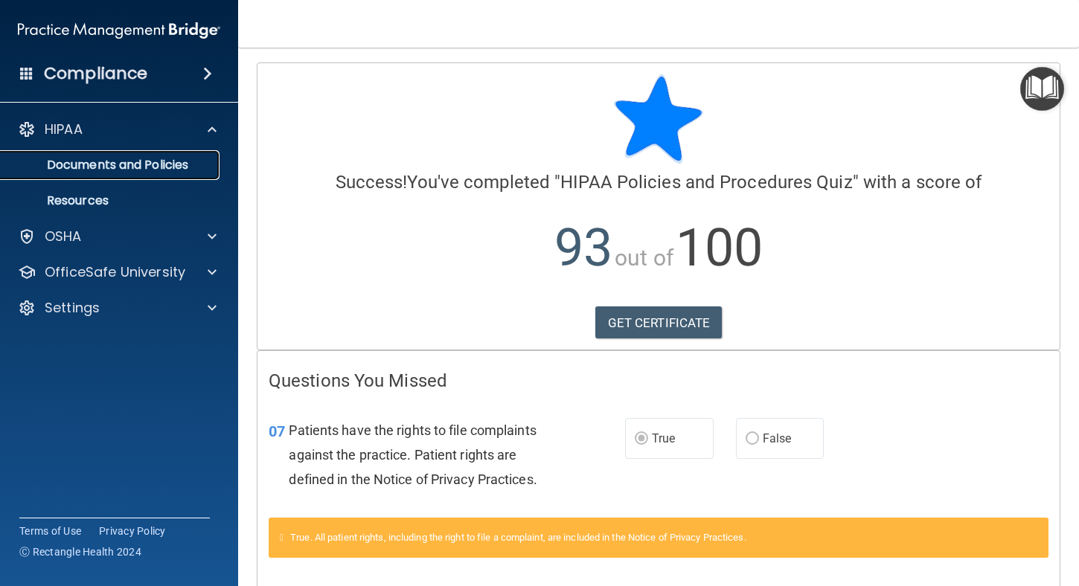
click at [141, 164] on p "Documents and Policies" at bounding box center [111, 165] width 203 height 15
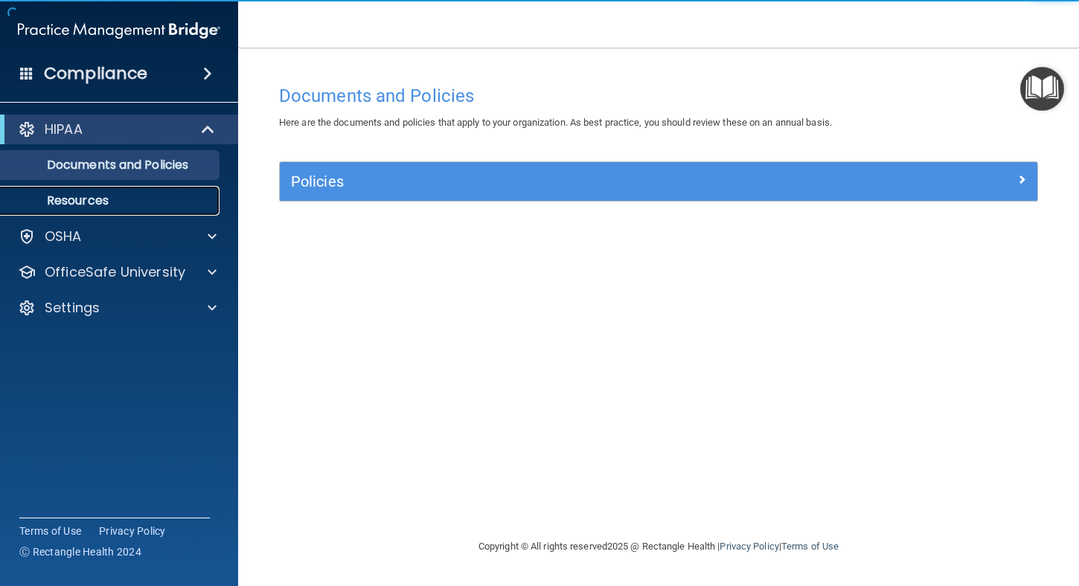
click at [108, 198] on p "Resources" at bounding box center [111, 200] width 203 height 15
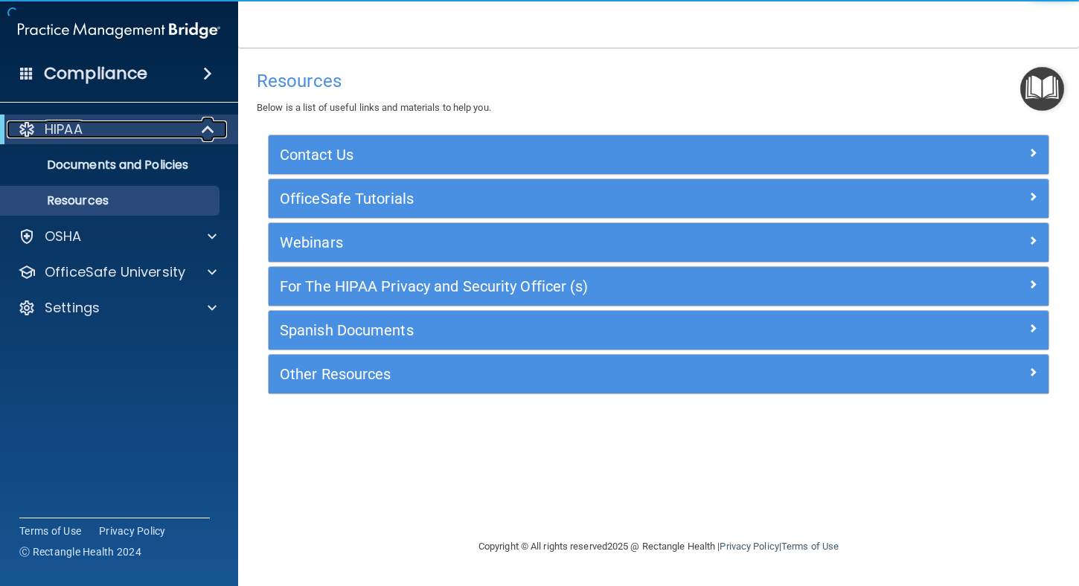
click at [92, 130] on div "HIPAA" at bounding box center [99, 130] width 184 height 18
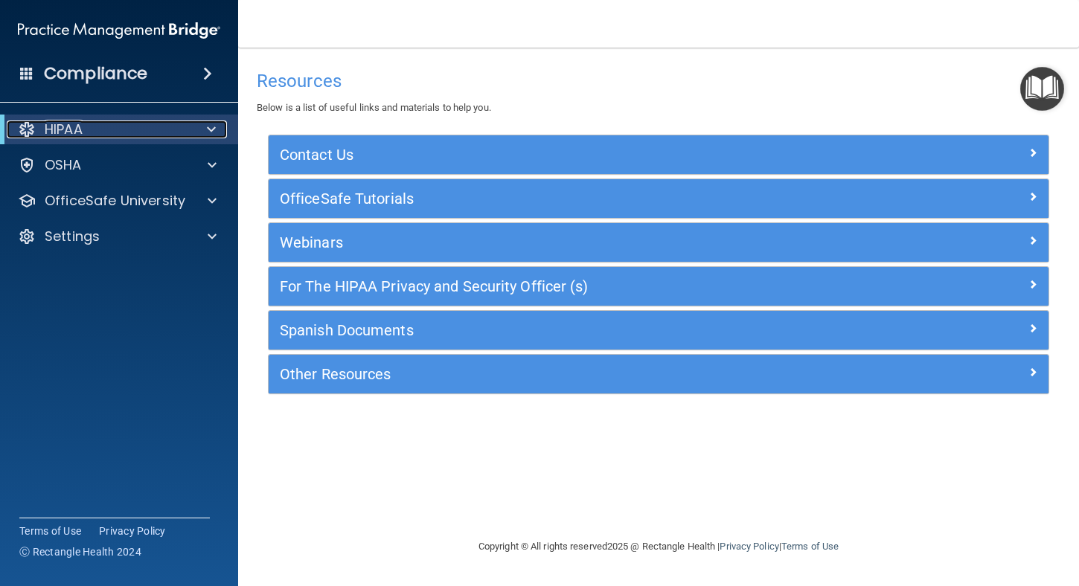
click at [109, 130] on div "HIPAA" at bounding box center [99, 130] width 184 height 18
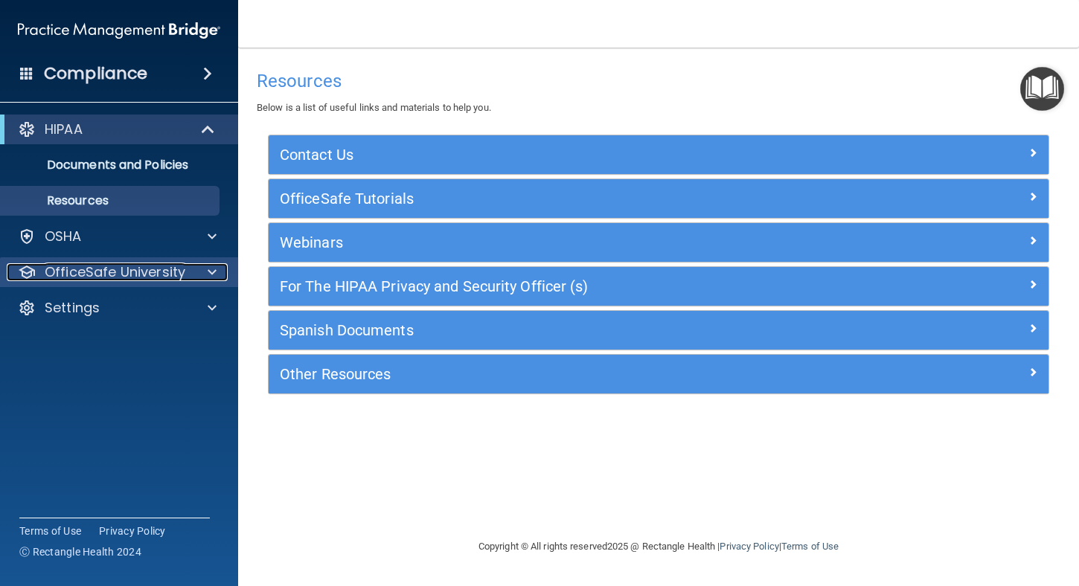
click at [129, 272] on p "OfficeSafe University" at bounding box center [115, 272] width 141 height 18
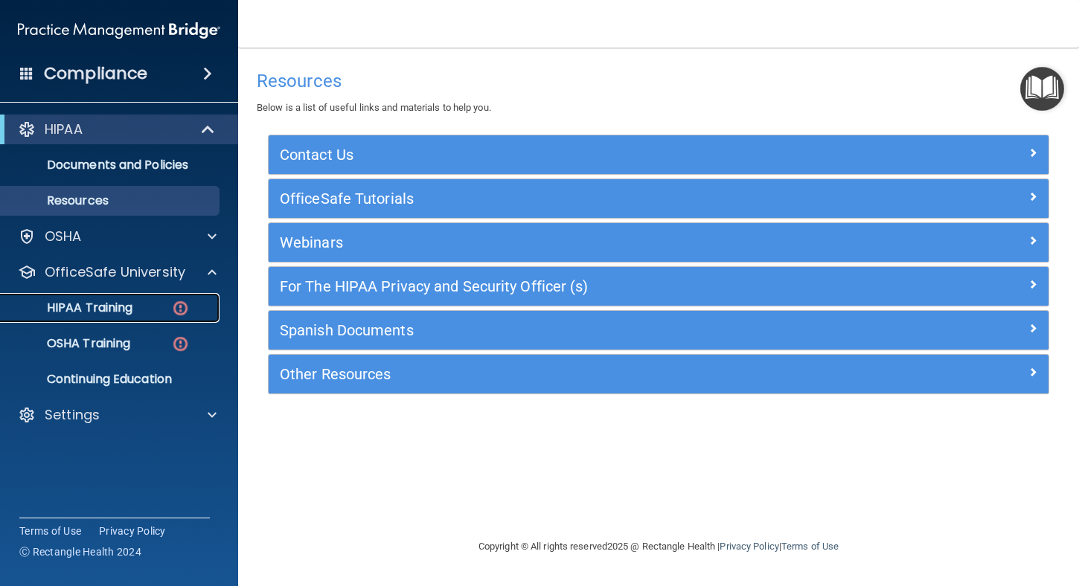
click at [132, 304] on p "HIPAA Training" at bounding box center [71, 308] width 123 height 15
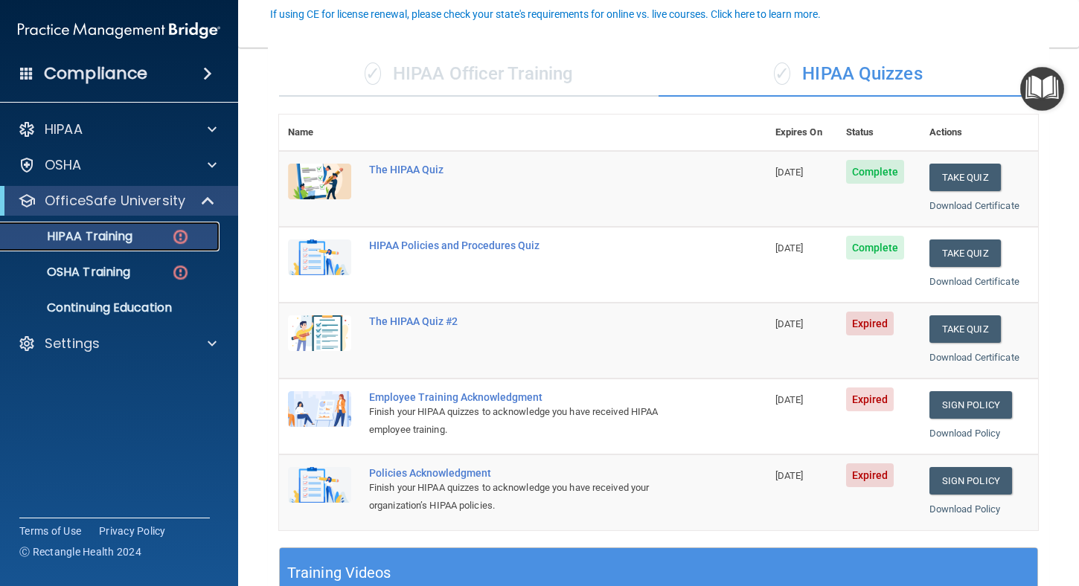
scroll to position [149, 0]
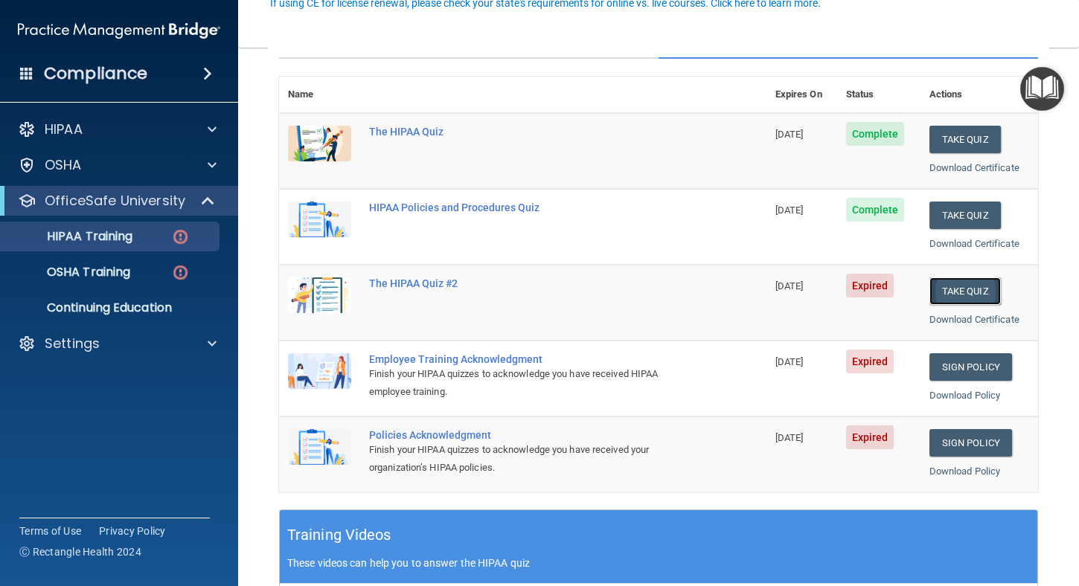
click at [966, 292] on button "Take Quiz" at bounding box center [964, 292] width 71 height 28
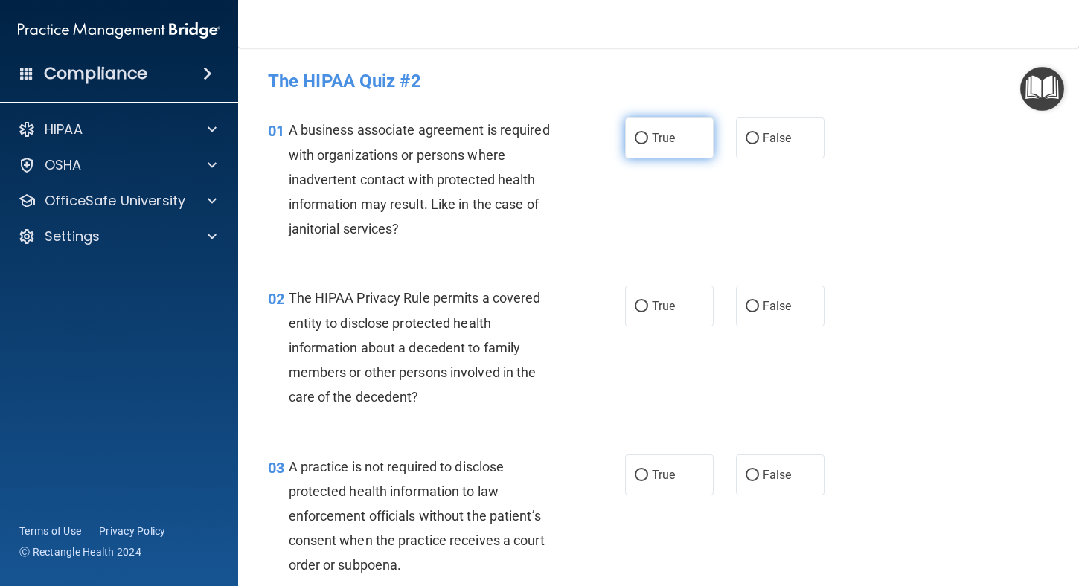
click at [641, 136] on input "True" at bounding box center [641, 138] width 13 height 11
radio input "true"
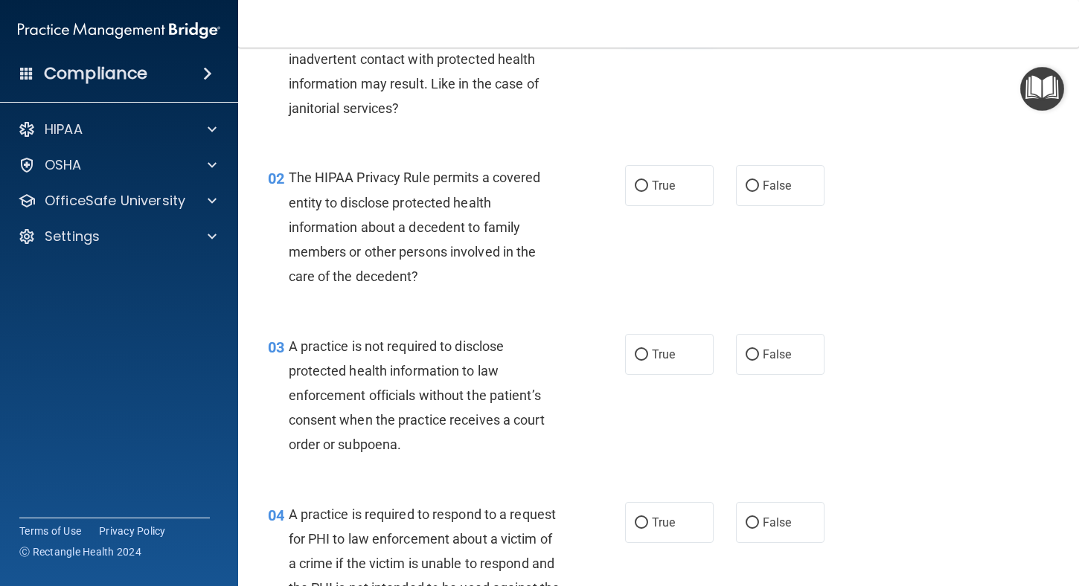
scroll to position [149, 0]
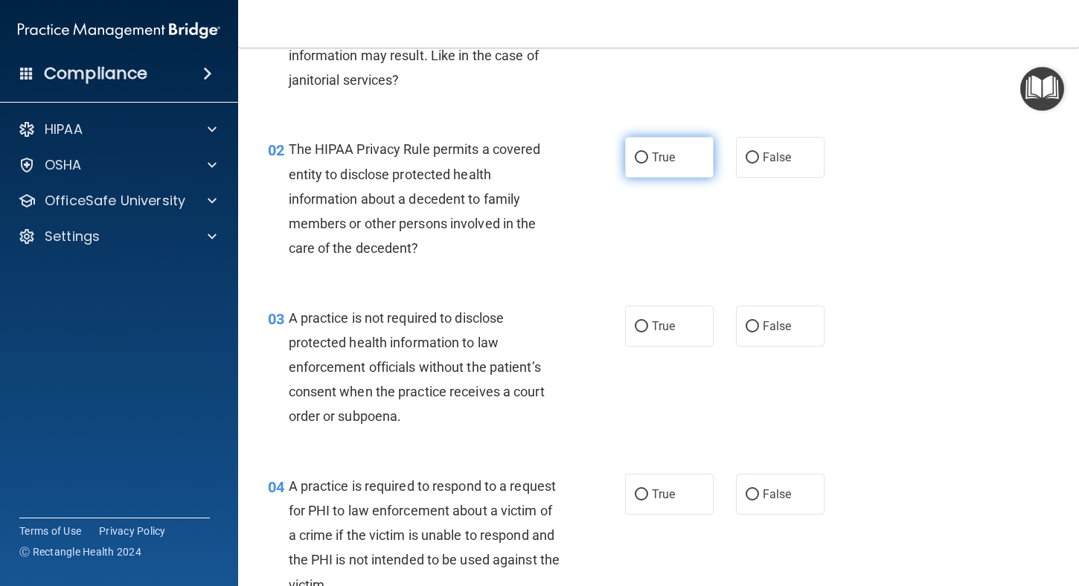
click at [637, 158] on input "True" at bounding box center [641, 158] width 13 height 11
radio input "true"
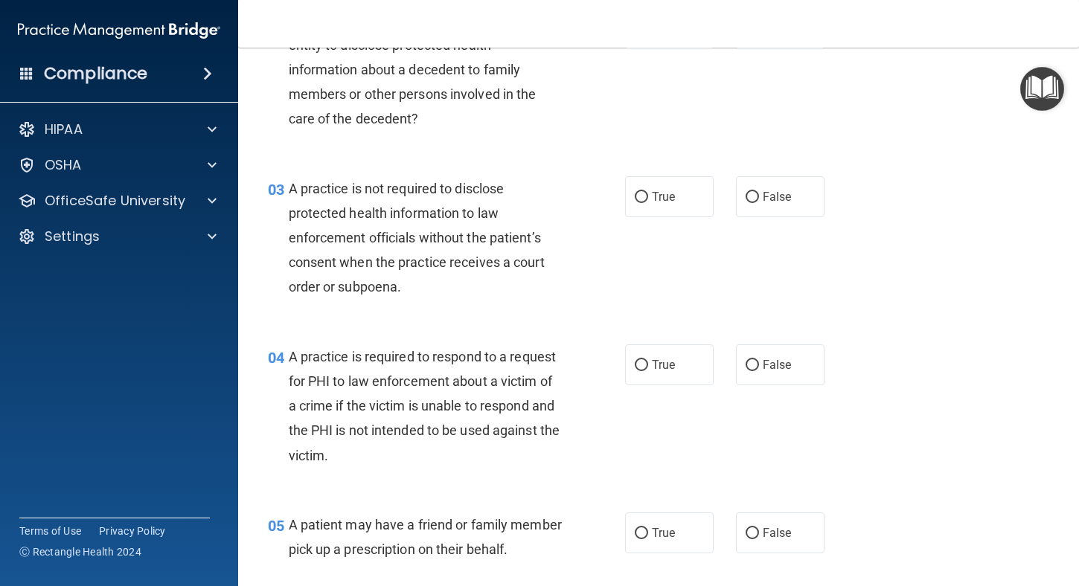
scroll to position [298, 0]
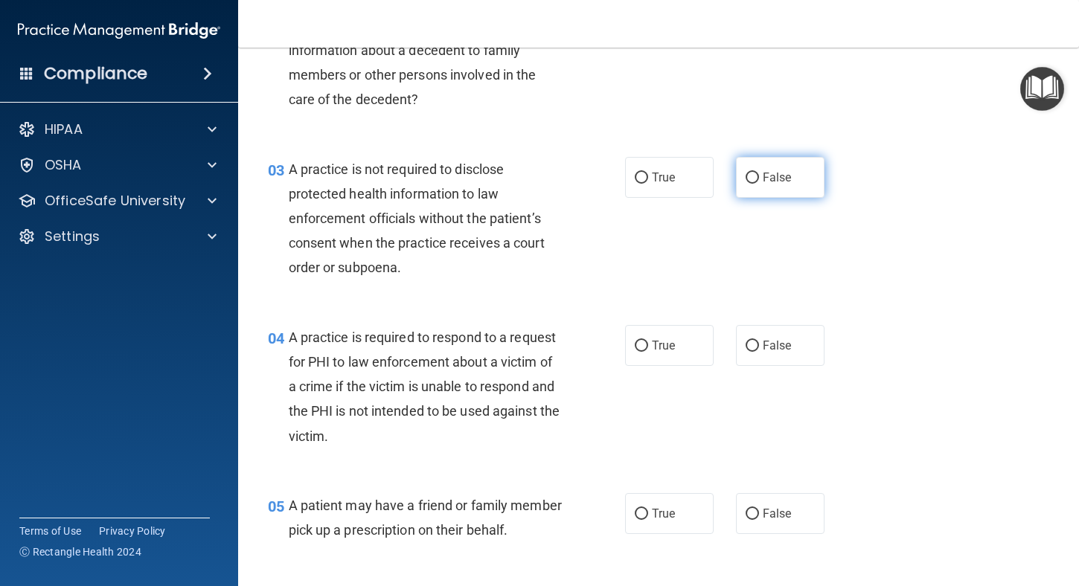
click at [746, 177] on input "False" at bounding box center [752, 178] width 13 height 11
radio input "true"
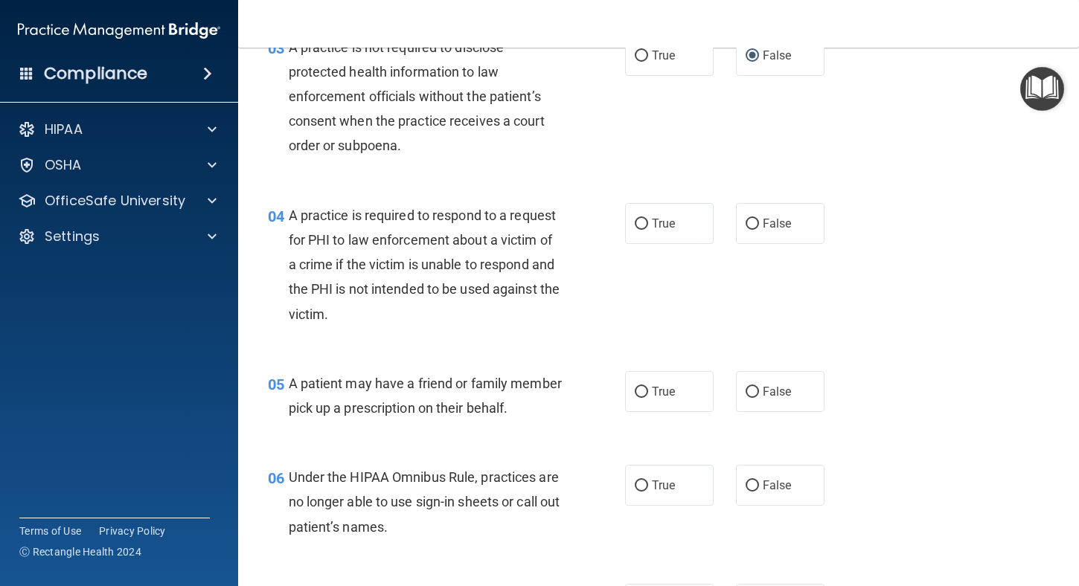
scroll to position [446, 0]
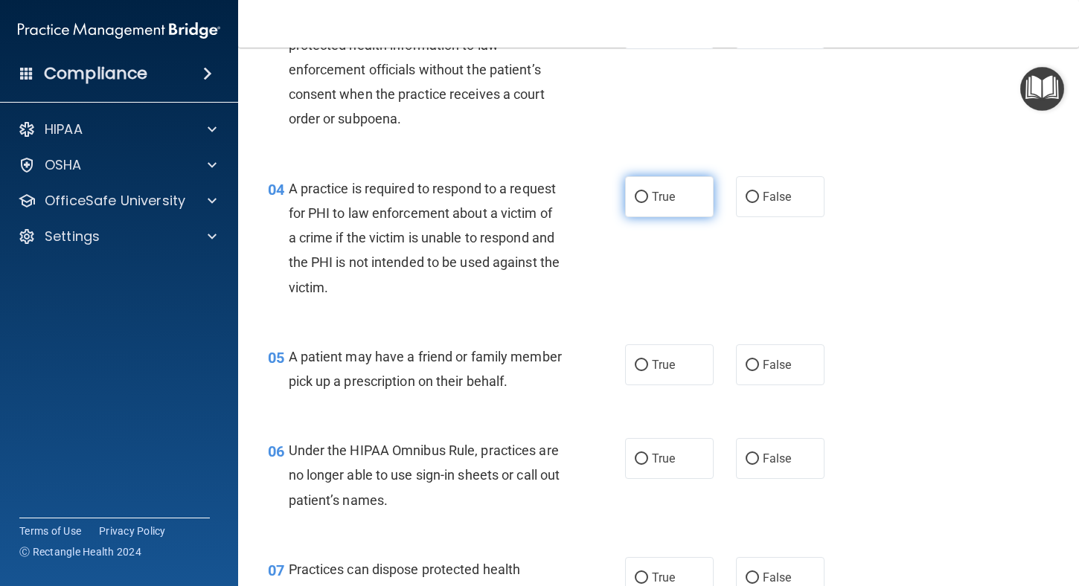
click at [636, 199] on input "True" at bounding box center [641, 197] width 13 height 11
radio input "true"
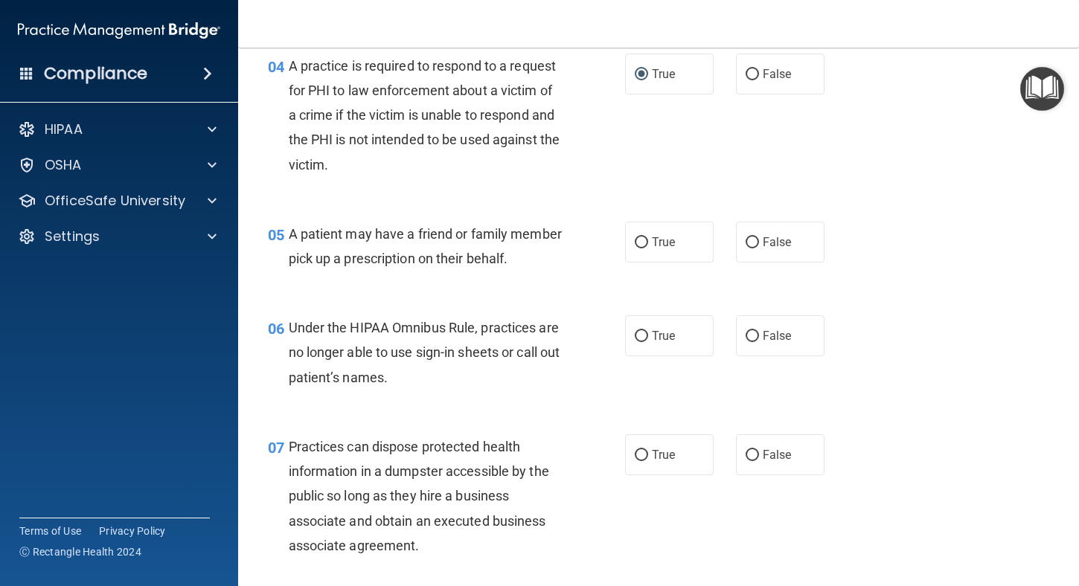
scroll to position [595, 0]
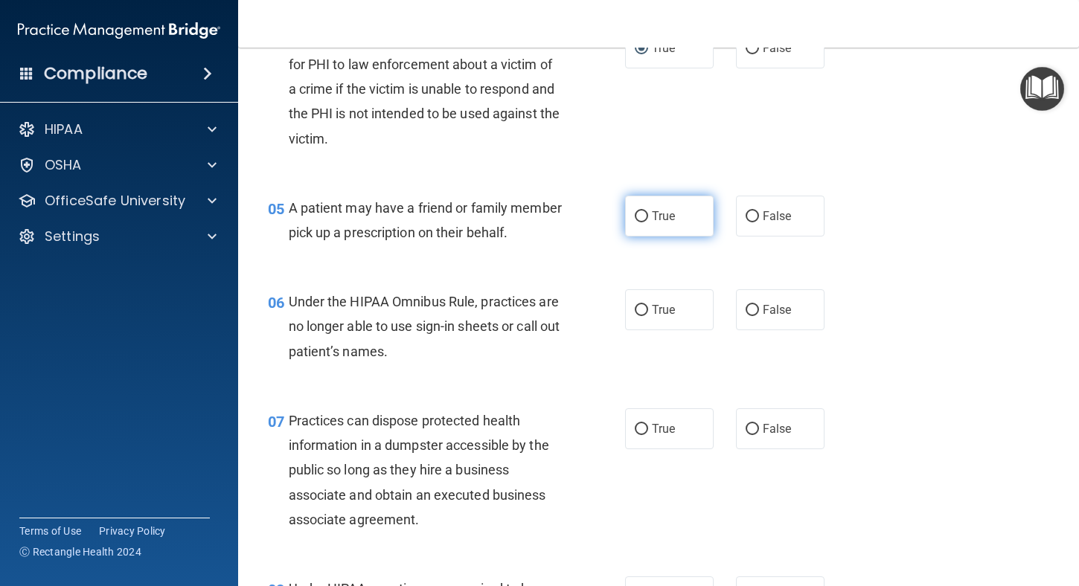
click at [638, 215] on input "True" at bounding box center [641, 216] width 13 height 11
radio input "true"
click at [638, 316] on input "True" at bounding box center [641, 310] width 13 height 11
radio input "true"
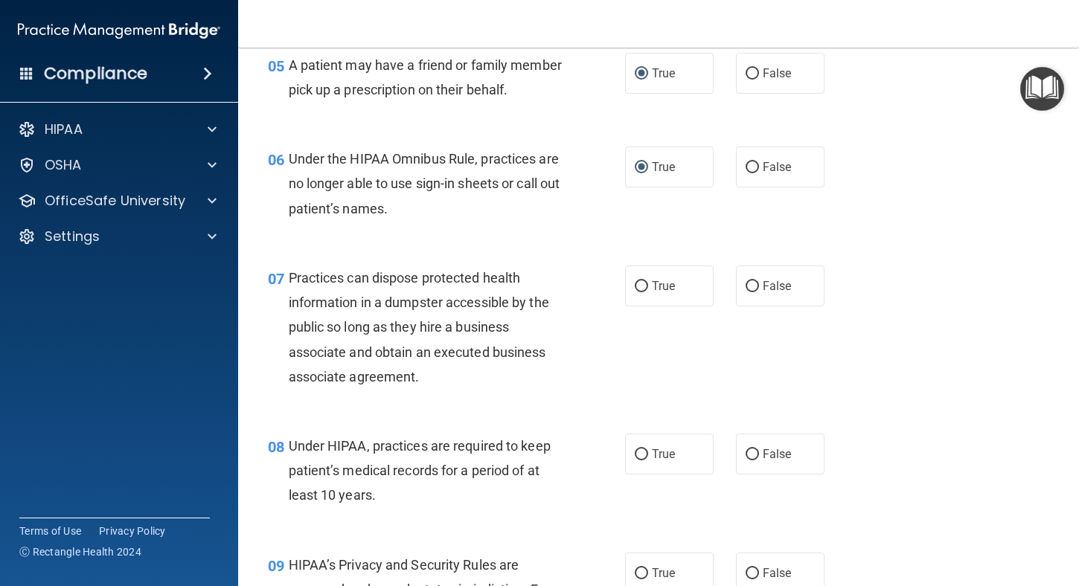
scroll to position [744, 0]
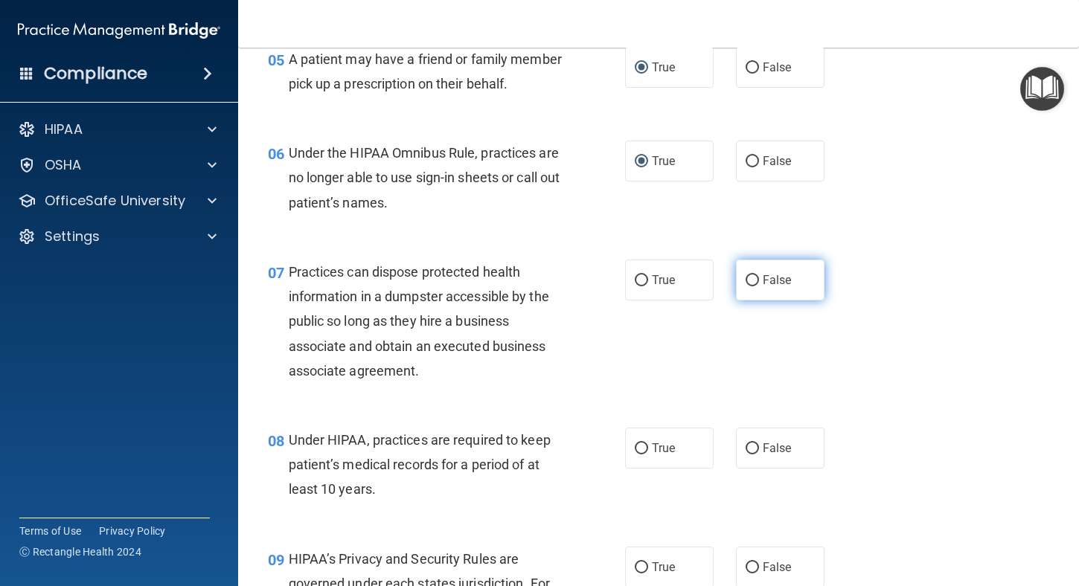
click at [748, 286] on input "False" at bounding box center [752, 280] width 13 height 11
radio input "true"
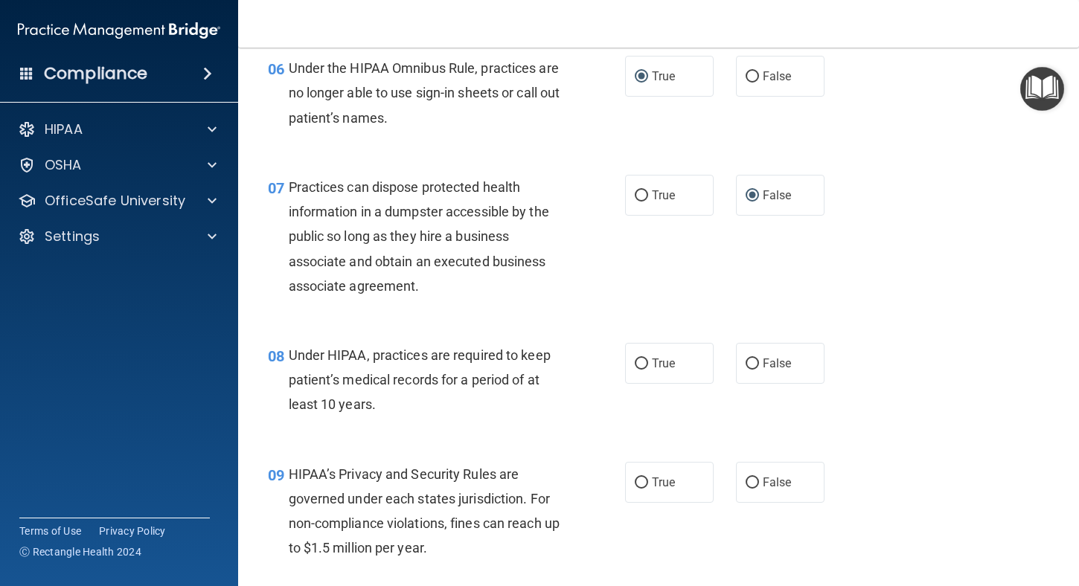
scroll to position [893, 0]
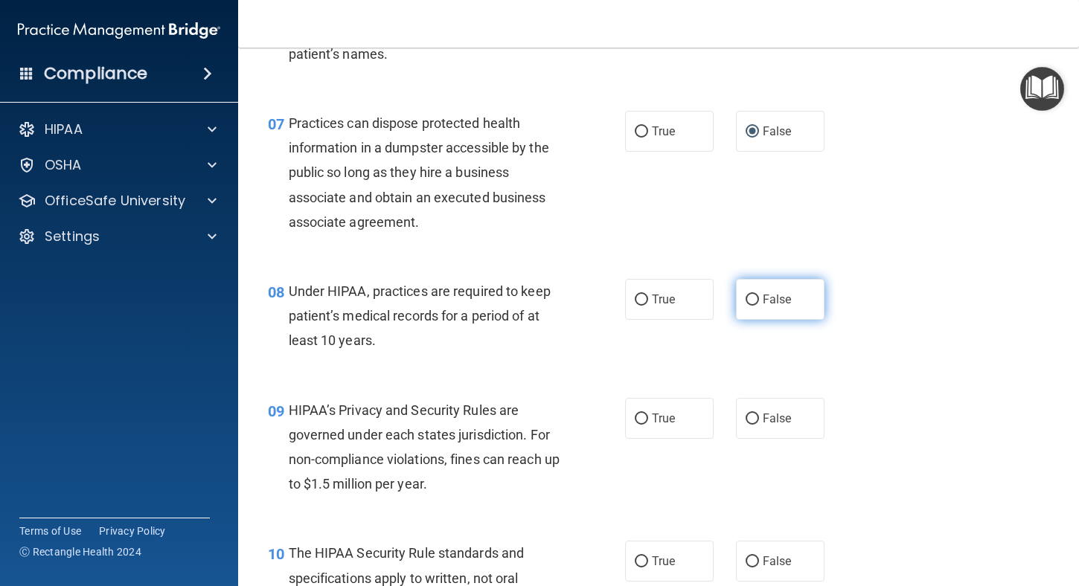
click at [746, 306] on input "False" at bounding box center [752, 300] width 13 height 11
radio input "true"
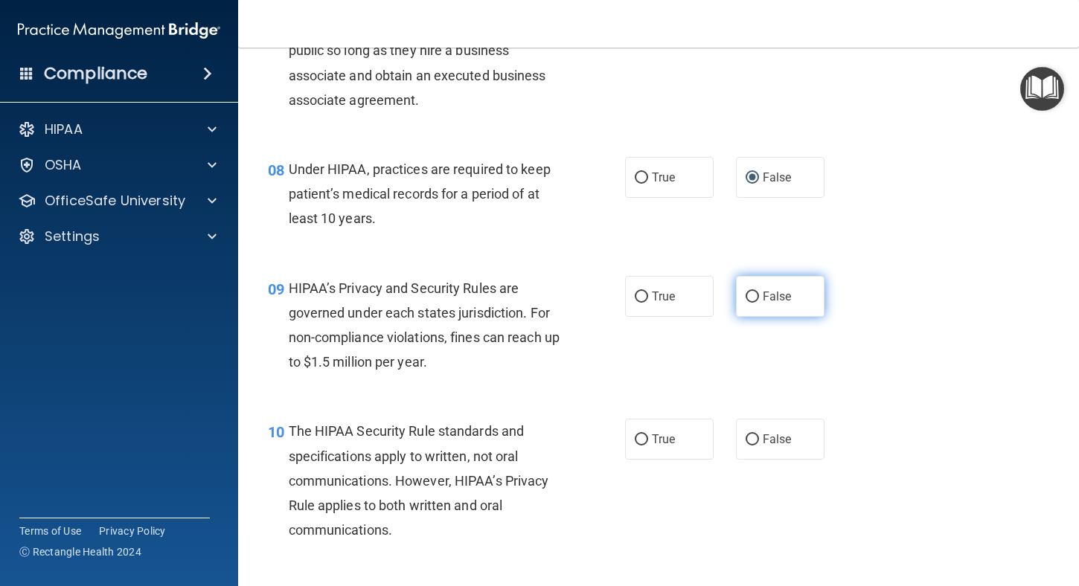
scroll to position [1042, 0]
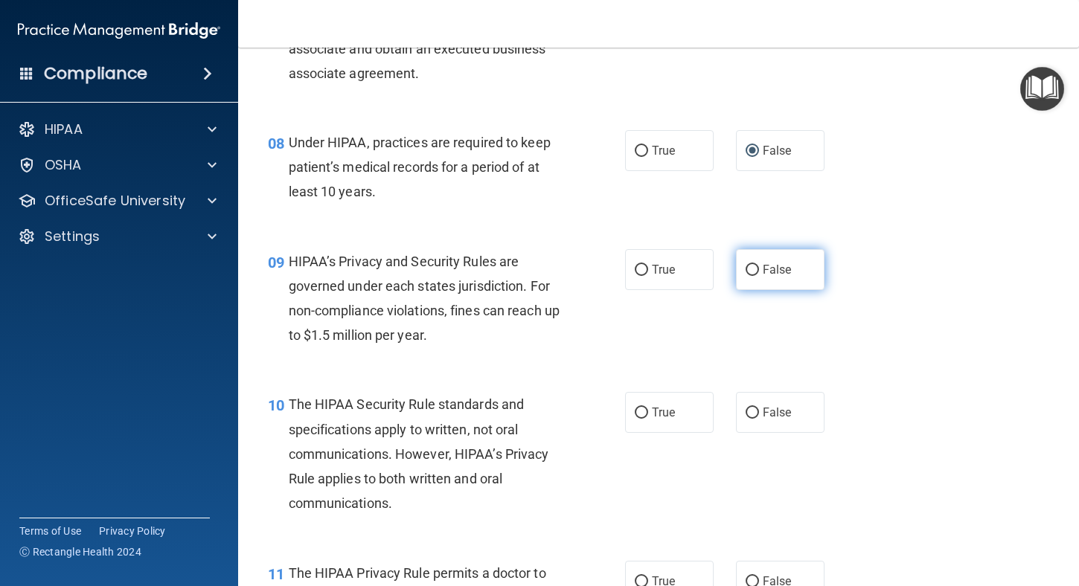
click at [747, 276] on input "False" at bounding box center [752, 270] width 13 height 11
radio input "true"
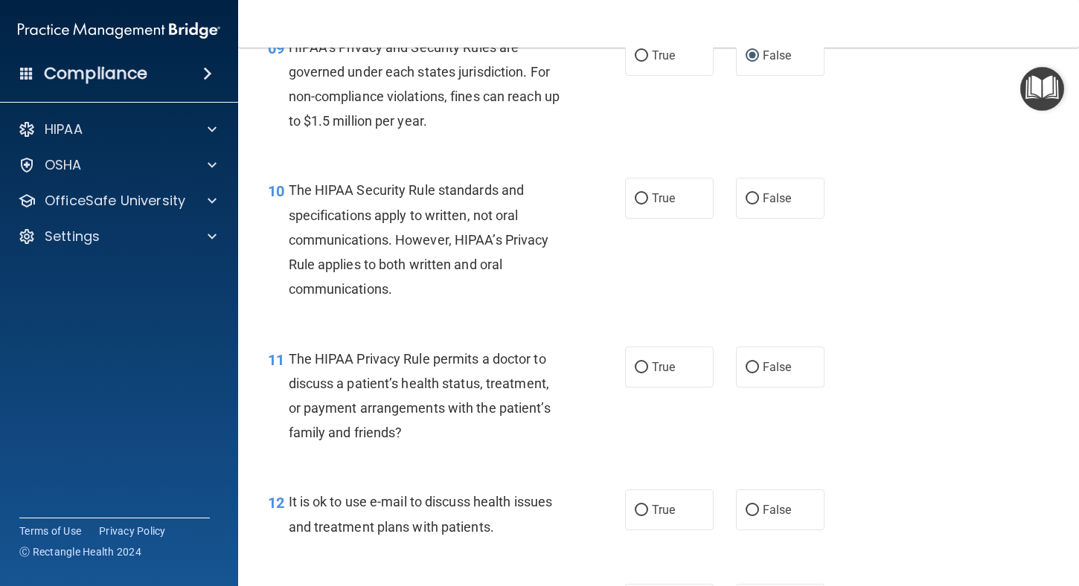
scroll to position [1339, 0]
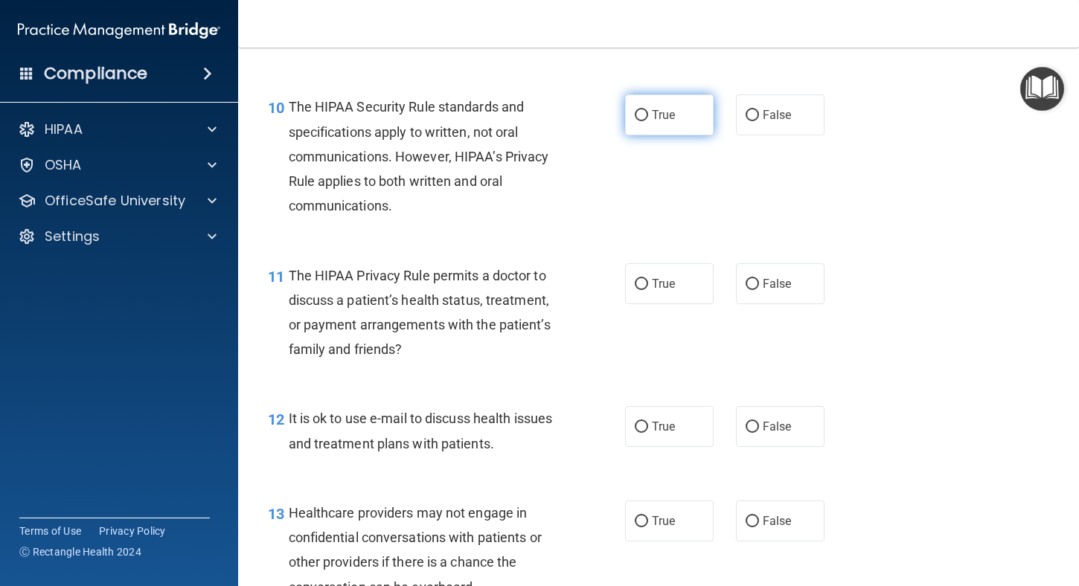
click at [635, 121] on input "True" at bounding box center [641, 115] width 13 height 11
radio input "true"
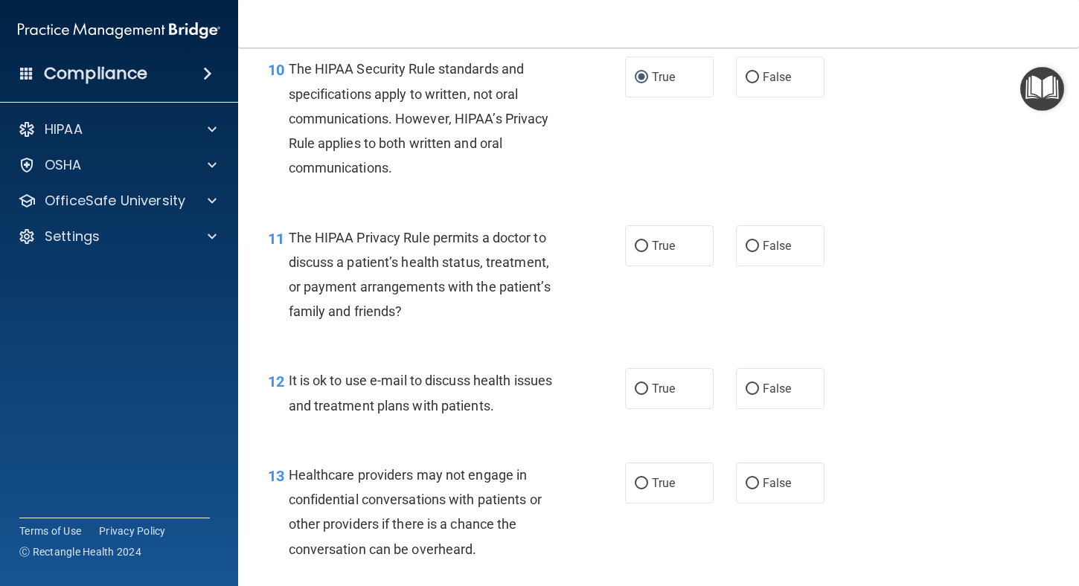
scroll to position [1414, 0]
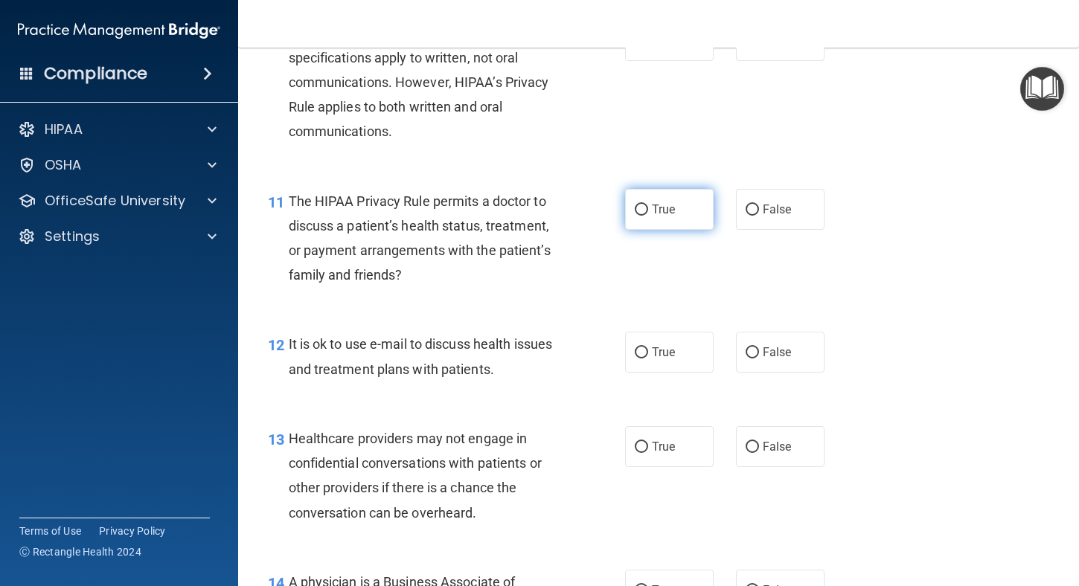
click at [635, 216] on input "True" at bounding box center [641, 210] width 13 height 11
radio input "true"
click at [635, 359] on input "True" at bounding box center [641, 352] width 13 height 11
radio input "true"
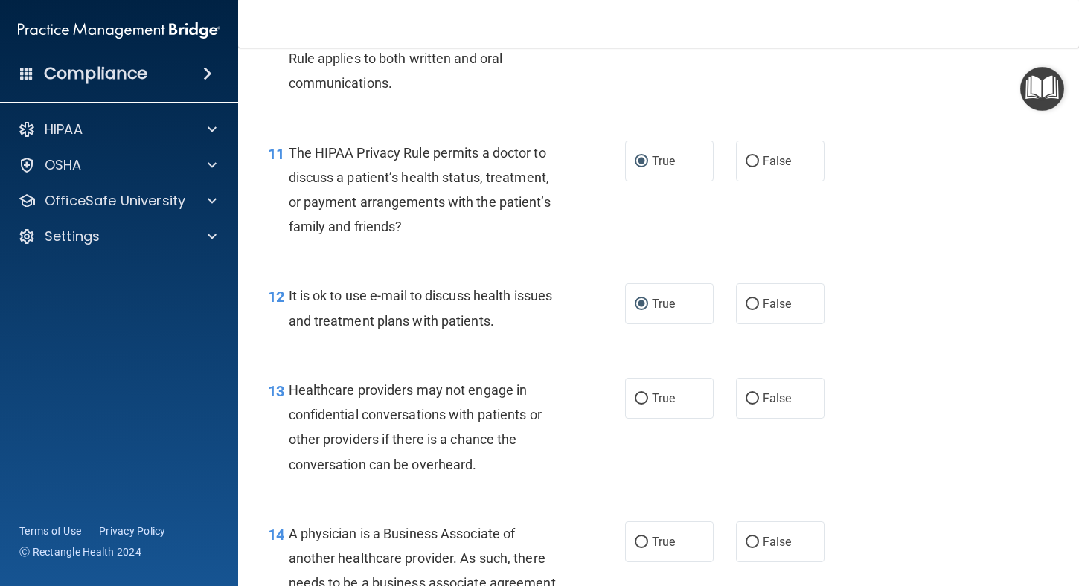
scroll to position [1488, 0]
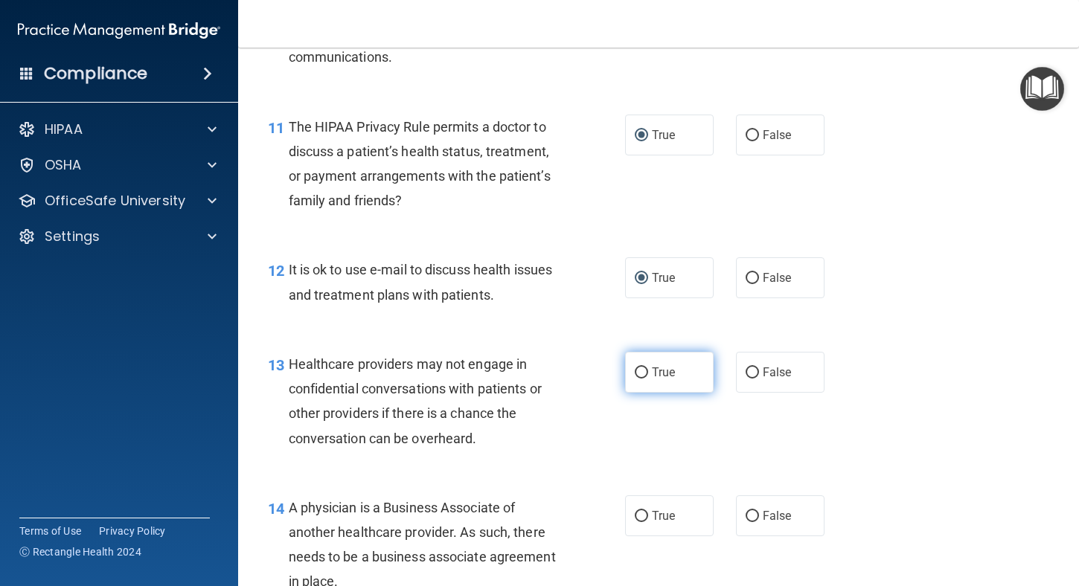
click at [637, 379] on input "True" at bounding box center [641, 373] width 13 height 11
radio input "true"
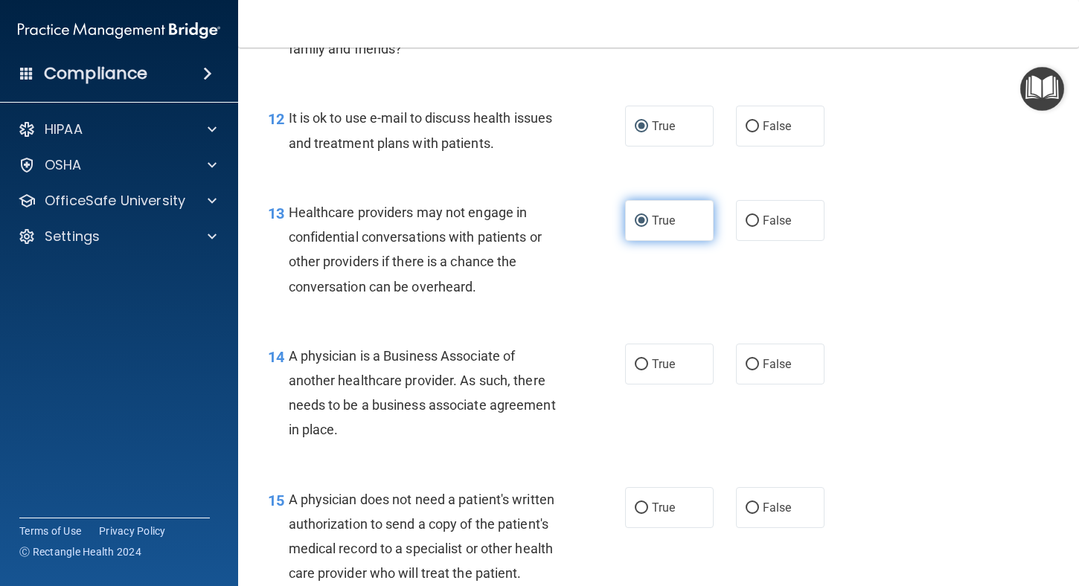
scroll to position [1711, 0]
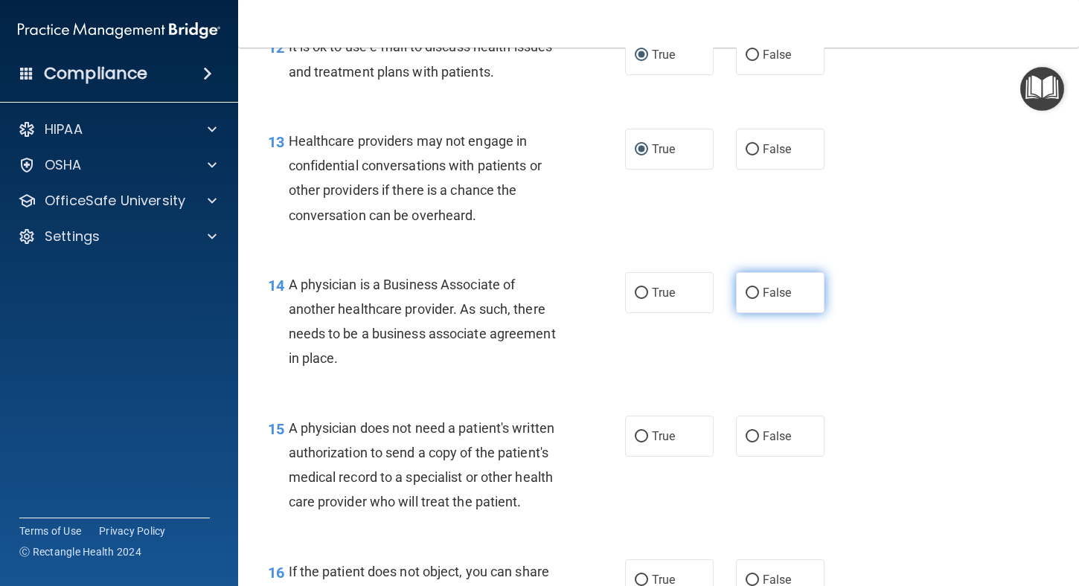
click at [746, 299] on input "False" at bounding box center [752, 293] width 13 height 11
radio input "true"
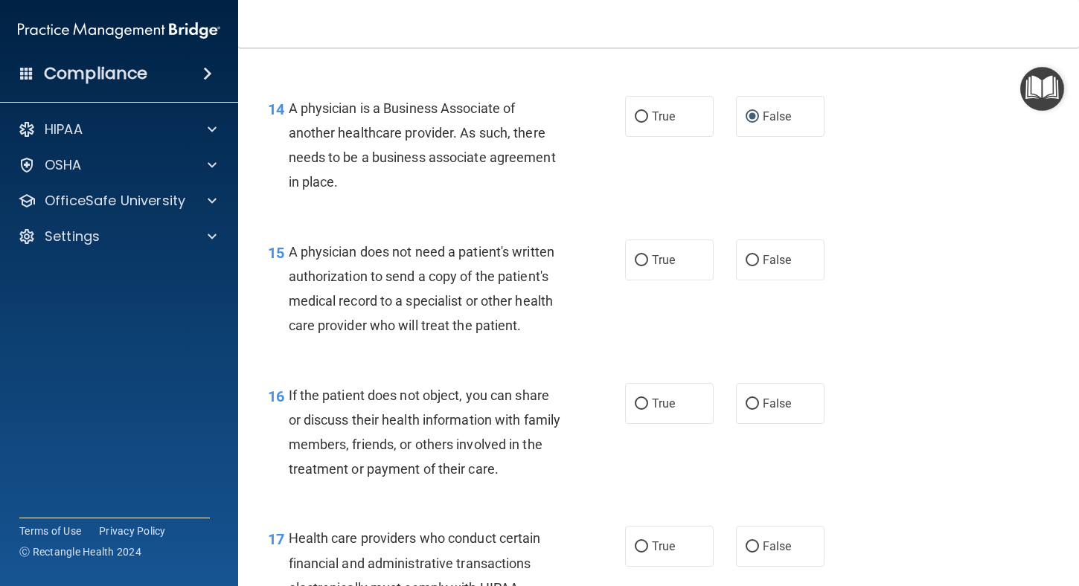
scroll to position [1934, 0]
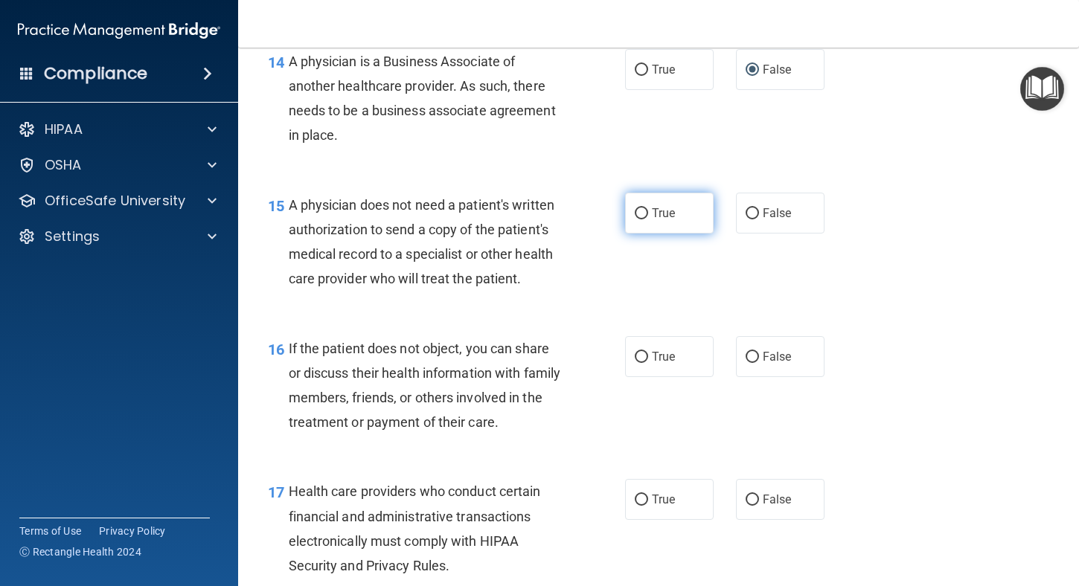
click at [639, 219] on input "True" at bounding box center [641, 213] width 13 height 11
radio input "true"
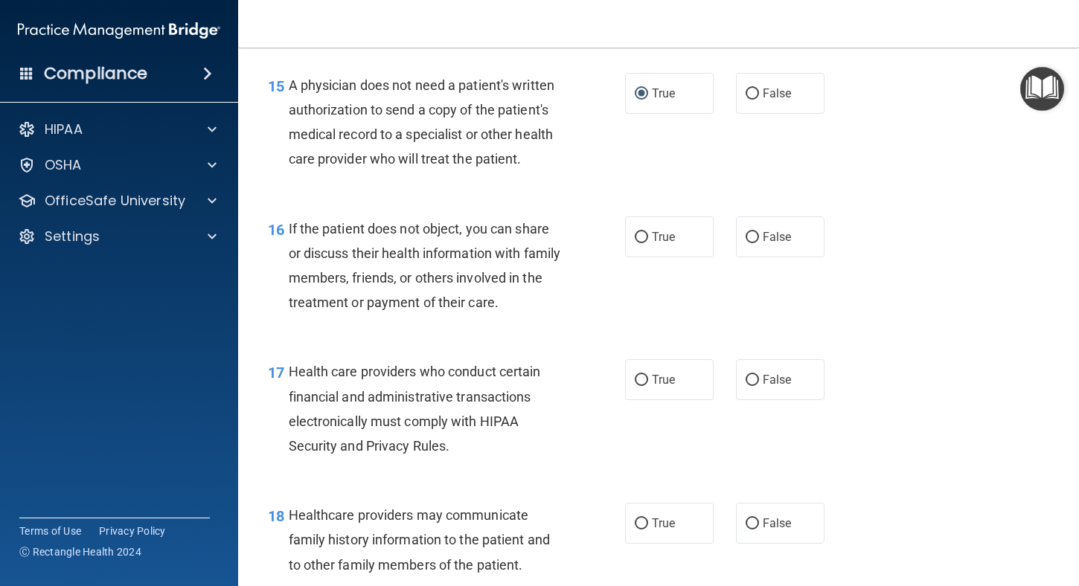
scroll to position [2083, 0]
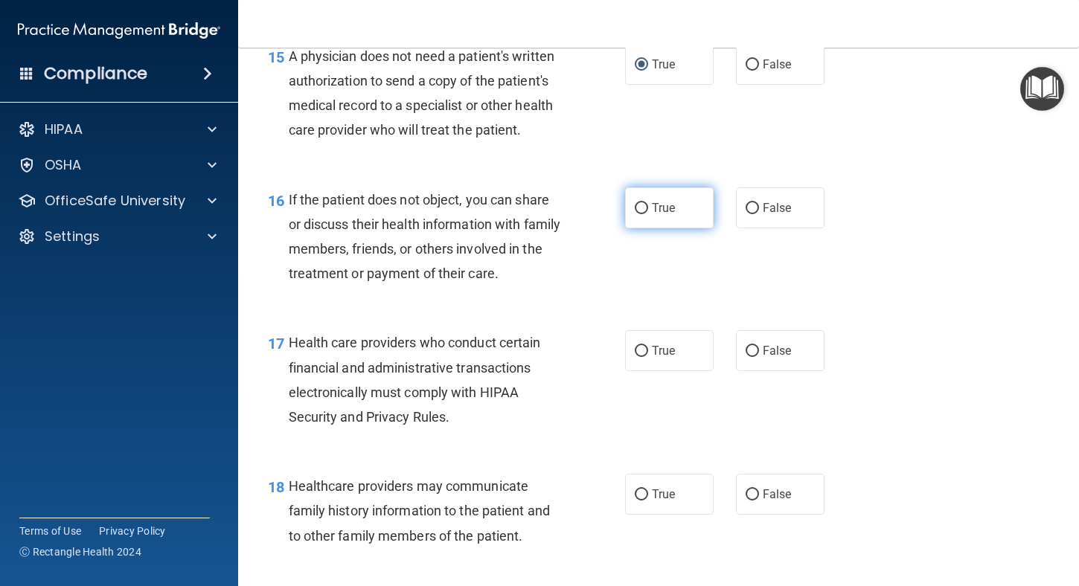
click at [635, 214] on input "True" at bounding box center [641, 208] width 13 height 11
radio input "true"
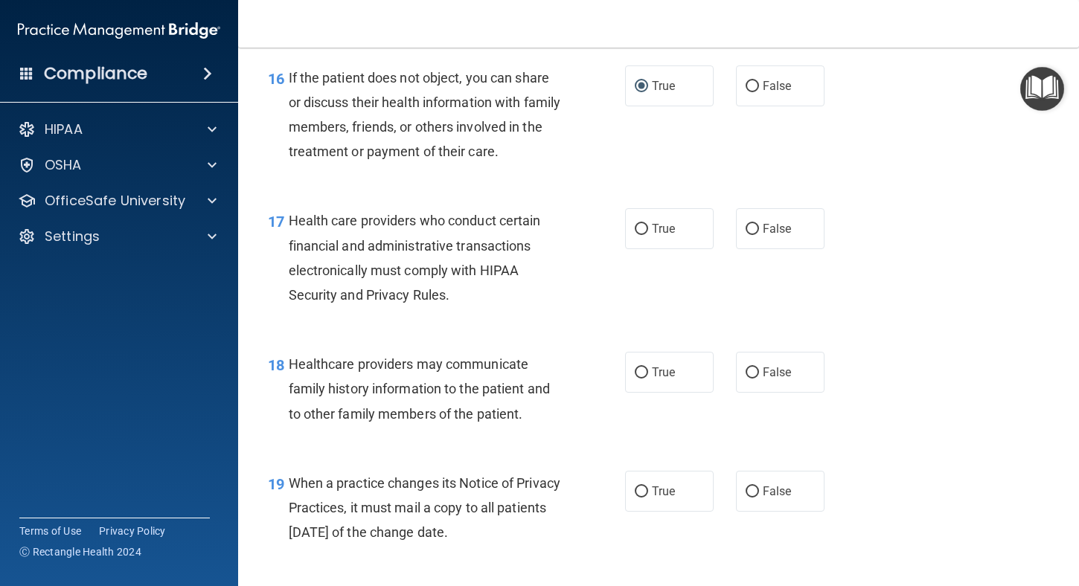
scroll to position [2232, 0]
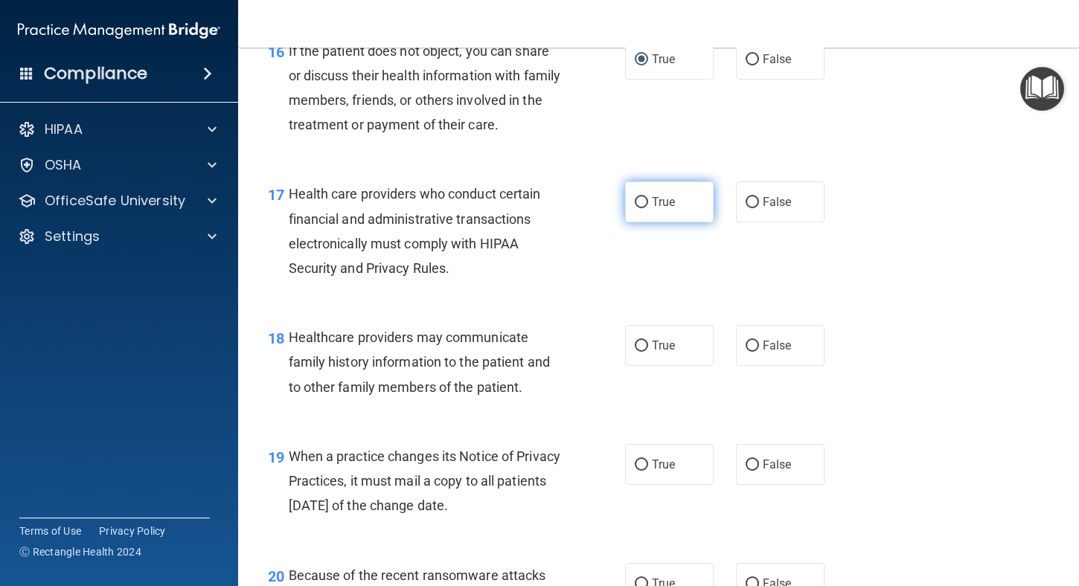
click at [638, 208] on input "True" at bounding box center [641, 202] width 13 height 11
radio input "true"
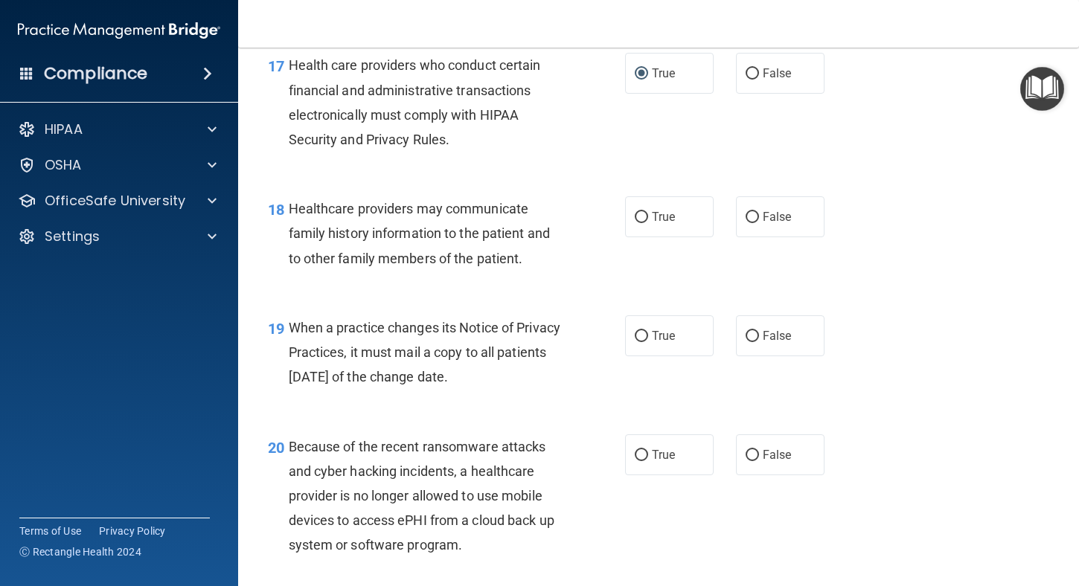
scroll to position [2381, 0]
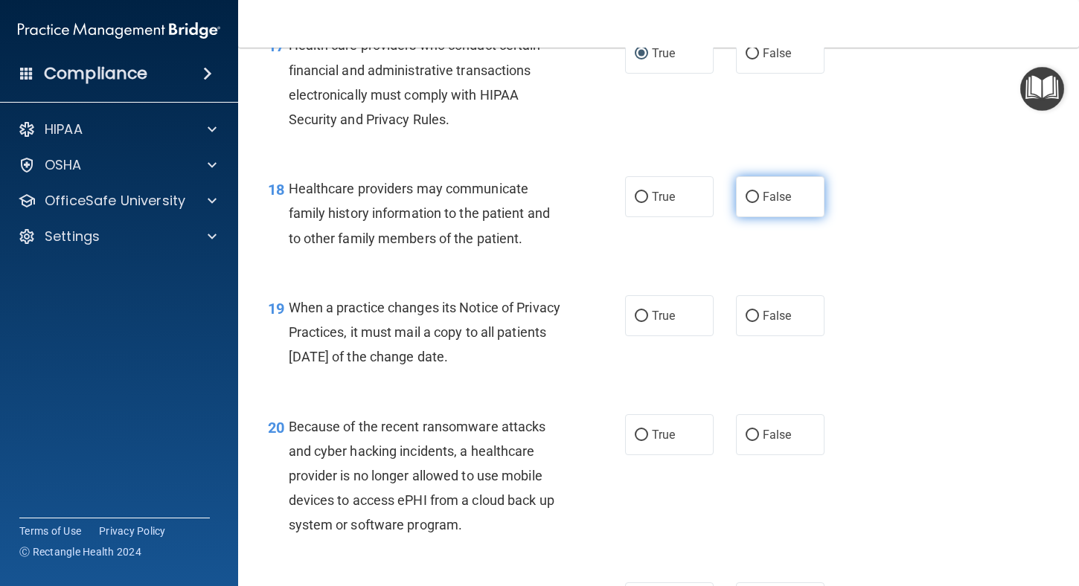
click at [746, 203] on input "False" at bounding box center [752, 197] width 13 height 11
radio input "true"
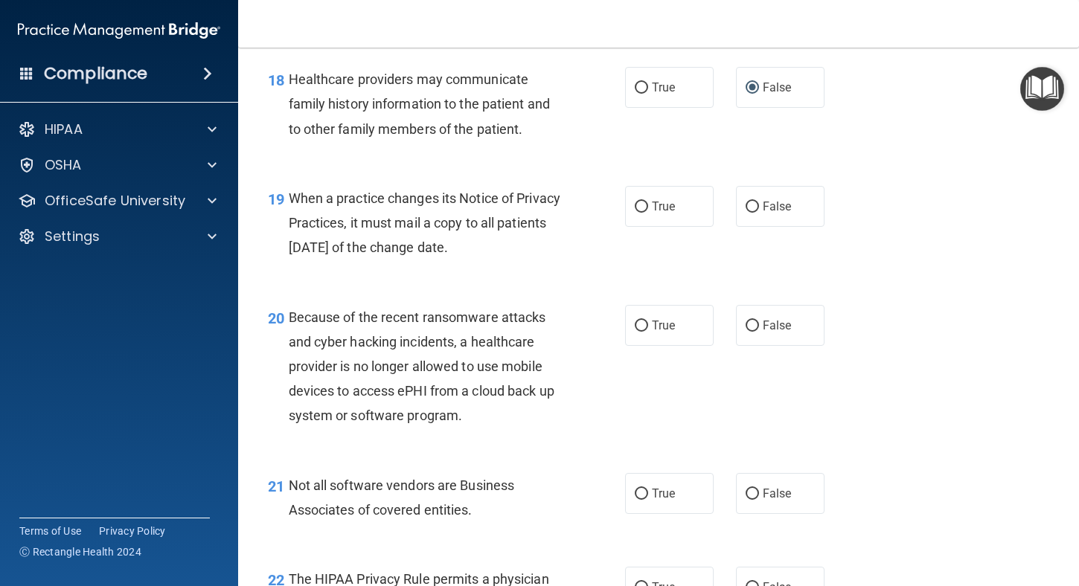
scroll to position [2530, 0]
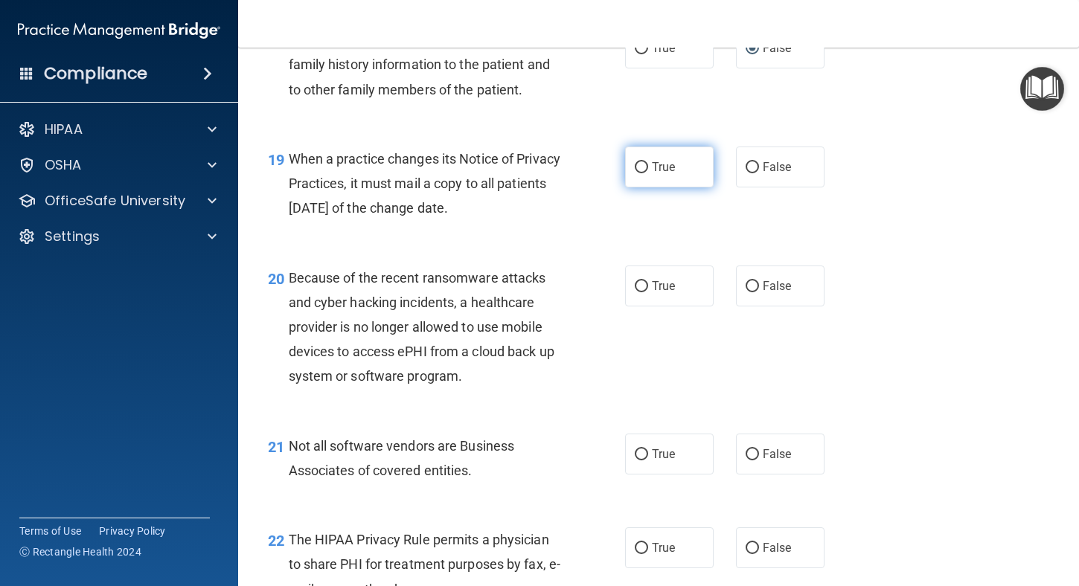
click at [636, 173] on input "True" at bounding box center [641, 167] width 13 height 11
radio input "true"
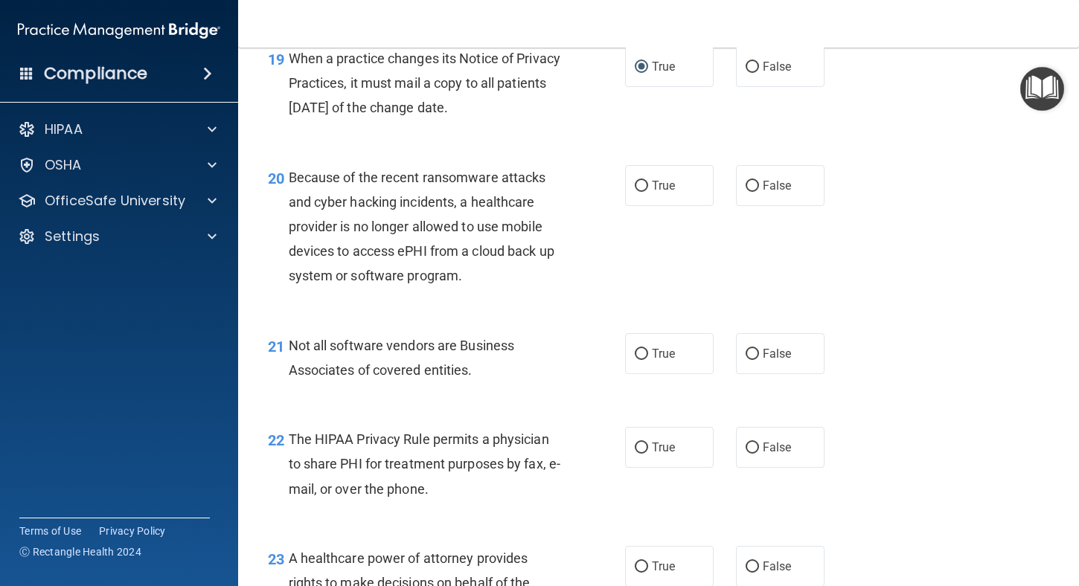
scroll to position [2604, 0]
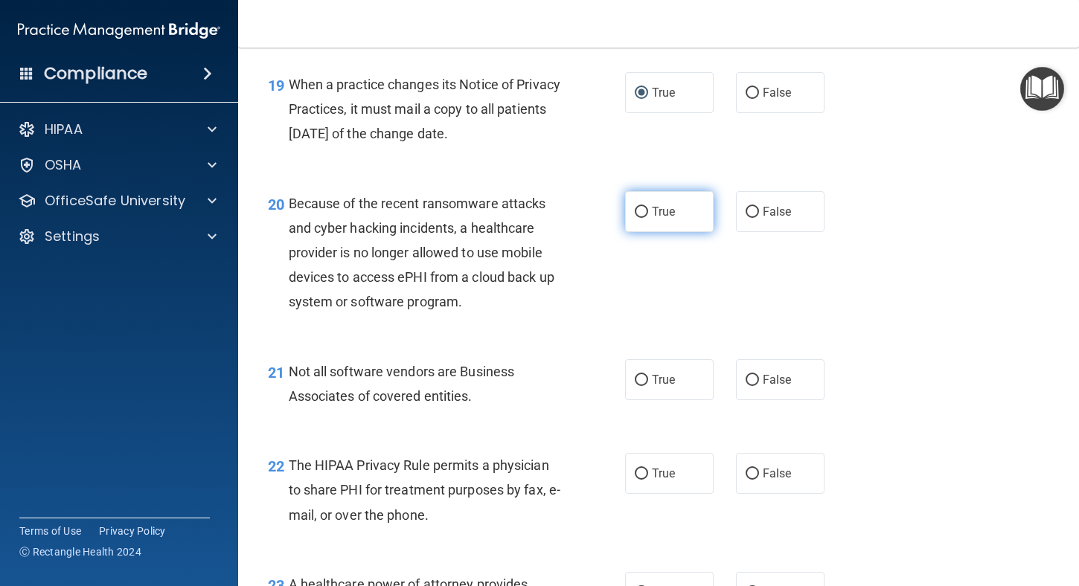
click at [641, 218] on input "True" at bounding box center [641, 212] width 13 height 11
radio input "true"
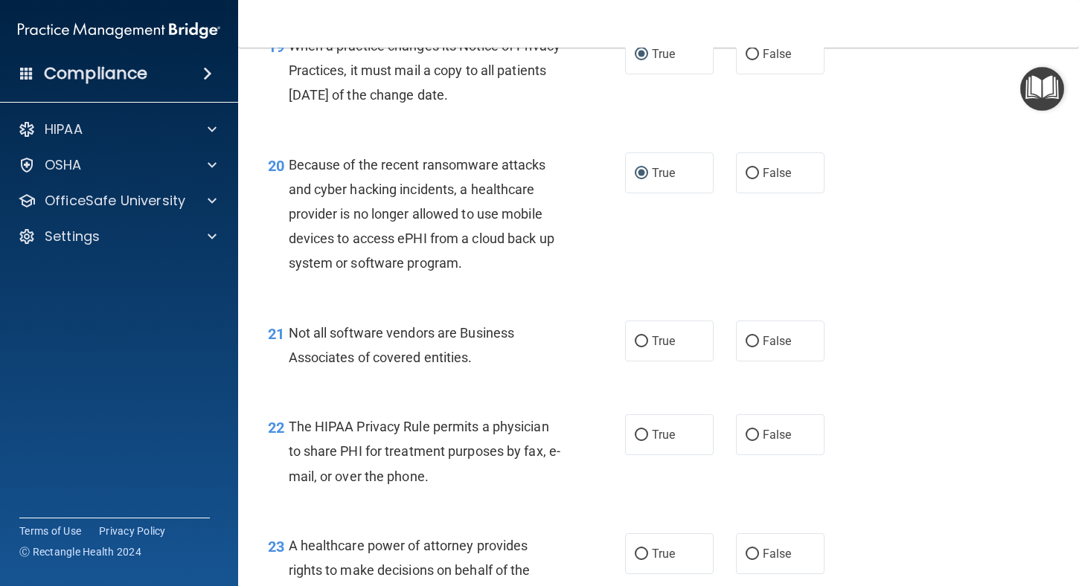
scroll to position [2678, 0]
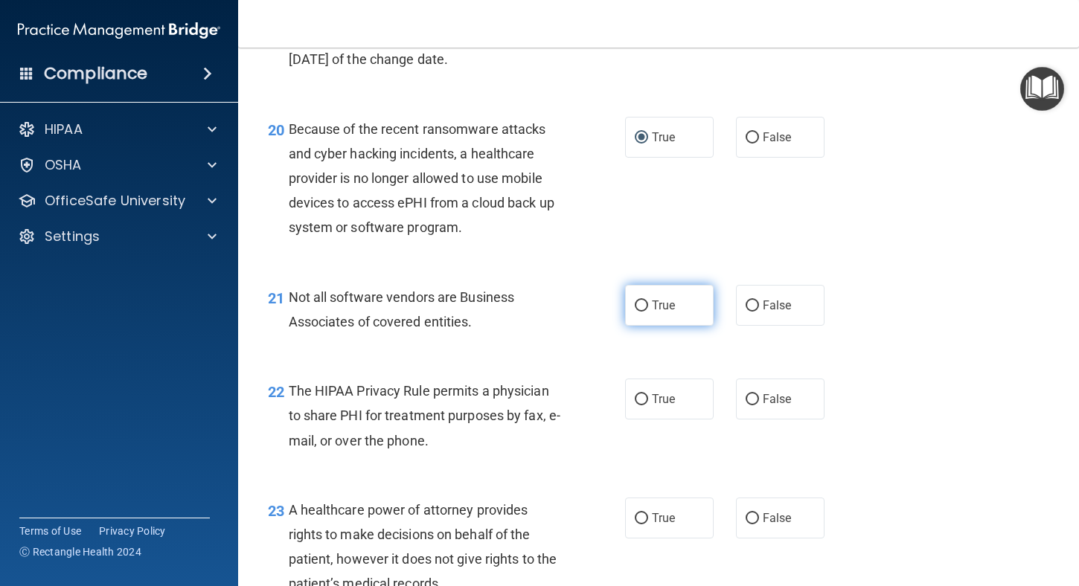
click at [639, 312] on input "True" at bounding box center [641, 306] width 13 height 11
radio input "true"
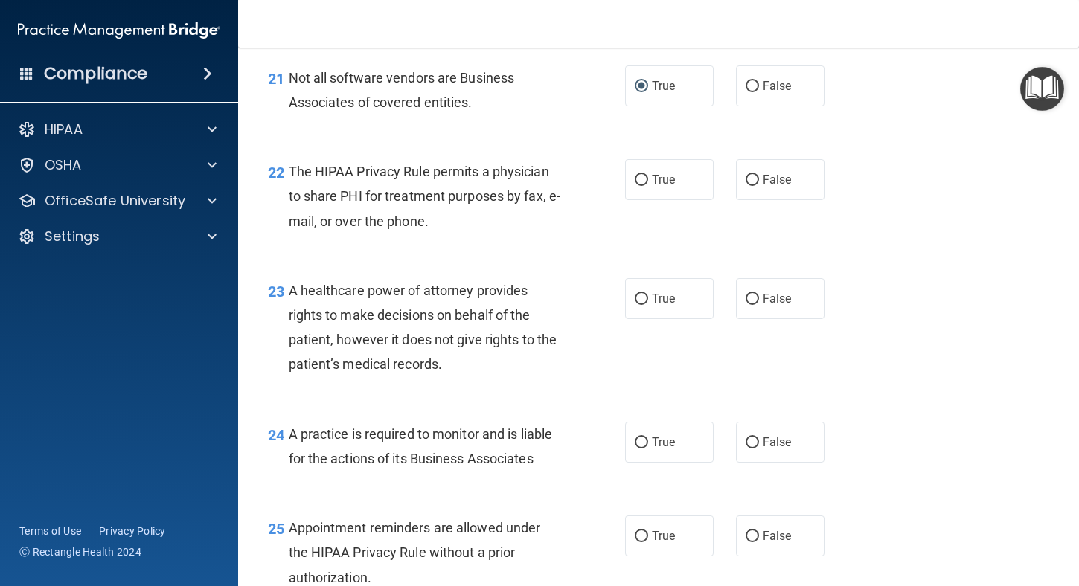
scroll to position [2902, 0]
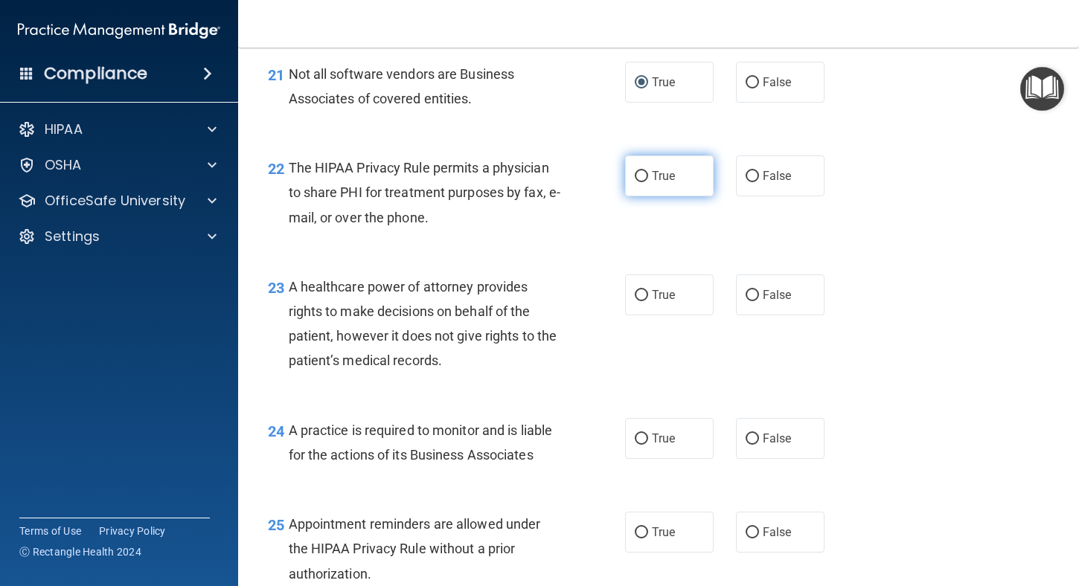
click at [635, 182] on input "True" at bounding box center [641, 176] width 13 height 11
radio input "true"
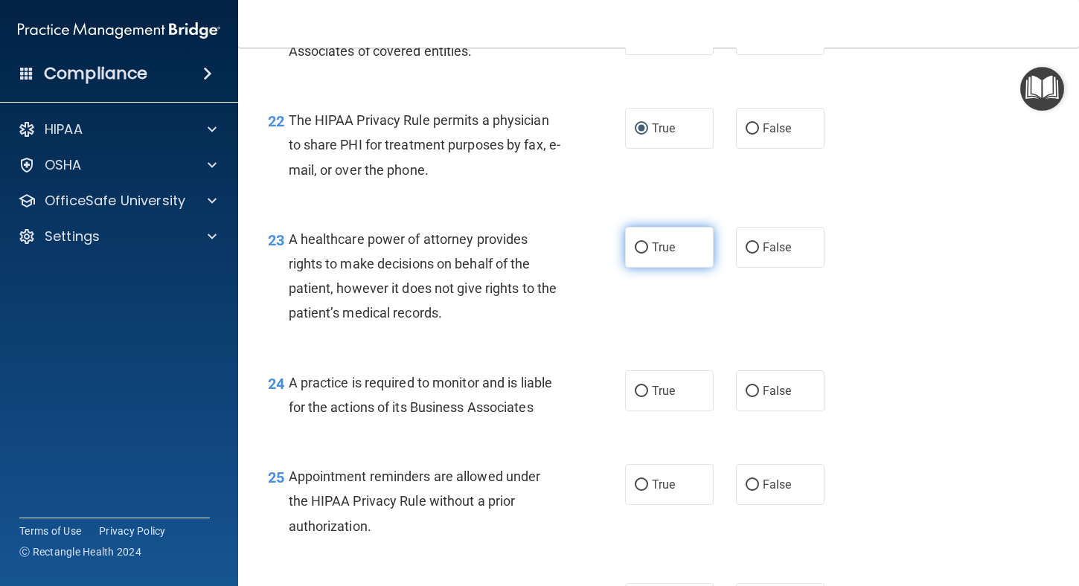
scroll to position [2976, 0]
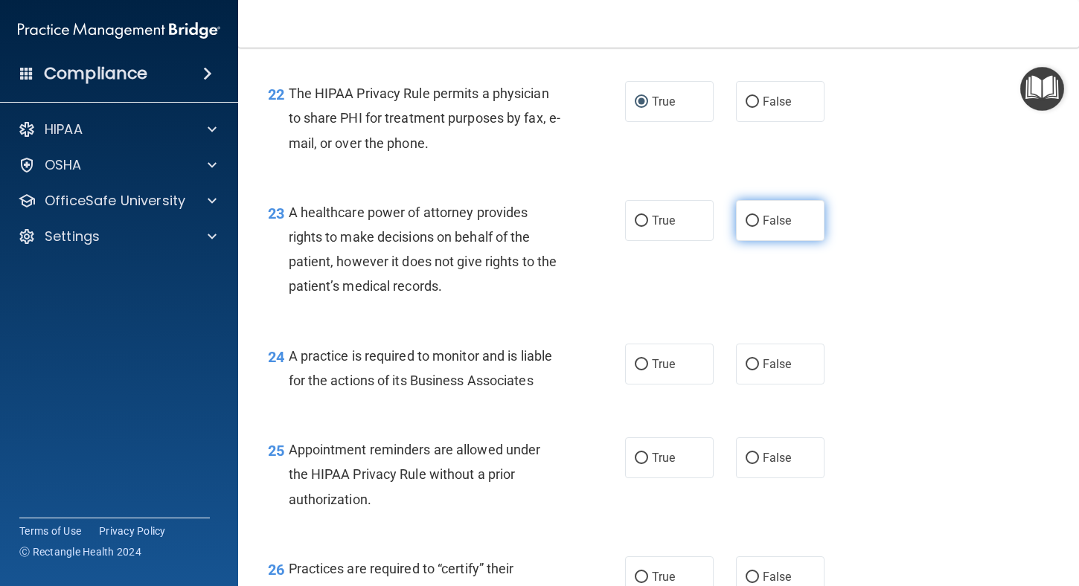
click at [746, 227] on input "False" at bounding box center [752, 221] width 13 height 11
radio input "true"
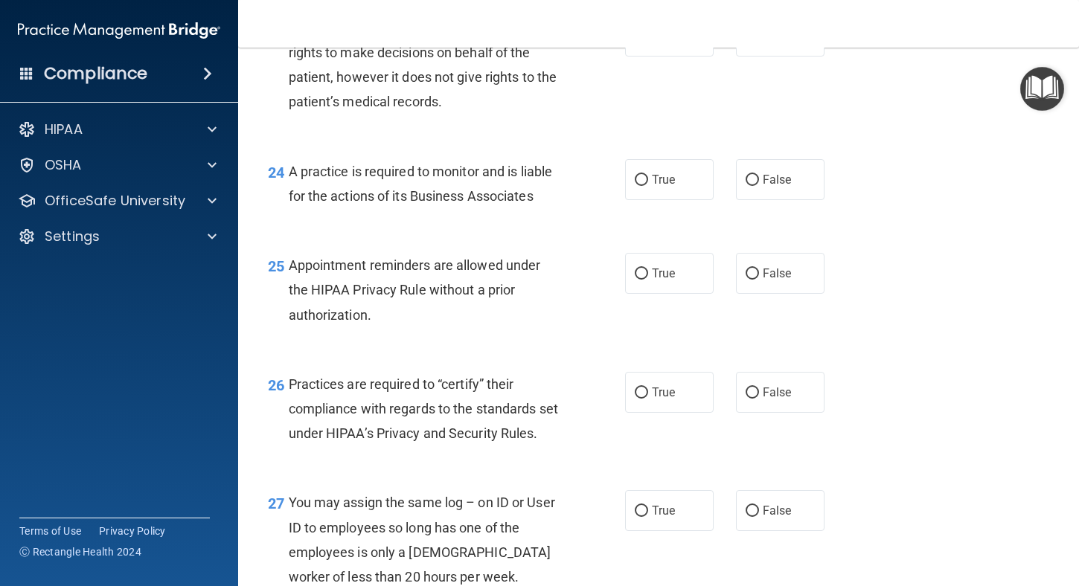
scroll to position [3125, 0]
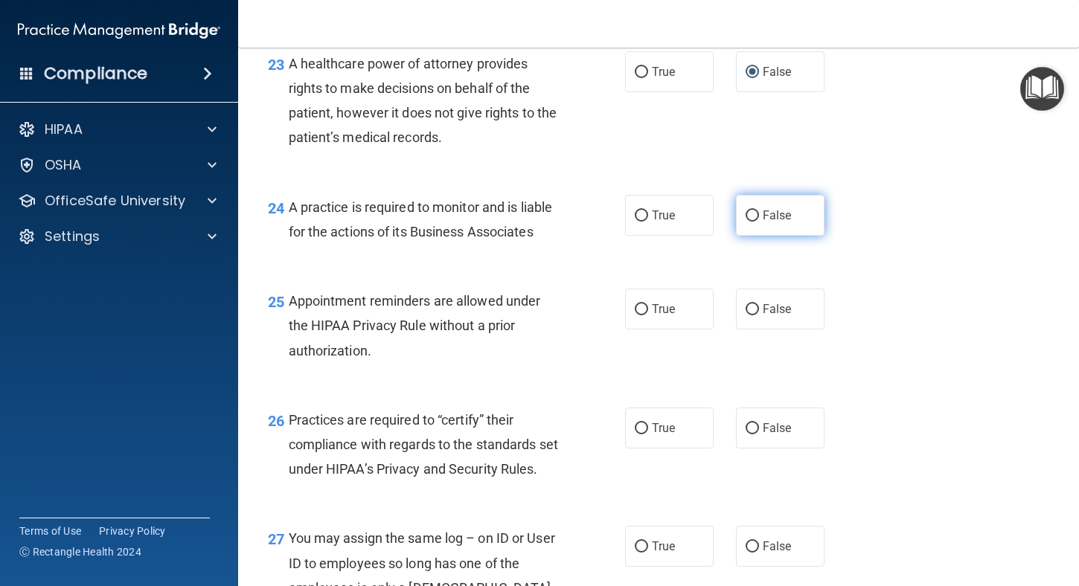
click at [746, 222] on input "False" at bounding box center [752, 216] width 13 height 11
radio input "true"
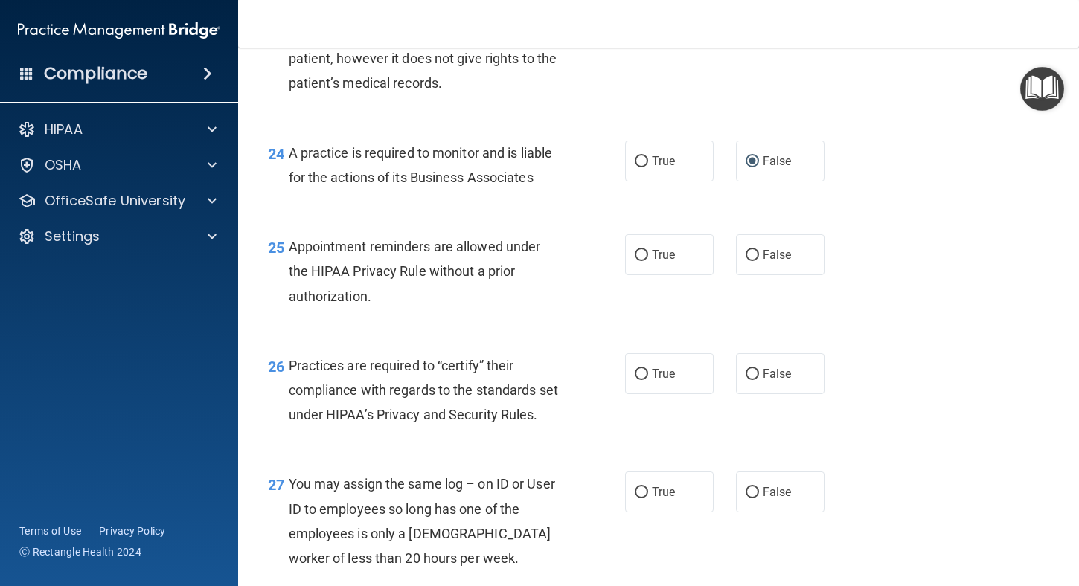
scroll to position [3274, 0]
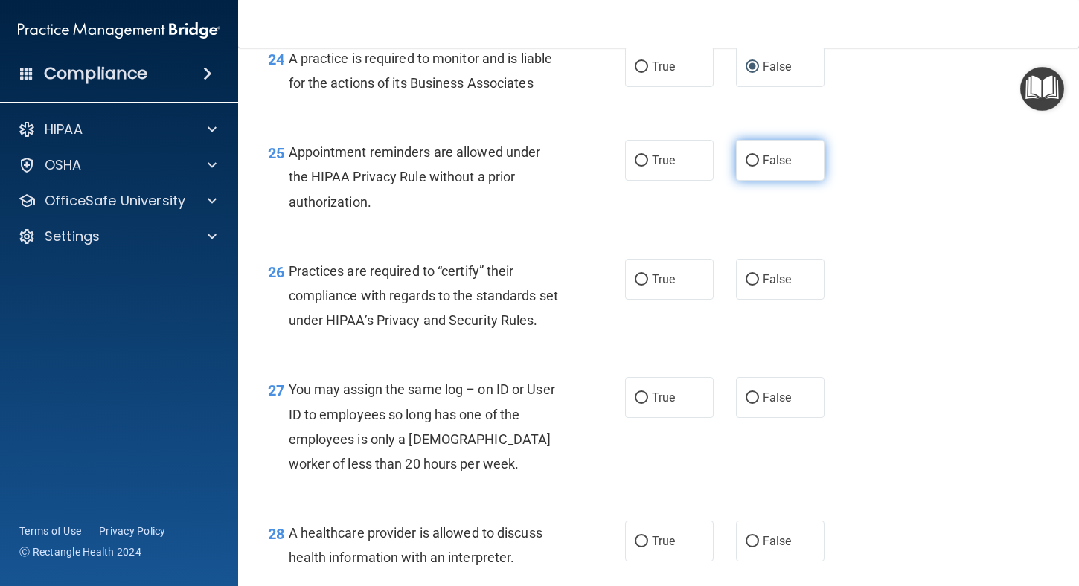
click at [746, 167] on input "False" at bounding box center [752, 161] width 13 height 11
radio input "true"
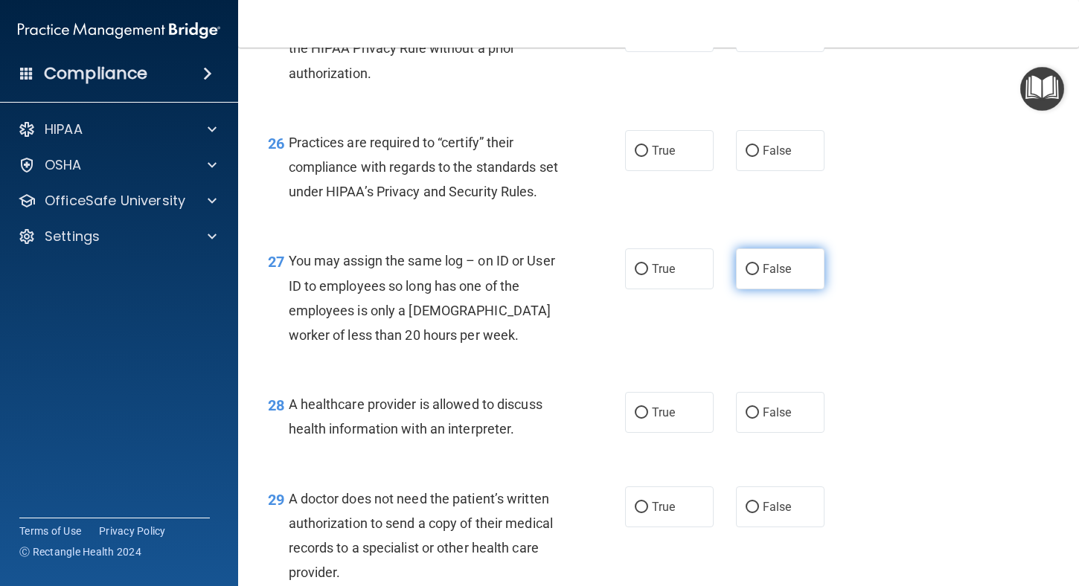
scroll to position [3423, 0]
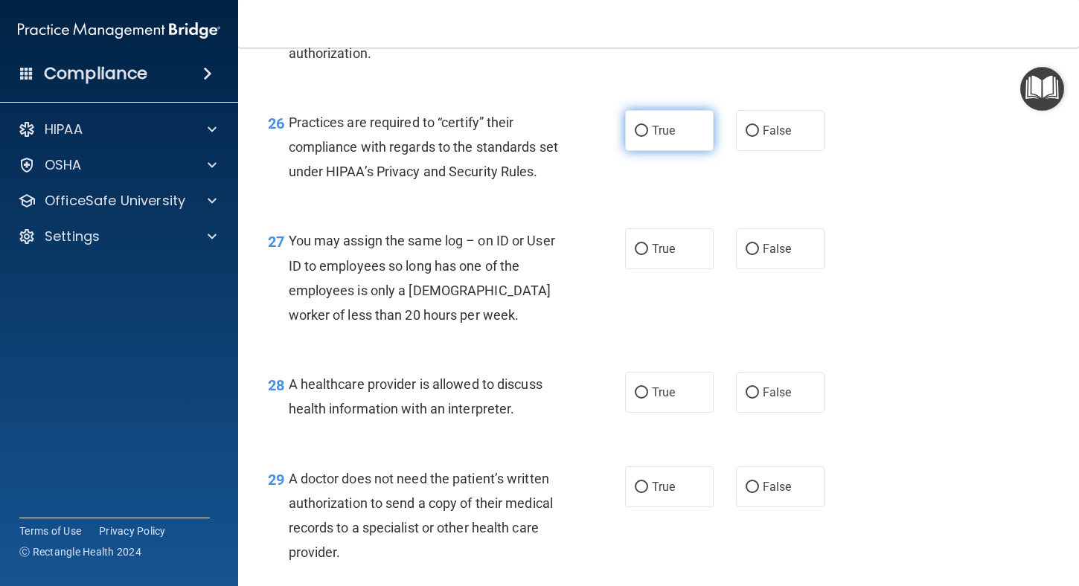
click at [628, 151] on label "True" at bounding box center [669, 130] width 89 height 41
click at [635, 137] on input "True" at bounding box center [641, 131] width 13 height 11
radio input "true"
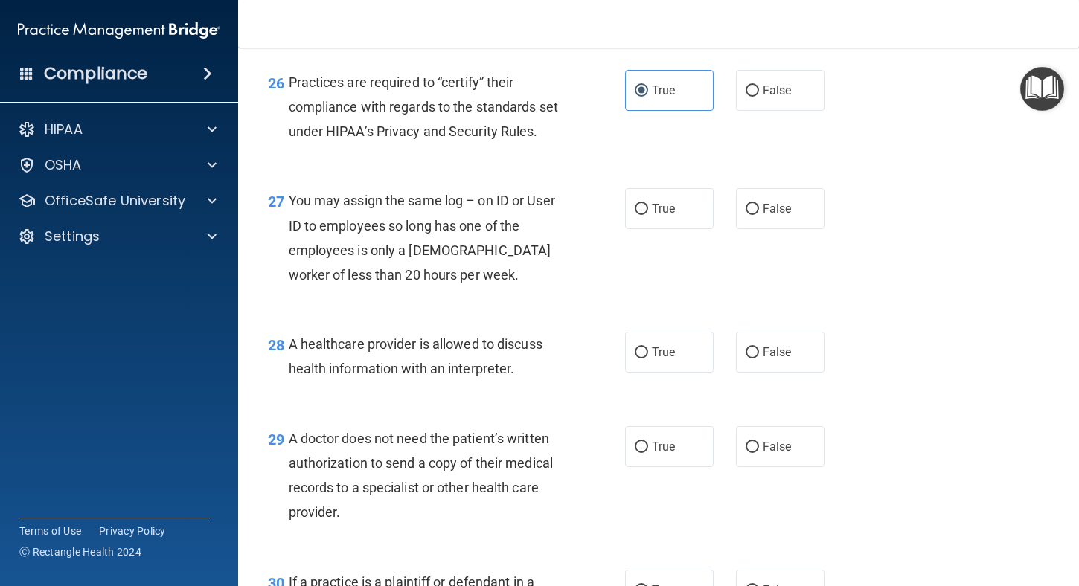
scroll to position [3497, 0]
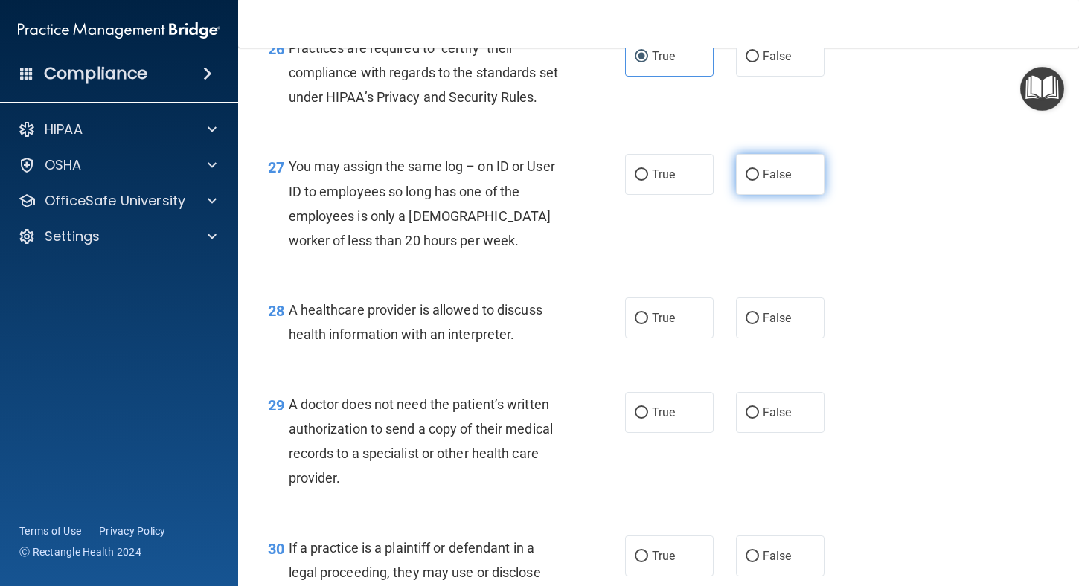
click at [746, 181] on input "False" at bounding box center [752, 175] width 13 height 11
radio input "true"
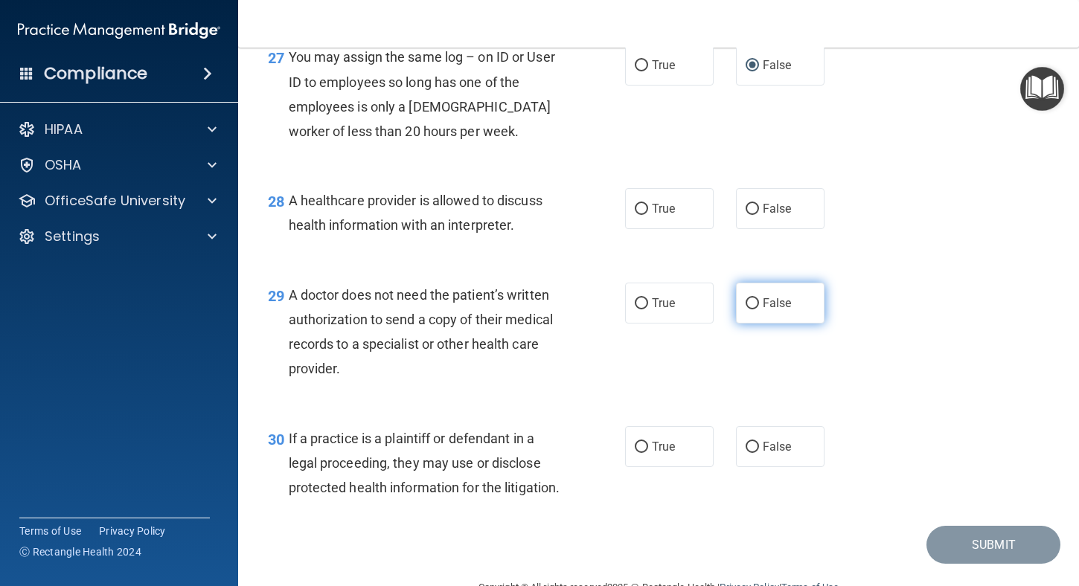
scroll to position [3646, 0]
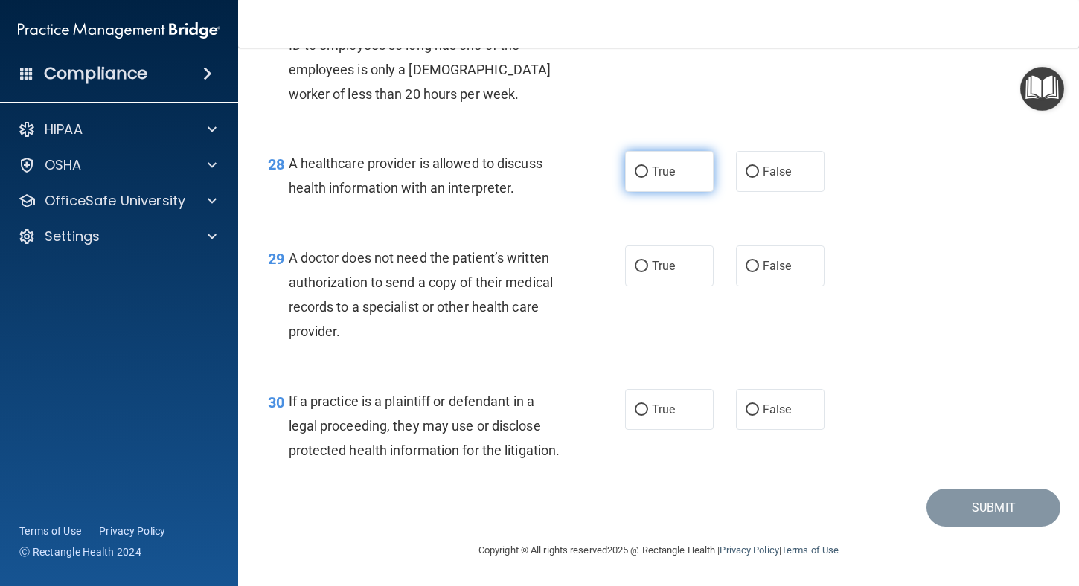
click at [635, 178] on input "True" at bounding box center [641, 172] width 13 height 11
radio input "true"
click at [635, 261] on input "True" at bounding box center [641, 266] width 13 height 11
radio input "true"
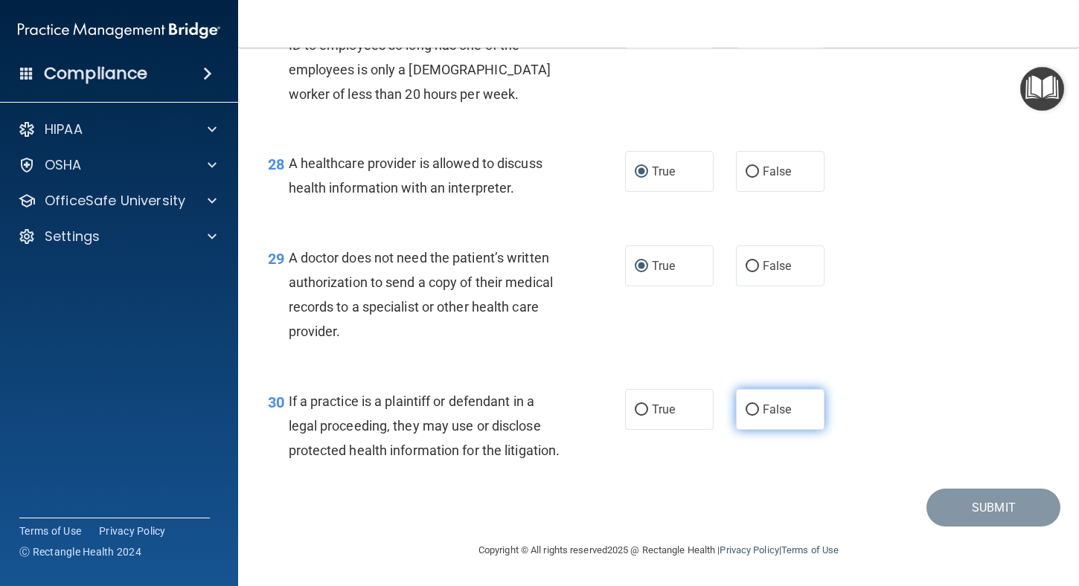
click at [746, 405] on input "False" at bounding box center [752, 410] width 13 height 11
radio input "true"
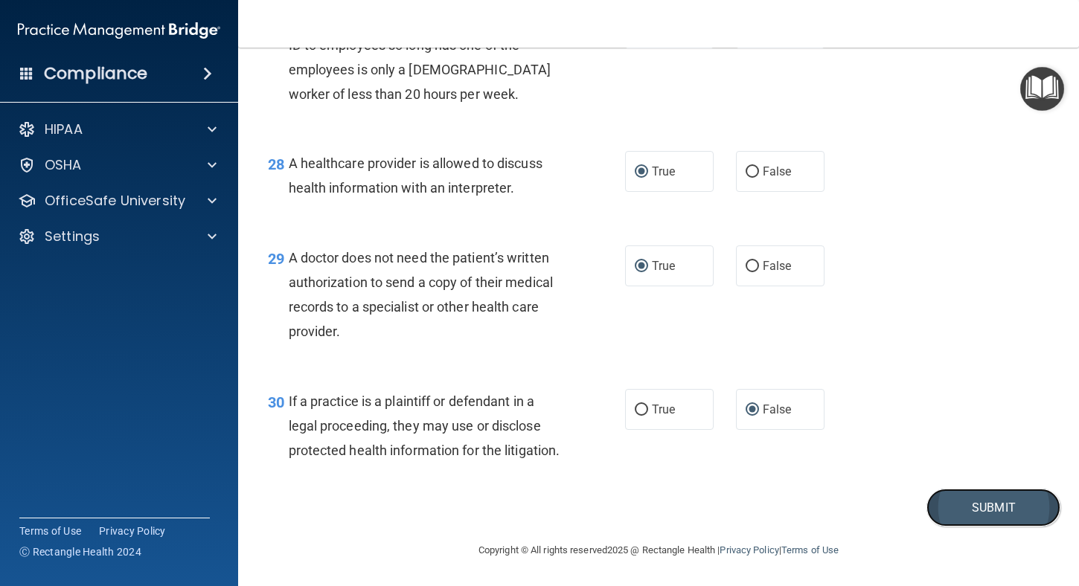
click at [988, 510] on button "Submit" at bounding box center [993, 508] width 134 height 38
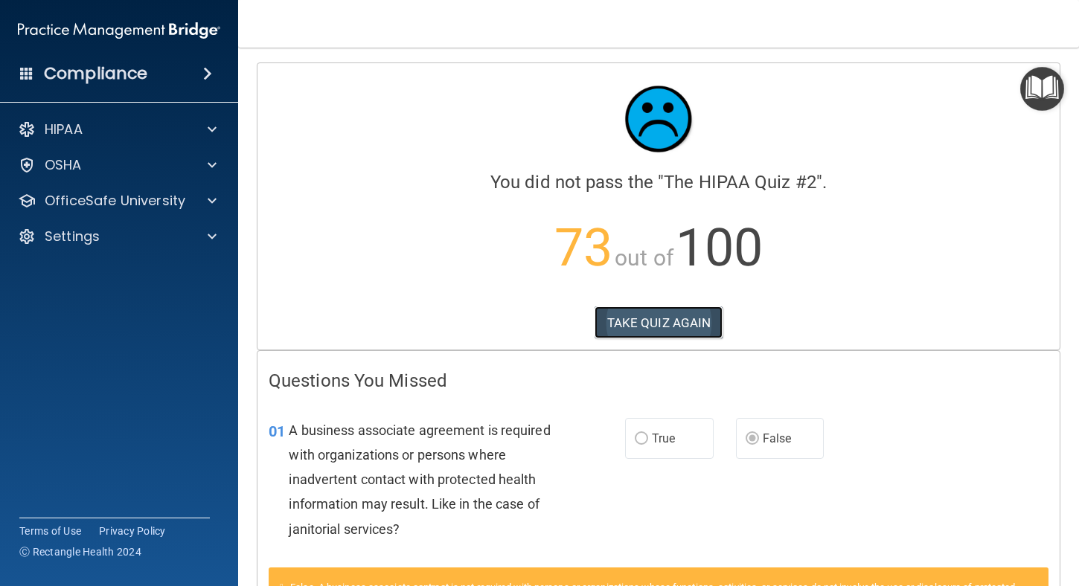
click at [650, 320] on button "TAKE QUIZ AGAIN" at bounding box center [658, 323] width 129 height 33
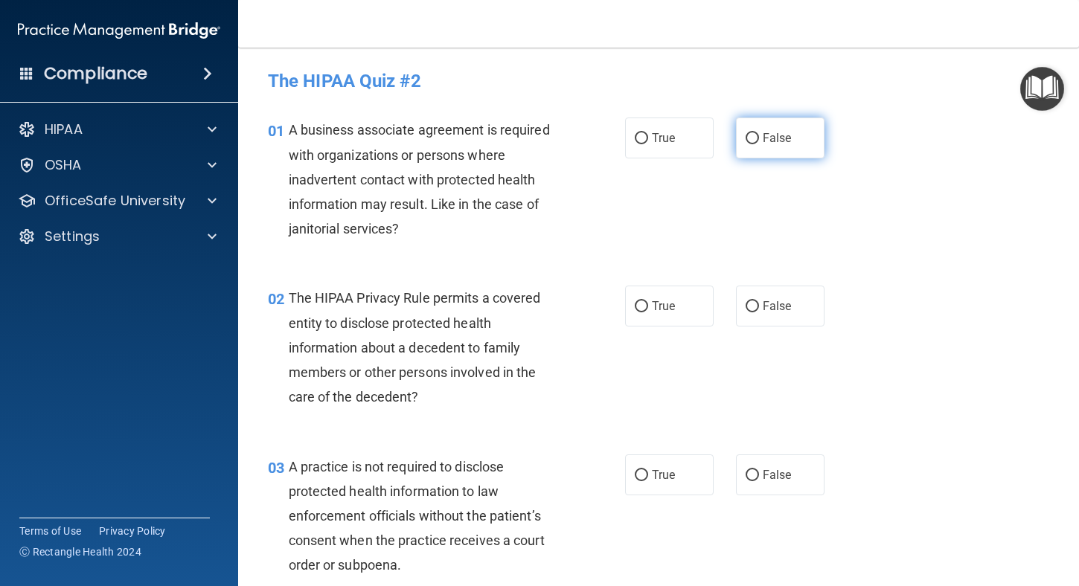
click at [746, 141] on input "False" at bounding box center [752, 138] width 13 height 11
radio input "true"
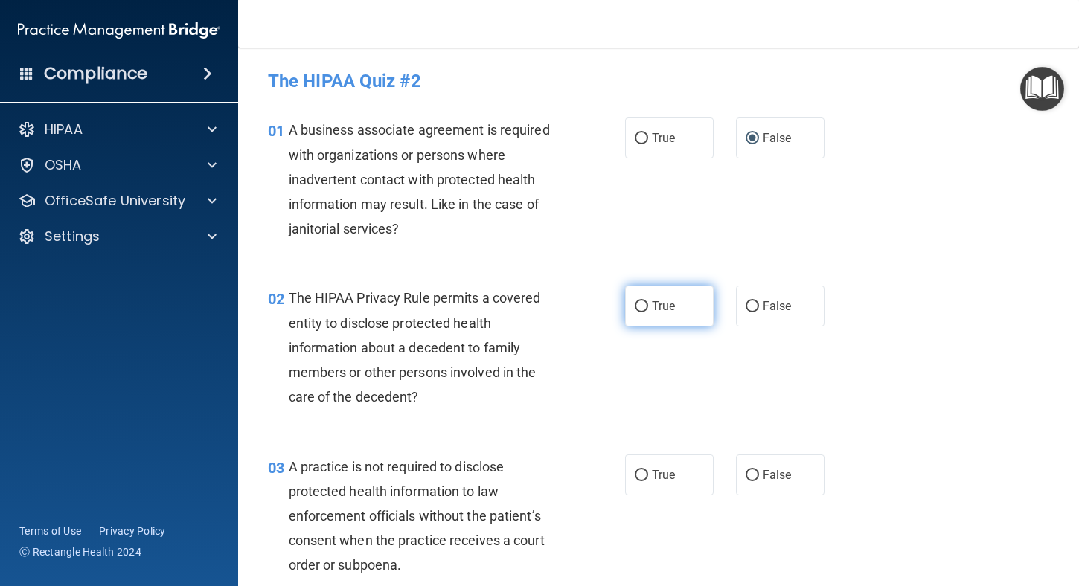
drag, startPoint x: 638, startPoint y: 301, endPoint x: 699, endPoint y: 362, distance: 86.3
click at [638, 302] on input "True" at bounding box center [641, 306] width 13 height 11
radio input "true"
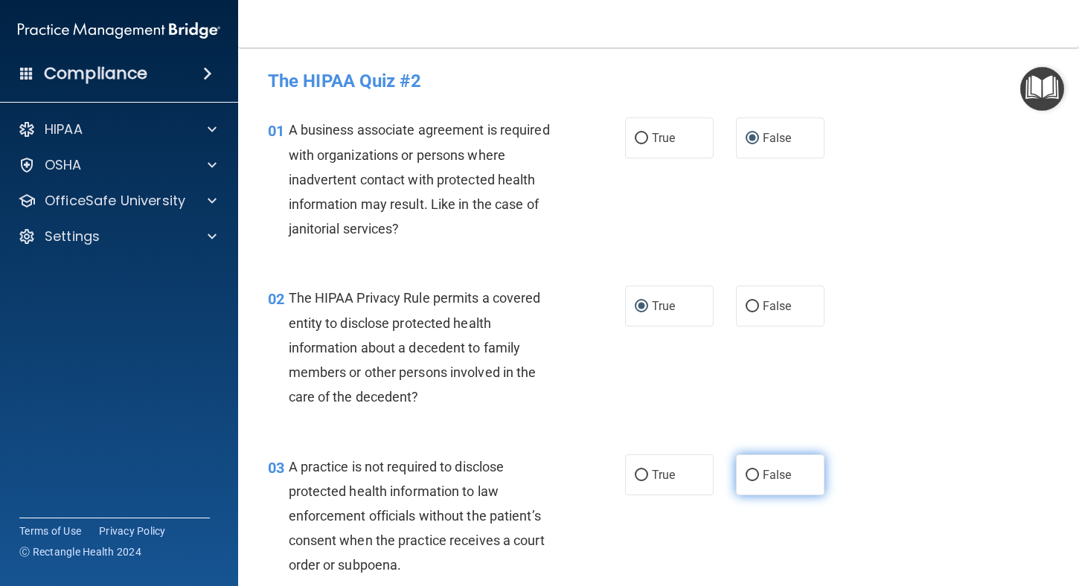
click at [750, 472] on input "False" at bounding box center [752, 475] width 13 height 11
radio input "true"
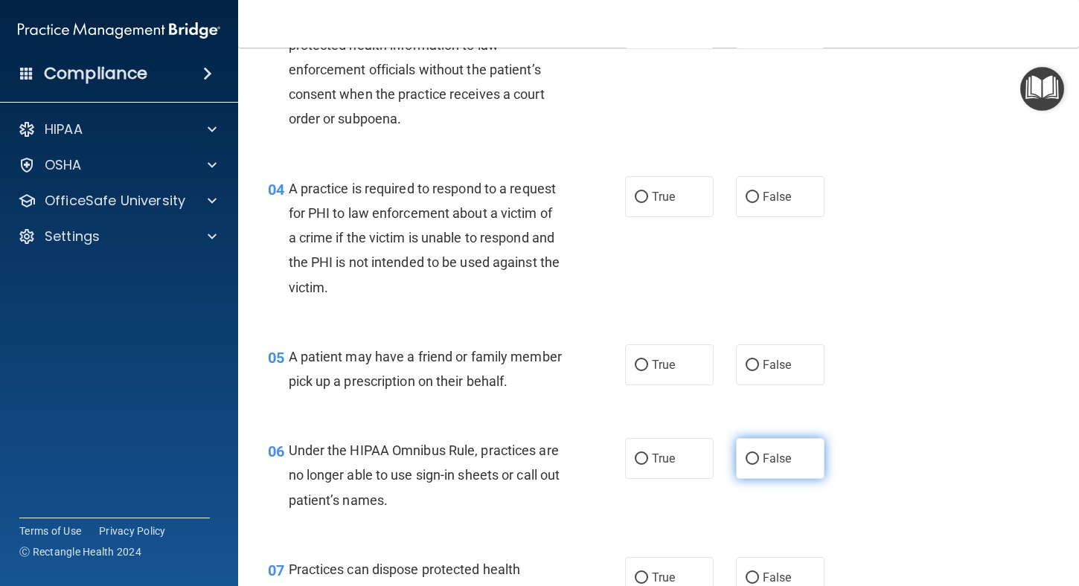
scroll to position [372, 0]
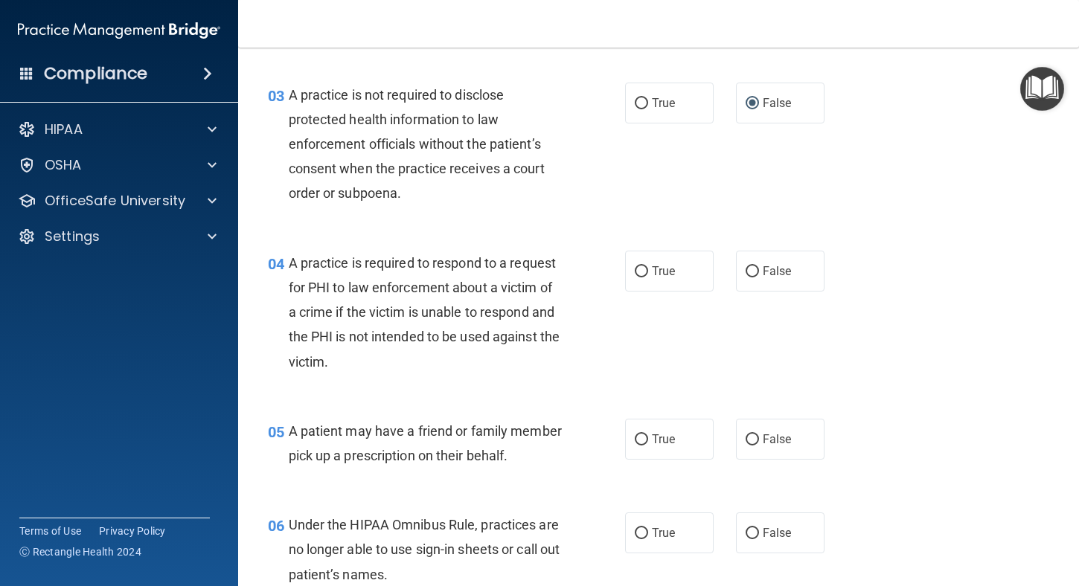
drag, startPoint x: 632, startPoint y: 272, endPoint x: 639, endPoint y: 300, distance: 29.1
click at [635, 275] on input "True" at bounding box center [641, 271] width 13 height 11
radio input "true"
click at [638, 439] on input "True" at bounding box center [641, 440] width 13 height 11
radio input "true"
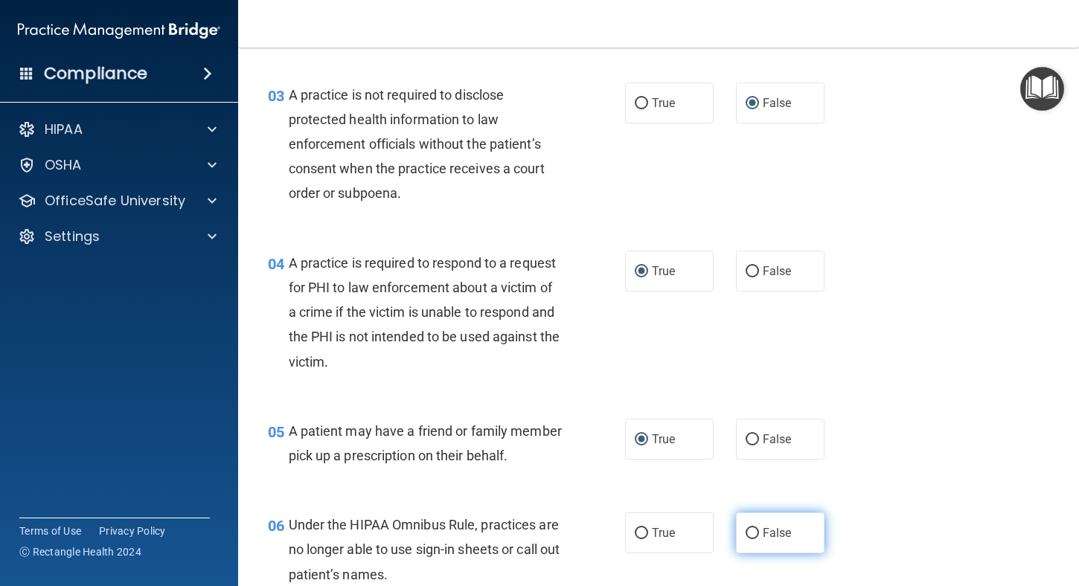
click at [746, 539] on input "False" at bounding box center [752, 533] width 13 height 11
radio input "true"
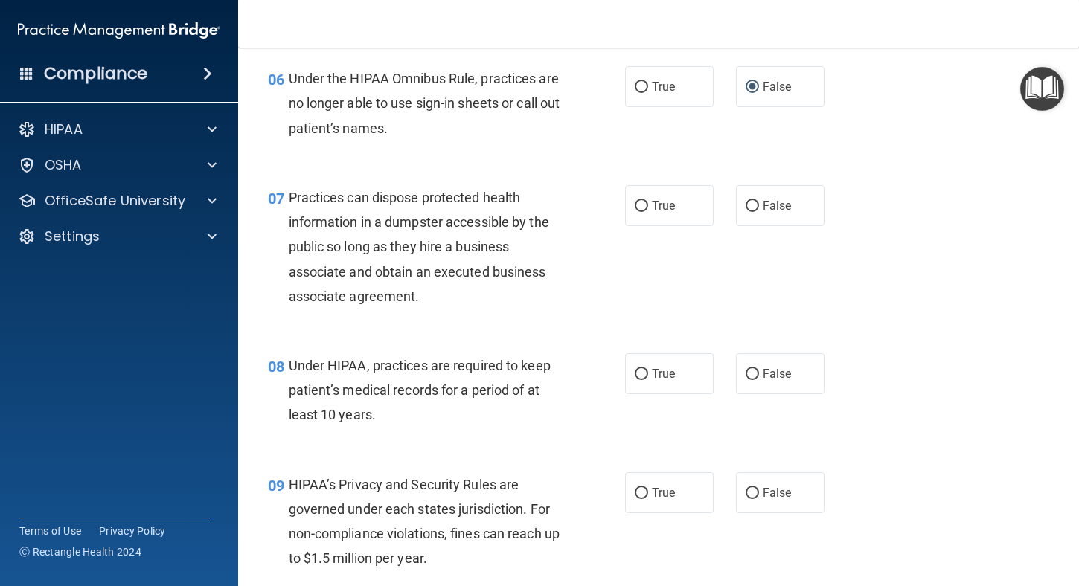
scroll to position [893, 0]
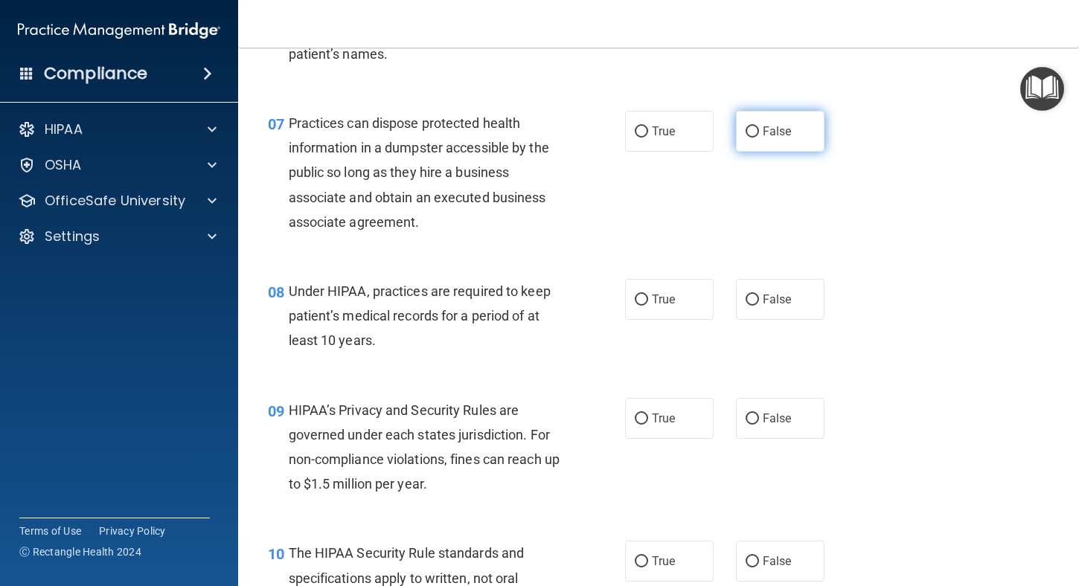
click at [746, 138] on input "False" at bounding box center [752, 131] width 13 height 11
radio input "true"
drag, startPoint x: 740, startPoint y: 324, endPoint x: 753, endPoint y: 350, distance: 29.0
click at [746, 306] on input "False" at bounding box center [752, 300] width 13 height 11
radio input "true"
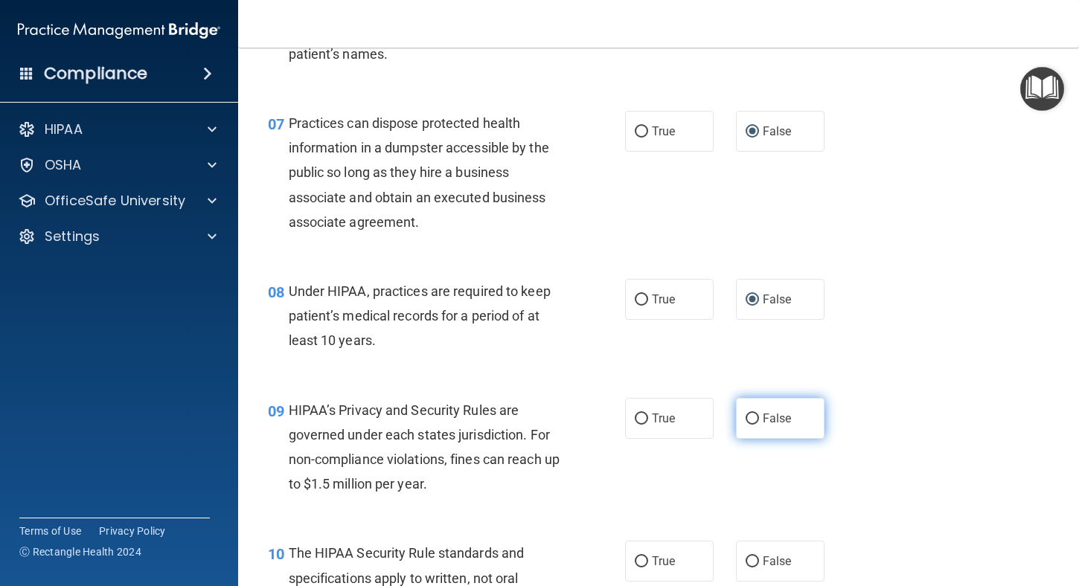
click at [746, 425] on input "False" at bounding box center [752, 419] width 13 height 11
radio input "true"
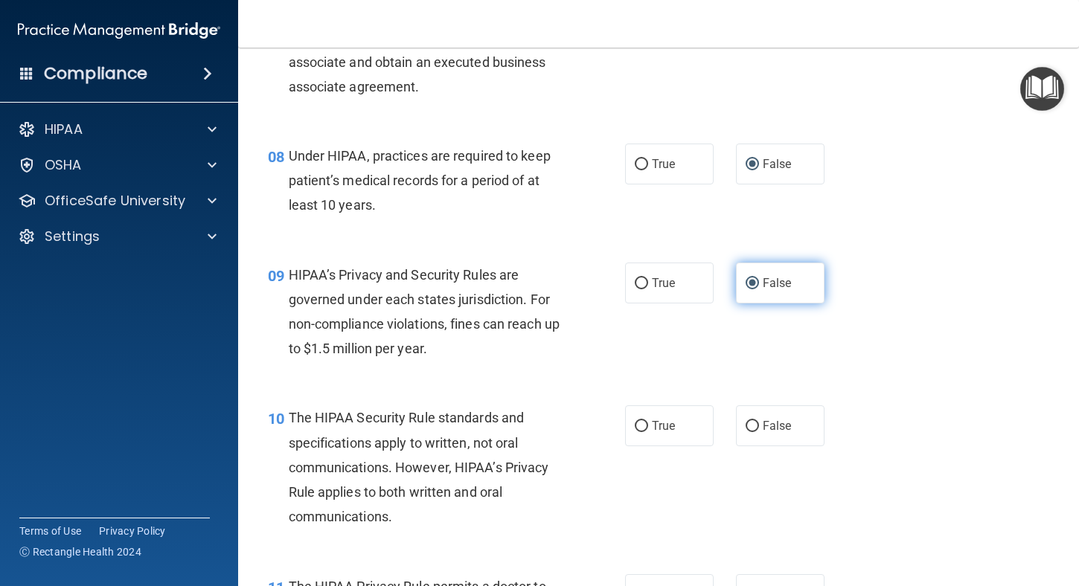
scroll to position [1116, 0]
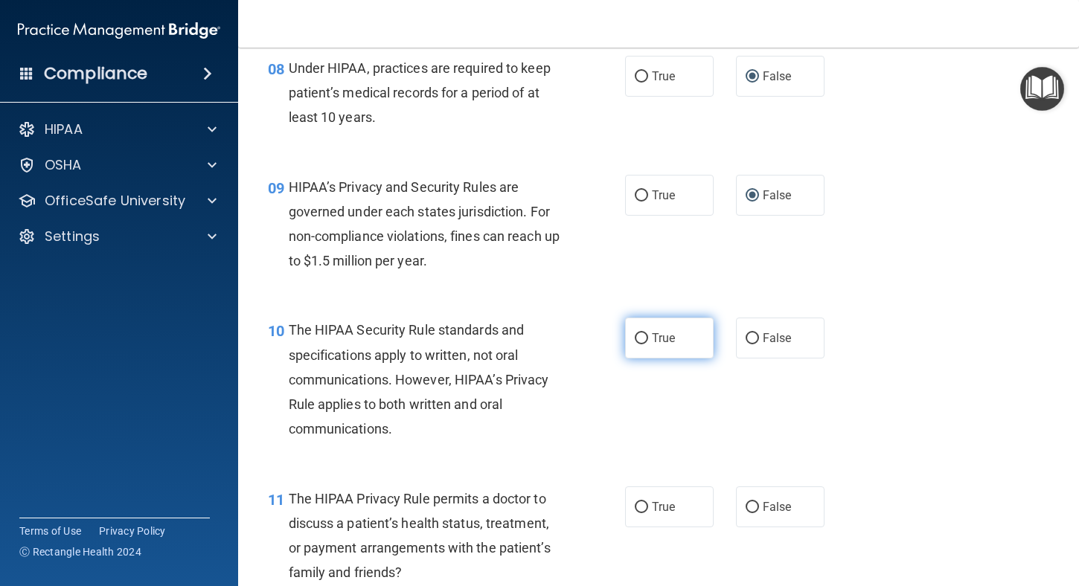
click at [638, 344] on input "True" at bounding box center [641, 338] width 13 height 11
radio input "true"
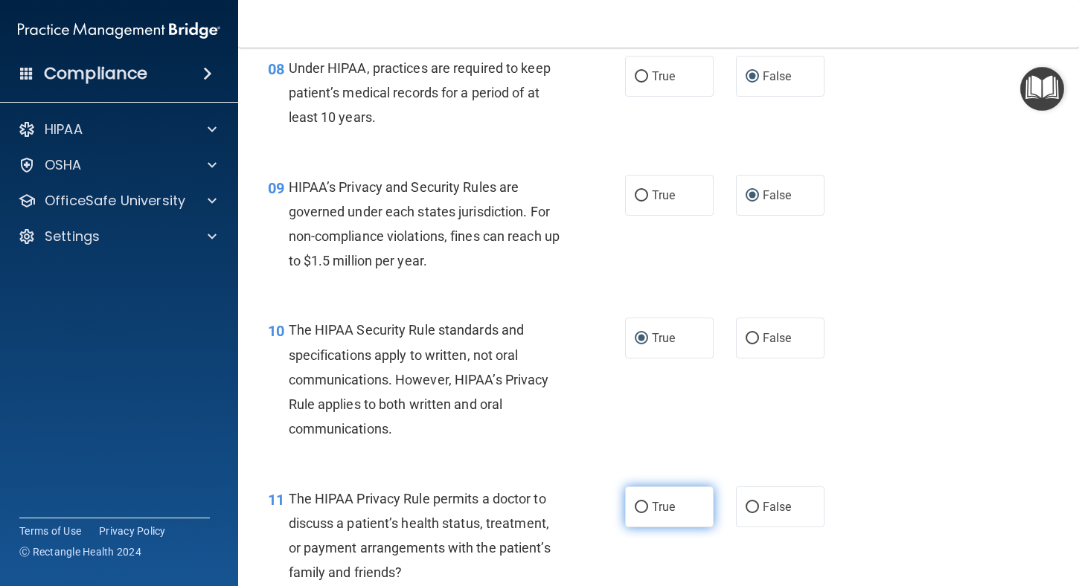
click at [636, 513] on input "True" at bounding box center [641, 507] width 13 height 11
radio input "true"
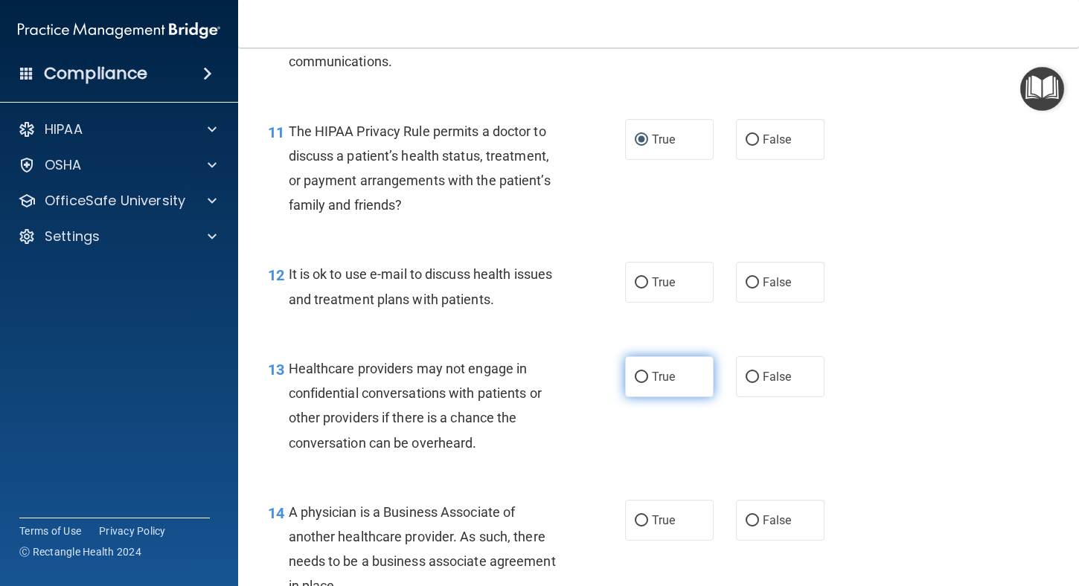
scroll to position [1488, 0]
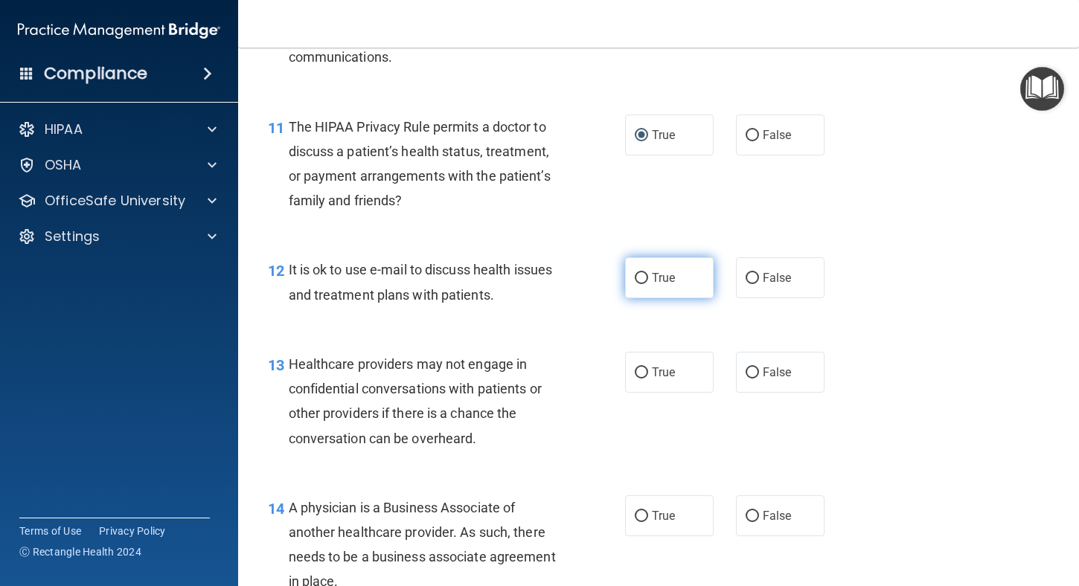
click at [635, 284] on input "True" at bounding box center [641, 278] width 13 height 11
radio input "true"
click at [746, 379] on input "False" at bounding box center [752, 373] width 13 height 11
radio input "true"
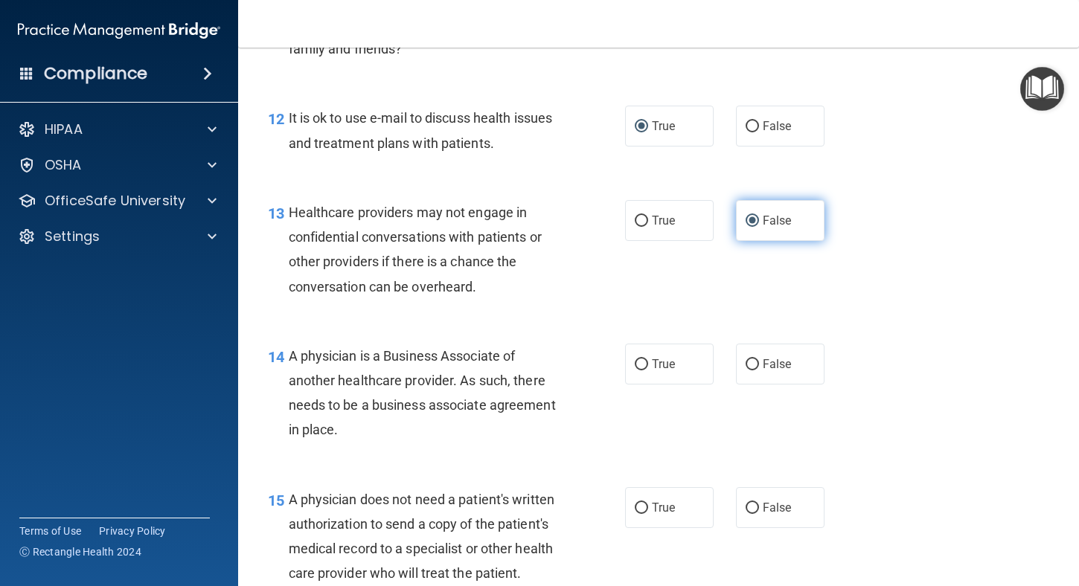
scroll to position [1711, 0]
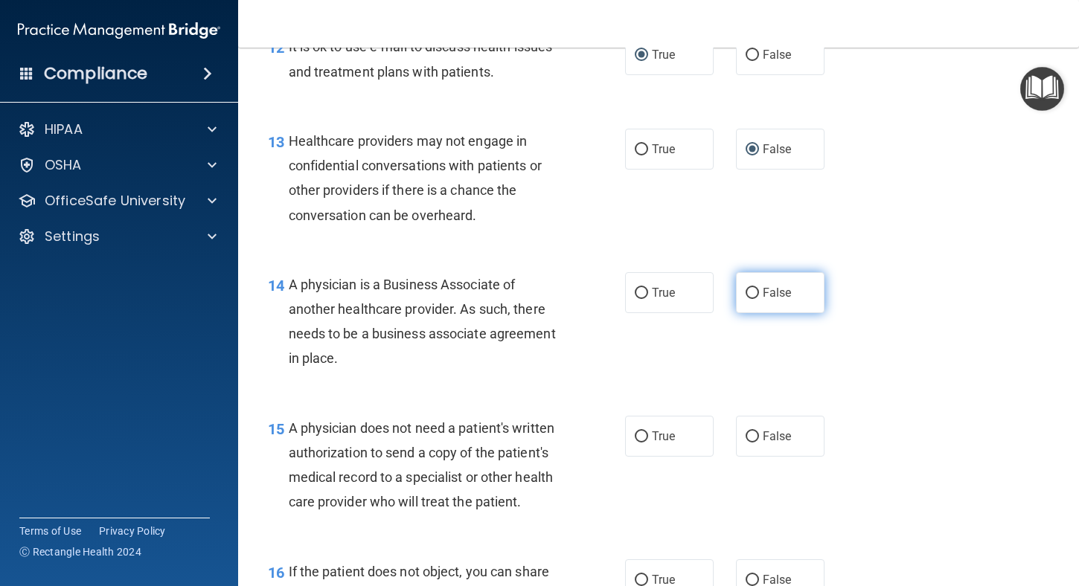
click at [746, 299] on input "False" at bounding box center [752, 293] width 13 height 11
radio input "true"
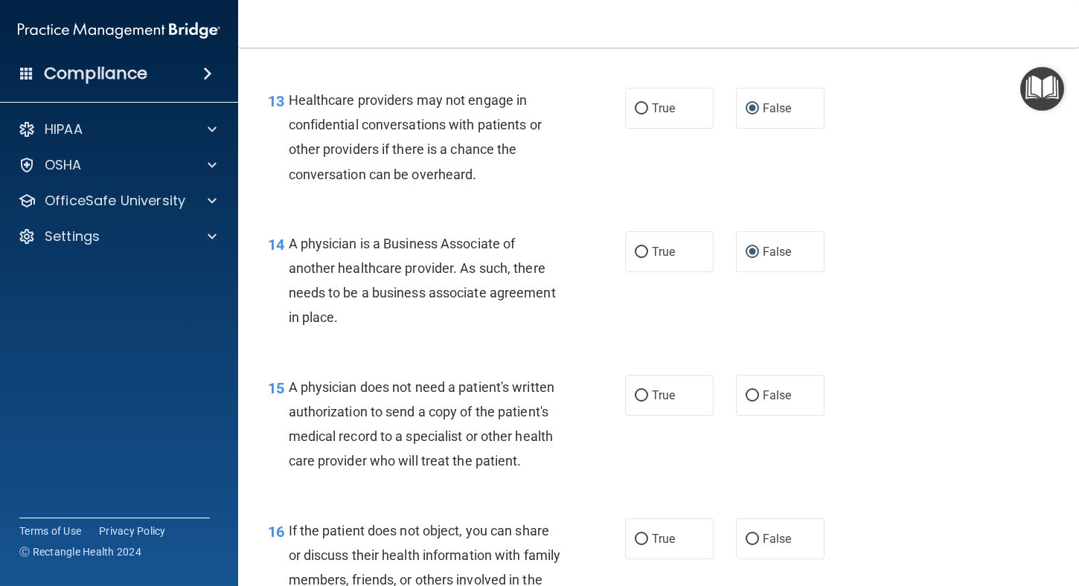
scroll to position [1860, 0]
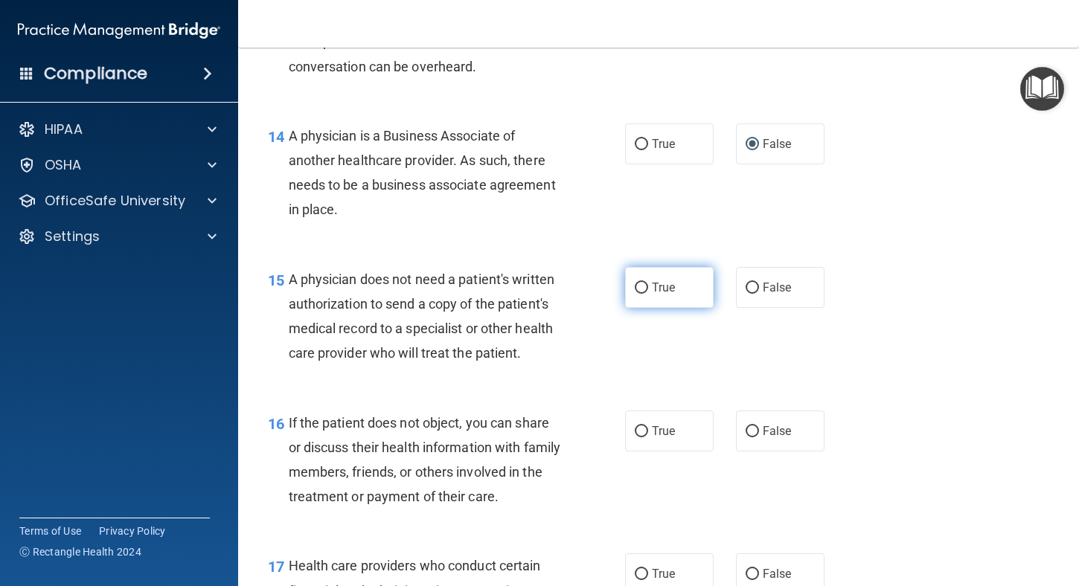
click at [637, 294] on input "True" at bounding box center [641, 288] width 13 height 11
radio input "true"
click at [640, 437] on input "True" at bounding box center [641, 431] width 13 height 11
radio input "true"
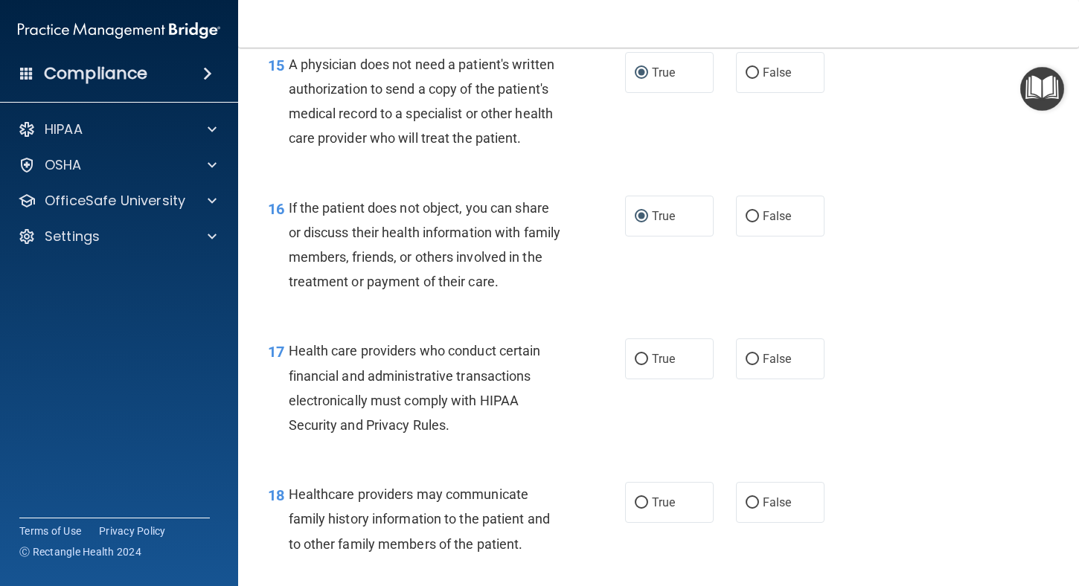
scroll to position [2083, 0]
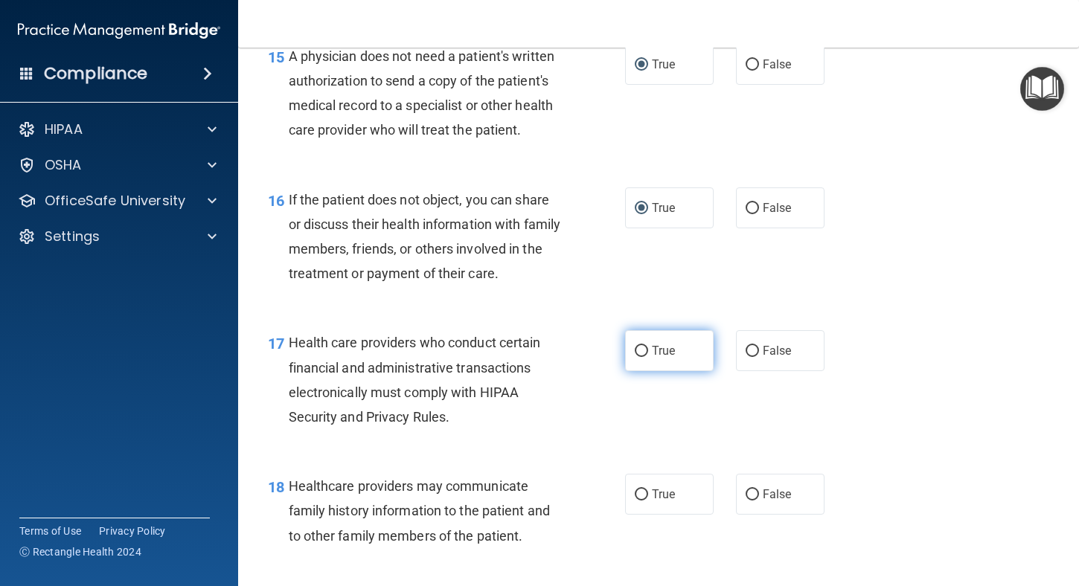
click at [640, 357] on input "True" at bounding box center [641, 351] width 13 height 11
radio input "true"
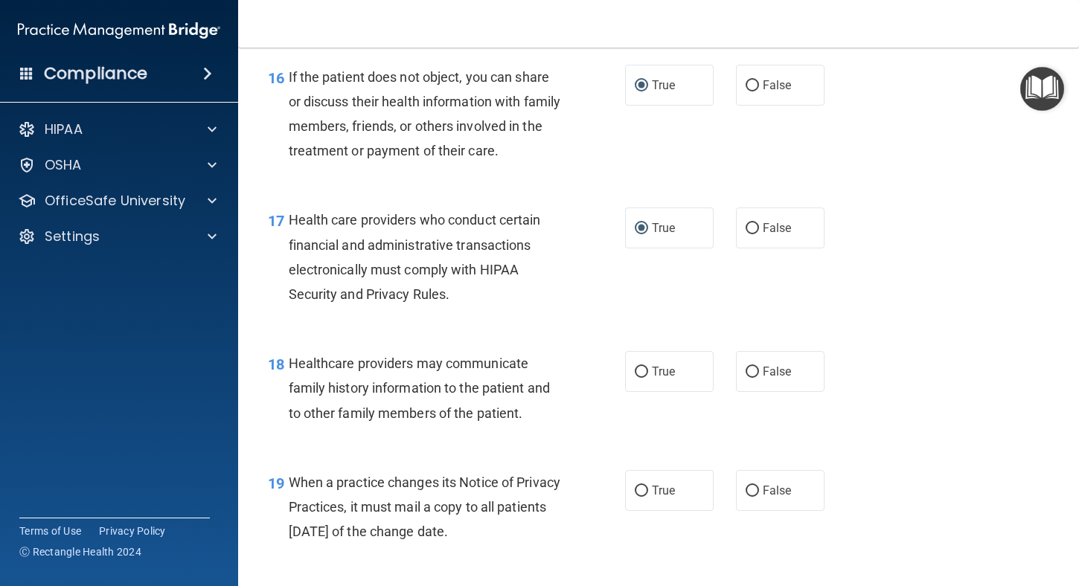
scroll to position [2232, 0]
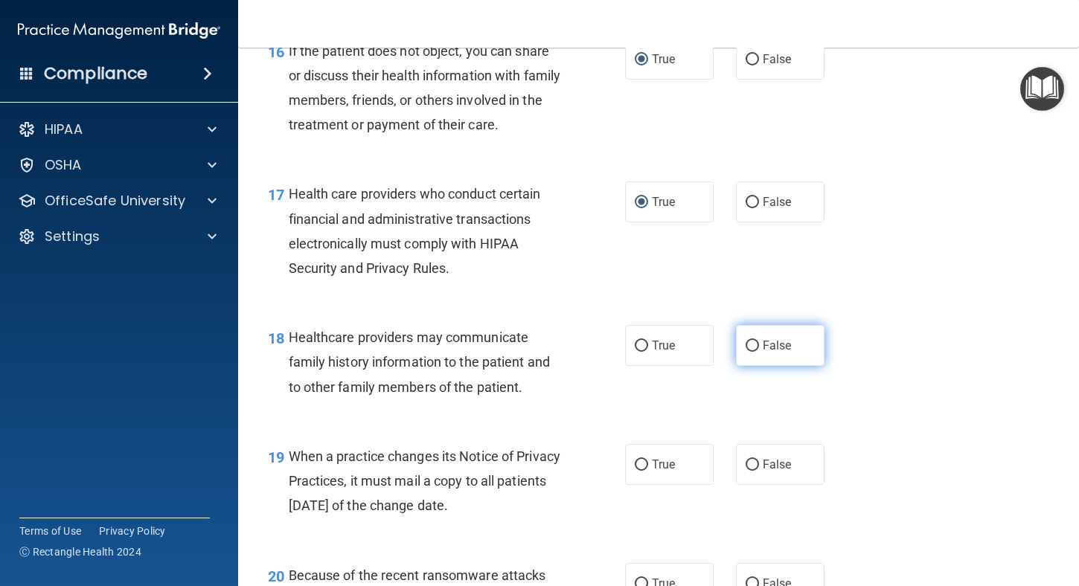
click at [748, 352] on input "False" at bounding box center [752, 346] width 13 height 11
radio input "true"
click at [747, 471] on input "False" at bounding box center [752, 465] width 13 height 11
radio input "true"
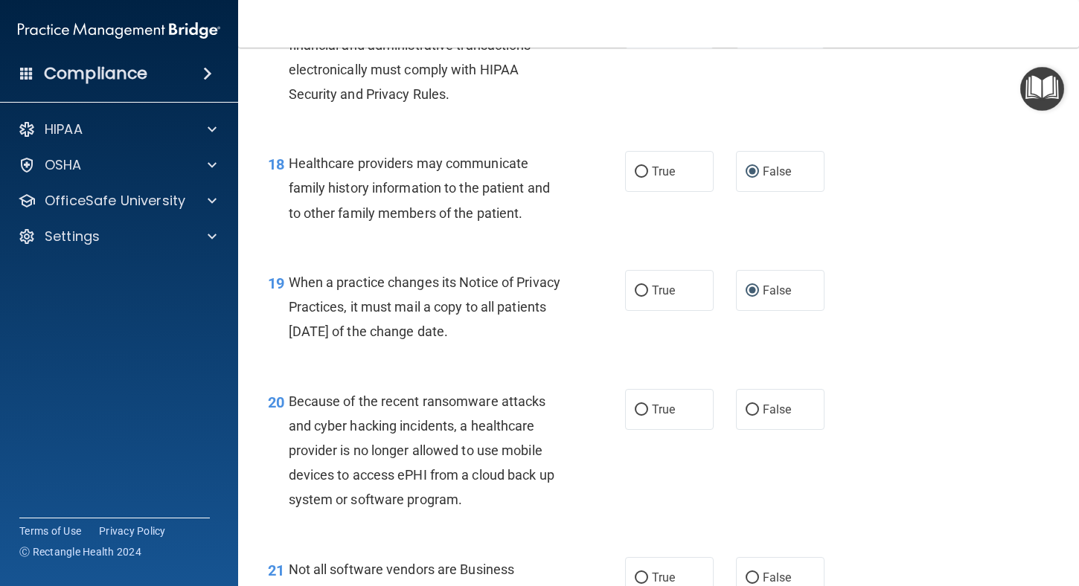
scroll to position [2455, 0]
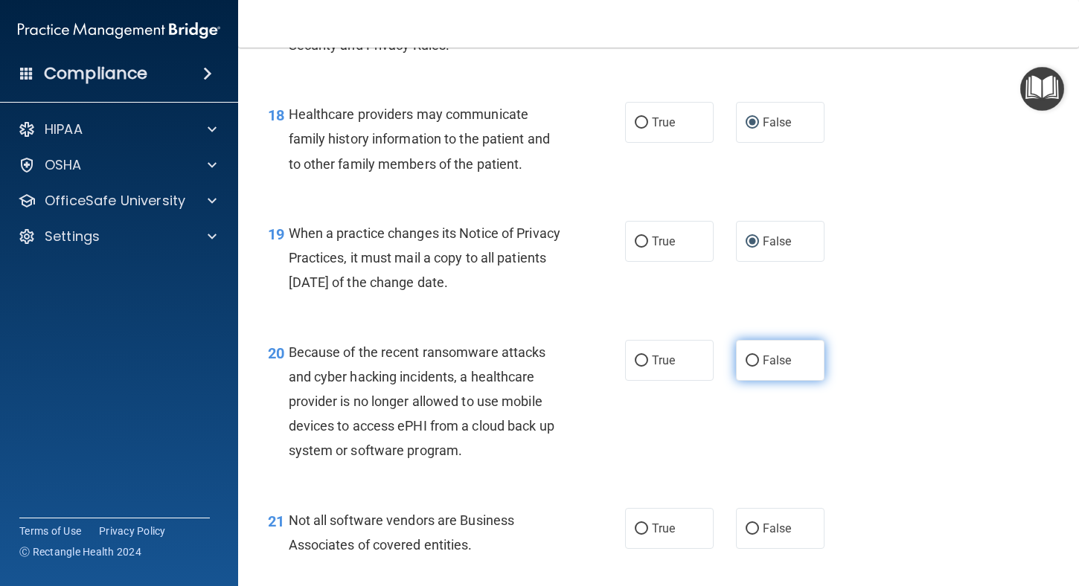
click at [746, 367] on input "False" at bounding box center [752, 361] width 13 height 11
radio input "true"
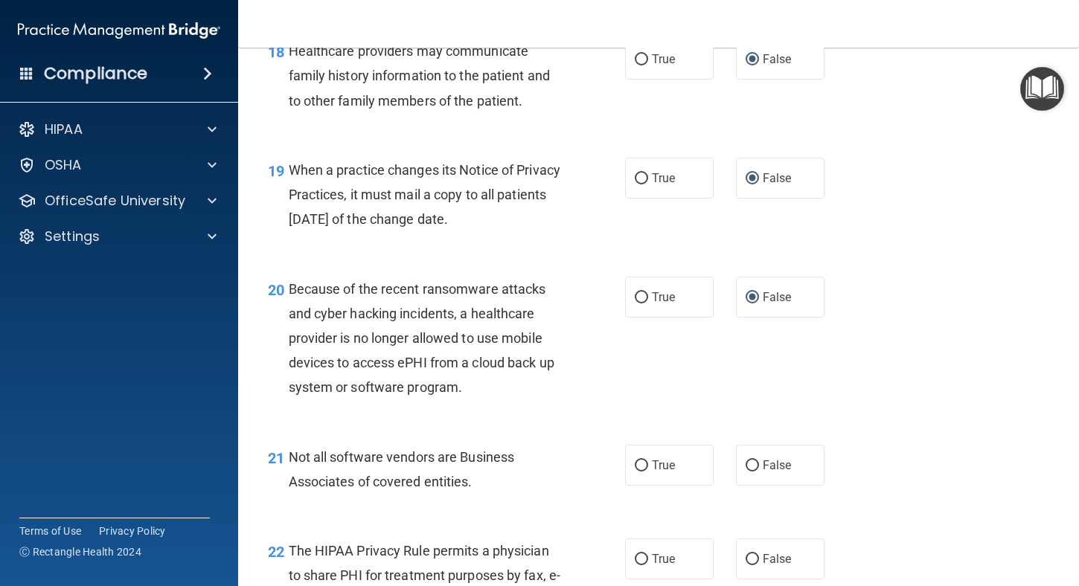
scroll to position [2678, 0]
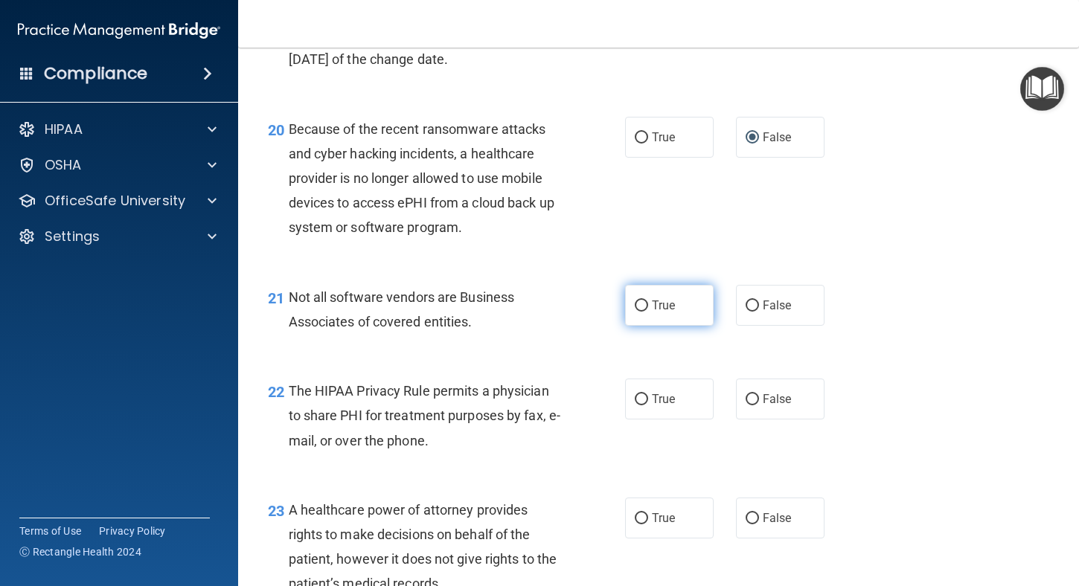
click at [641, 312] on input "True" at bounding box center [641, 306] width 13 height 11
radio input "true"
drag, startPoint x: 641, startPoint y: 422, endPoint x: 644, endPoint y: 437, distance: 16.1
click at [639, 405] on input "True" at bounding box center [641, 399] width 13 height 11
radio input "true"
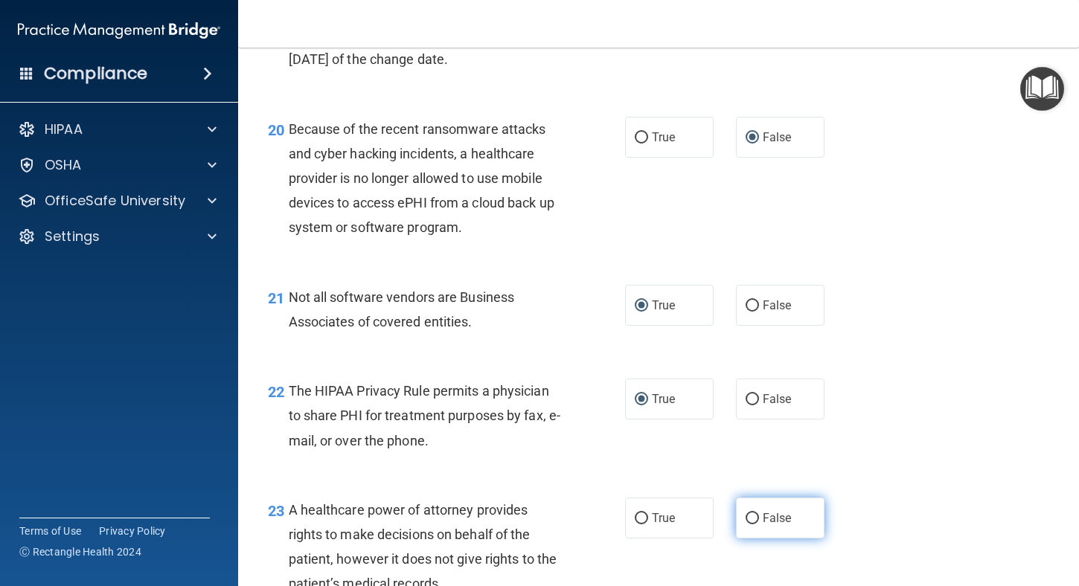
click at [749, 525] on input "False" at bounding box center [752, 518] width 13 height 11
radio input "true"
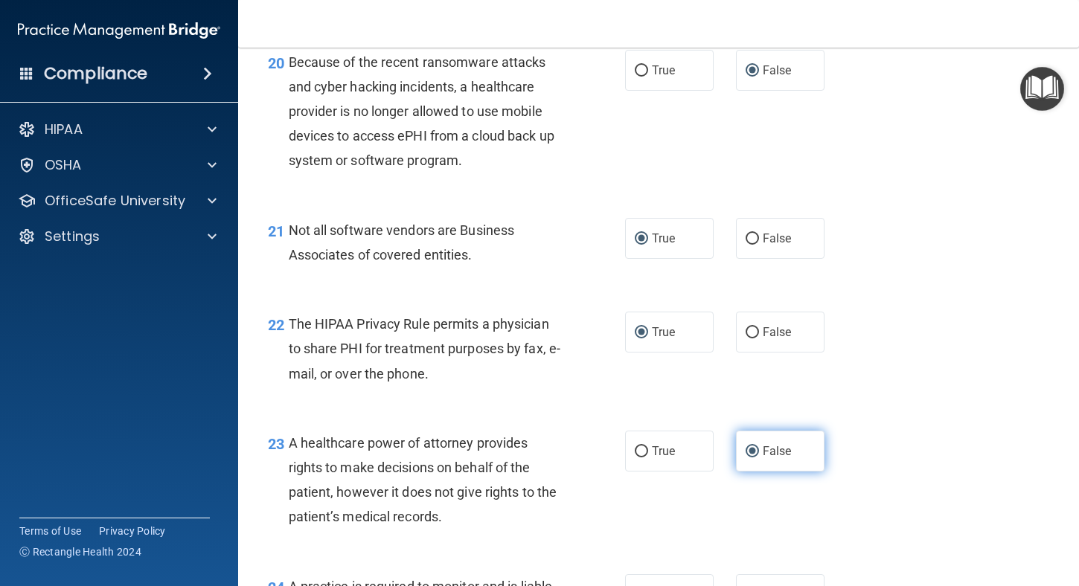
scroll to position [2976, 0]
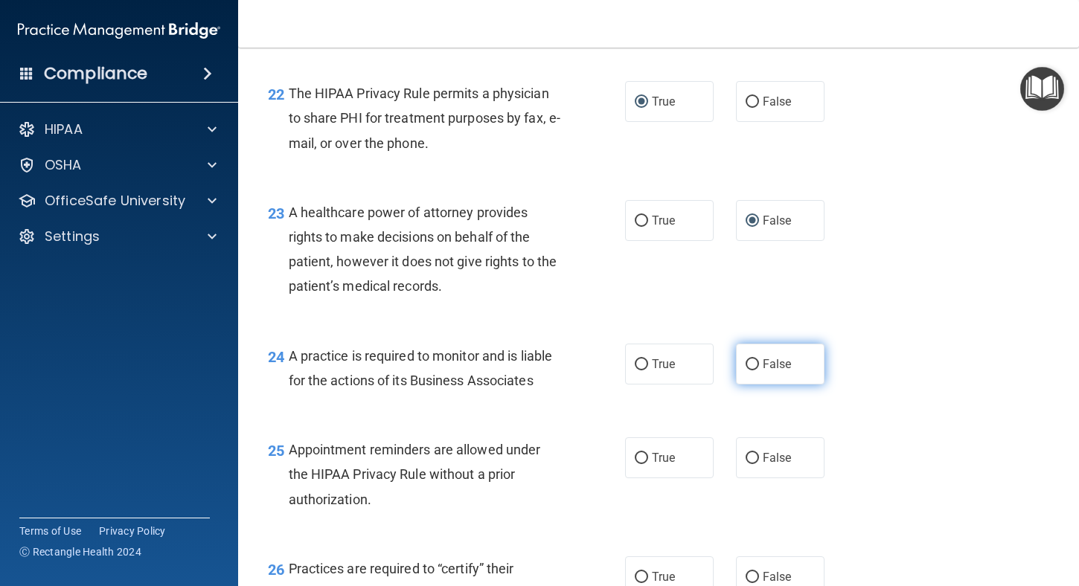
click at [746, 371] on input "False" at bounding box center [752, 364] width 13 height 11
radio input "true"
click at [641, 464] on input "True" at bounding box center [641, 458] width 13 height 11
radio input "true"
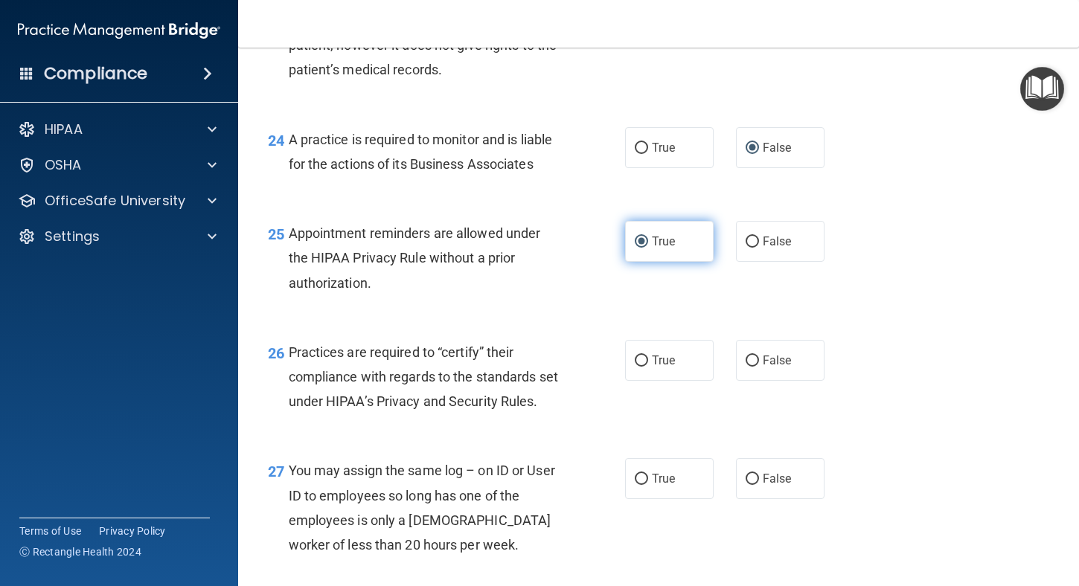
scroll to position [3199, 0]
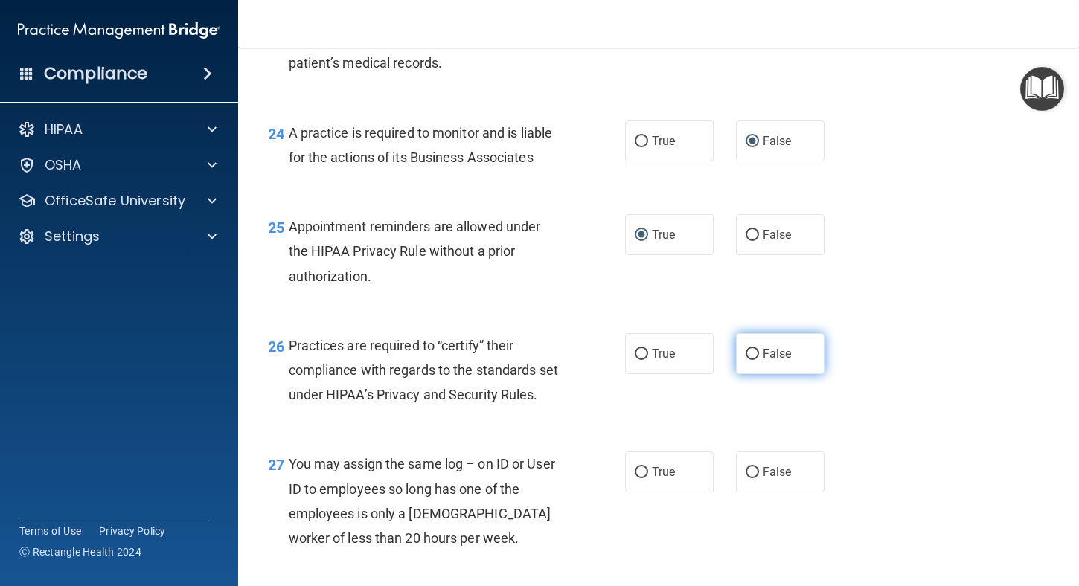
click at [746, 360] on input "False" at bounding box center [752, 354] width 13 height 11
radio input "true"
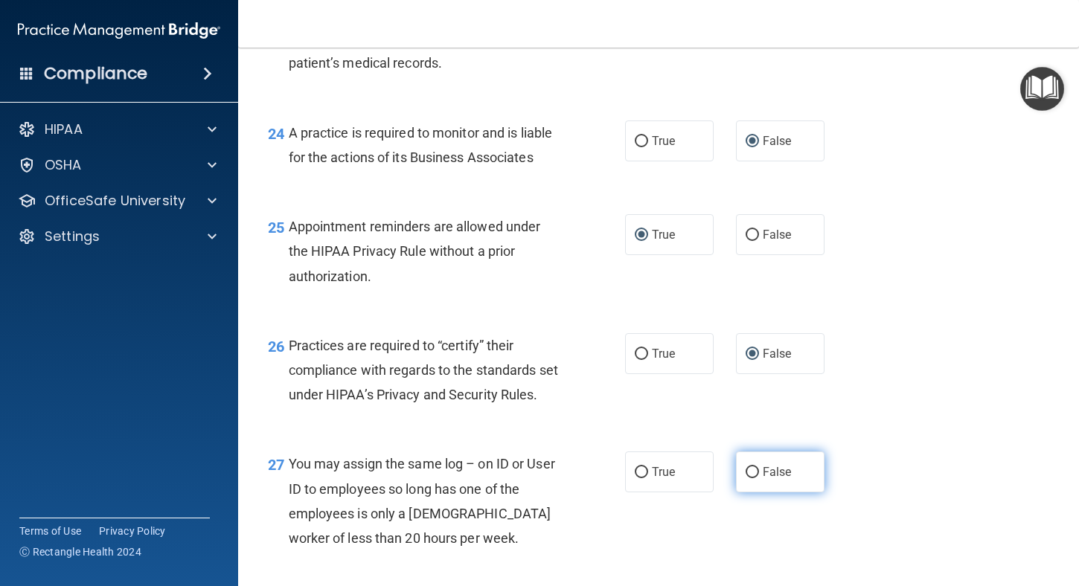
click at [754, 493] on label "False" at bounding box center [780, 472] width 89 height 41
click at [754, 478] on input "False" at bounding box center [752, 472] width 13 height 11
radio input "true"
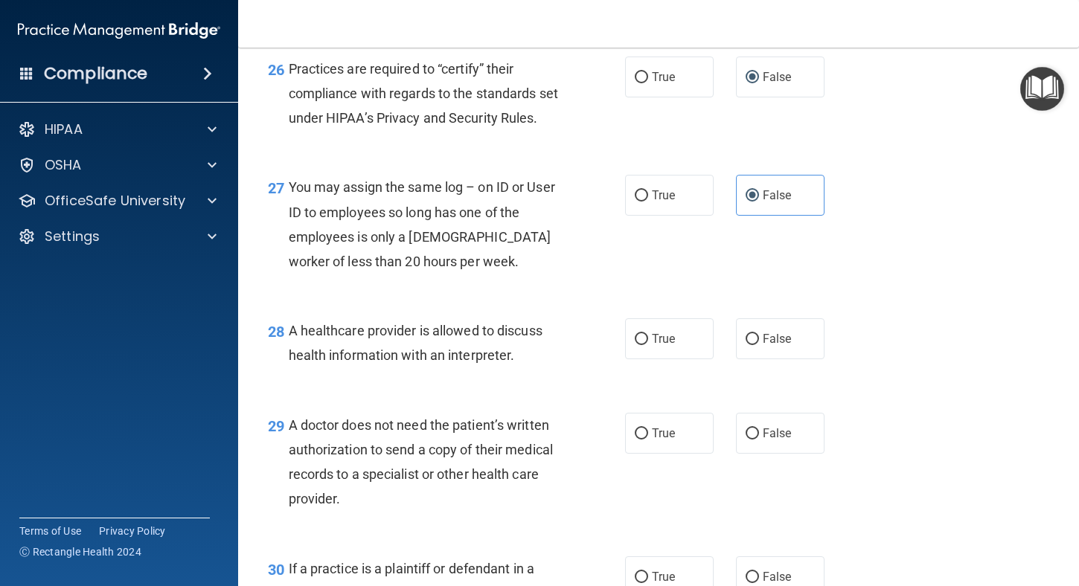
scroll to position [3497, 0]
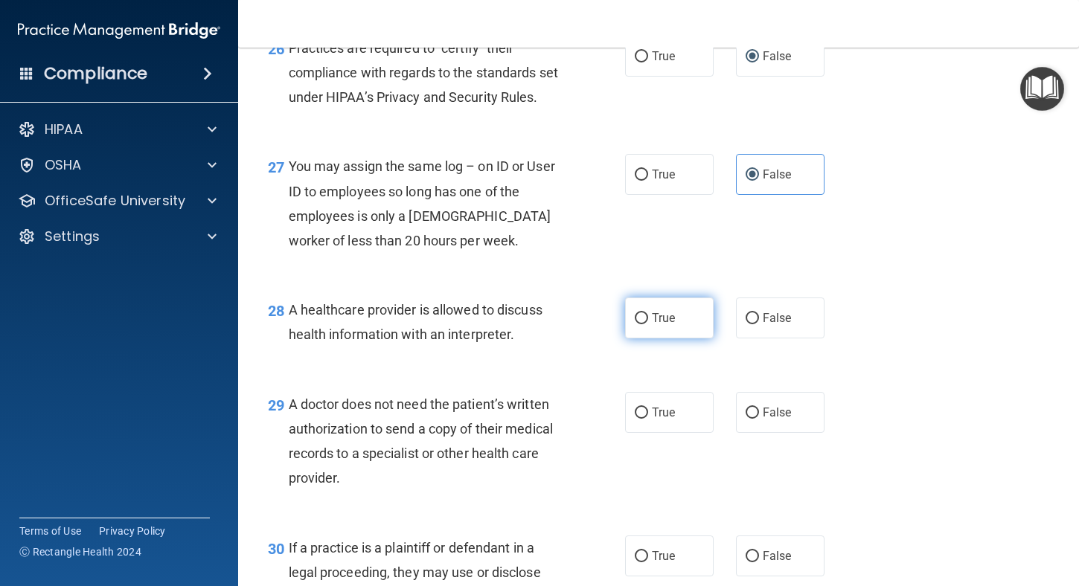
click at [638, 324] on input "True" at bounding box center [641, 318] width 13 height 11
radio input "true"
click at [640, 419] on input "True" at bounding box center [641, 413] width 13 height 11
radio input "true"
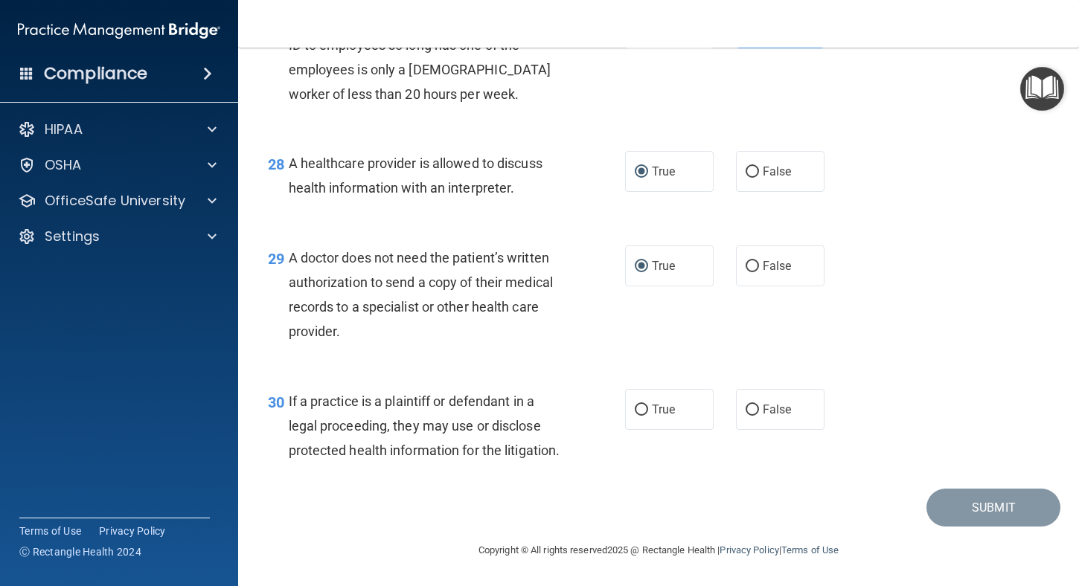
scroll to position [3717, 0]
click at [637, 405] on input "True" at bounding box center [641, 410] width 13 height 11
radio input "true"
click at [951, 504] on button "Submit" at bounding box center [993, 508] width 134 height 38
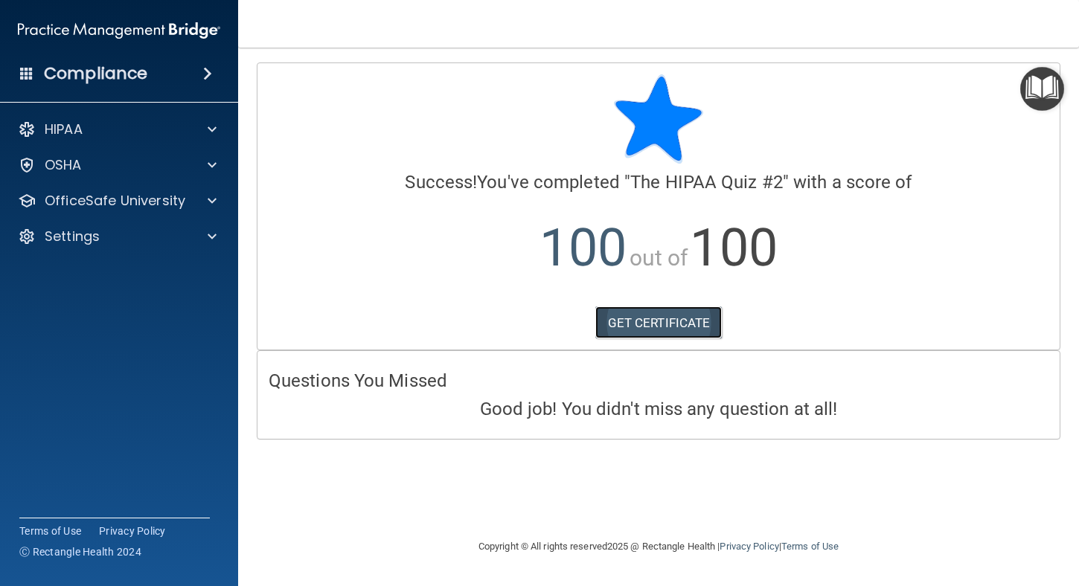
click at [647, 327] on link "GET CERTIFICATE" at bounding box center [658, 323] width 127 height 33
click at [121, 135] on div "HIPAA" at bounding box center [99, 130] width 185 height 18
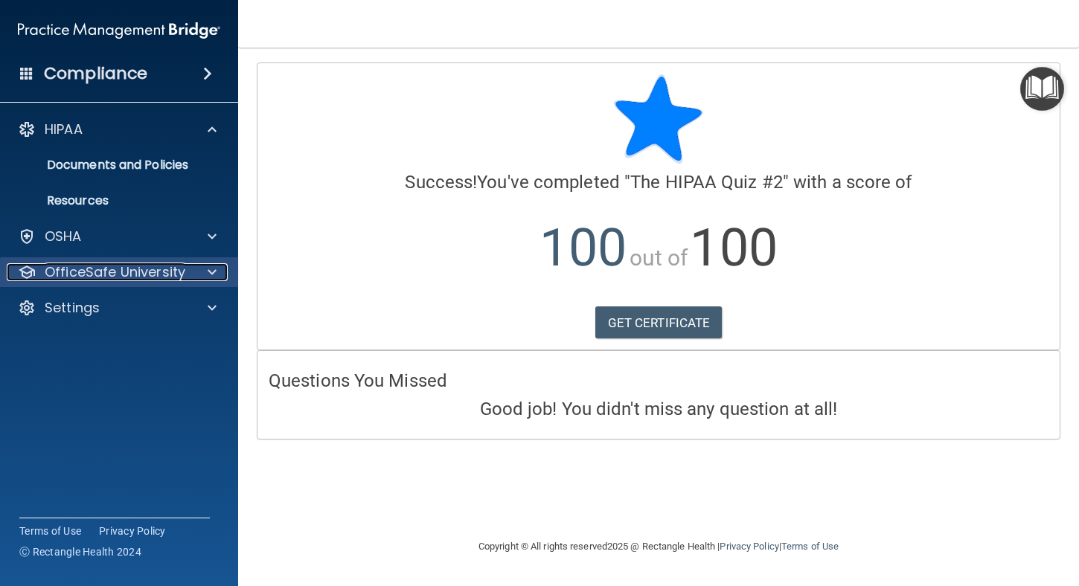
click at [123, 272] on p "OfficeSafe University" at bounding box center [115, 272] width 141 height 18
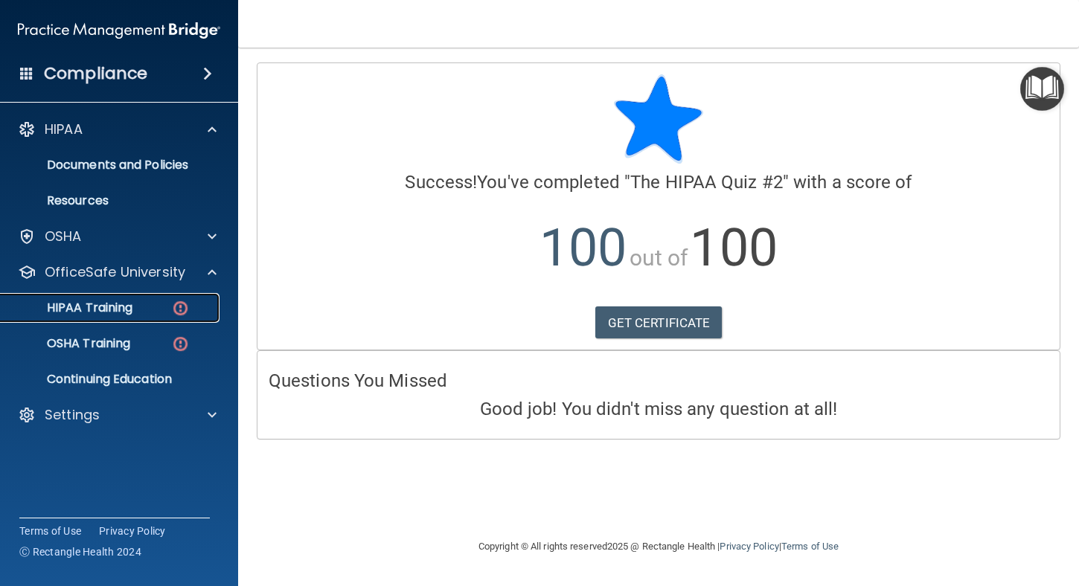
click at [118, 306] on p "HIPAA Training" at bounding box center [71, 308] width 123 height 15
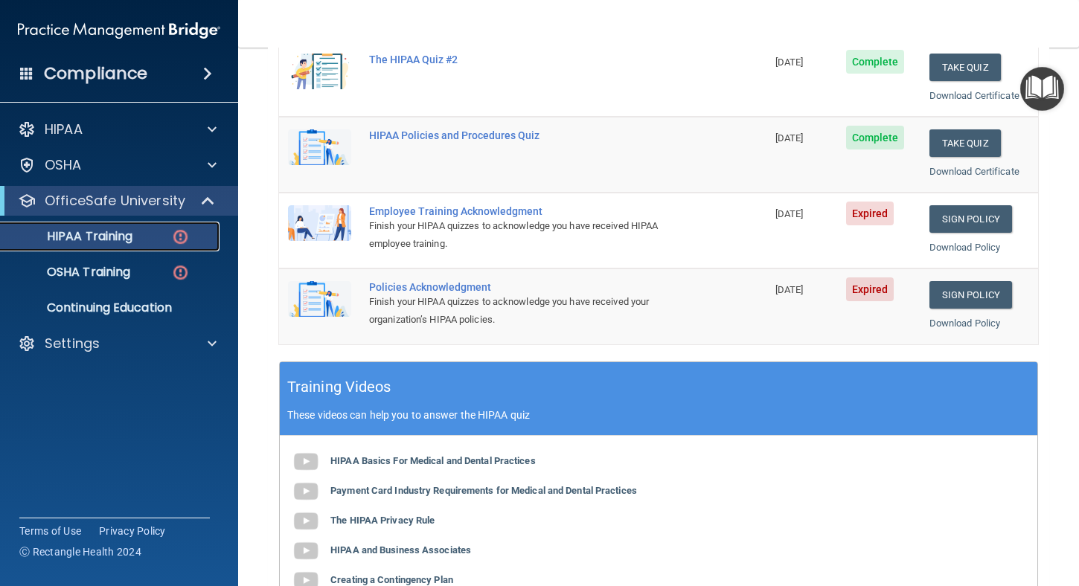
scroll to position [298, 0]
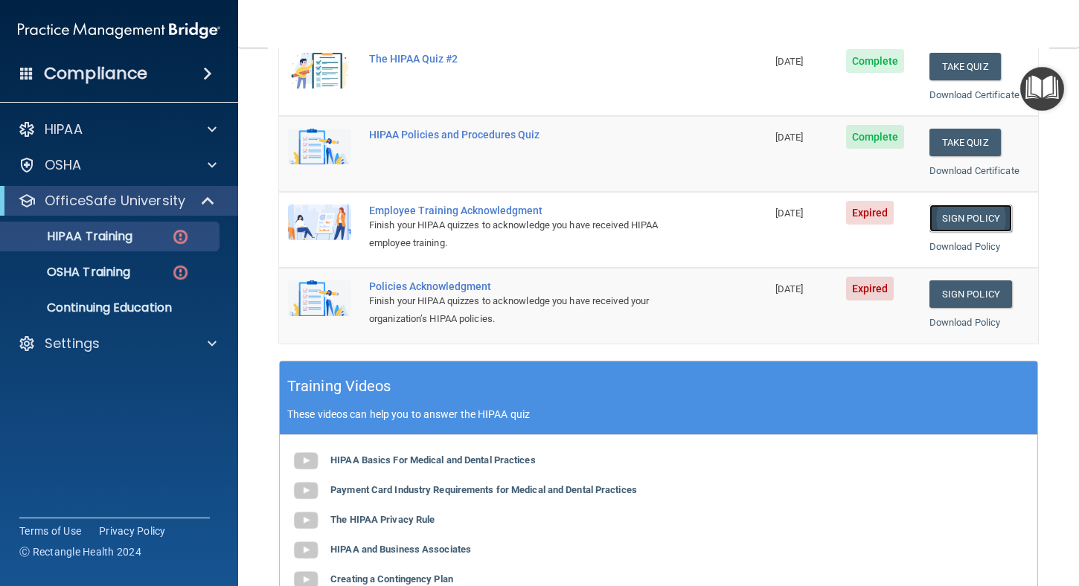
click at [951, 219] on link "Sign Policy" at bounding box center [970, 219] width 83 height 28
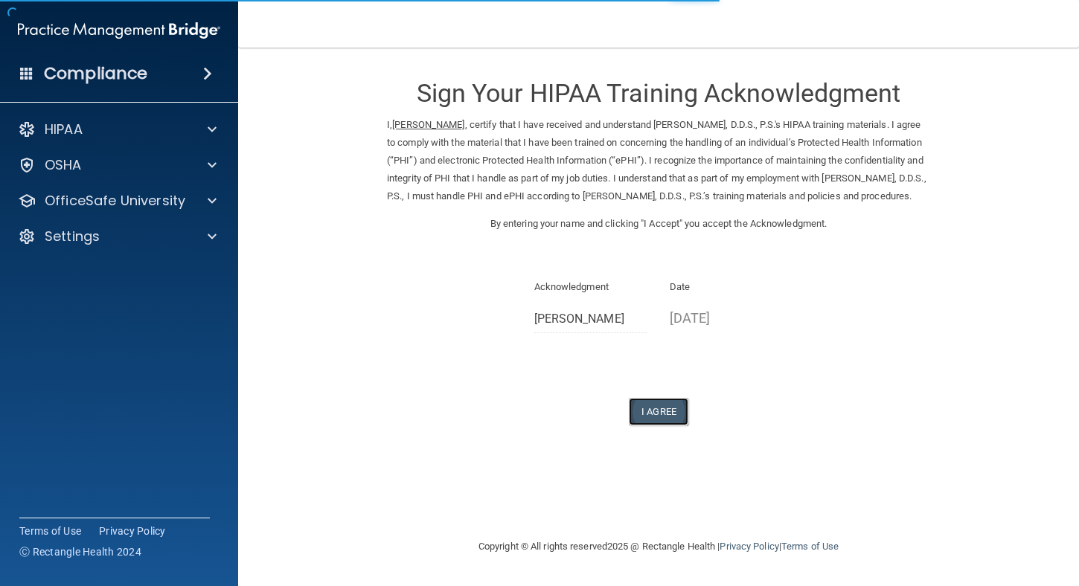
click at [661, 426] on button "I Agree" at bounding box center [659, 412] width 60 height 28
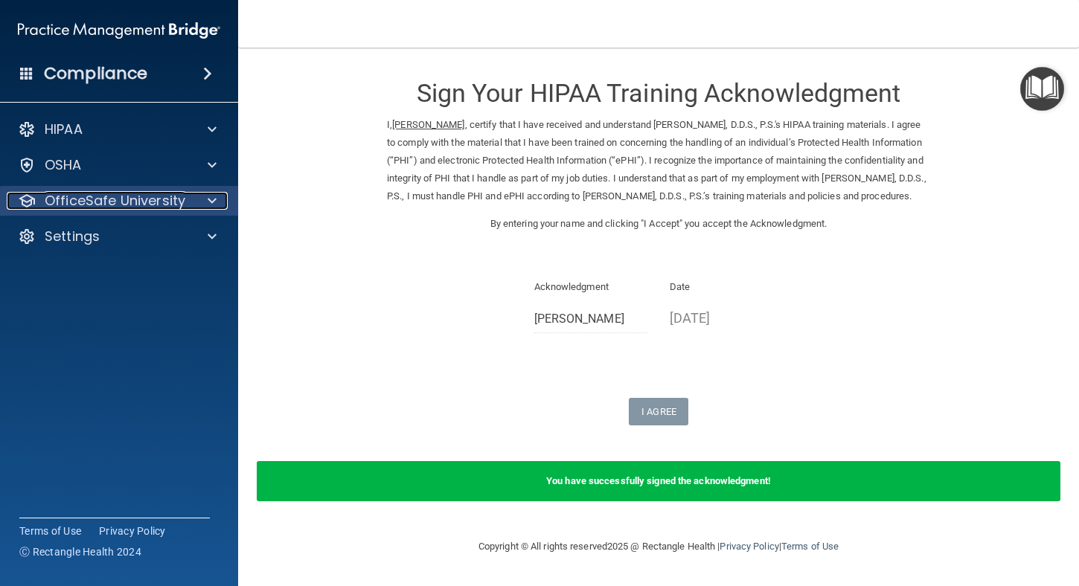
click at [129, 194] on p "OfficeSafe University" at bounding box center [115, 201] width 141 height 18
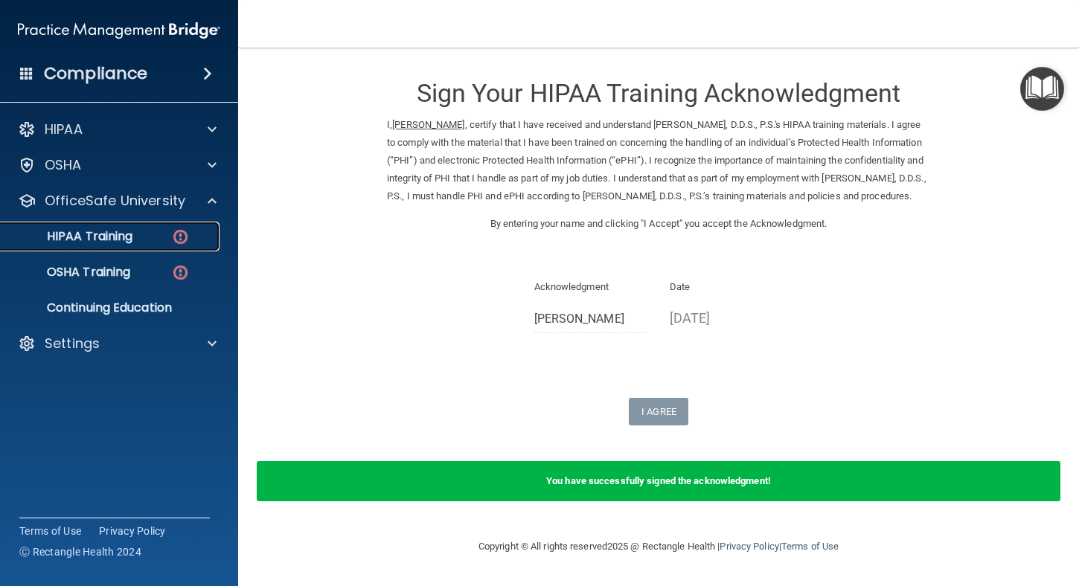
click at [122, 231] on p "HIPAA Training" at bounding box center [71, 236] width 123 height 15
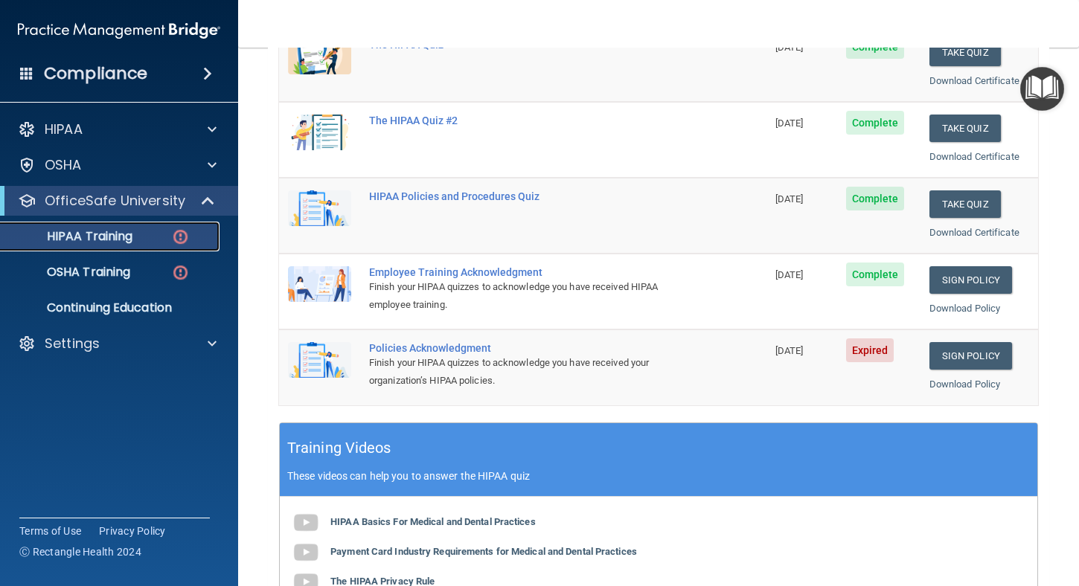
scroll to position [298, 0]
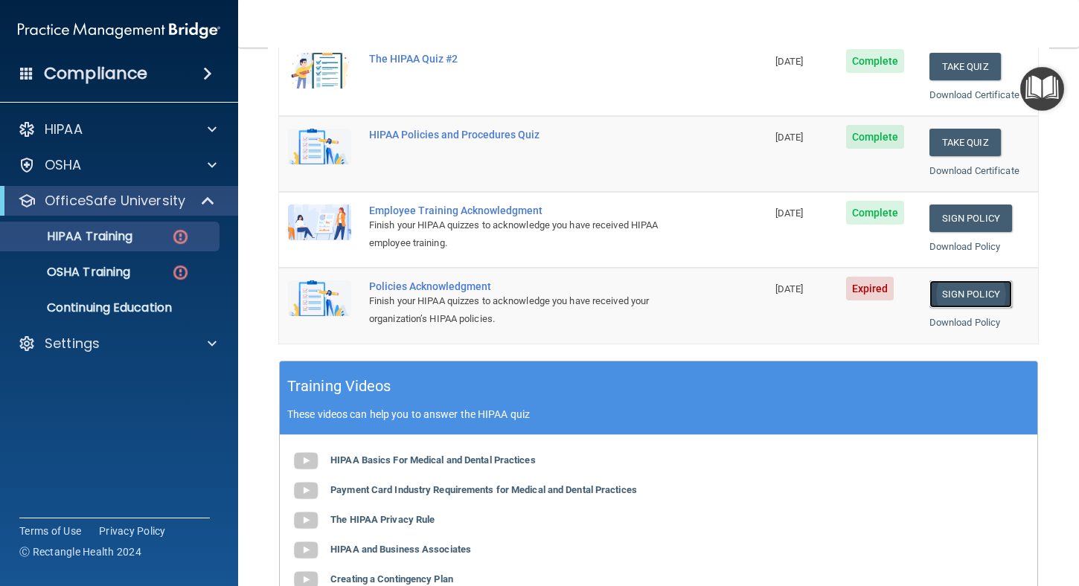
click at [955, 295] on link "Sign Policy" at bounding box center [970, 294] width 83 height 28
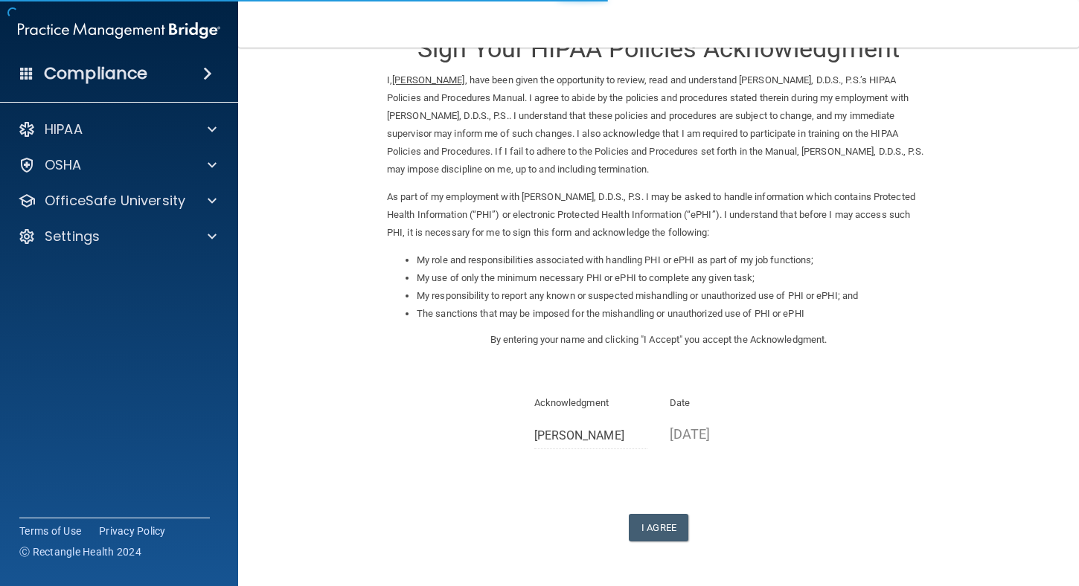
scroll to position [95, 0]
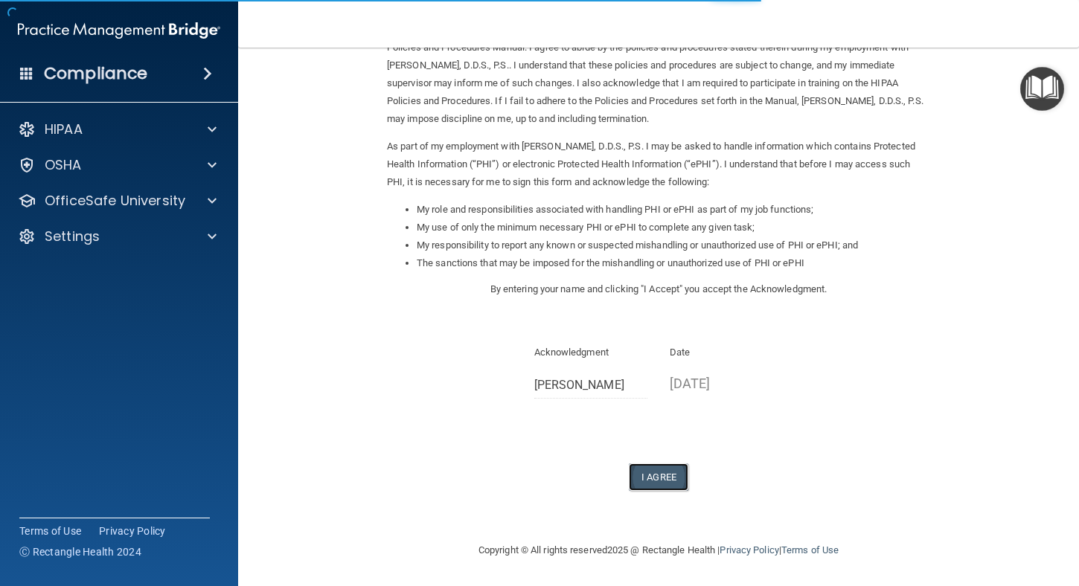
click at [650, 477] on button "I Agree" at bounding box center [659, 478] width 60 height 28
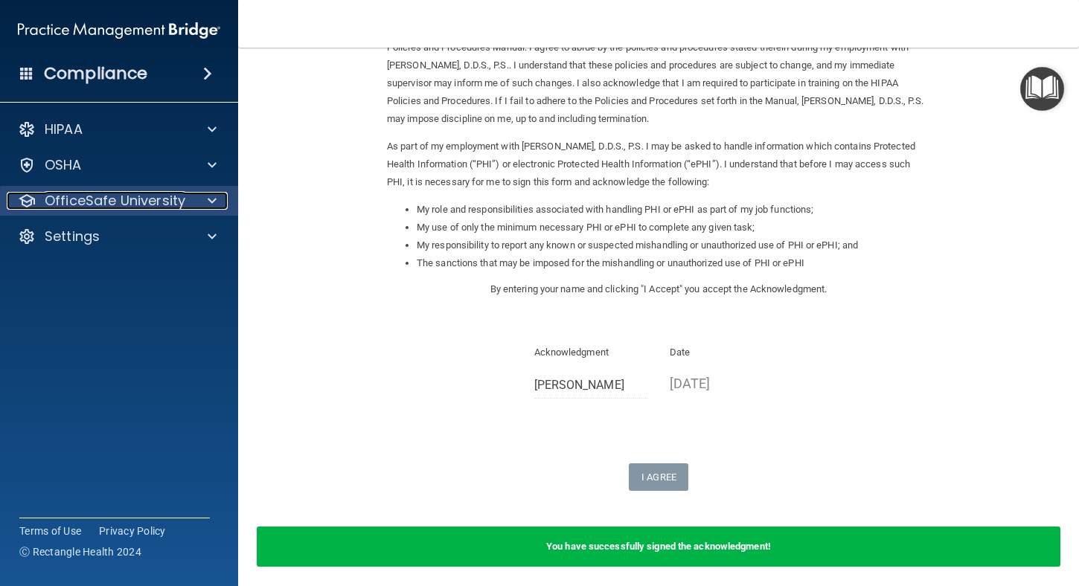
click at [102, 197] on p "OfficeSafe University" at bounding box center [115, 201] width 141 height 18
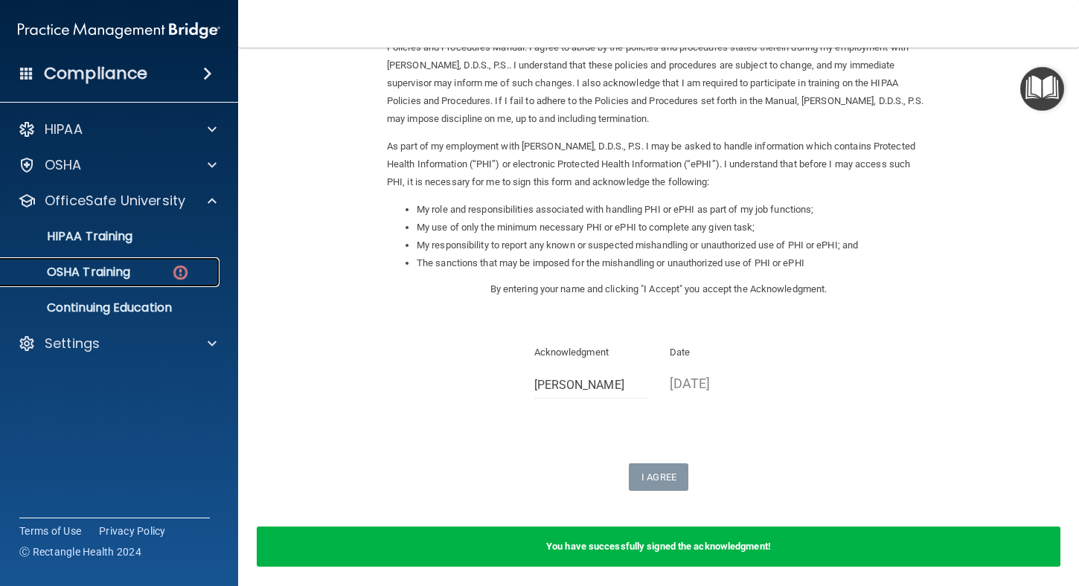
click at [112, 266] on p "OSHA Training" at bounding box center [70, 272] width 121 height 15
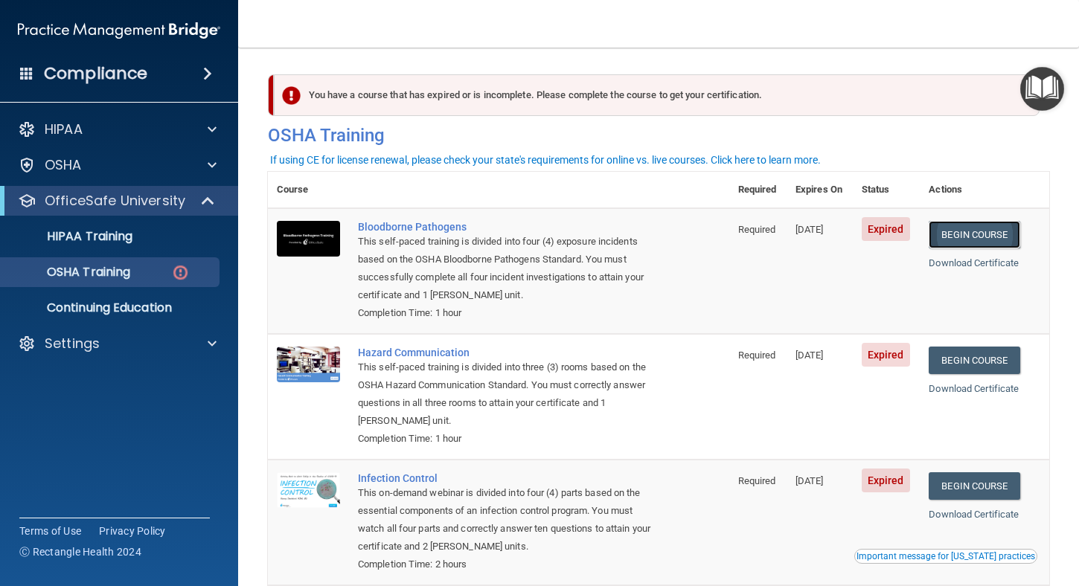
click at [953, 234] on link "Begin Course" at bounding box center [974, 235] width 91 height 28
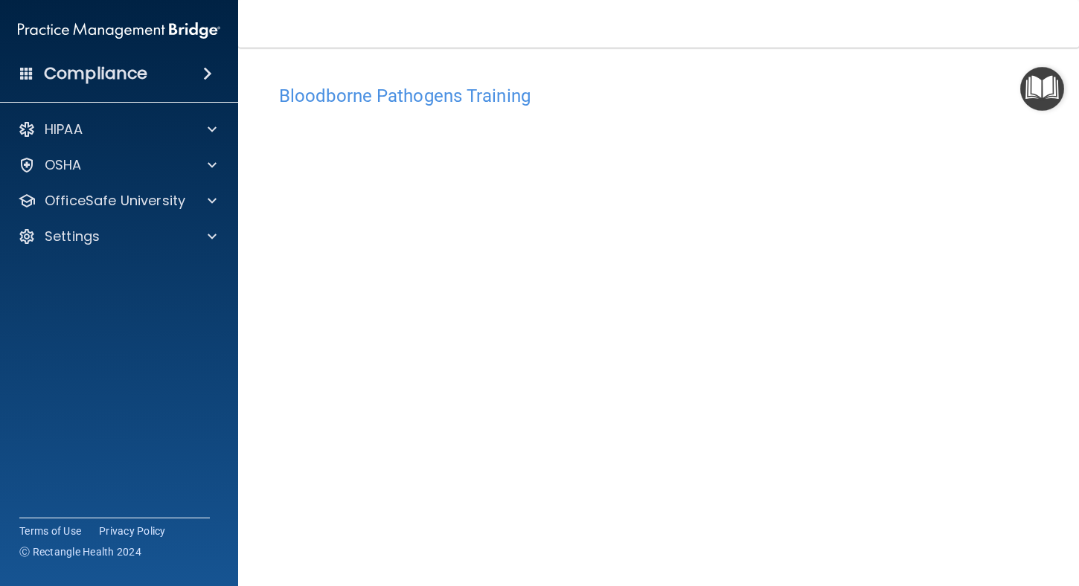
click at [1036, 93] on img "Open Resource Center" at bounding box center [1042, 89] width 44 height 44
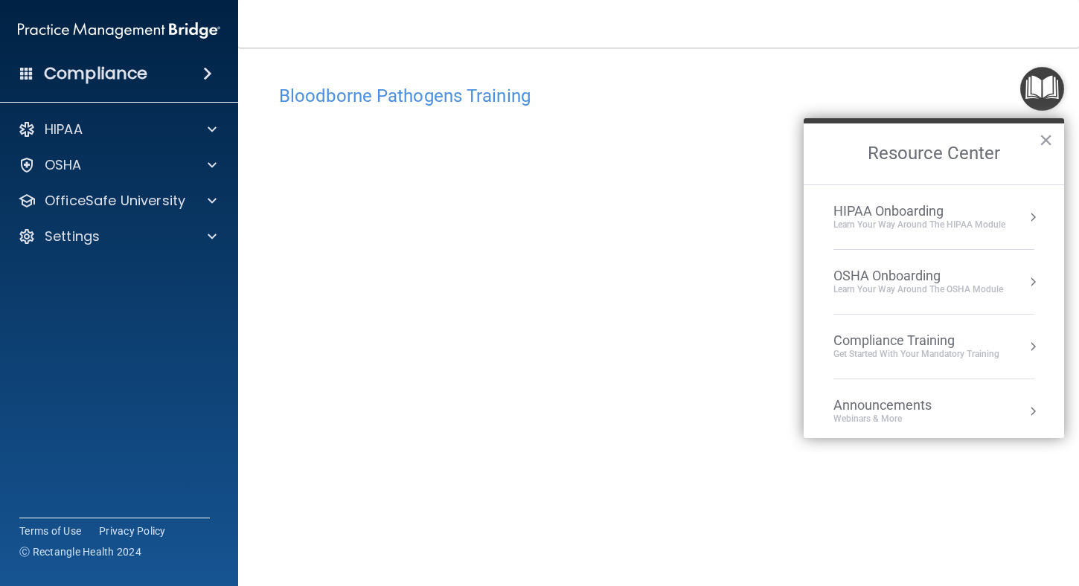
click at [888, 97] on h4 "Bloodborne Pathogens Training" at bounding box center [658, 95] width 759 height 19
click at [469, 100] on h4 "Bloodborne Pathogens Training" at bounding box center [658, 95] width 759 height 19
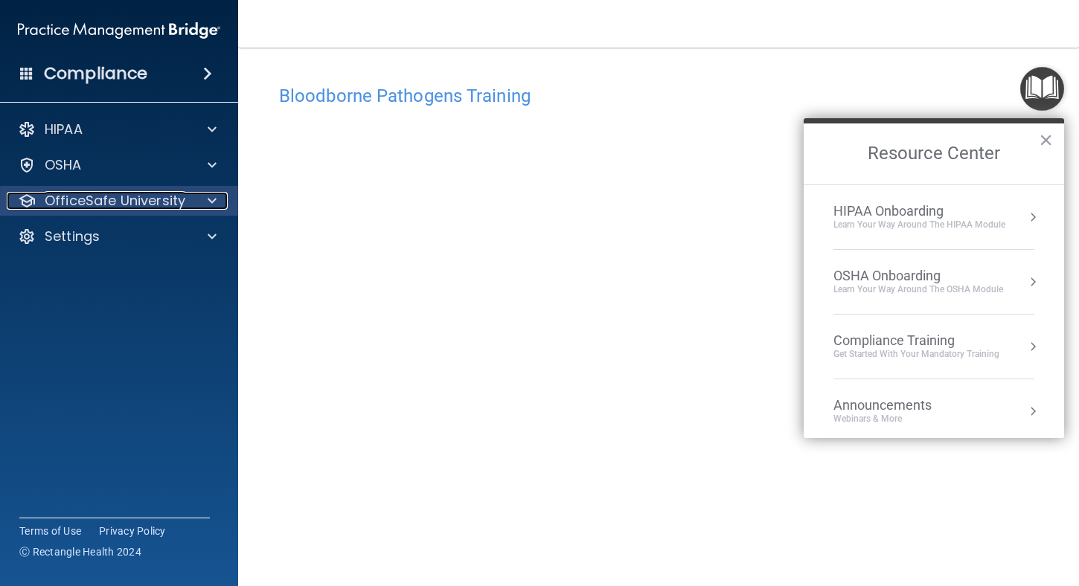
click at [91, 194] on p "OfficeSafe University" at bounding box center [115, 201] width 141 height 18
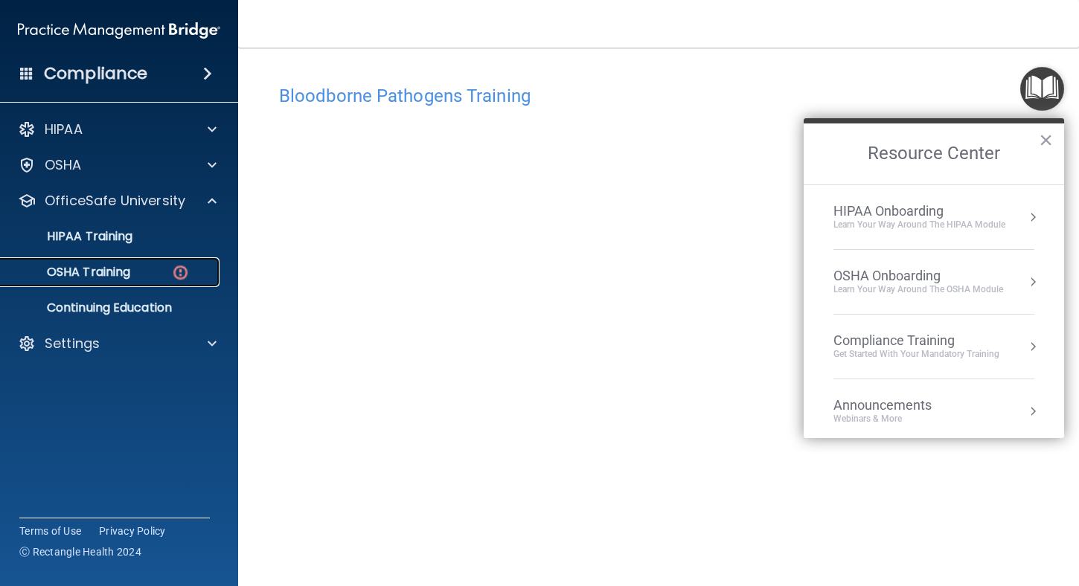
click at [110, 272] on p "OSHA Training" at bounding box center [70, 272] width 121 height 15
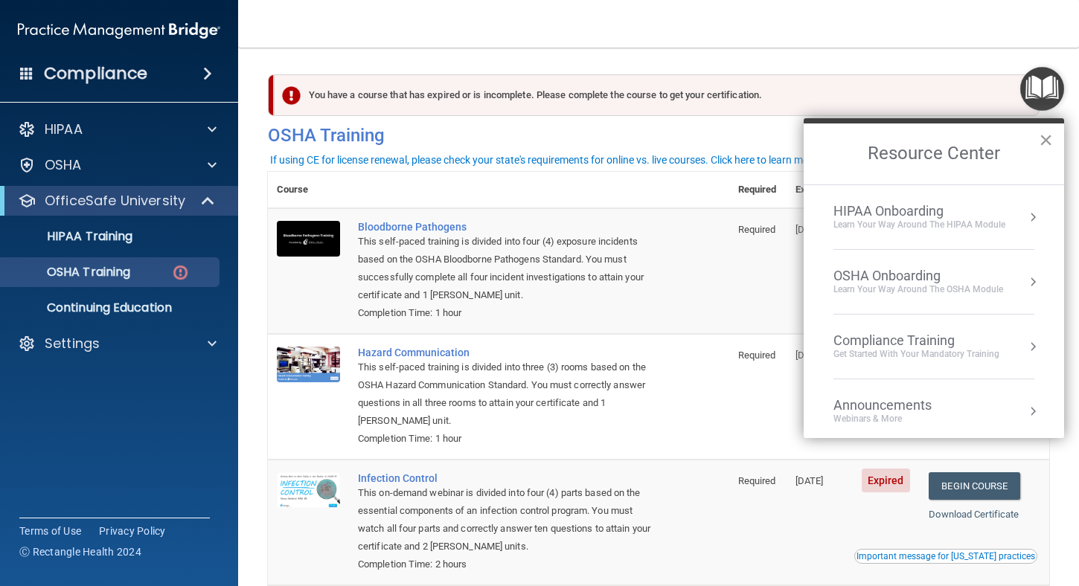
click at [1041, 138] on button "×" at bounding box center [1046, 140] width 14 height 24
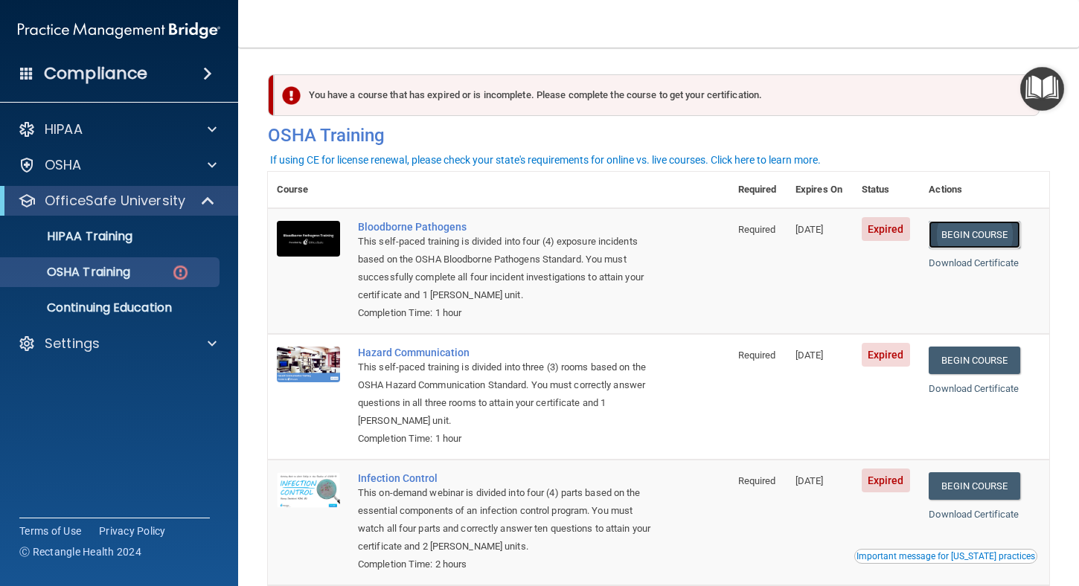
click at [964, 232] on link "Begin Course" at bounding box center [974, 235] width 91 height 28
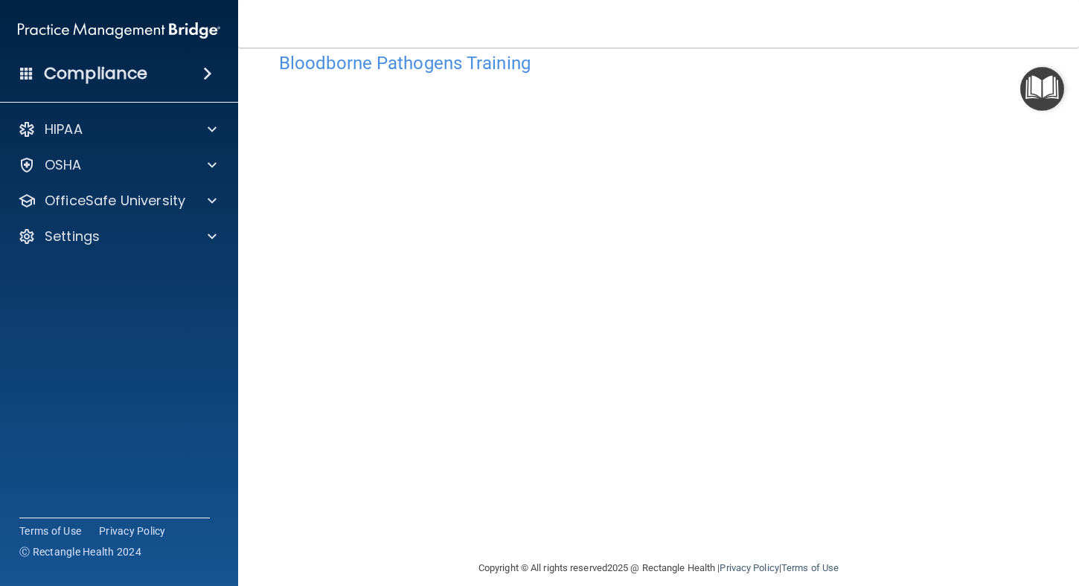
scroll to position [51, 0]
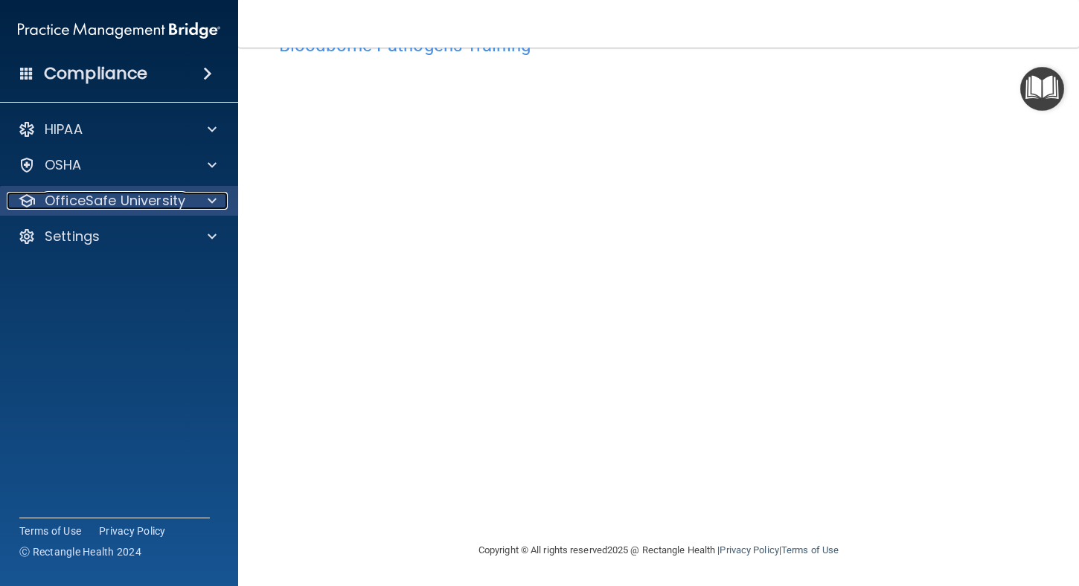
click at [163, 201] on p "OfficeSafe University" at bounding box center [115, 201] width 141 height 18
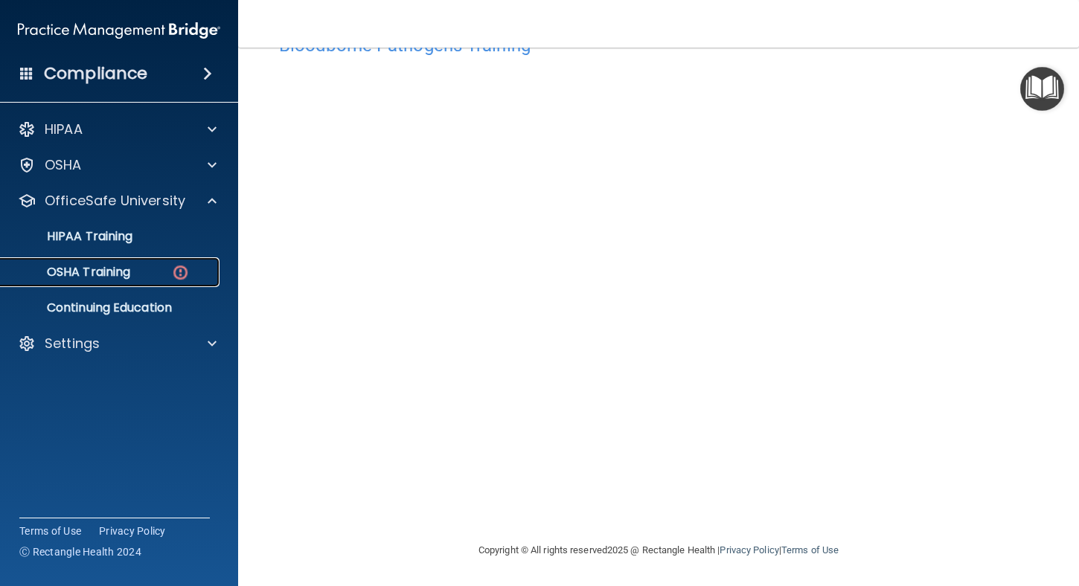
click at [165, 266] on div "OSHA Training" at bounding box center [111, 272] width 203 height 15
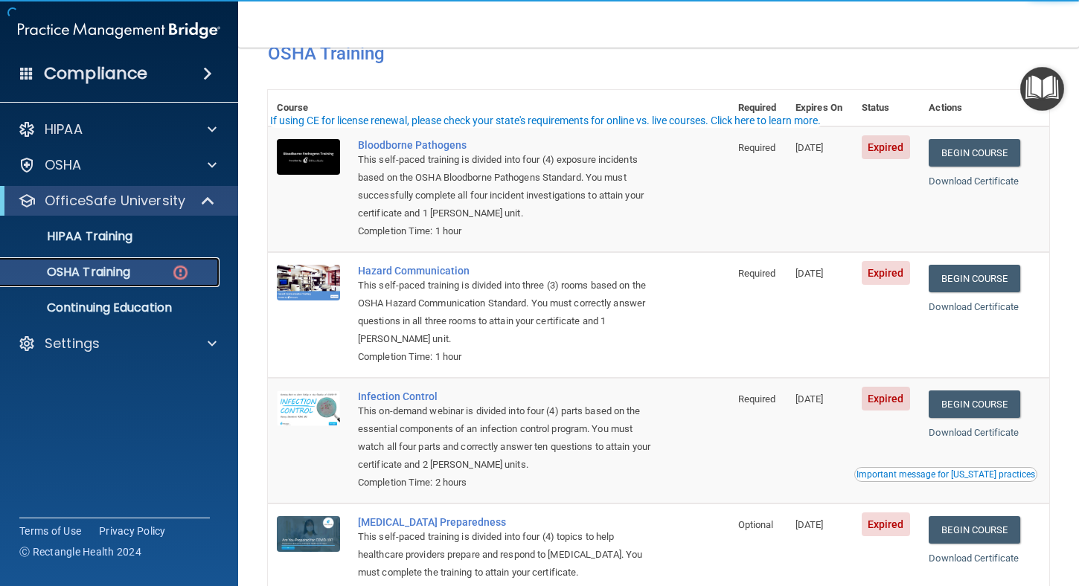
scroll to position [39, 0]
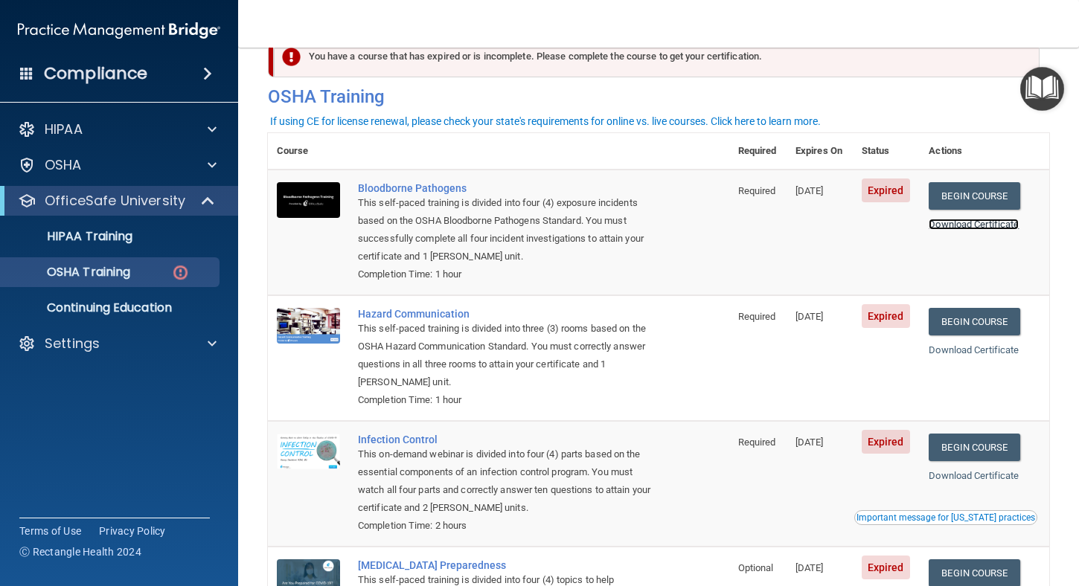
click at [967, 227] on link "Download Certificate" at bounding box center [974, 224] width 90 height 11
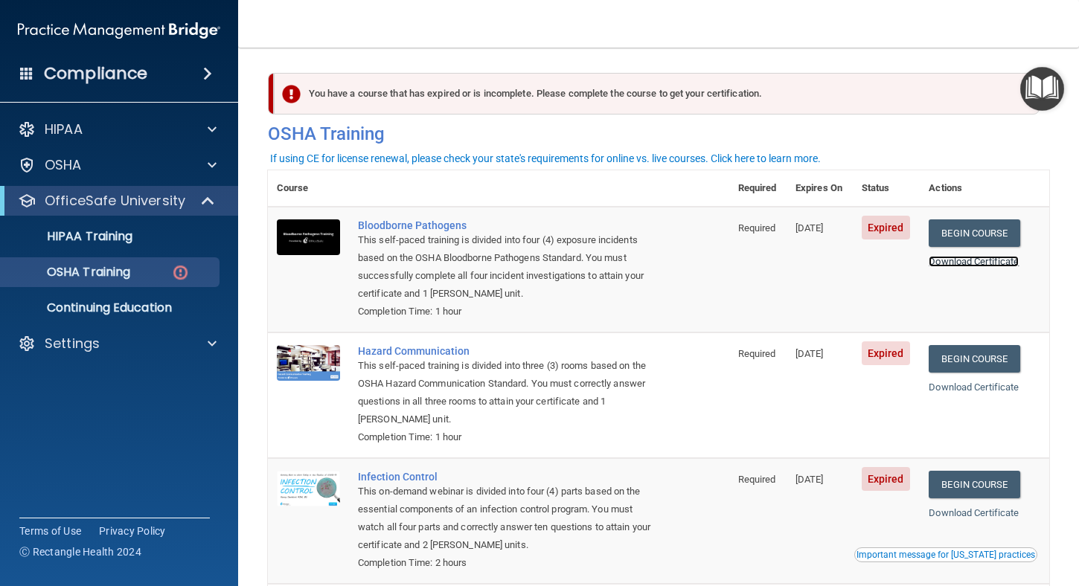
scroll to position [0, 0]
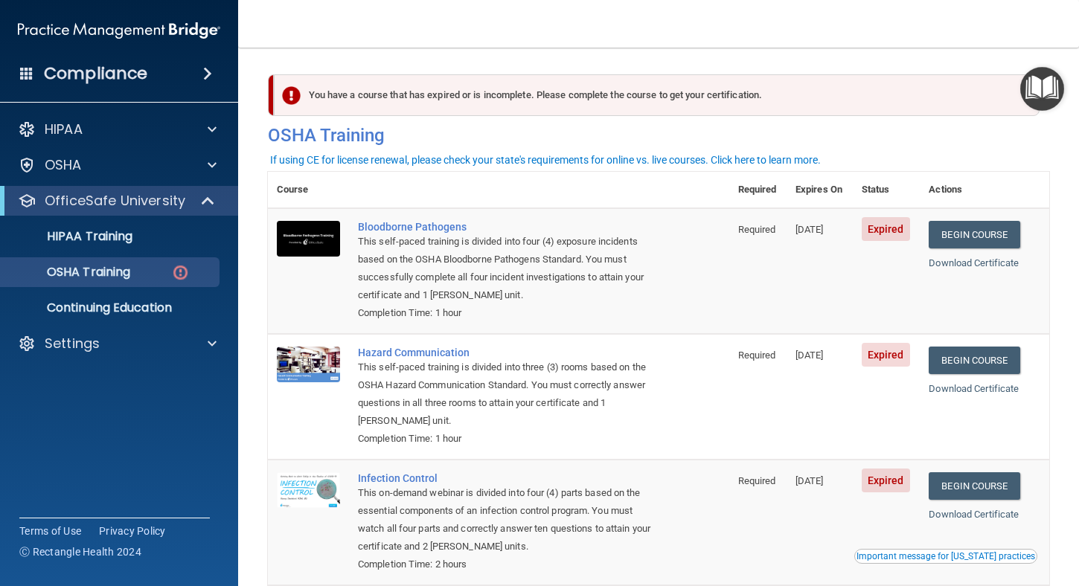
click at [893, 230] on span "Expired" at bounding box center [886, 229] width 48 height 24
click at [395, 227] on div "Bloodborne Pathogens" at bounding box center [506, 227] width 297 height 12
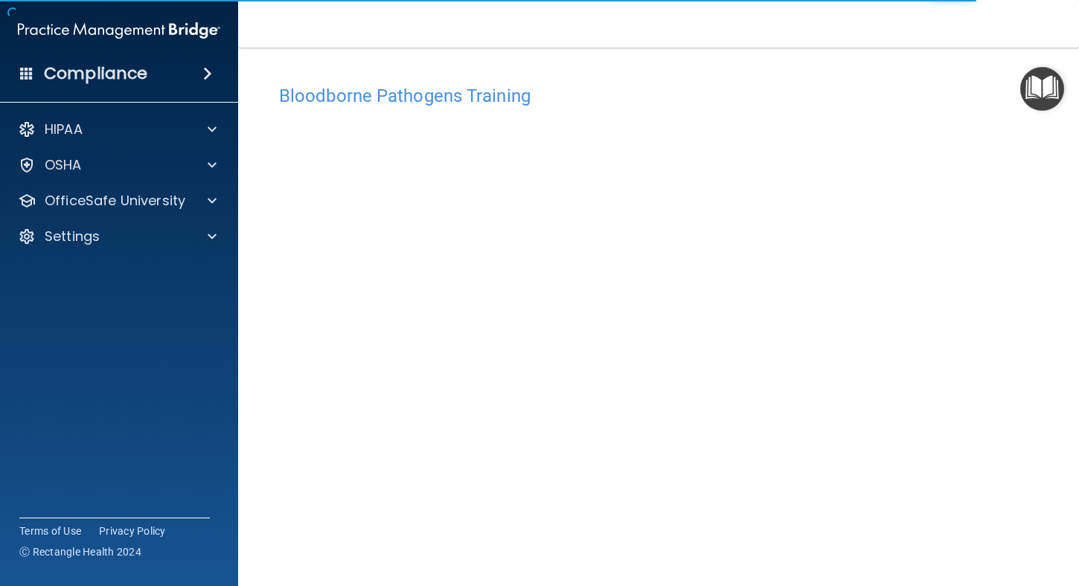
scroll to position [51, 0]
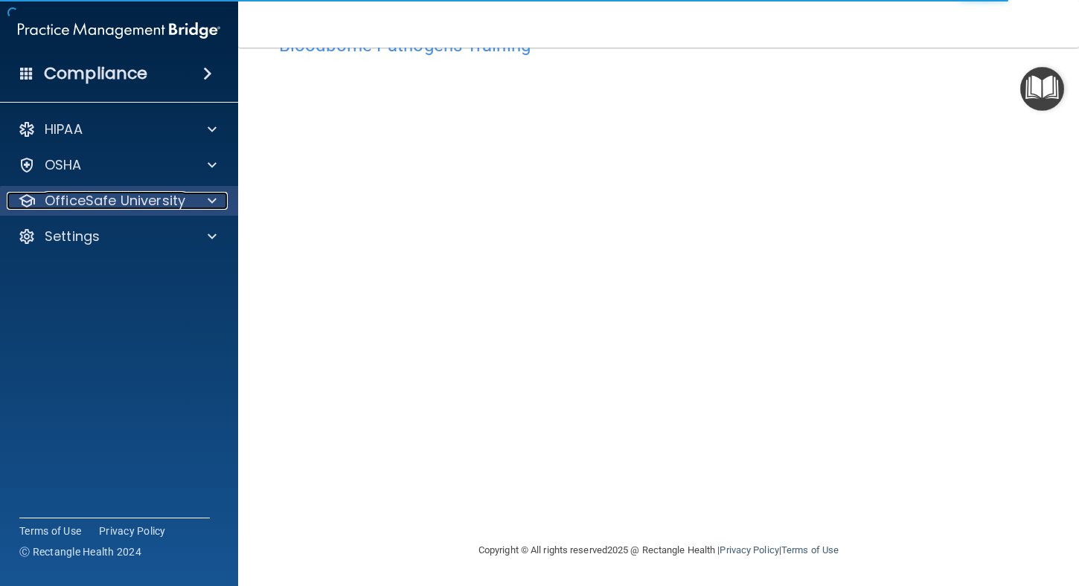
click at [140, 204] on p "OfficeSafe University" at bounding box center [115, 201] width 141 height 18
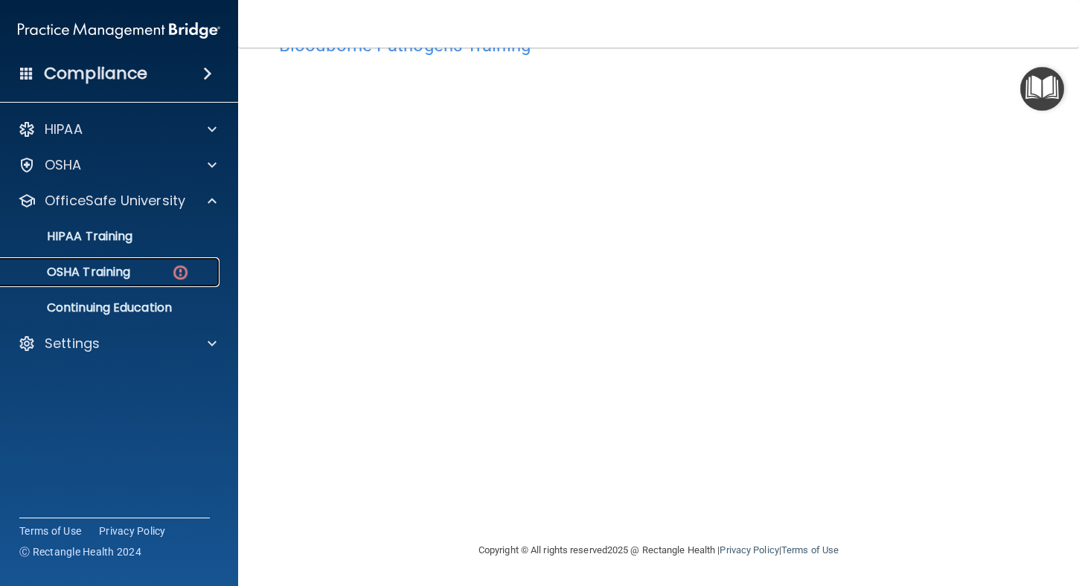
click at [129, 266] on p "OSHA Training" at bounding box center [70, 272] width 121 height 15
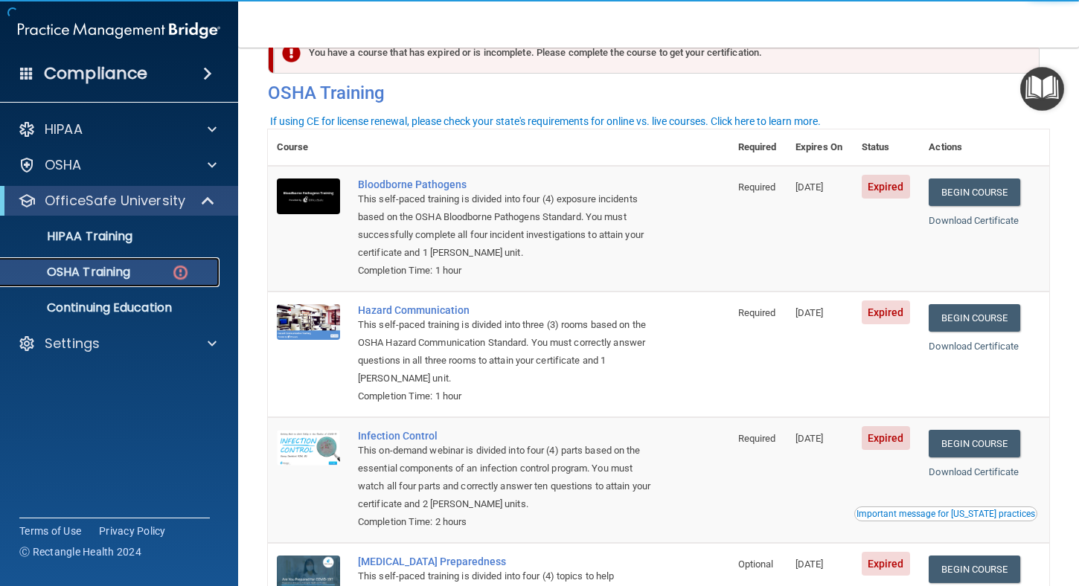
scroll to position [39, 0]
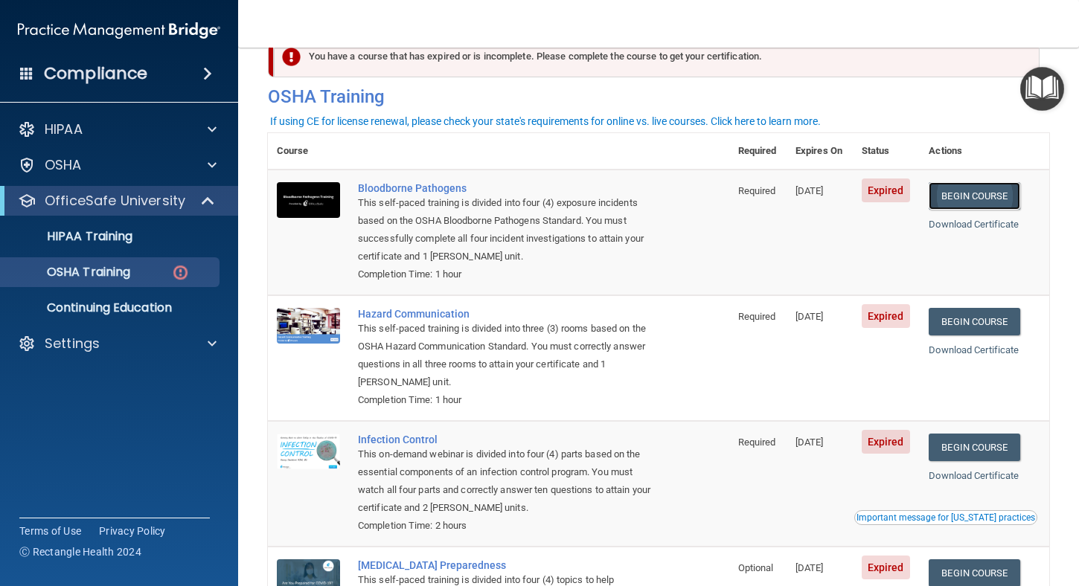
click at [968, 196] on link "Begin Course" at bounding box center [974, 196] width 91 height 28
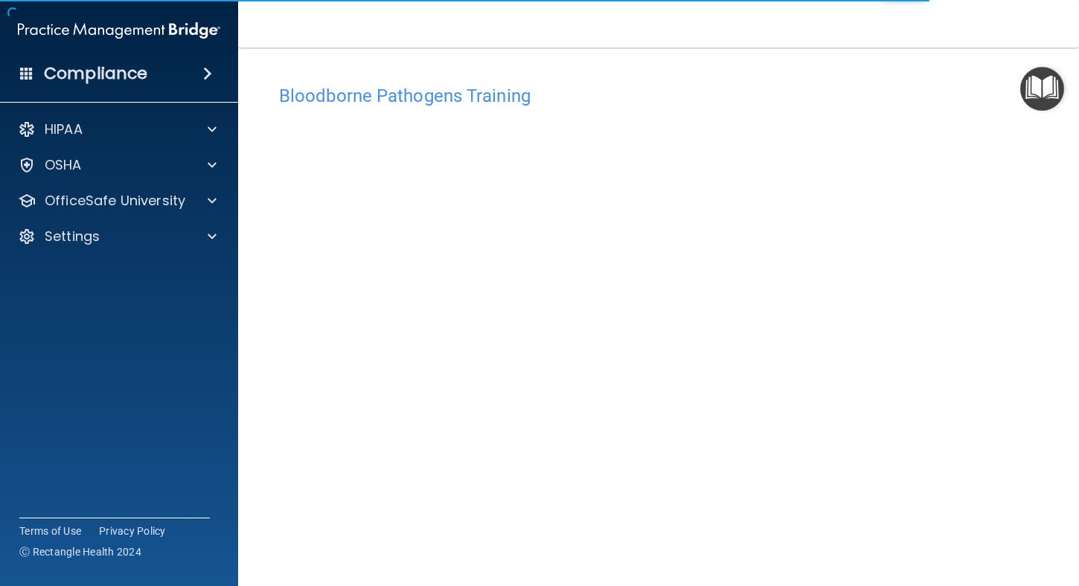
click at [1039, 91] on img "Open Resource Center" at bounding box center [1042, 89] width 44 height 44
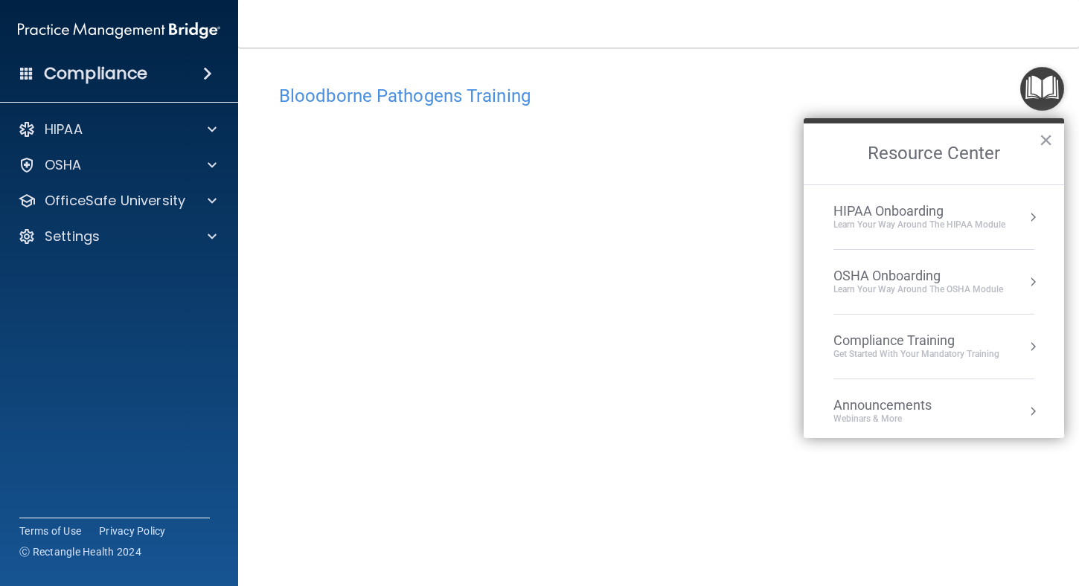
click at [1025, 342] on button "Resource Center" at bounding box center [1032, 346] width 15 height 15
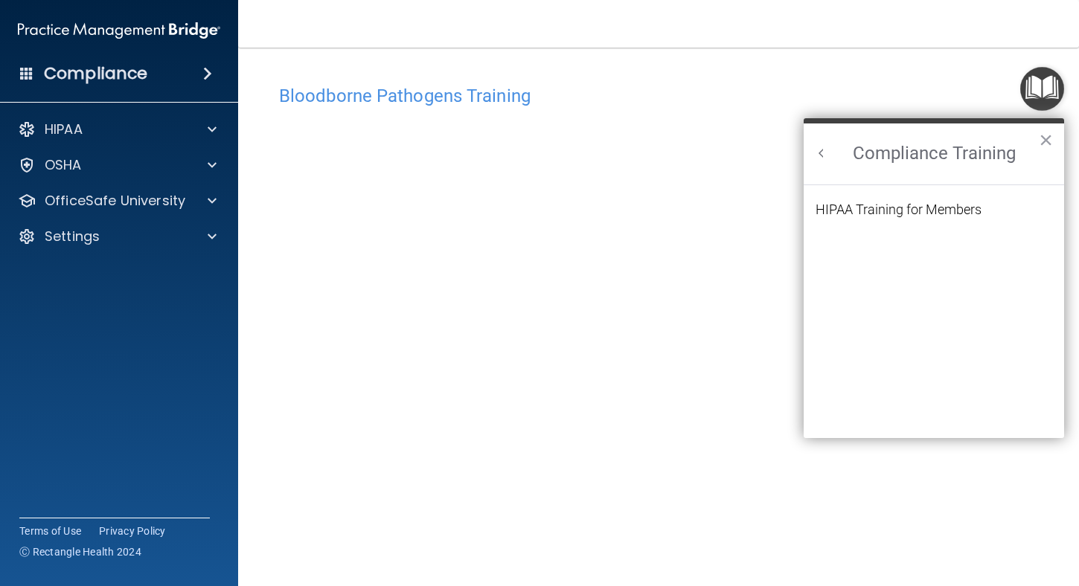
click at [824, 153] on button "Back to Resource Center Home" at bounding box center [821, 153] width 15 height 15
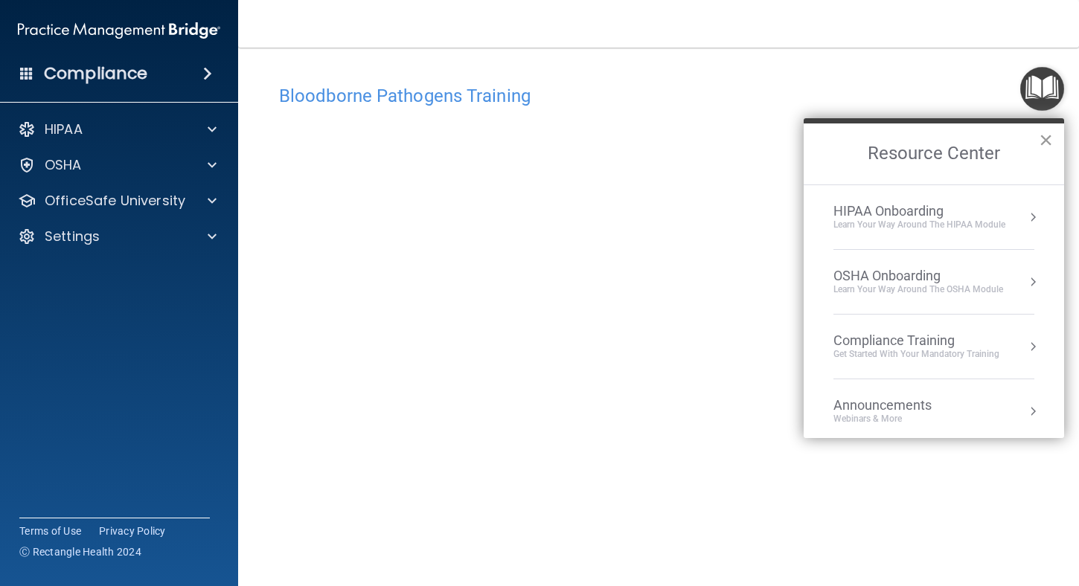
click at [1043, 139] on button "×" at bounding box center [1046, 140] width 14 height 24
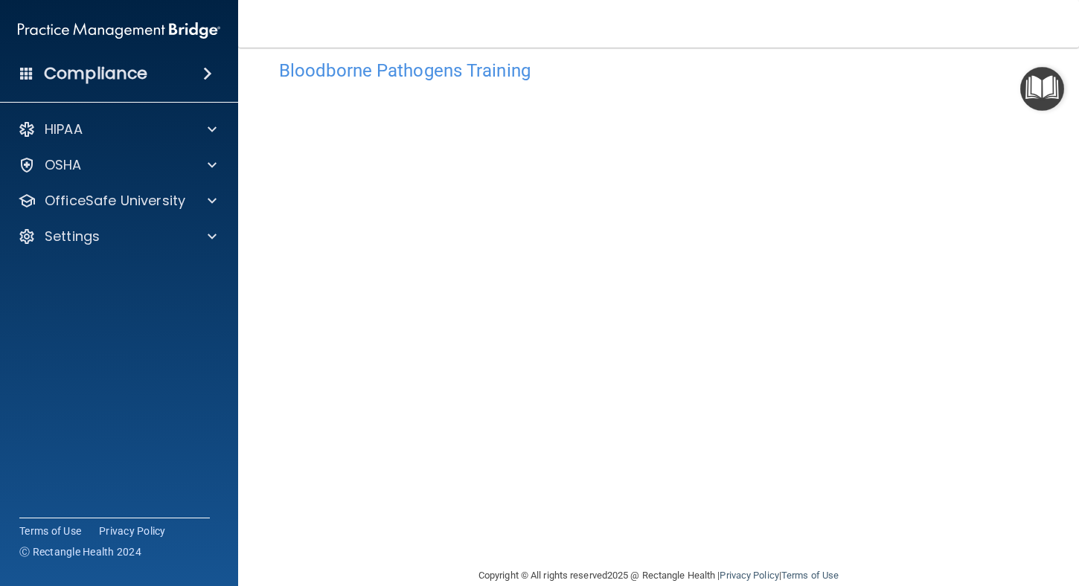
scroll to position [51, 0]
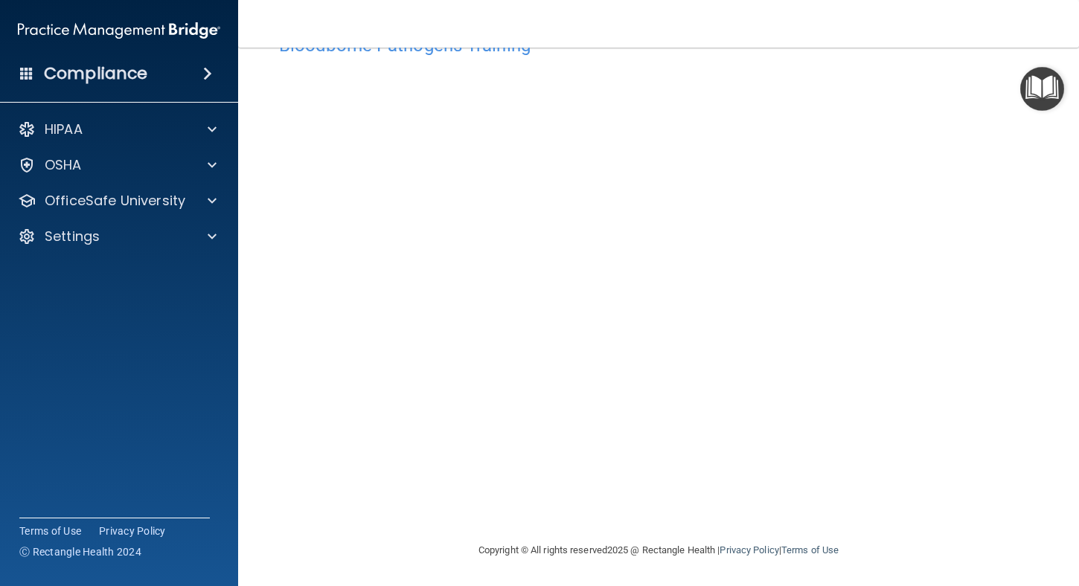
click at [1040, 92] on img "Open Resource Center" at bounding box center [1042, 89] width 44 height 44
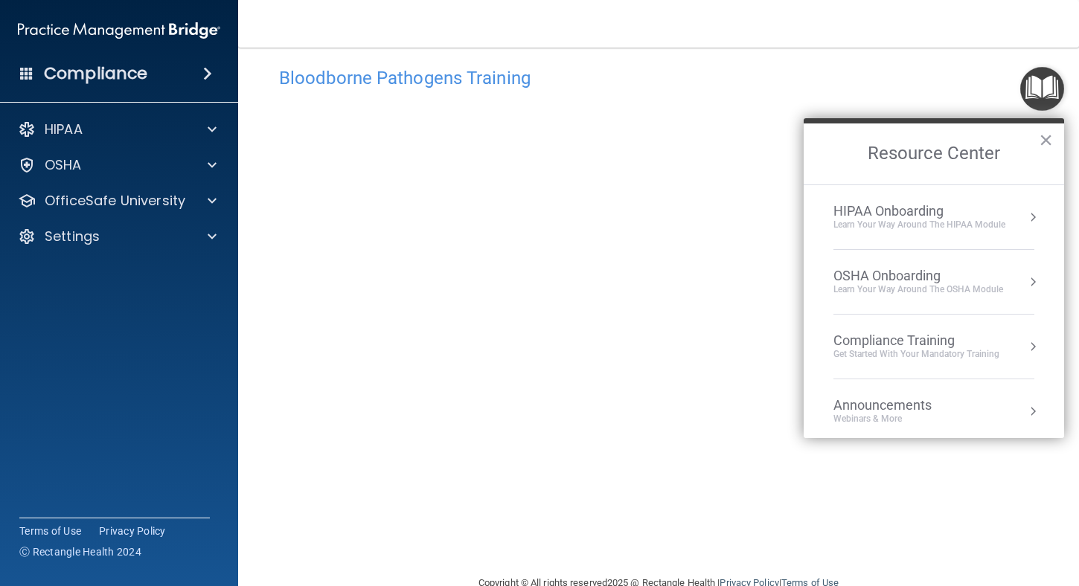
scroll to position [0, 0]
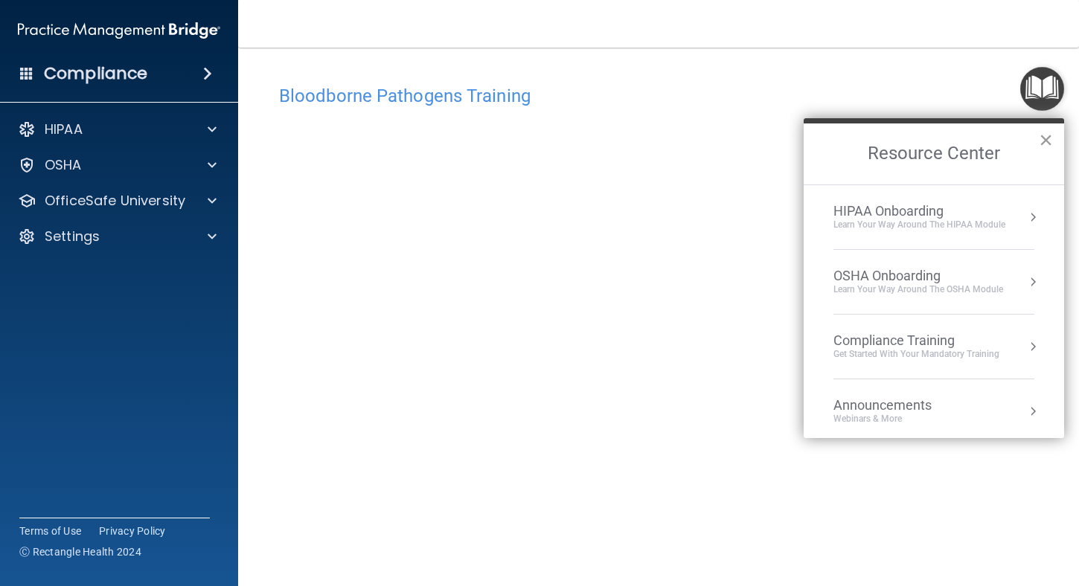
click at [1042, 138] on button "×" at bounding box center [1046, 140] width 14 height 24
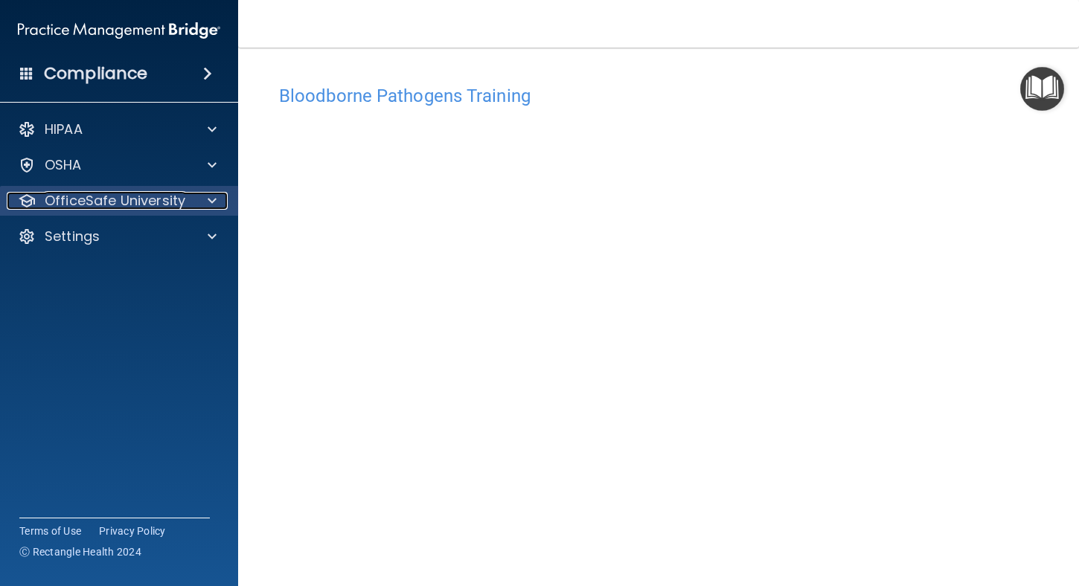
click at [138, 192] on p "OfficeSafe University" at bounding box center [115, 201] width 141 height 18
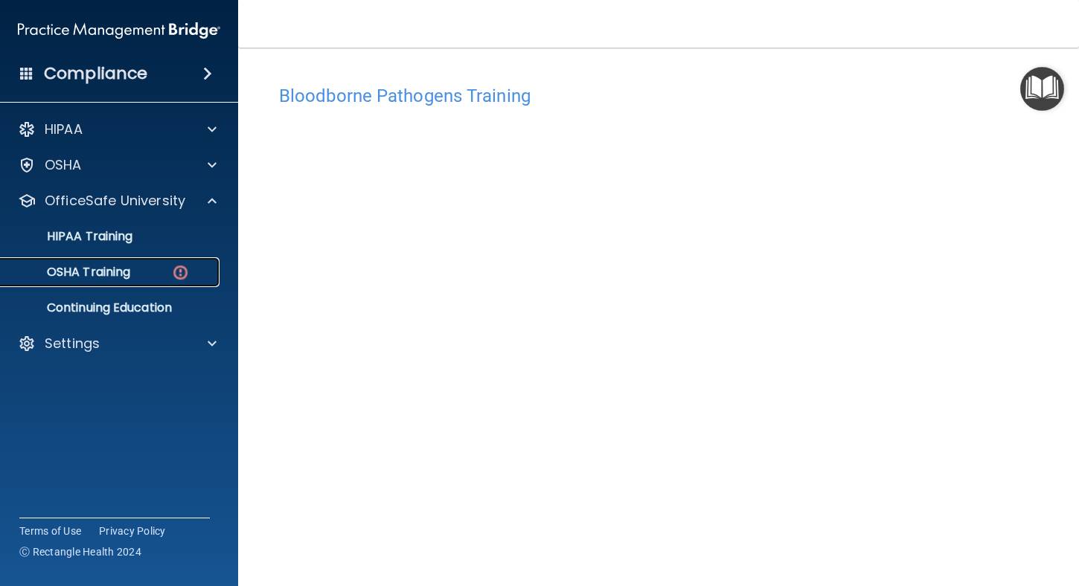
click at [117, 277] on p "OSHA Training" at bounding box center [70, 272] width 121 height 15
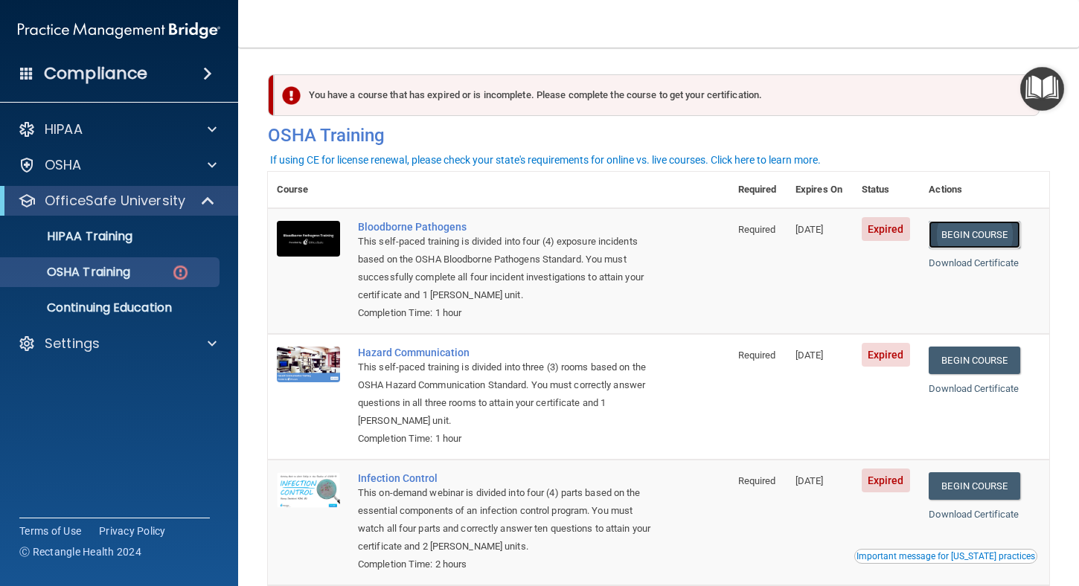
click at [962, 234] on link "Begin Course" at bounding box center [974, 235] width 91 height 28
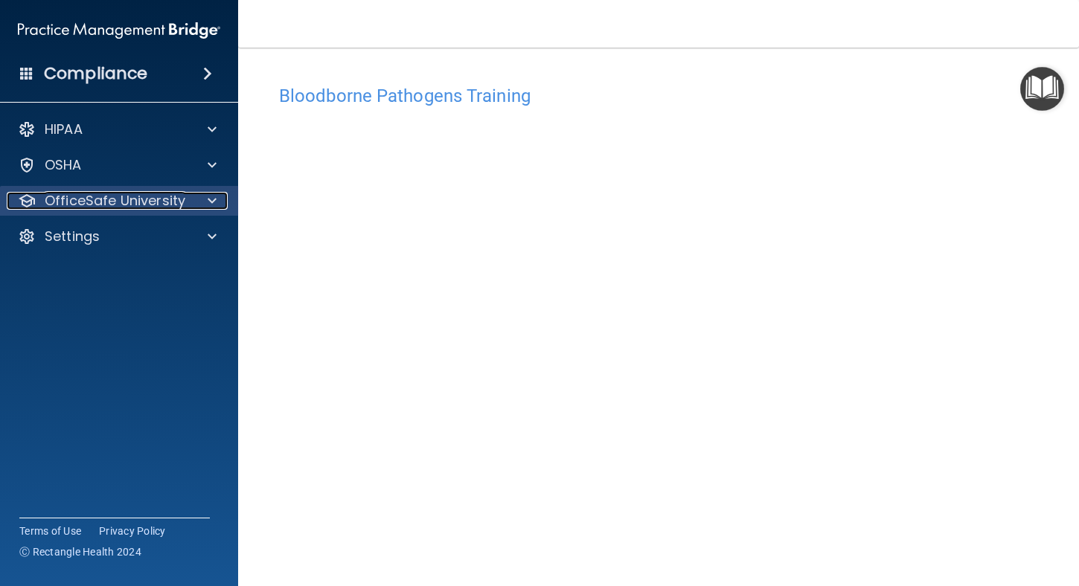
click at [211, 202] on span at bounding box center [212, 201] width 9 height 18
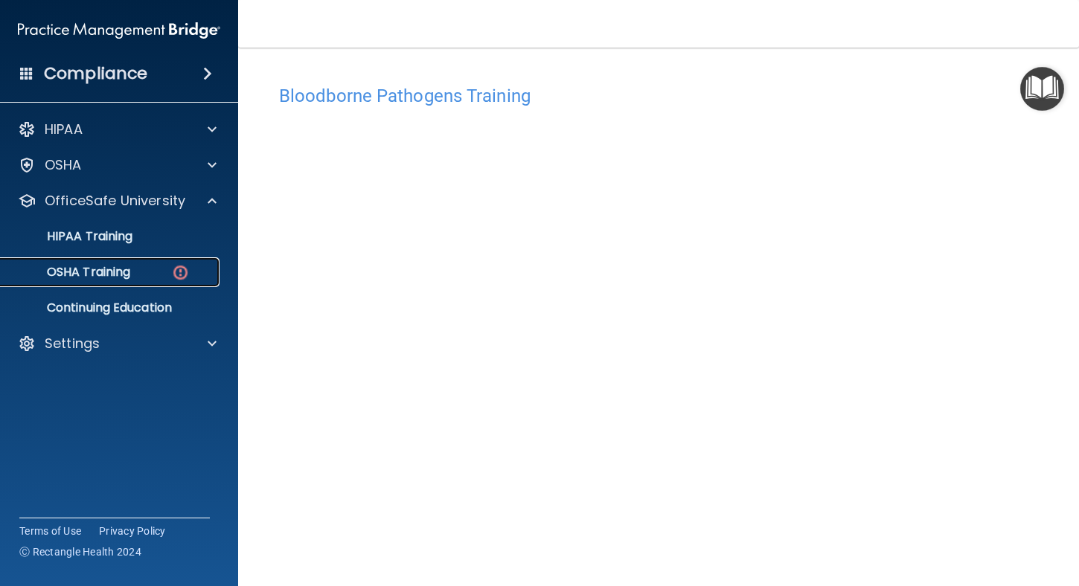
click at [181, 272] on img at bounding box center [180, 272] width 19 height 19
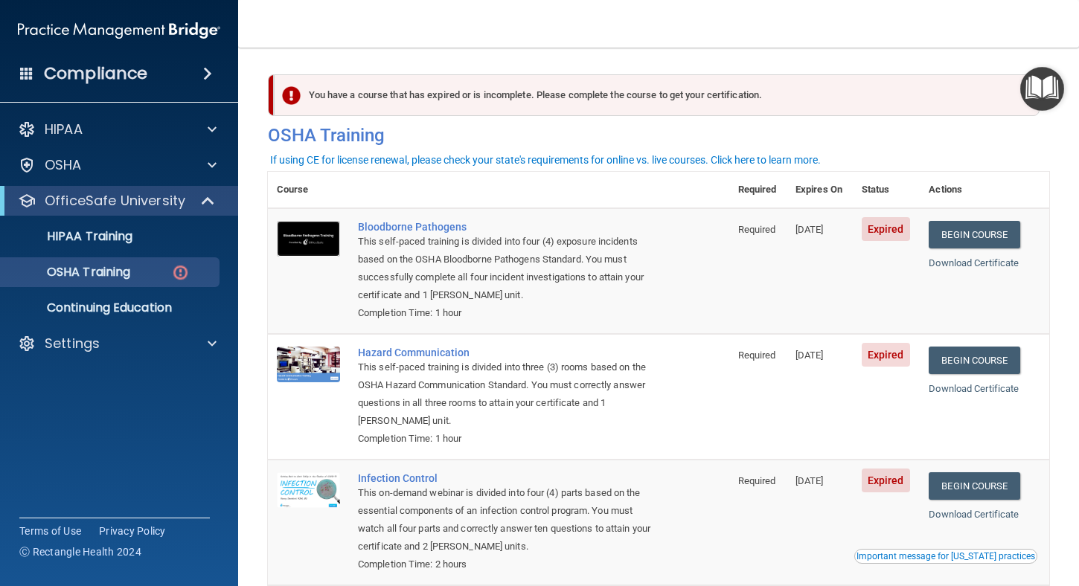
click at [306, 234] on img at bounding box center [308, 239] width 63 height 36
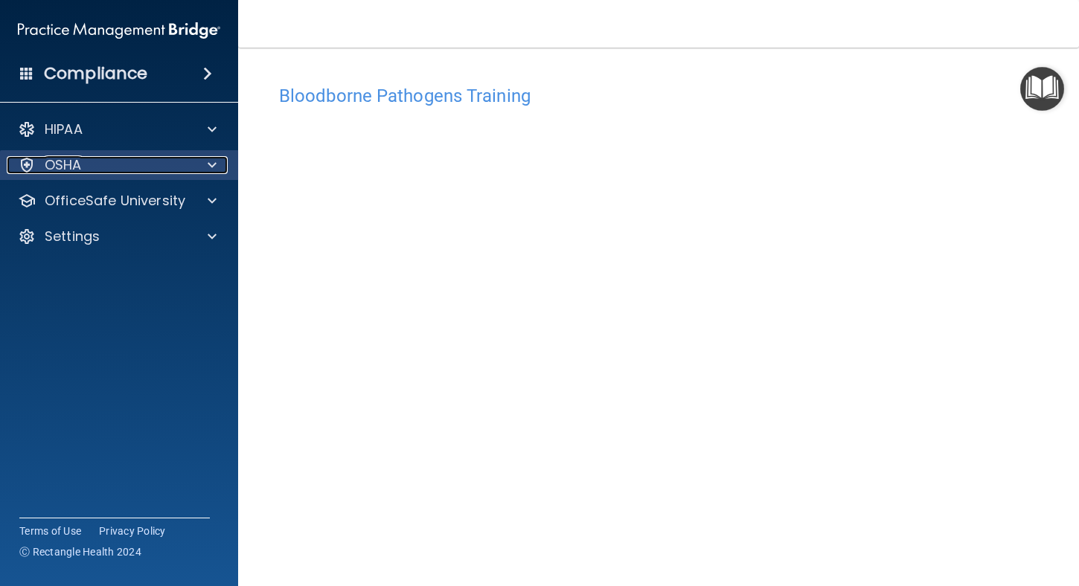
click at [100, 167] on div "OSHA" at bounding box center [99, 165] width 185 height 18
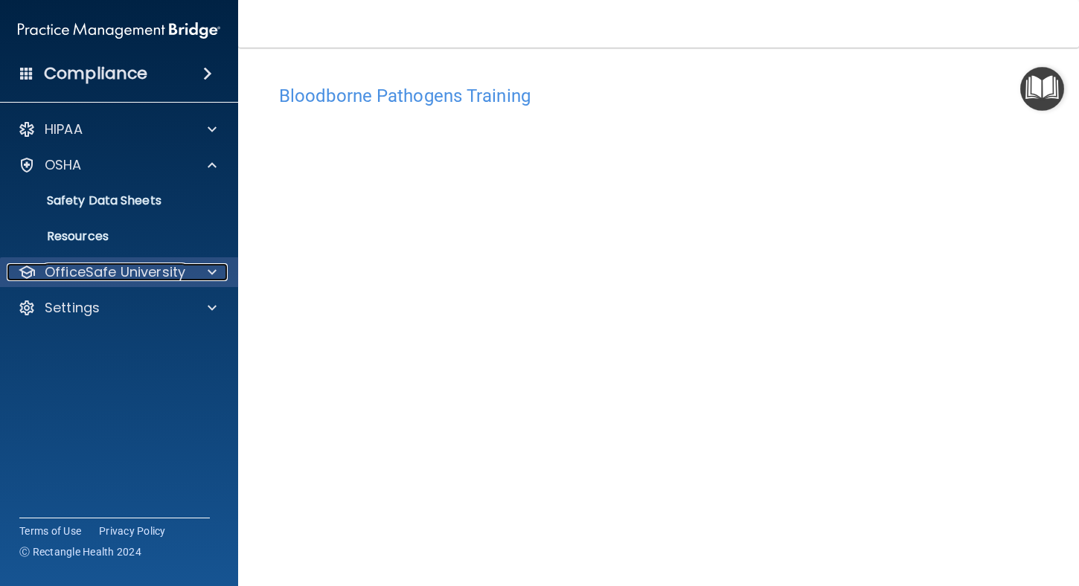
click at [114, 266] on p "OfficeSafe University" at bounding box center [115, 272] width 141 height 18
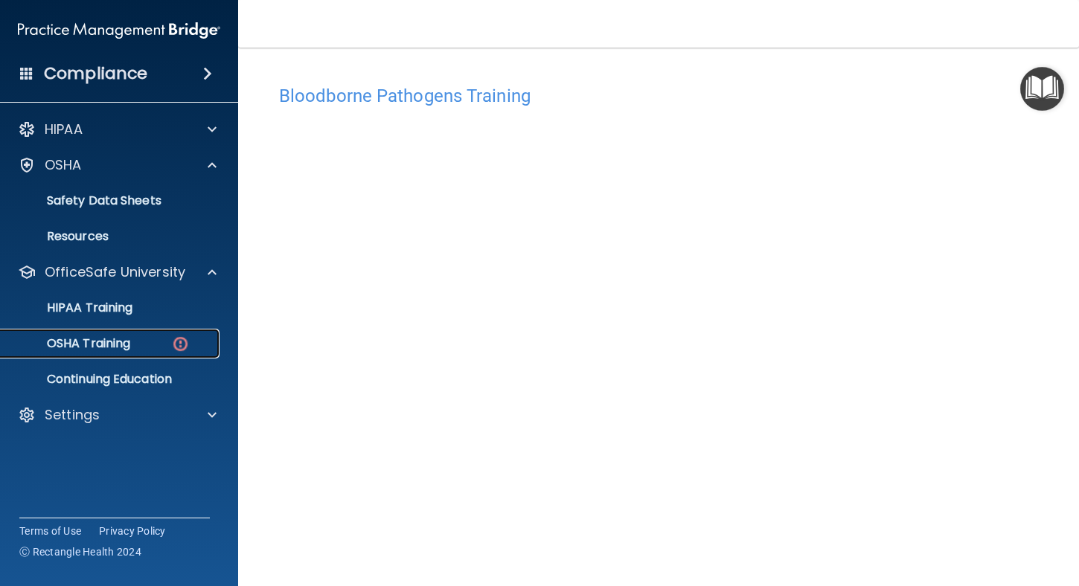
click at [109, 340] on p "OSHA Training" at bounding box center [70, 343] width 121 height 15
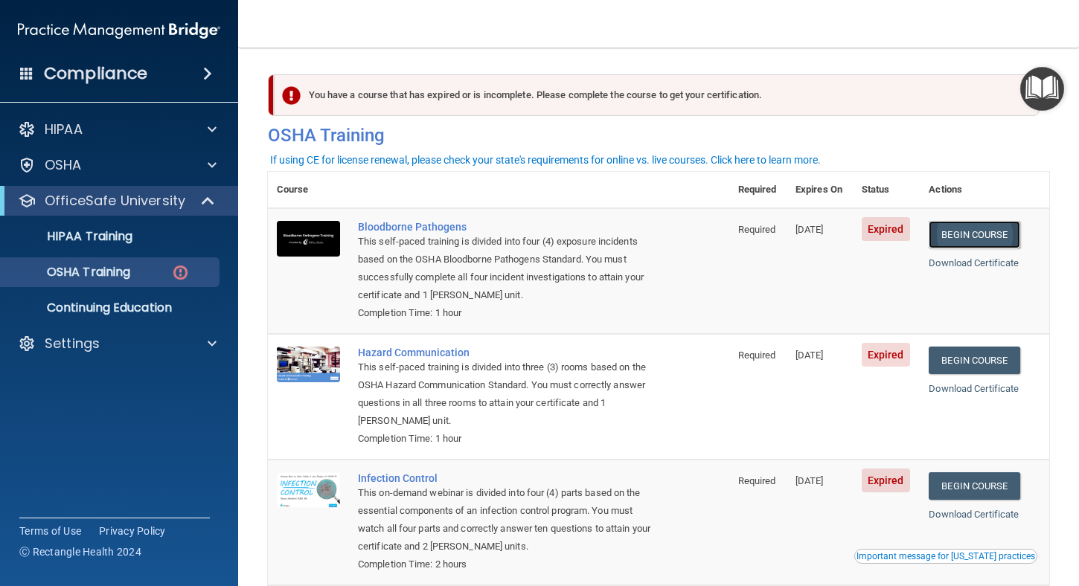
click at [957, 229] on link "Begin Course" at bounding box center [974, 235] width 91 height 28
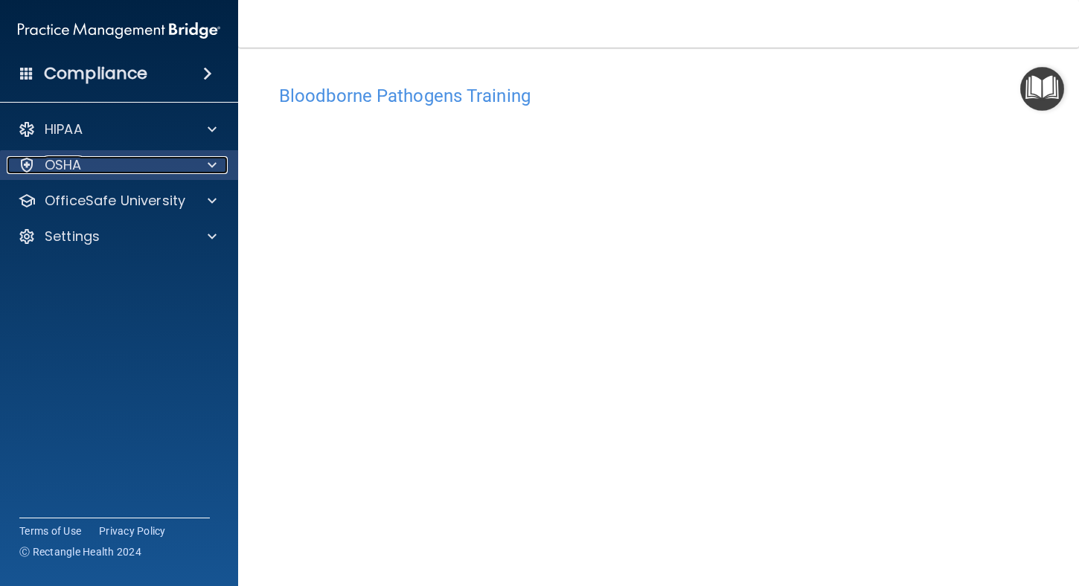
click at [205, 167] on div at bounding box center [209, 165] width 37 height 18
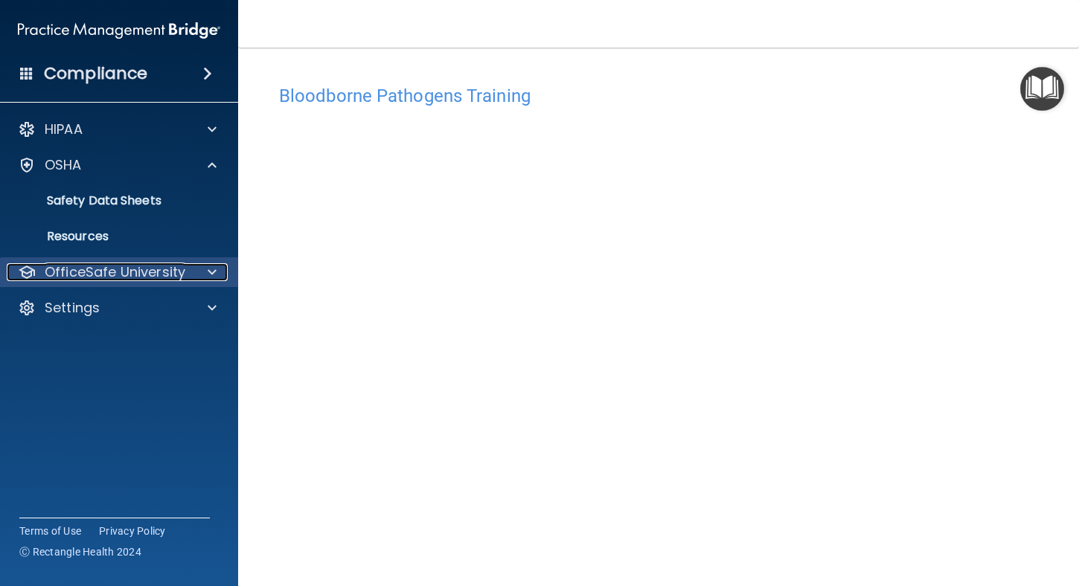
click at [83, 266] on p "OfficeSafe University" at bounding box center [115, 272] width 141 height 18
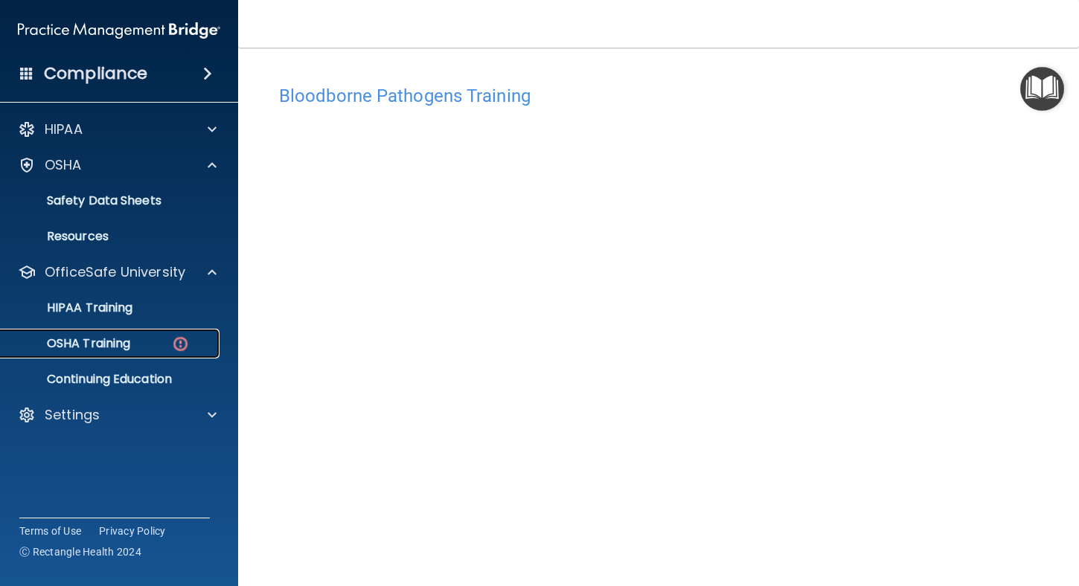
click at [109, 342] on p "OSHA Training" at bounding box center [70, 343] width 121 height 15
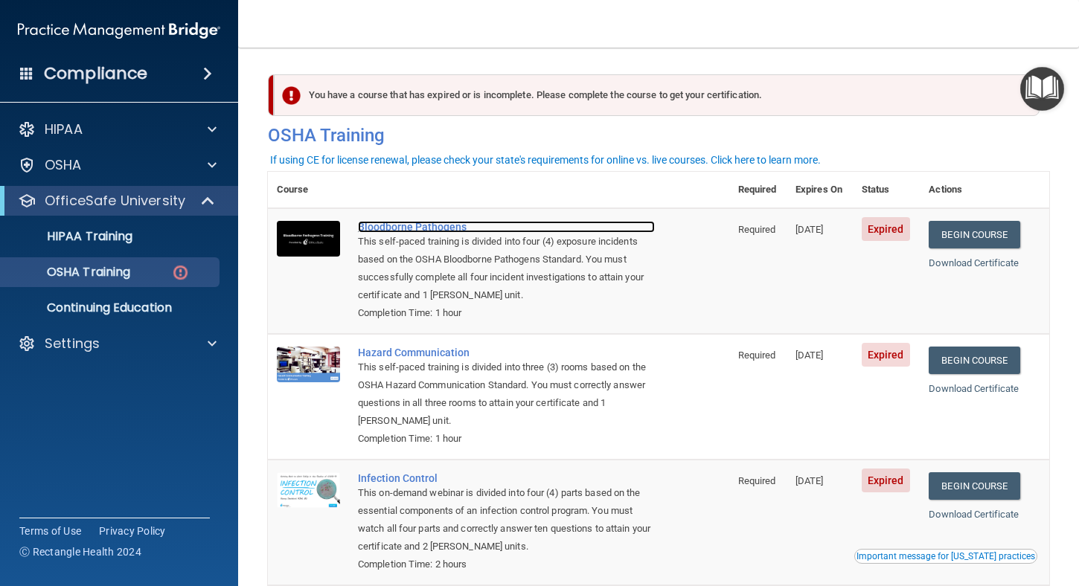
click at [432, 230] on div "Bloodborne Pathogens" at bounding box center [506, 227] width 297 height 12
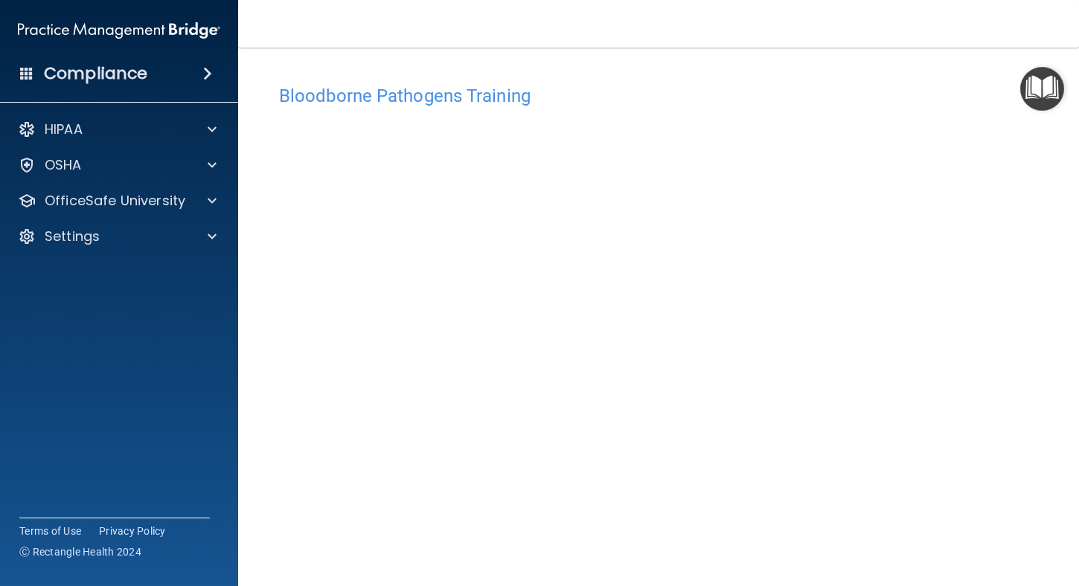
scroll to position [51, 0]
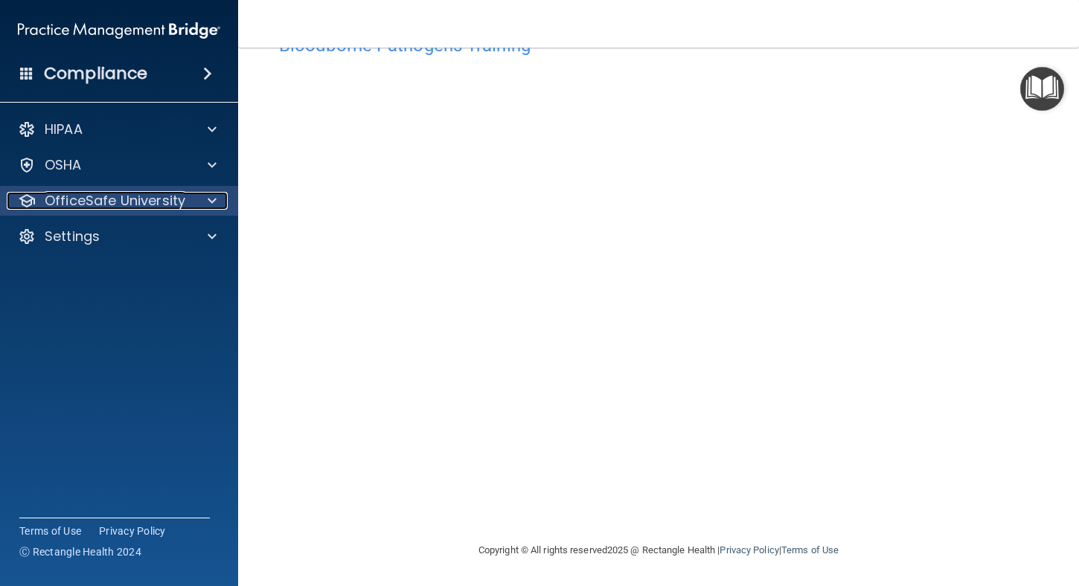
click at [108, 198] on p "OfficeSafe University" at bounding box center [115, 201] width 141 height 18
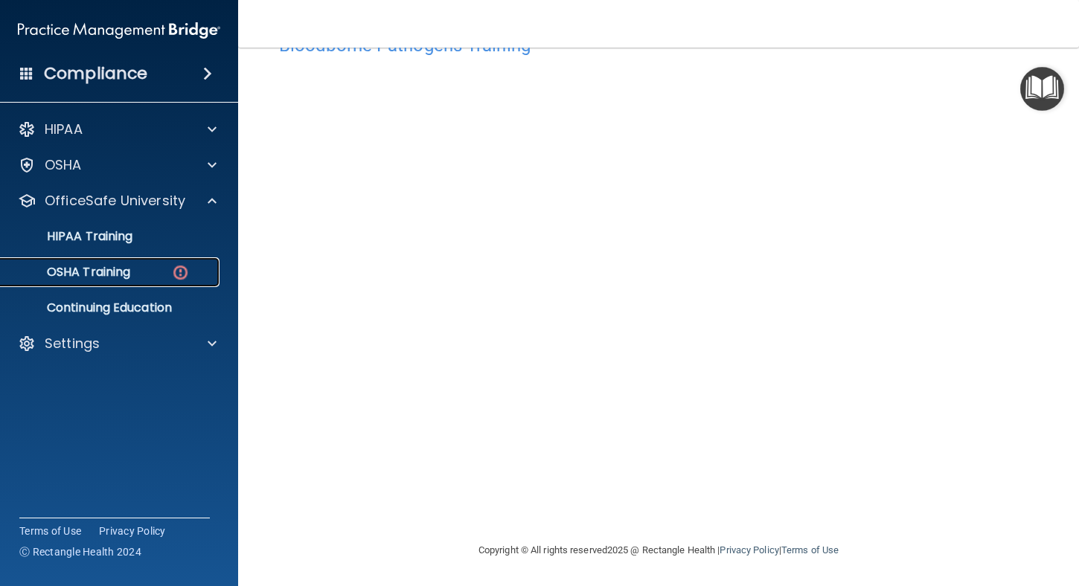
click at [115, 273] on p "OSHA Training" at bounding box center [70, 272] width 121 height 15
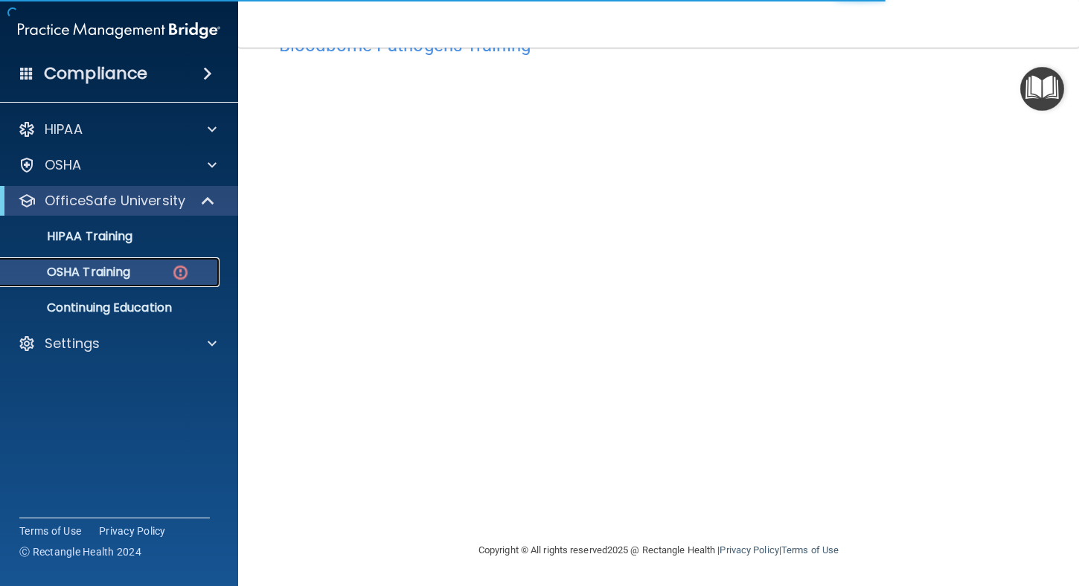
scroll to position [187, 0]
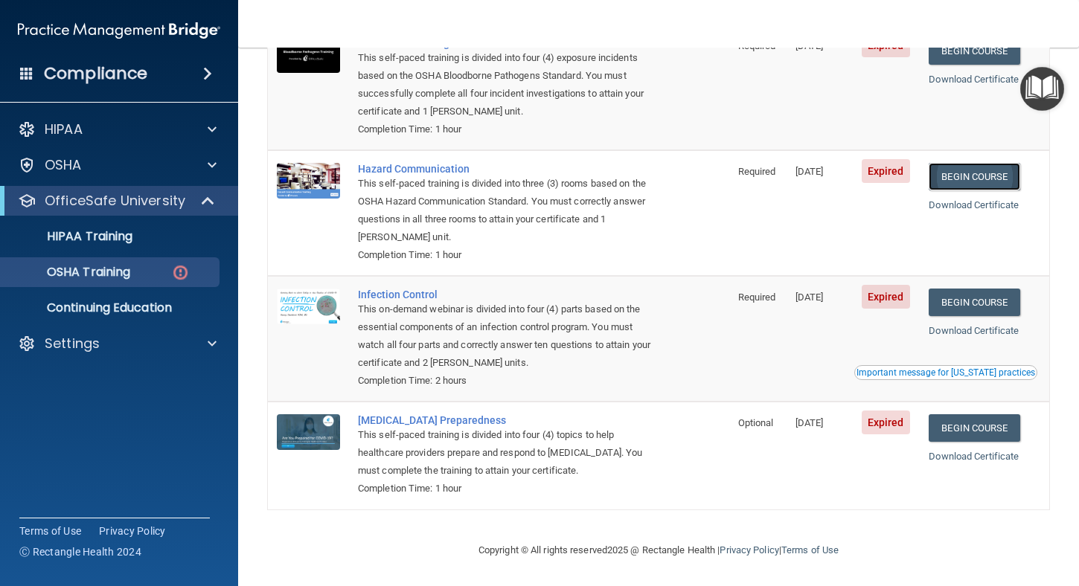
click at [970, 183] on link "Begin Course" at bounding box center [974, 177] width 91 height 28
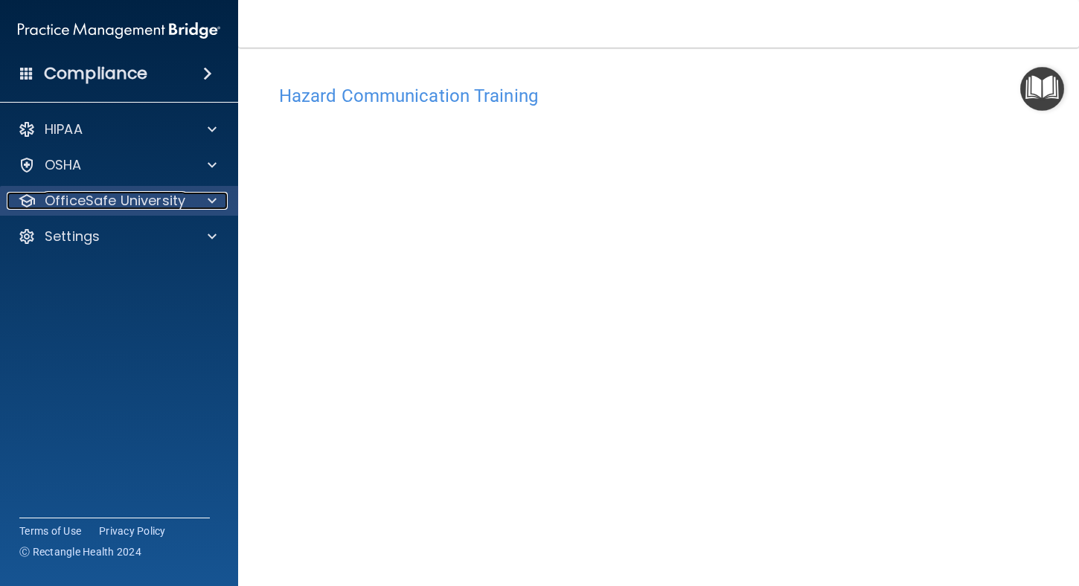
click at [134, 208] on p "OfficeSafe University" at bounding box center [115, 201] width 141 height 18
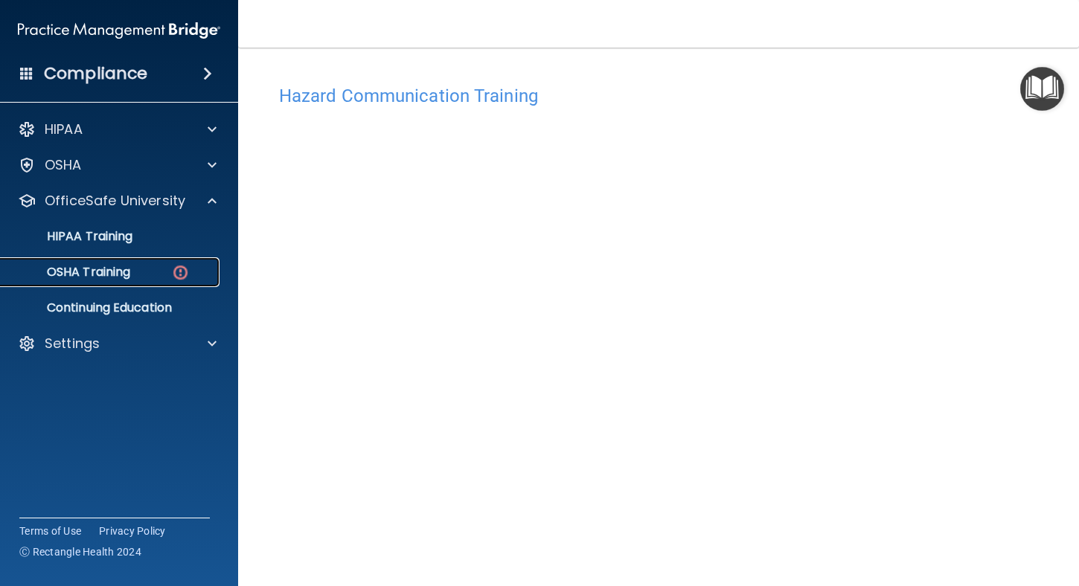
click at [126, 269] on div "OSHA Training" at bounding box center [111, 272] width 203 height 15
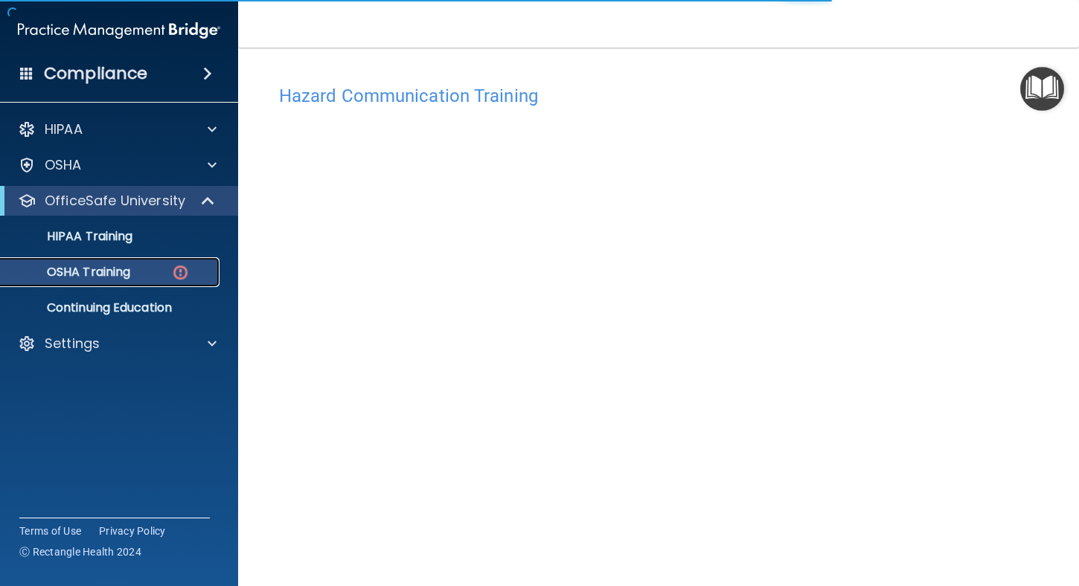
click at [126, 269] on div "OSHA Training" at bounding box center [111, 272] width 203 height 15
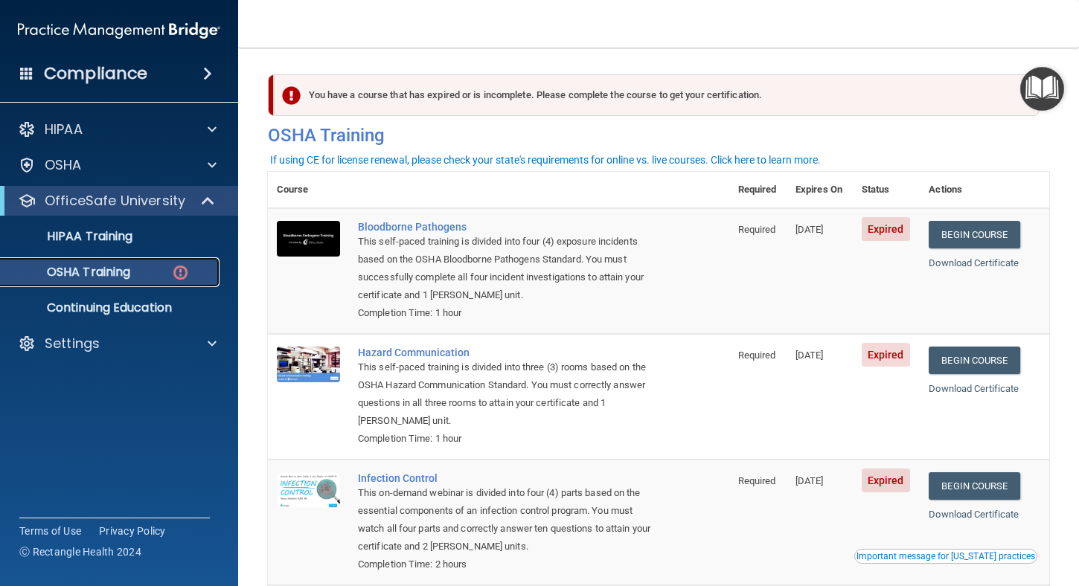
click at [125, 280] on p "OSHA Training" at bounding box center [70, 272] width 121 height 15
click at [995, 233] on link "Begin Course" at bounding box center [974, 235] width 91 height 28
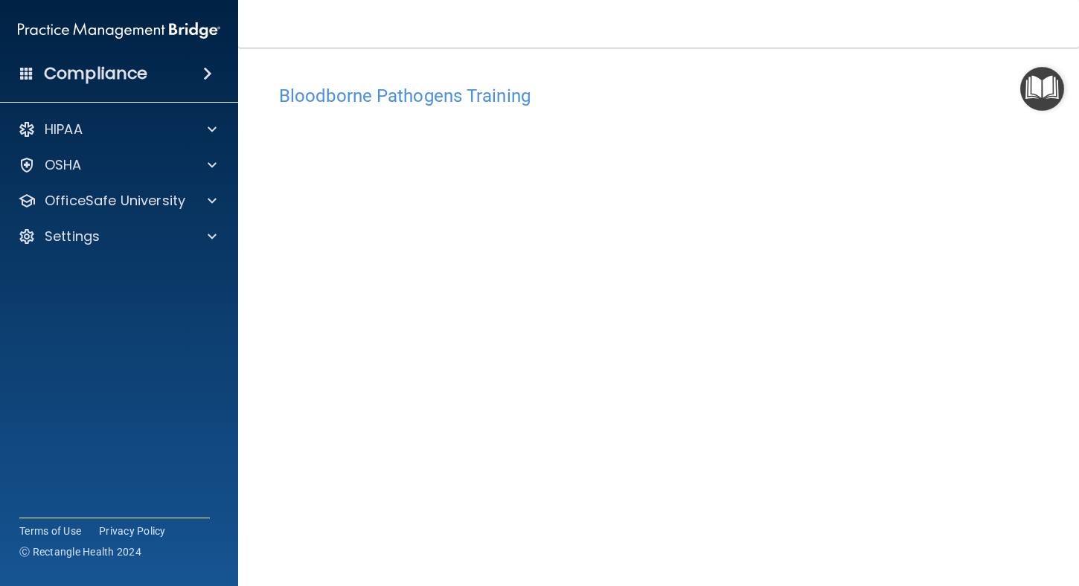
scroll to position [51, 0]
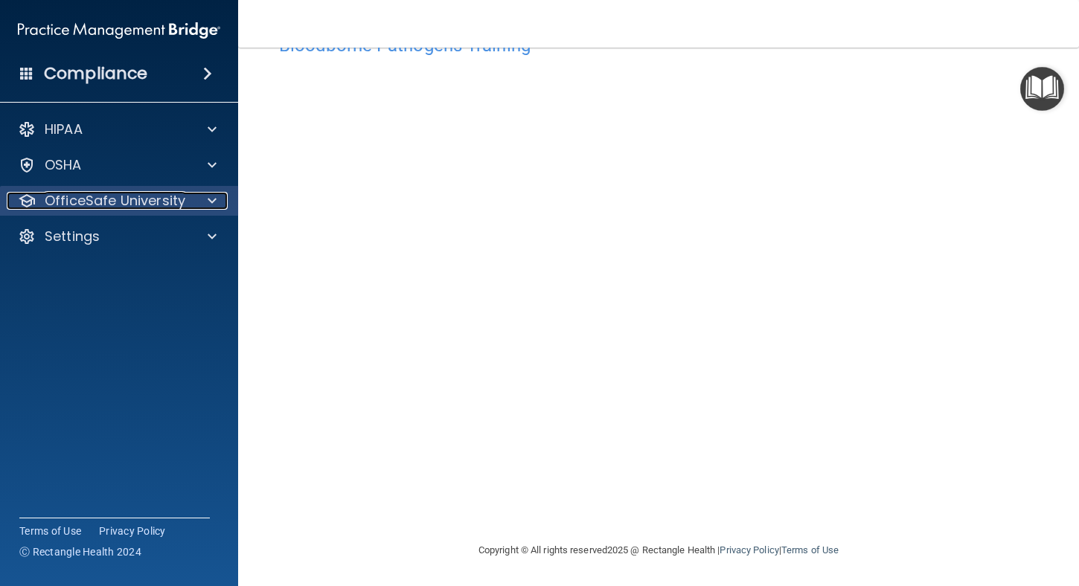
click at [115, 200] on p "OfficeSafe University" at bounding box center [115, 201] width 141 height 18
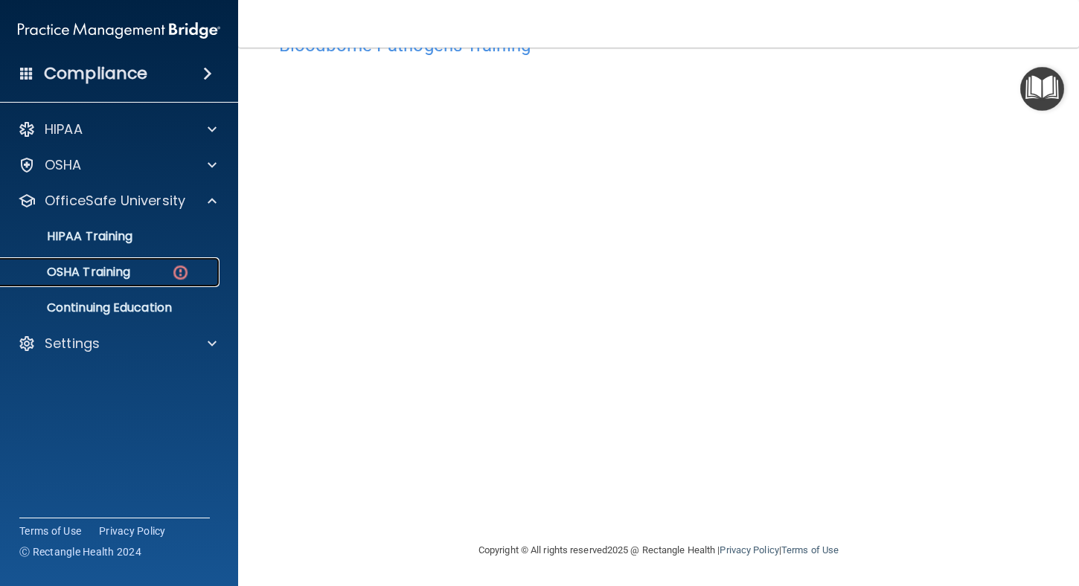
click at [106, 275] on p "OSHA Training" at bounding box center [70, 272] width 121 height 15
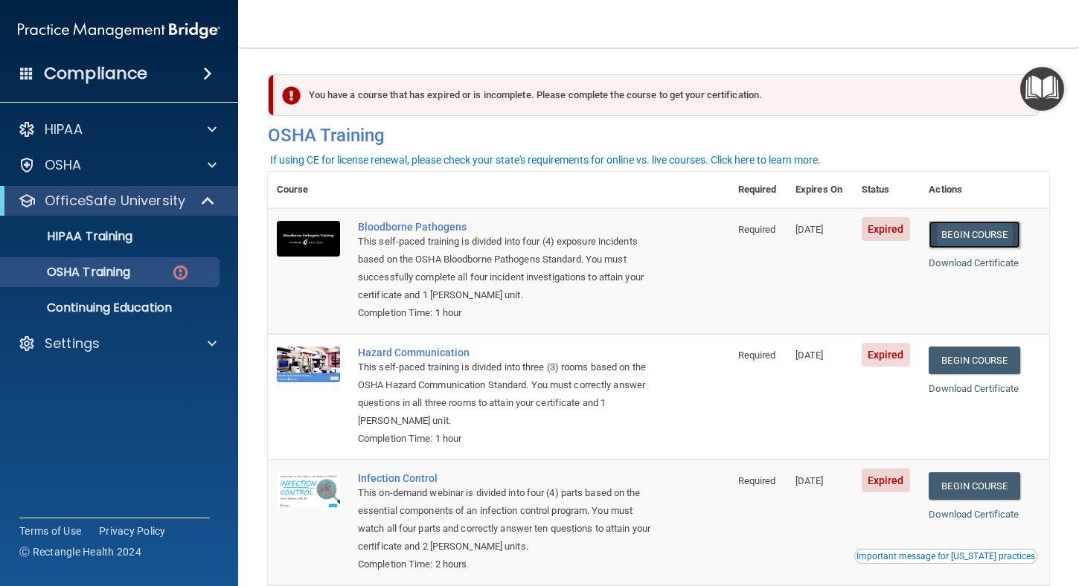
click at [980, 240] on link "Begin Course" at bounding box center [974, 235] width 91 height 28
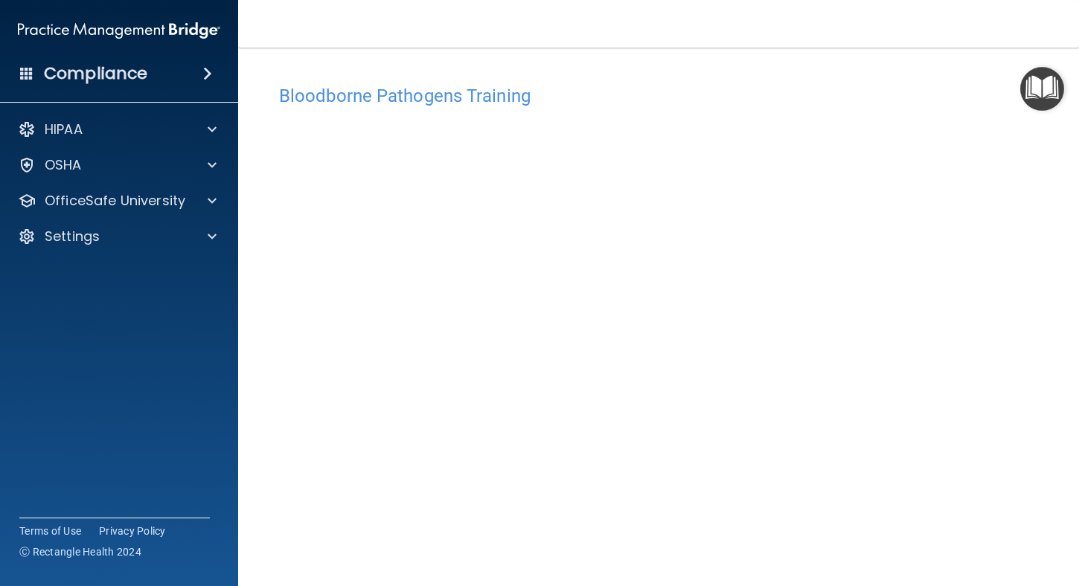
scroll to position [51, 0]
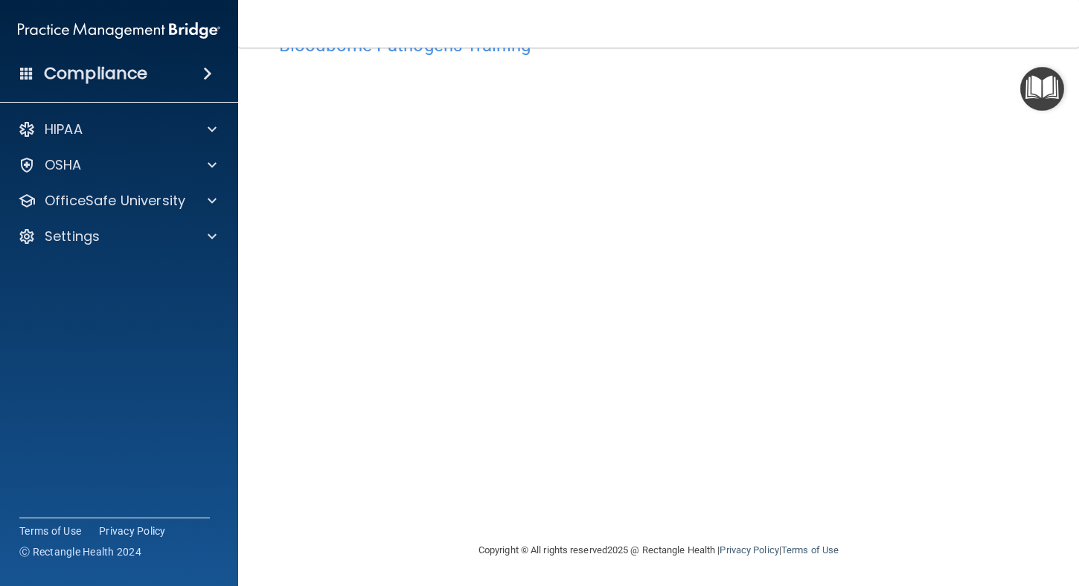
click at [1056, 169] on main "Bloodborne Pathogens Training This course doesn’t expire until [DATE]. Are you …" at bounding box center [658, 317] width 841 height 539
click at [1055, 169] on main "Bloodborne Pathogens Training This course doesn’t expire until [DATE]. Are you …" at bounding box center [658, 317] width 841 height 539
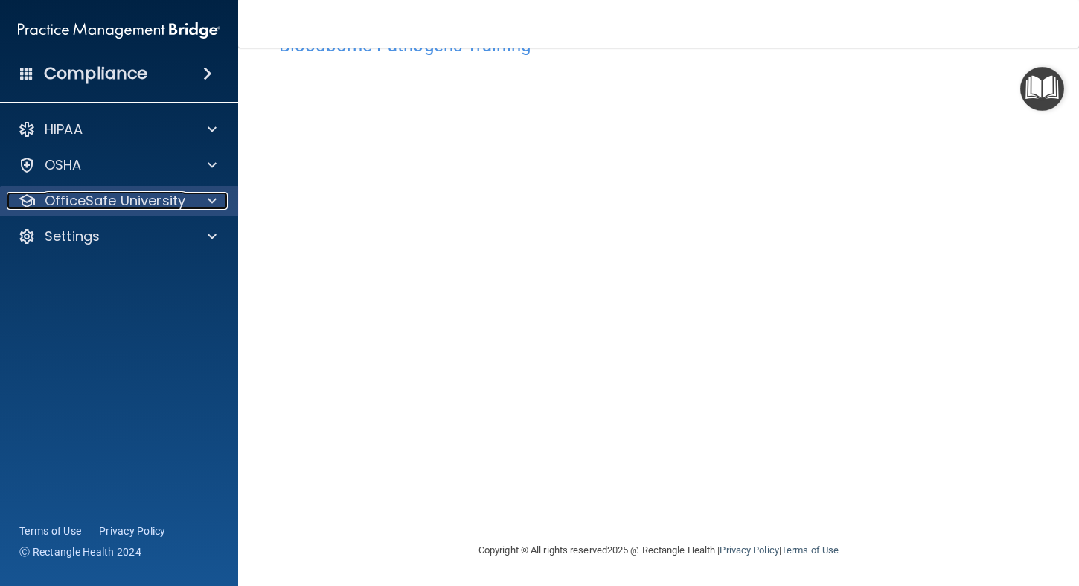
click at [129, 202] on p "OfficeSafe University" at bounding box center [115, 201] width 141 height 18
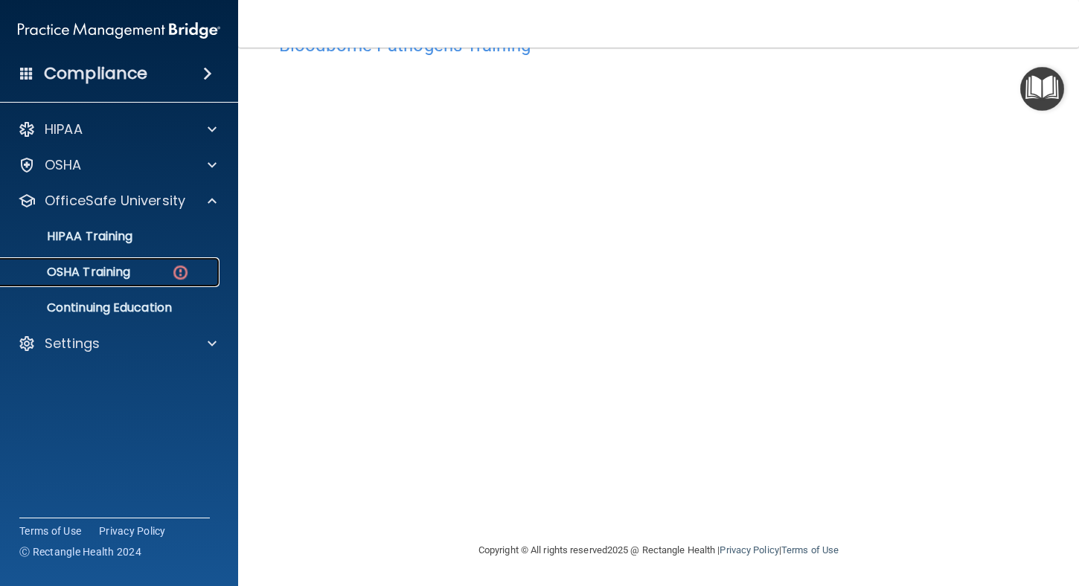
click at [112, 275] on p "OSHA Training" at bounding box center [70, 272] width 121 height 15
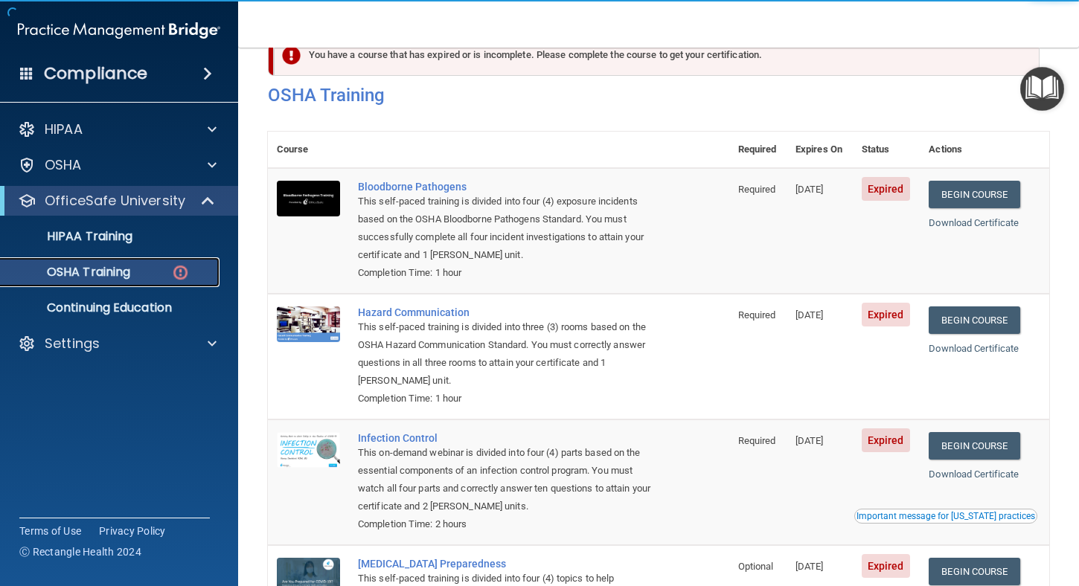
scroll to position [39, 0]
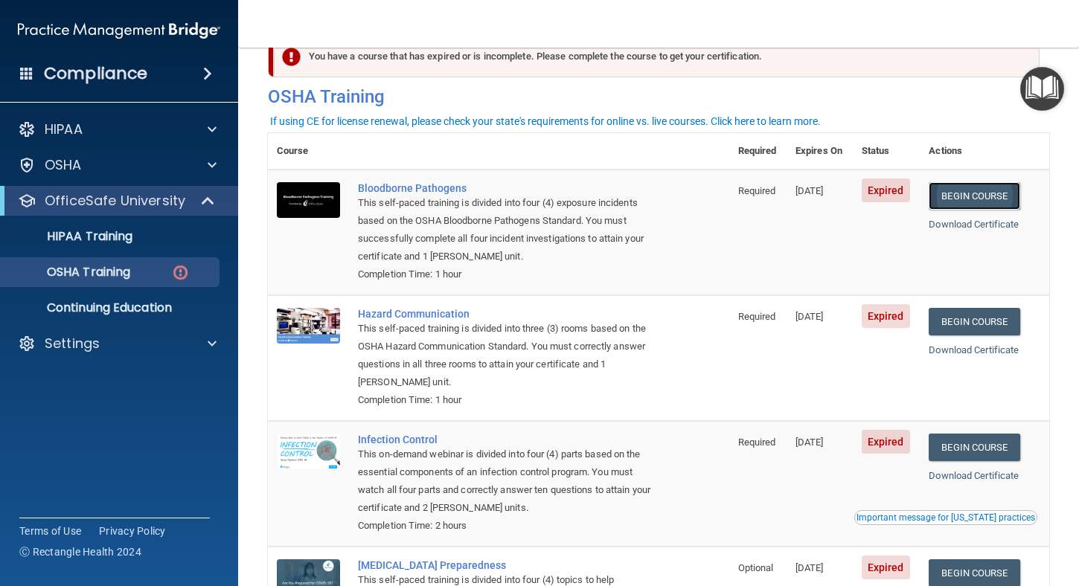
click at [972, 195] on link "Begin Course" at bounding box center [974, 196] width 91 height 28
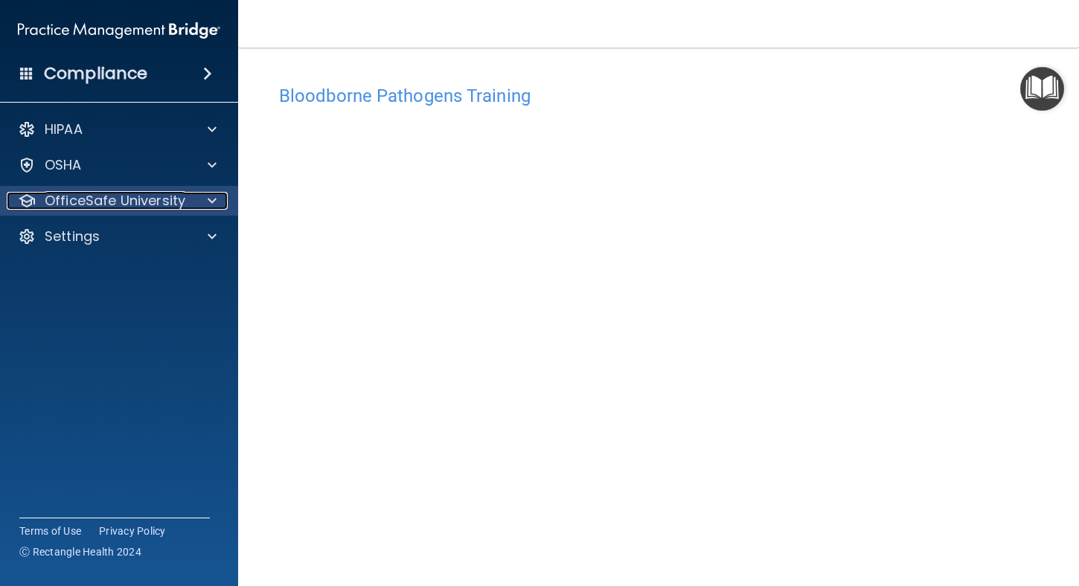
click at [123, 200] on p "OfficeSafe University" at bounding box center [115, 201] width 141 height 18
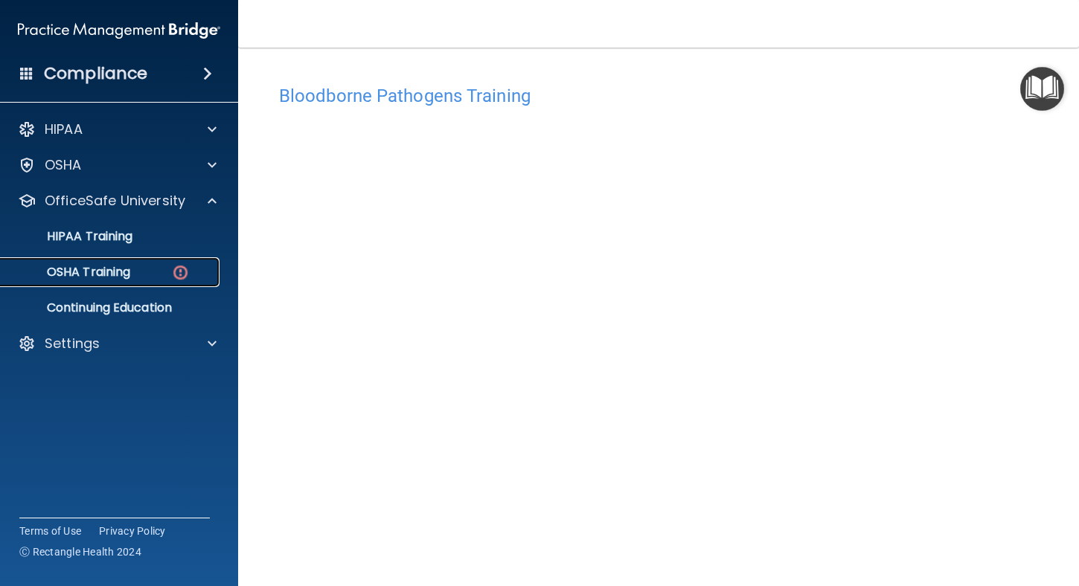
click at [147, 266] on div "OSHA Training" at bounding box center [111, 272] width 203 height 15
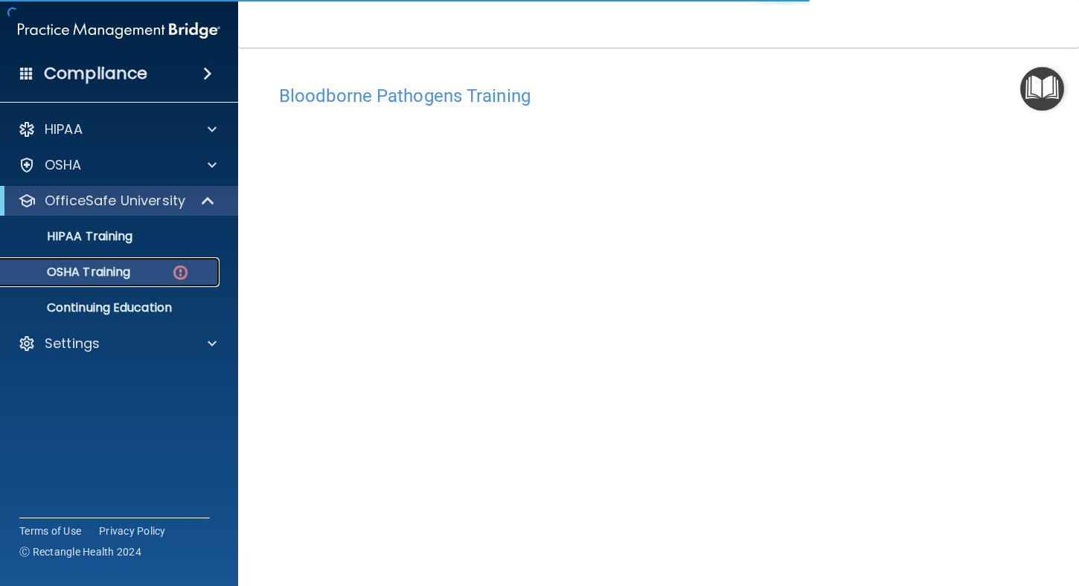
click at [153, 277] on div "OSHA Training" at bounding box center [111, 272] width 203 height 15
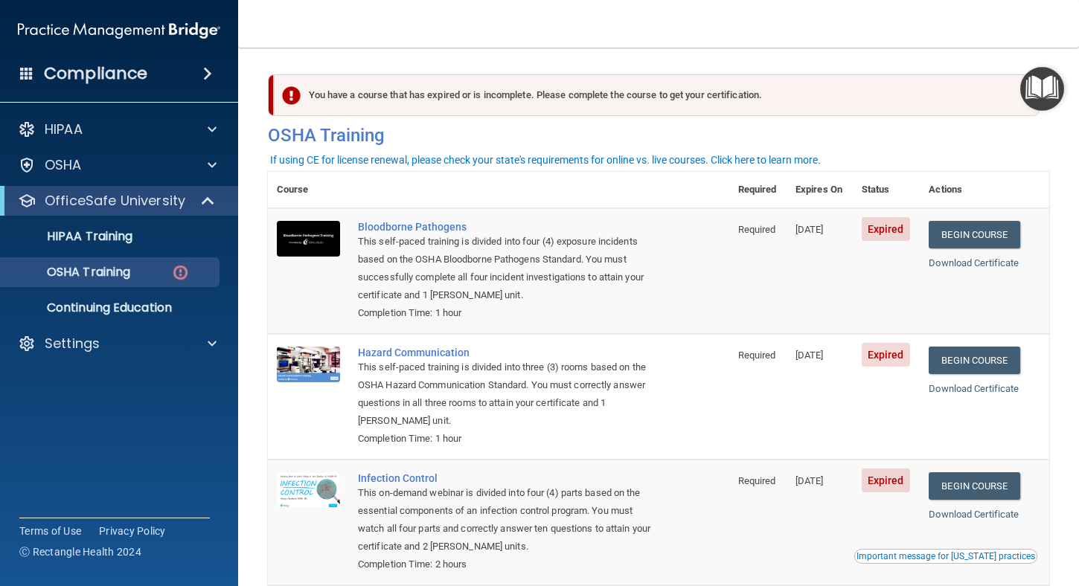
click at [882, 234] on span "Expired" at bounding box center [886, 229] width 48 height 24
click at [525, 265] on div "This self-paced training is divided into four (4) exposure incidents based on t…" at bounding box center [506, 268] width 297 height 71
click at [429, 230] on div "Bloodborne Pathogens" at bounding box center [506, 227] width 297 height 12
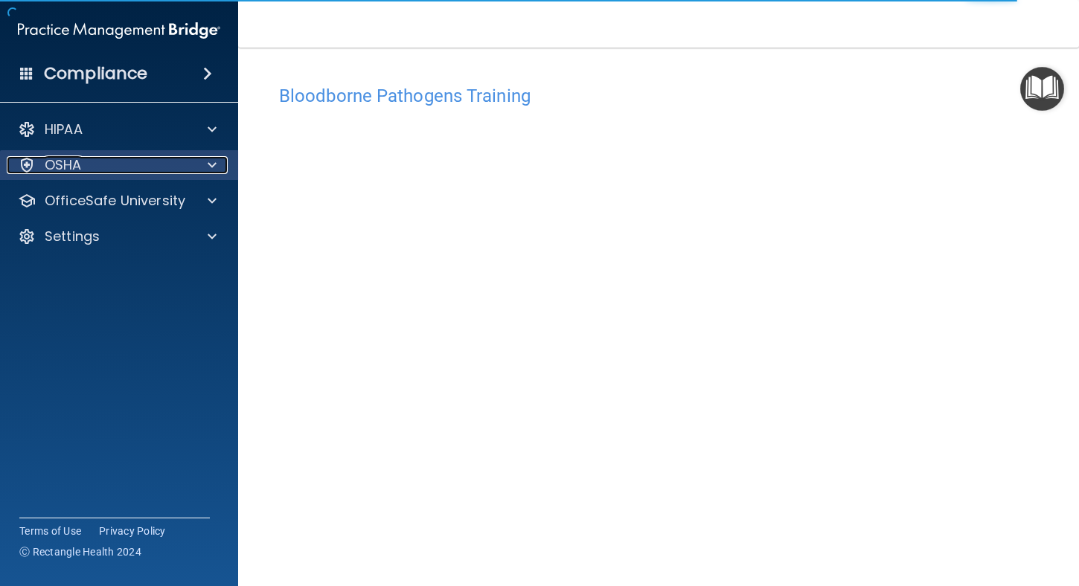
click at [84, 158] on div "OSHA" at bounding box center [99, 165] width 185 height 18
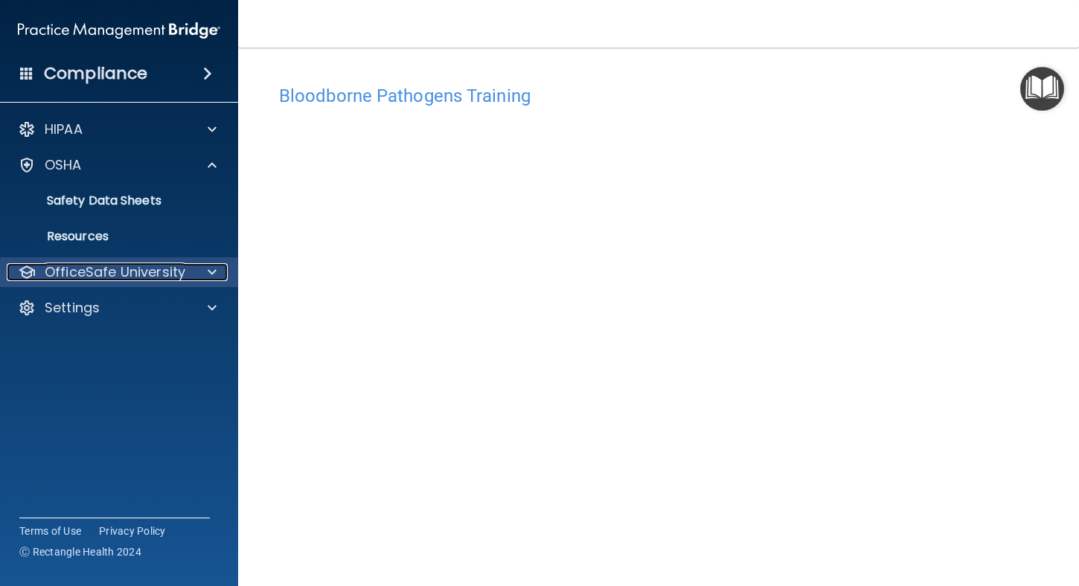
click at [127, 273] on p "OfficeSafe University" at bounding box center [115, 272] width 141 height 18
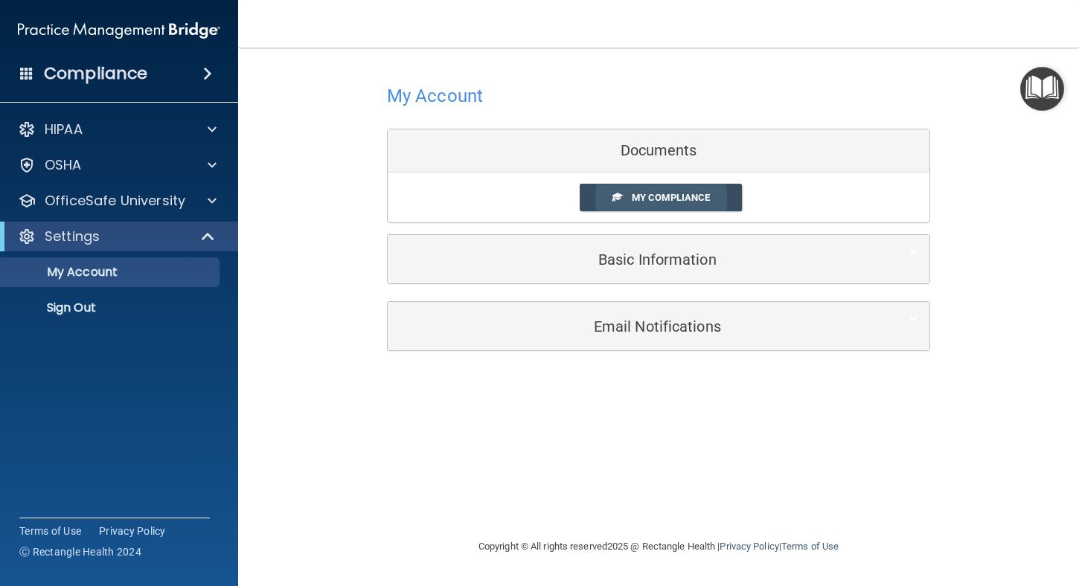
click at [689, 191] on link "My Compliance" at bounding box center [661, 198] width 163 height 28
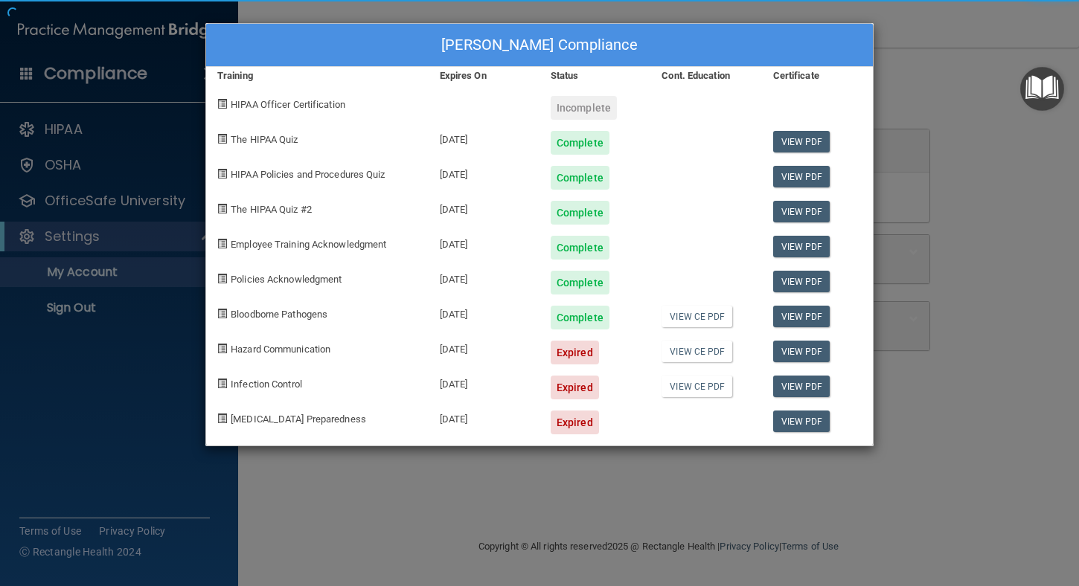
click at [687, 202] on div "[PERSON_NAME] Compliance Training Expires On Status Cont. Education Certificate…" at bounding box center [539, 234] width 668 height 423
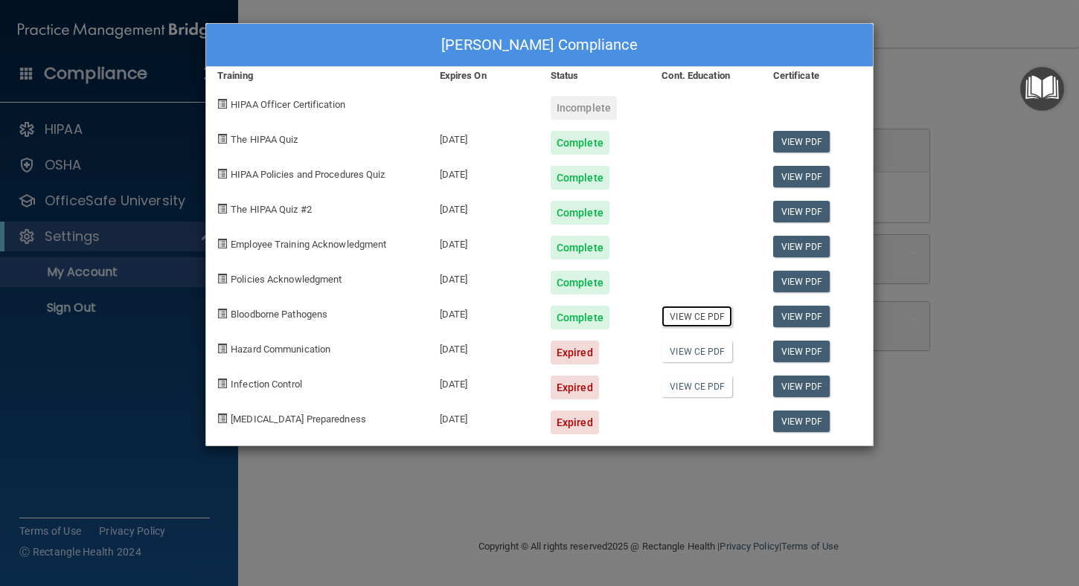
click at [692, 321] on link "View CE PDF" at bounding box center [696, 317] width 71 height 22
